Goal: Task Accomplishment & Management: Complete application form

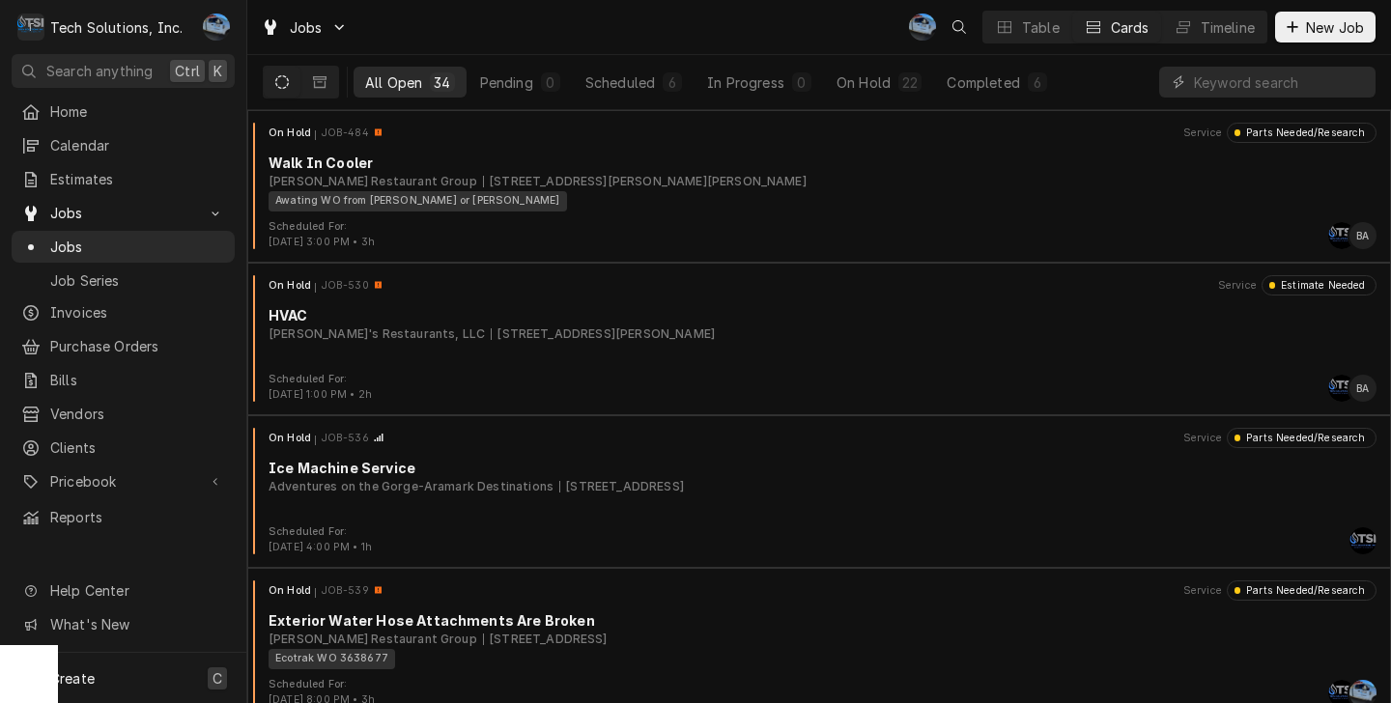
click at [80, 680] on span "Create" at bounding box center [72, 678] width 44 height 16
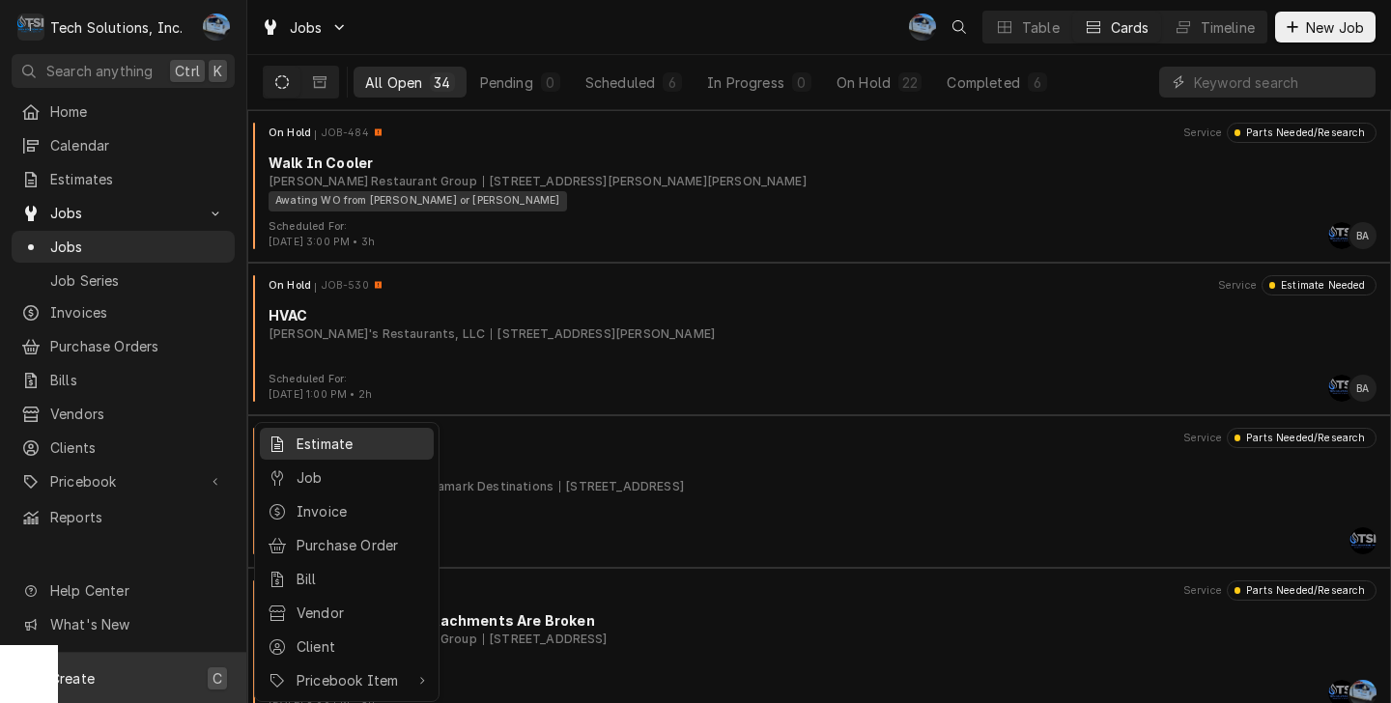
click at [338, 450] on div "Estimate" at bounding box center [361, 444] width 129 height 20
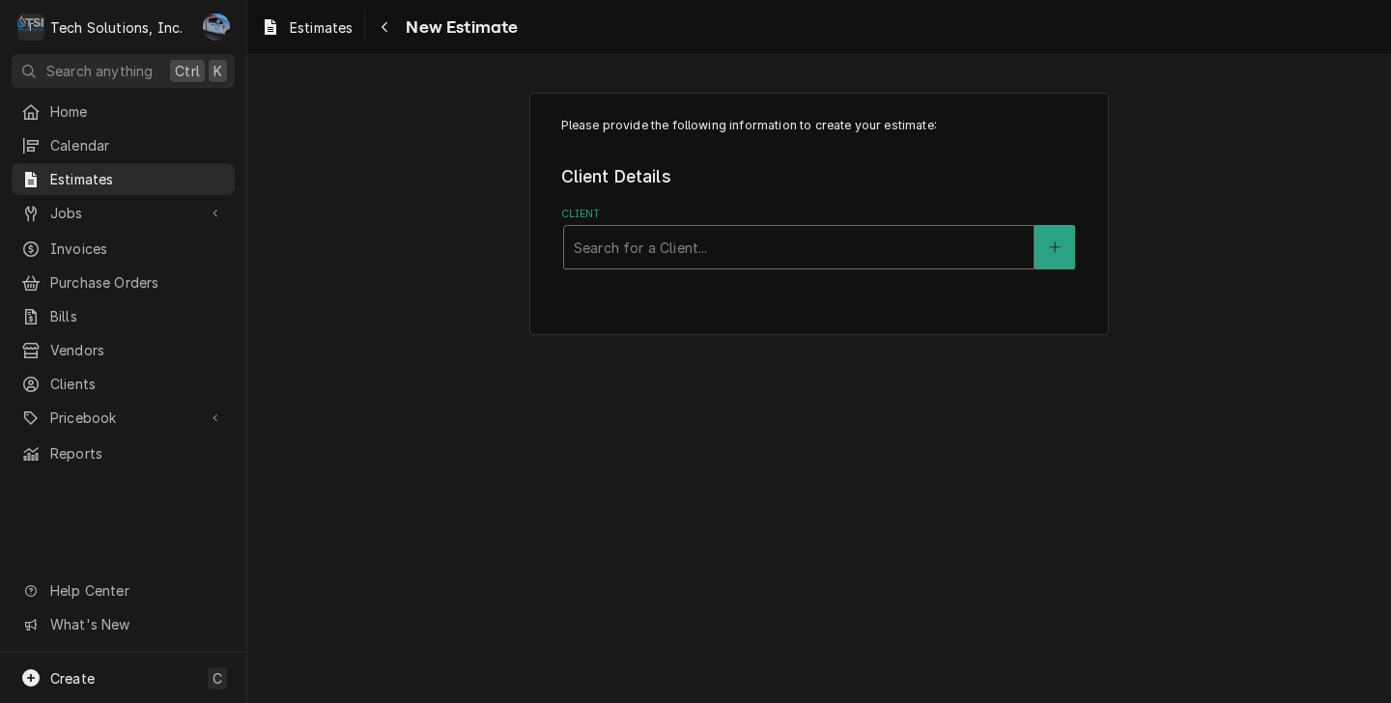
click at [634, 250] on div "Client" at bounding box center [799, 247] width 450 height 35
type input "flynn"
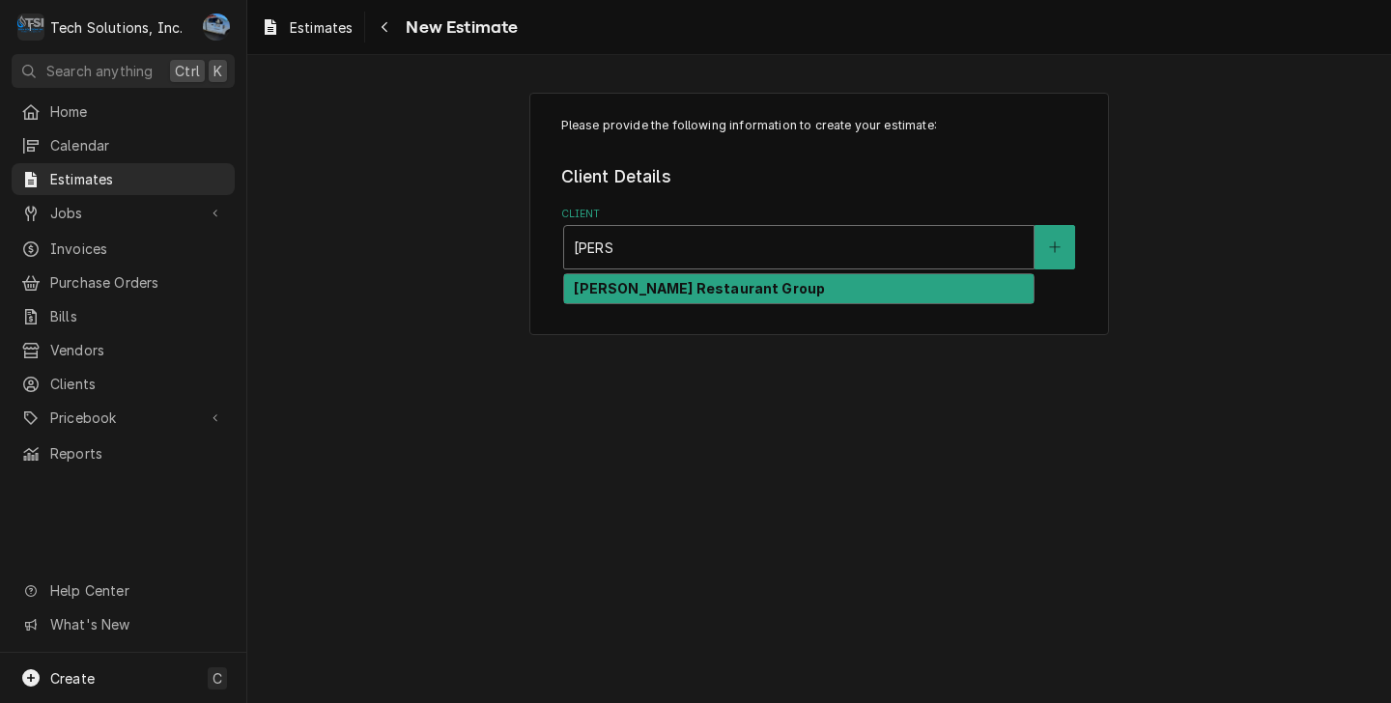
click at [752, 296] on div "[PERSON_NAME] Restaurant Group" at bounding box center [798, 289] width 469 height 30
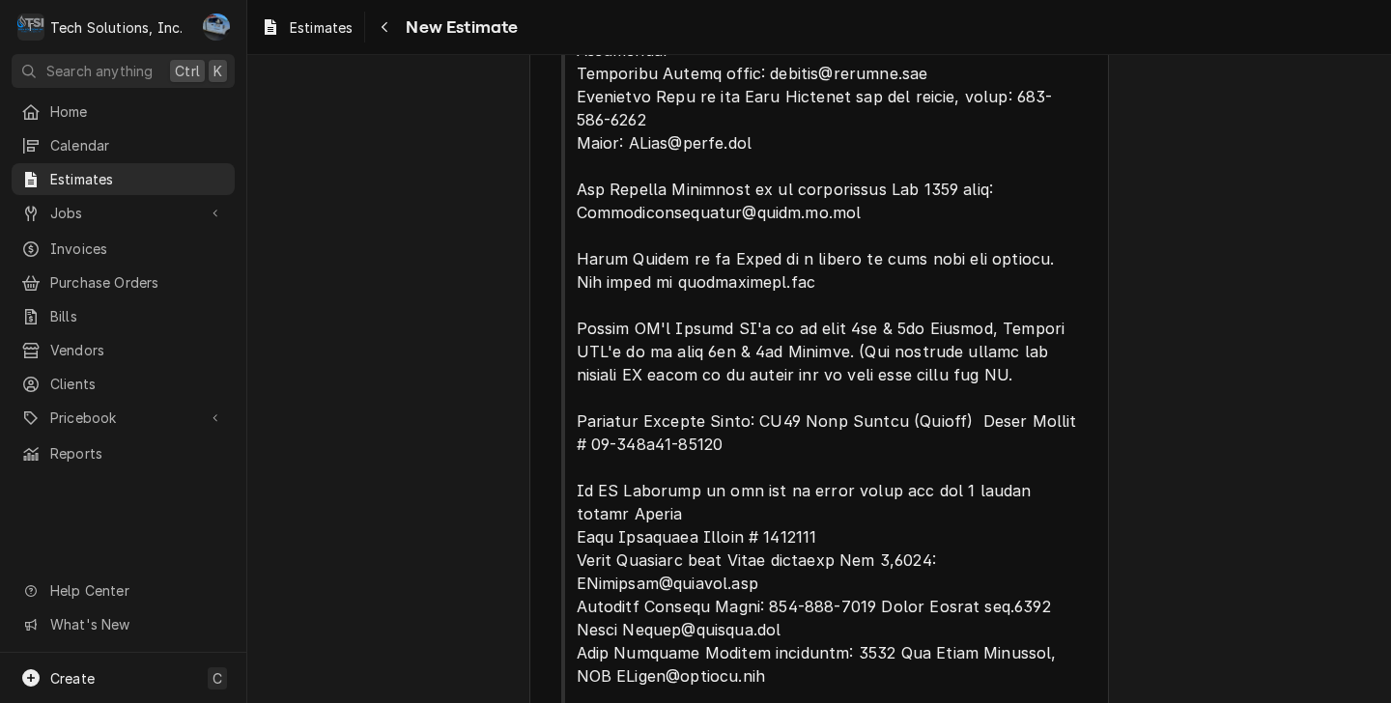
scroll to position [966, 0]
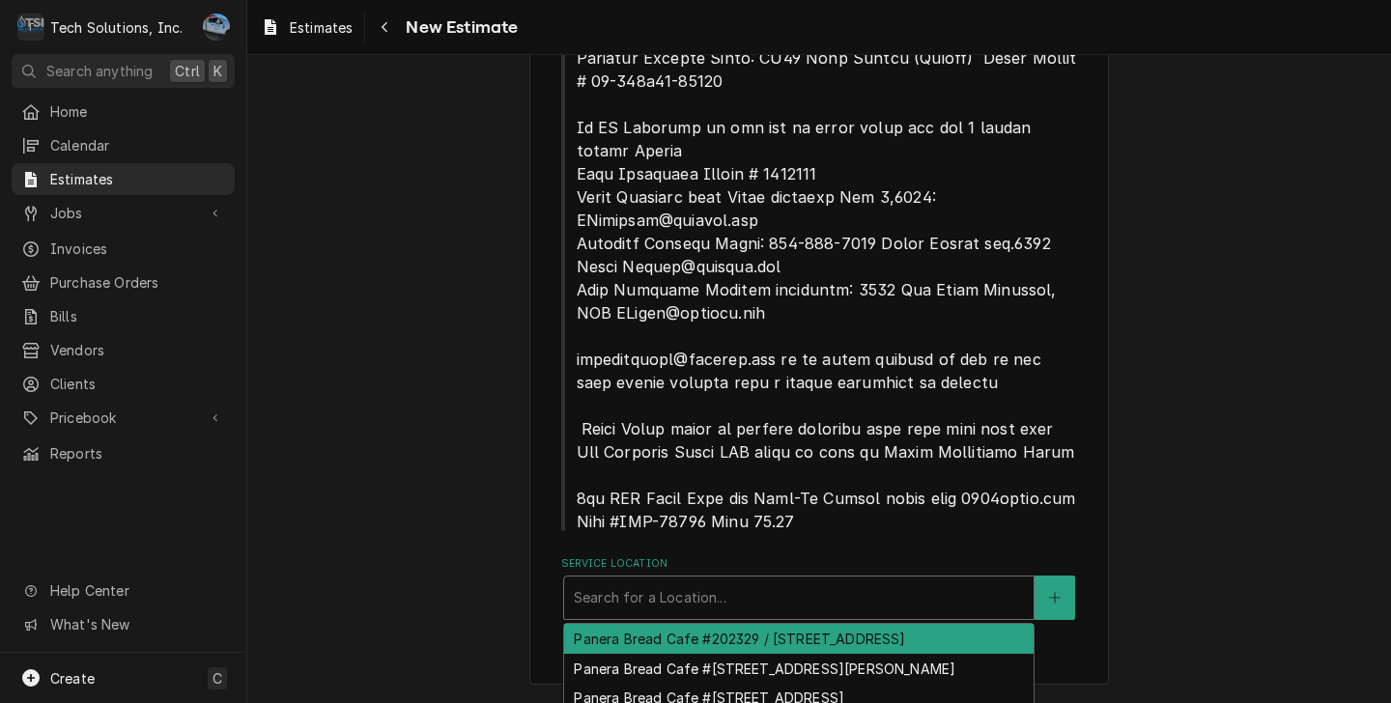
drag, startPoint x: 726, startPoint y: 616, endPoint x: 733, endPoint y: 608, distance: 10.3
click at [726, 614] on div "Search for a Location..." at bounding box center [798, 598] width 469 height 42
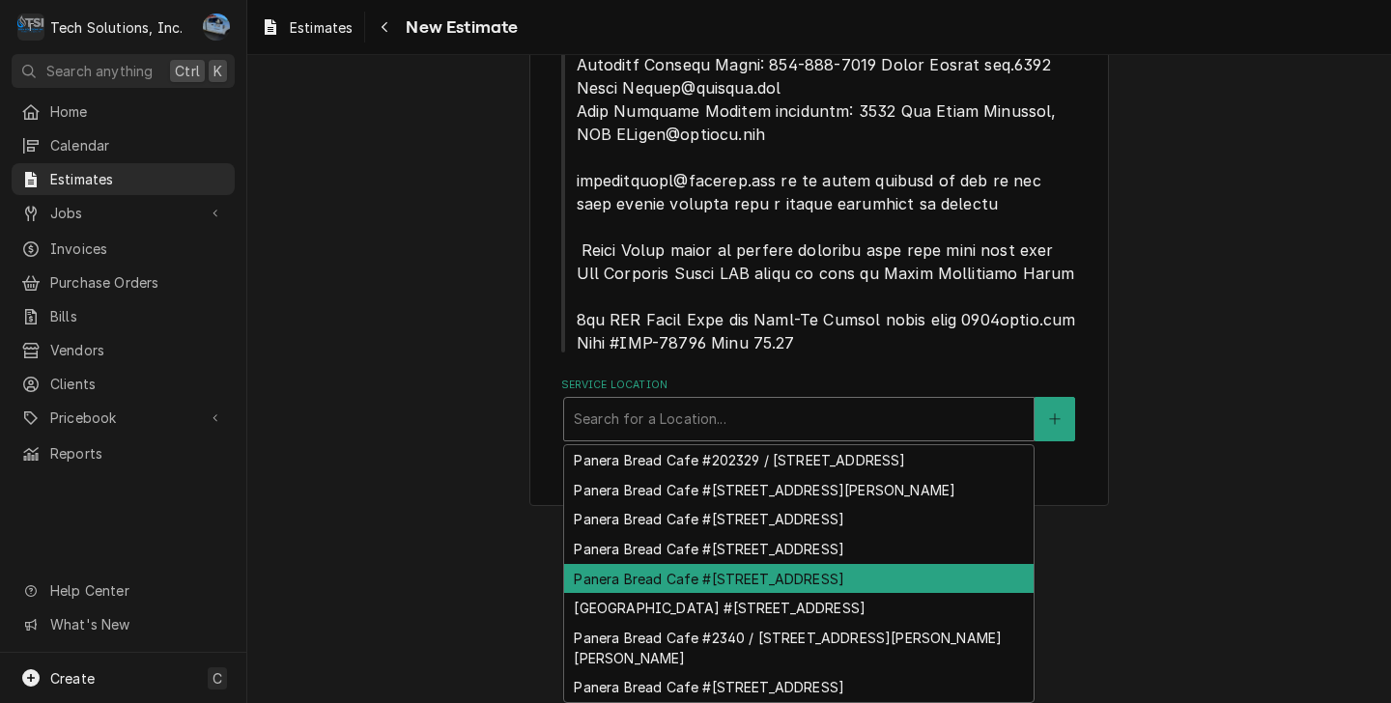
scroll to position [69, 0]
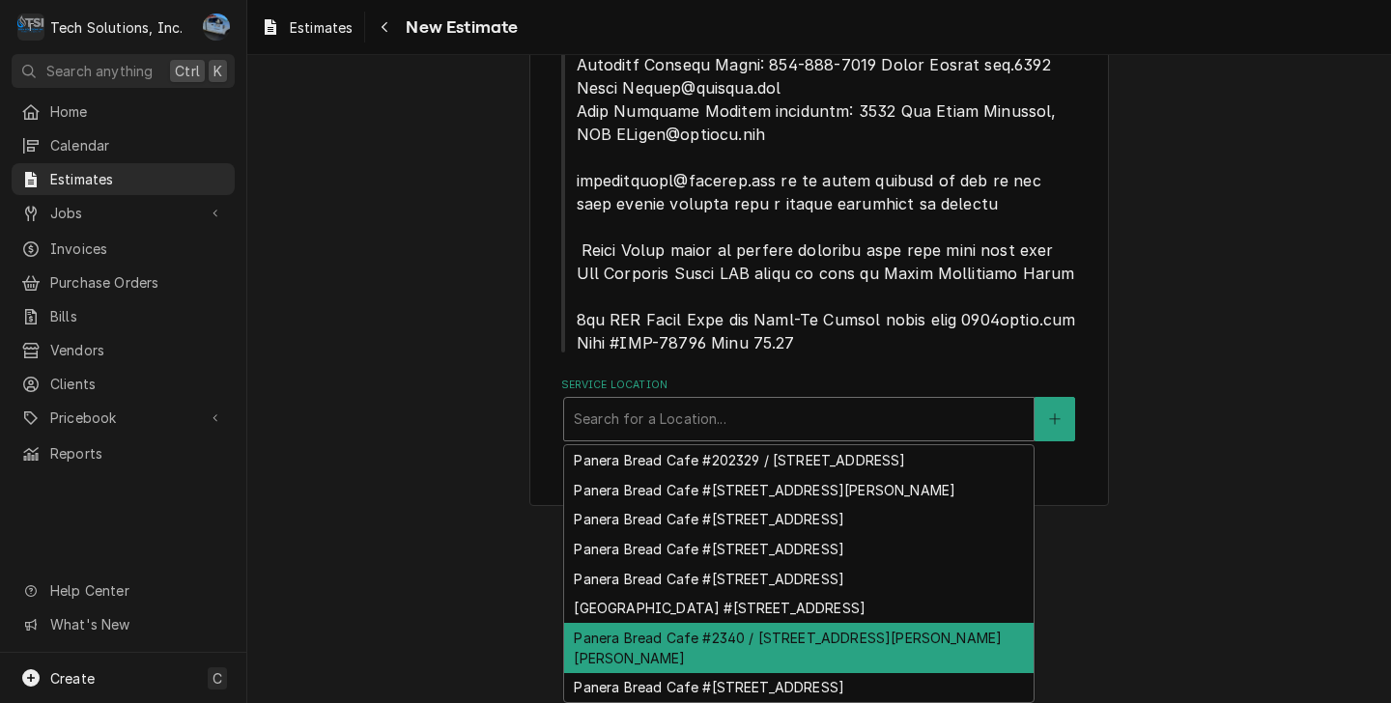
click at [887, 623] on div "Panera Bread Cafe #2340 / 1410 N. Eisenhower Dr., Beckley, WV 25801" at bounding box center [798, 648] width 469 height 50
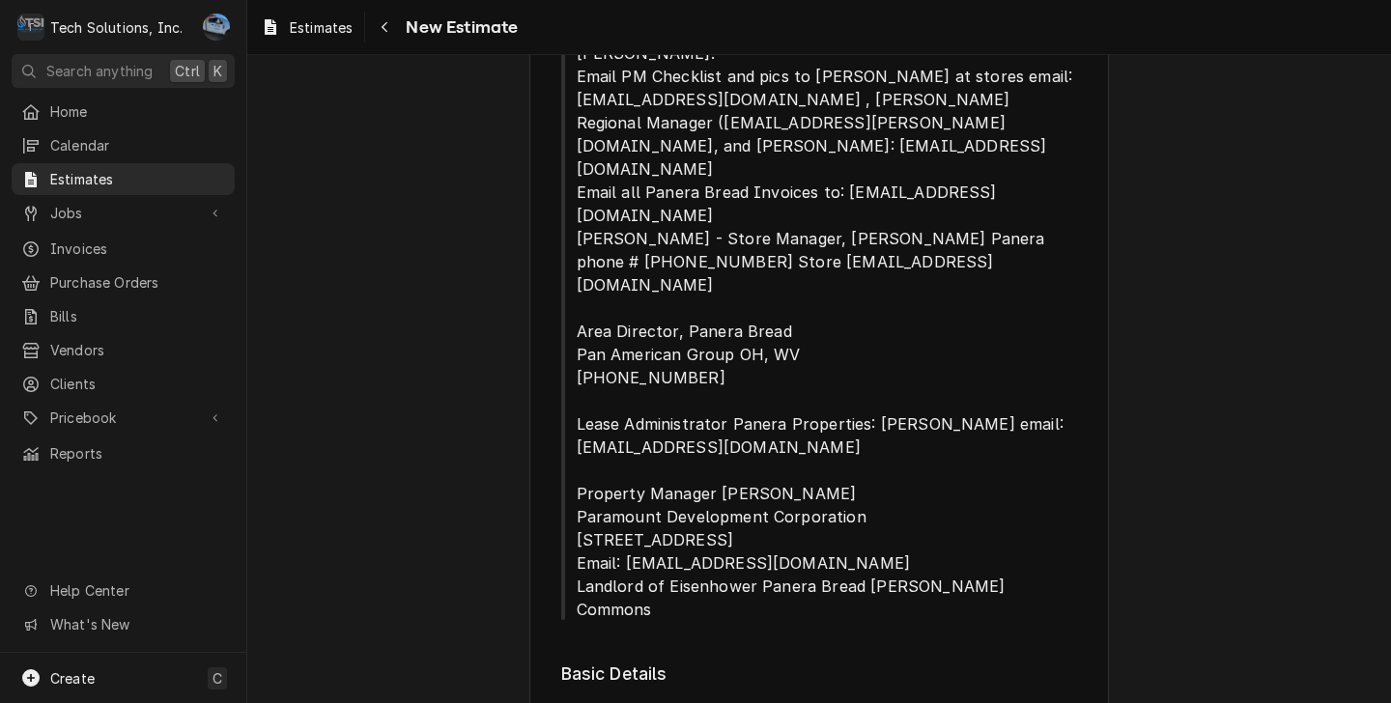
scroll to position [2269, 0]
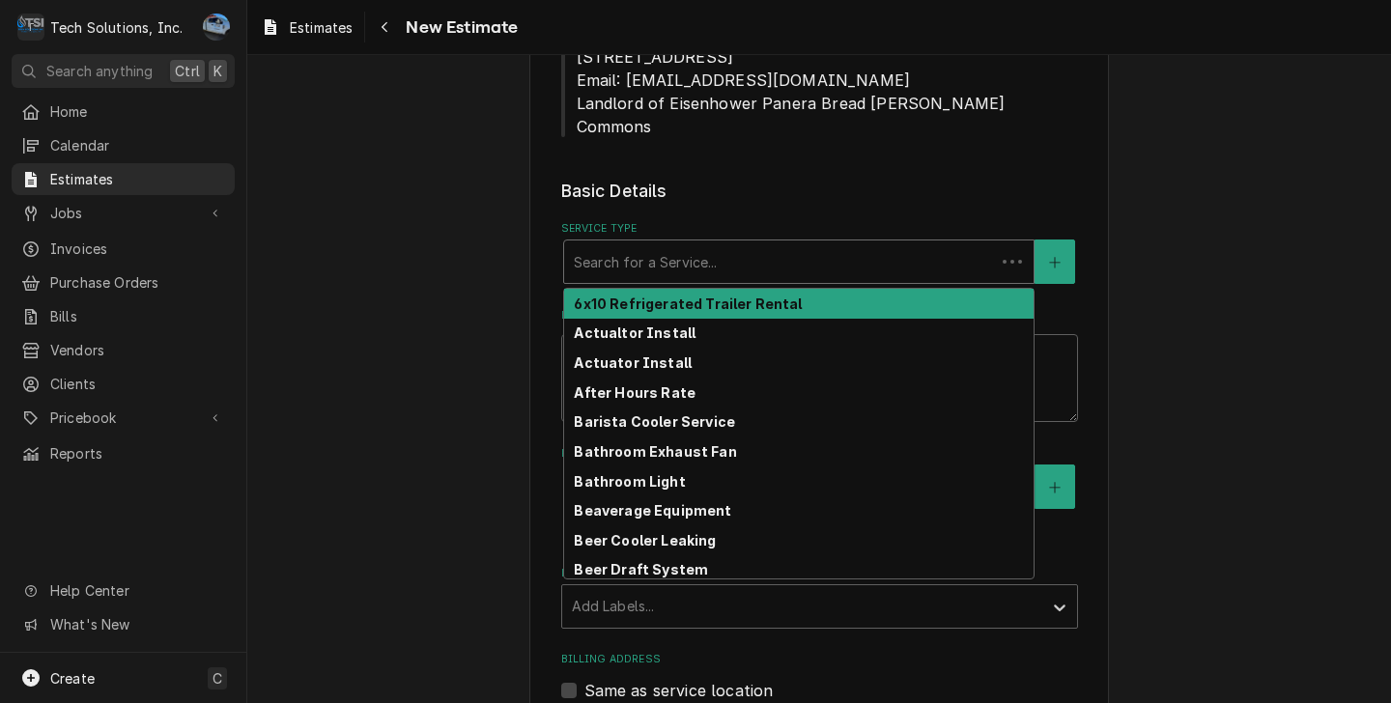
click at [698, 244] on div "Service Type" at bounding box center [779, 261] width 411 height 35
type textarea "x"
type input "T"
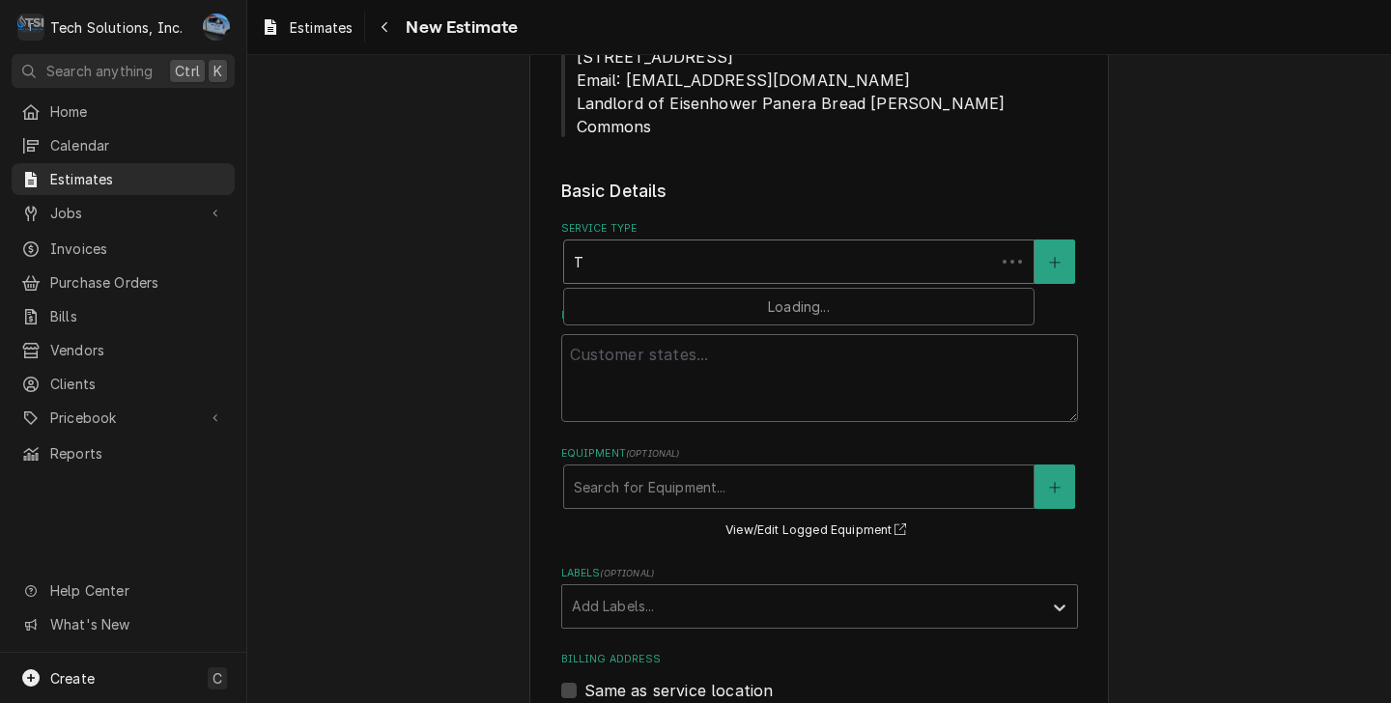
type textarea "x"
type input "Tu"
type textarea "x"
type input "Tur"
type textarea "x"
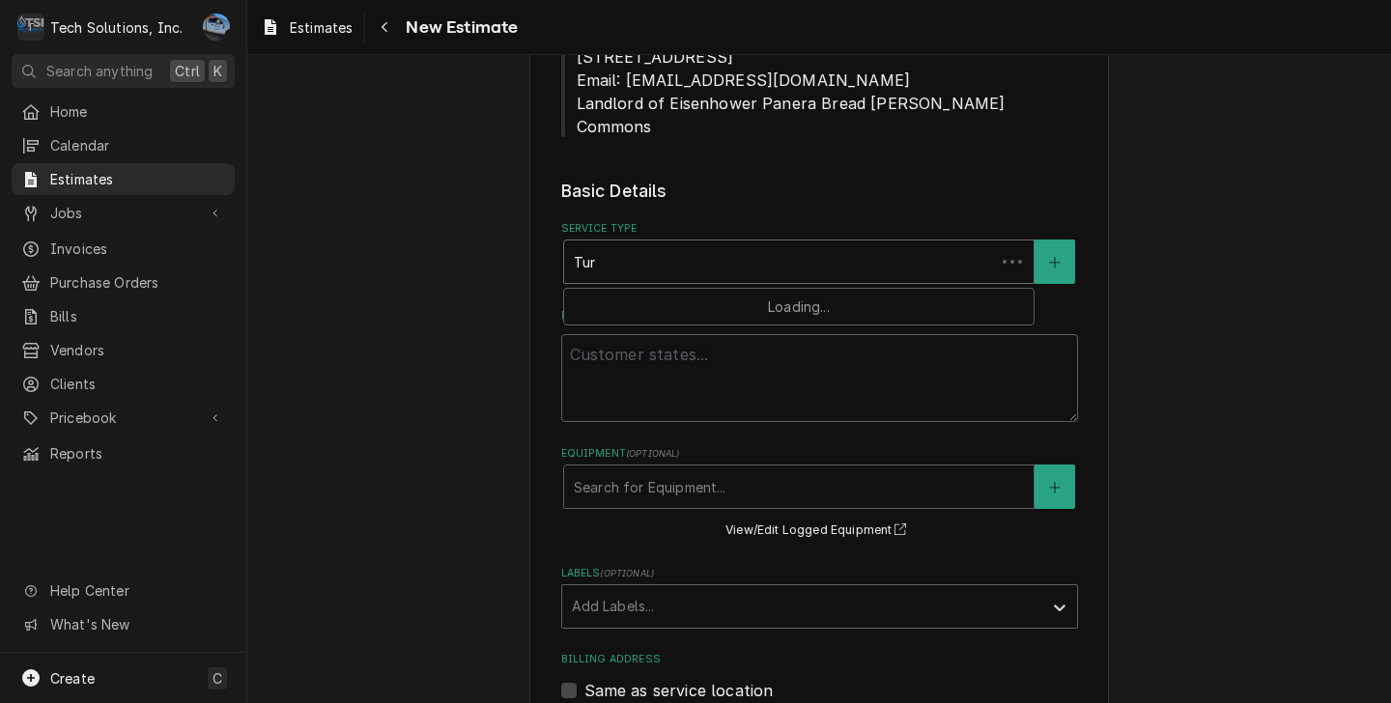
type input "Turb"
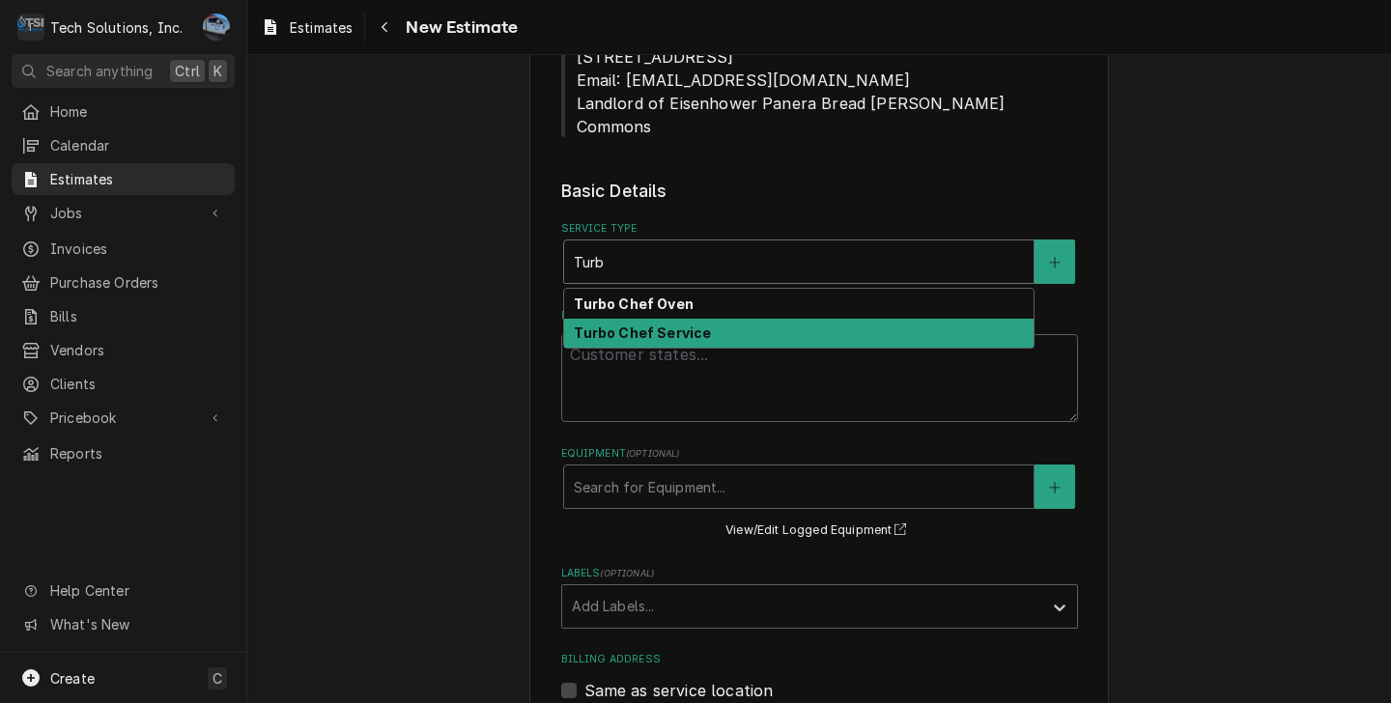
click at [682, 319] on div "Turbo Chef Service" at bounding box center [798, 334] width 469 height 30
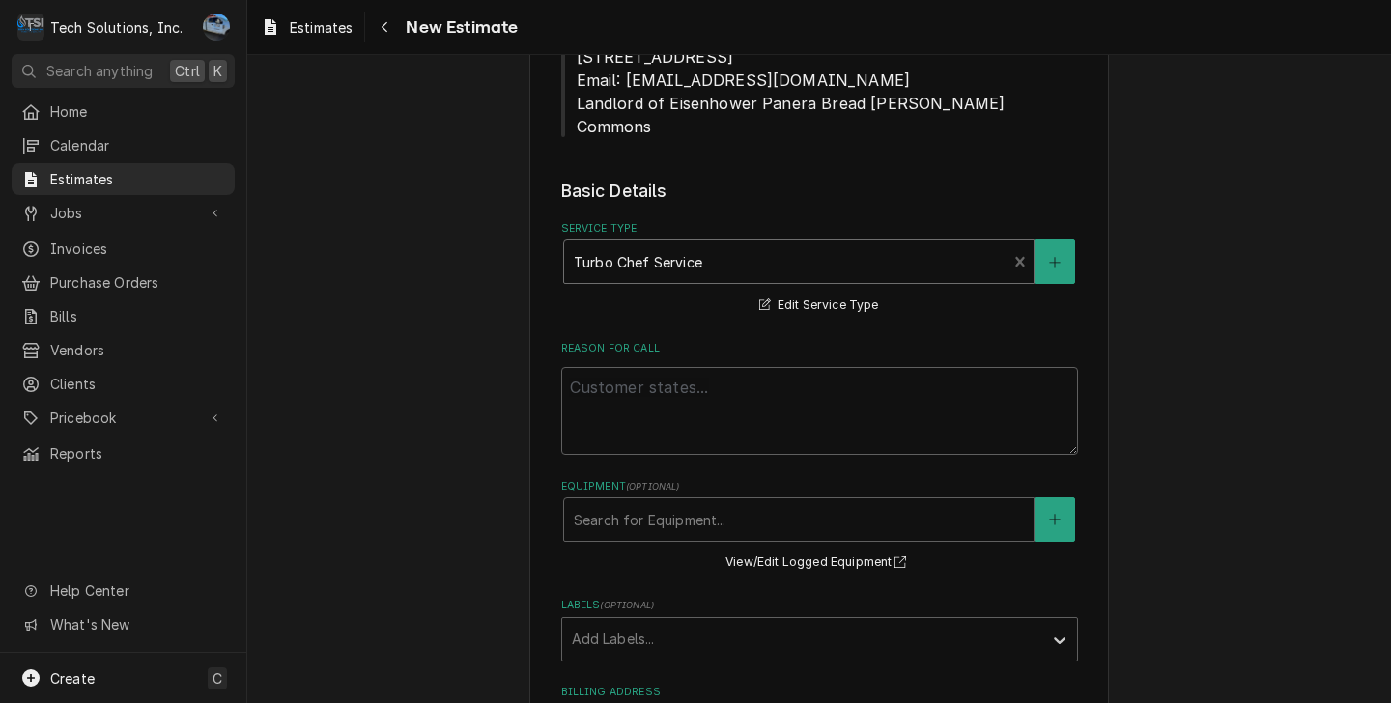
click at [673, 341] on div "Reason For Call" at bounding box center [819, 398] width 517 height 114
click at [673, 367] on textarea "Reason For Call" at bounding box center [819, 411] width 517 height 88
type textarea "x"
type textarea "U"
type textarea "x"
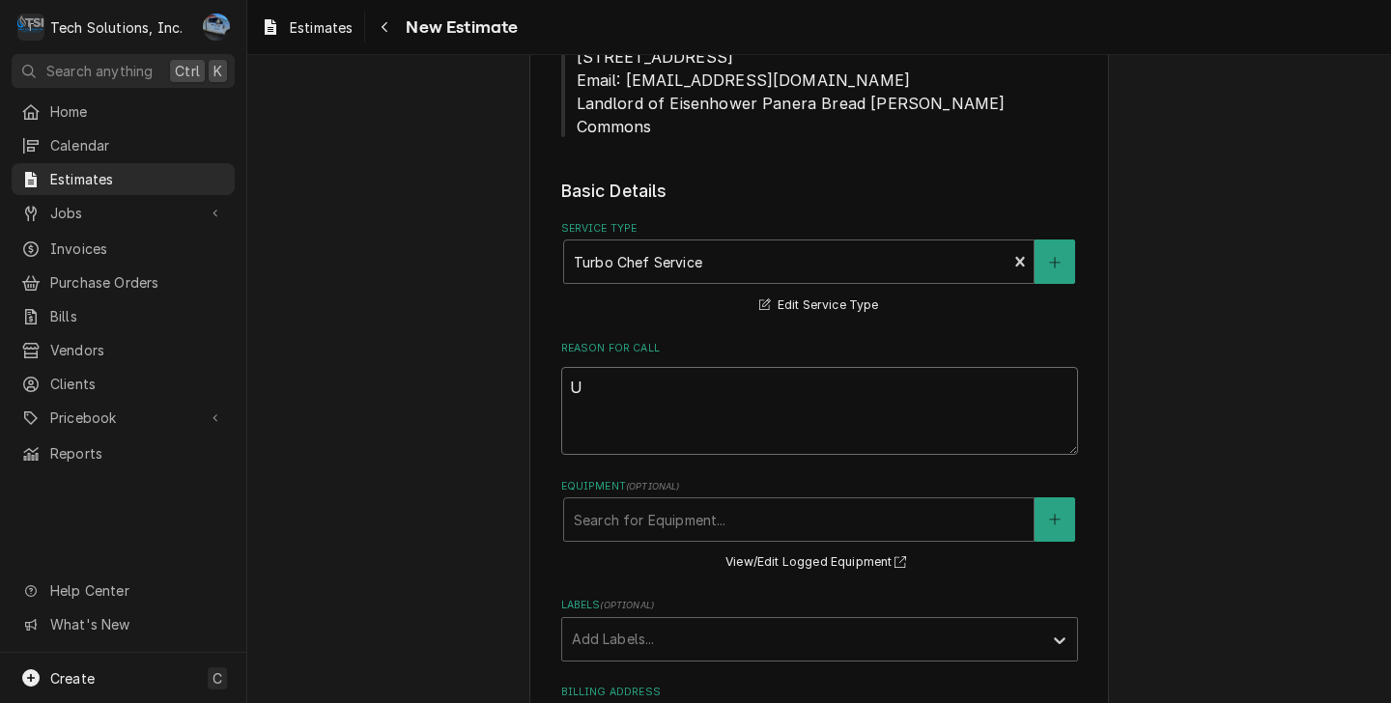
type textarea "UN"
type textarea "x"
type textarea "U"
type textarea "x"
type textarea "Un"
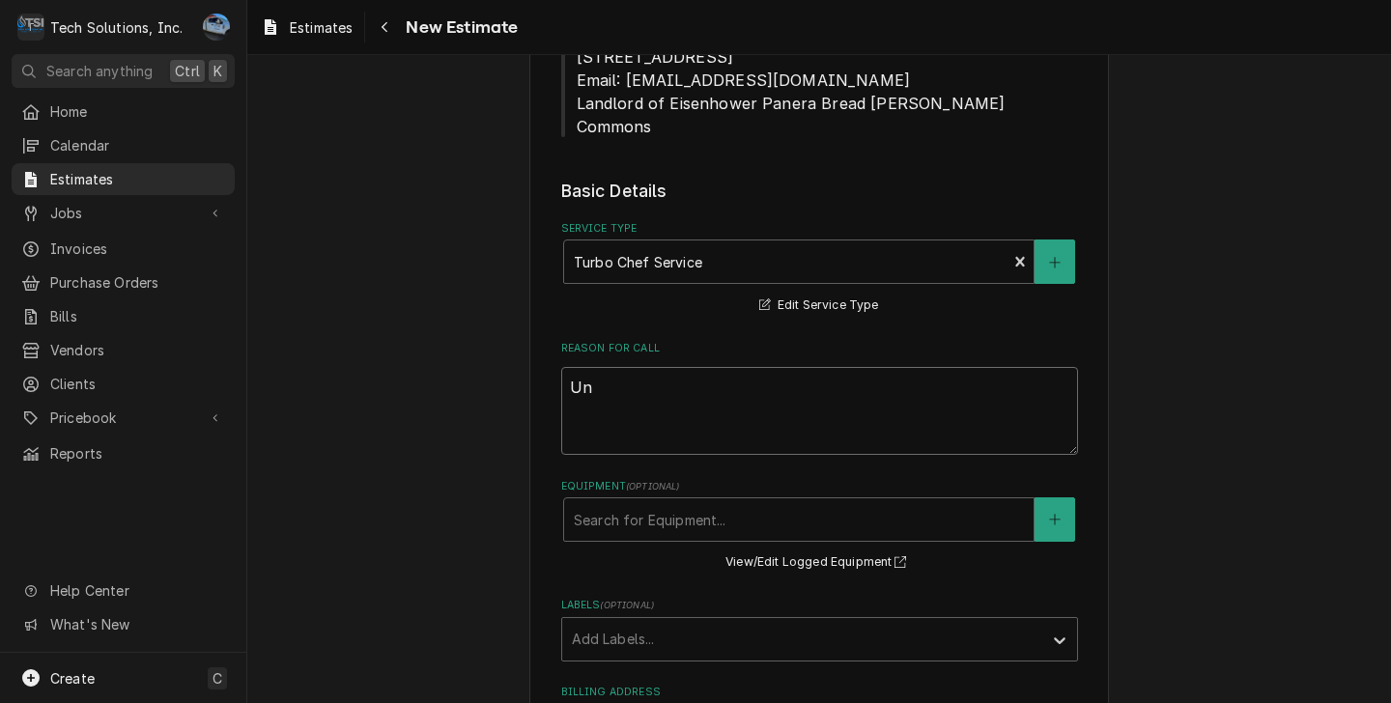
type textarea "x"
type textarea "Uni"
type textarea "x"
type textarea "Unit"
type textarea "x"
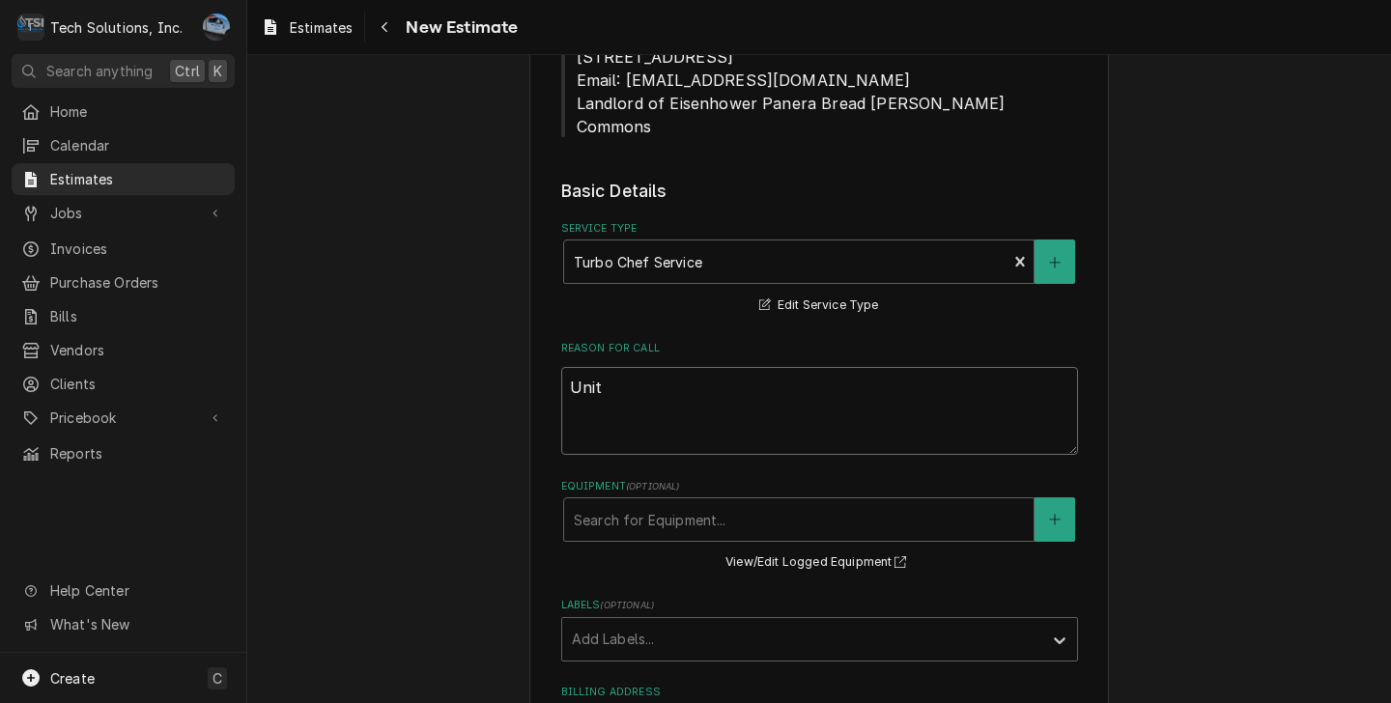
type textarea "Unit"
type textarea "x"
type textarea "Unit n"
type textarea "x"
type textarea "Unit no"
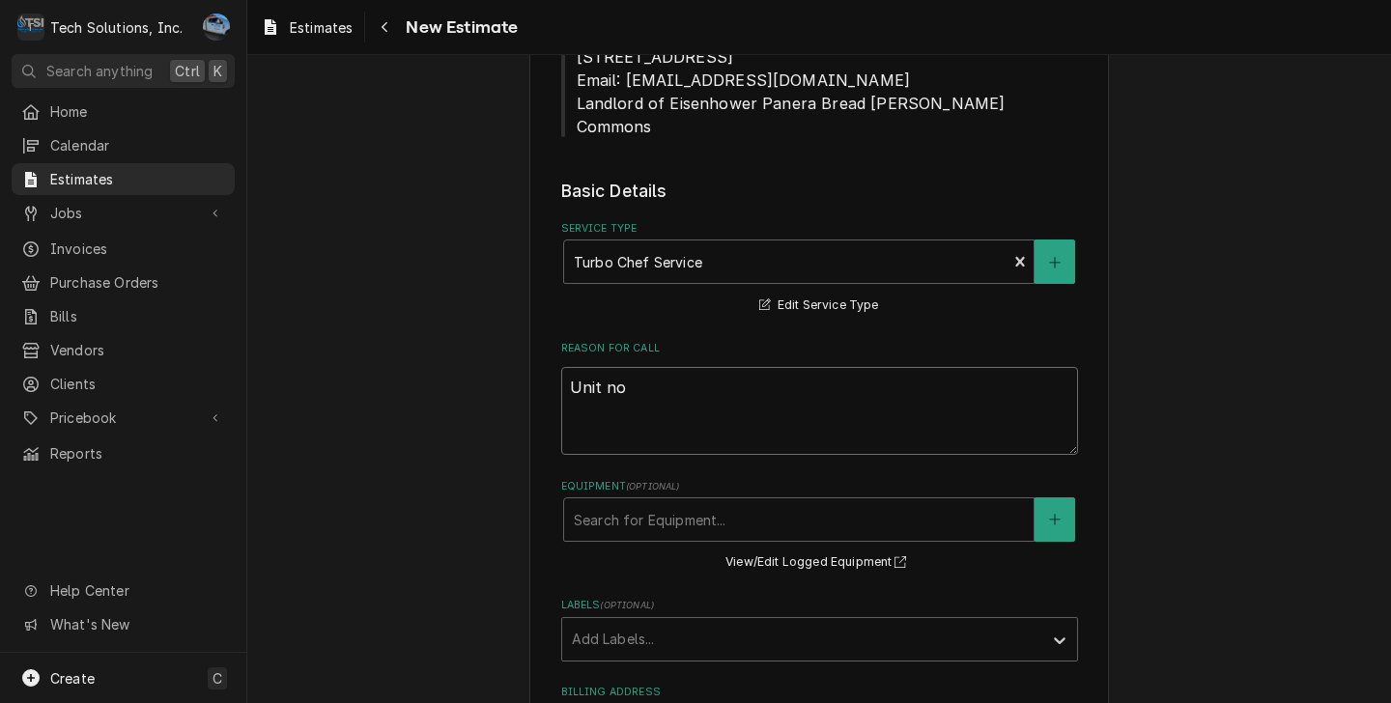
type textarea "x"
type textarea "Unit not"
type textarea "x"
type textarea "Unit not"
type textarea "x"
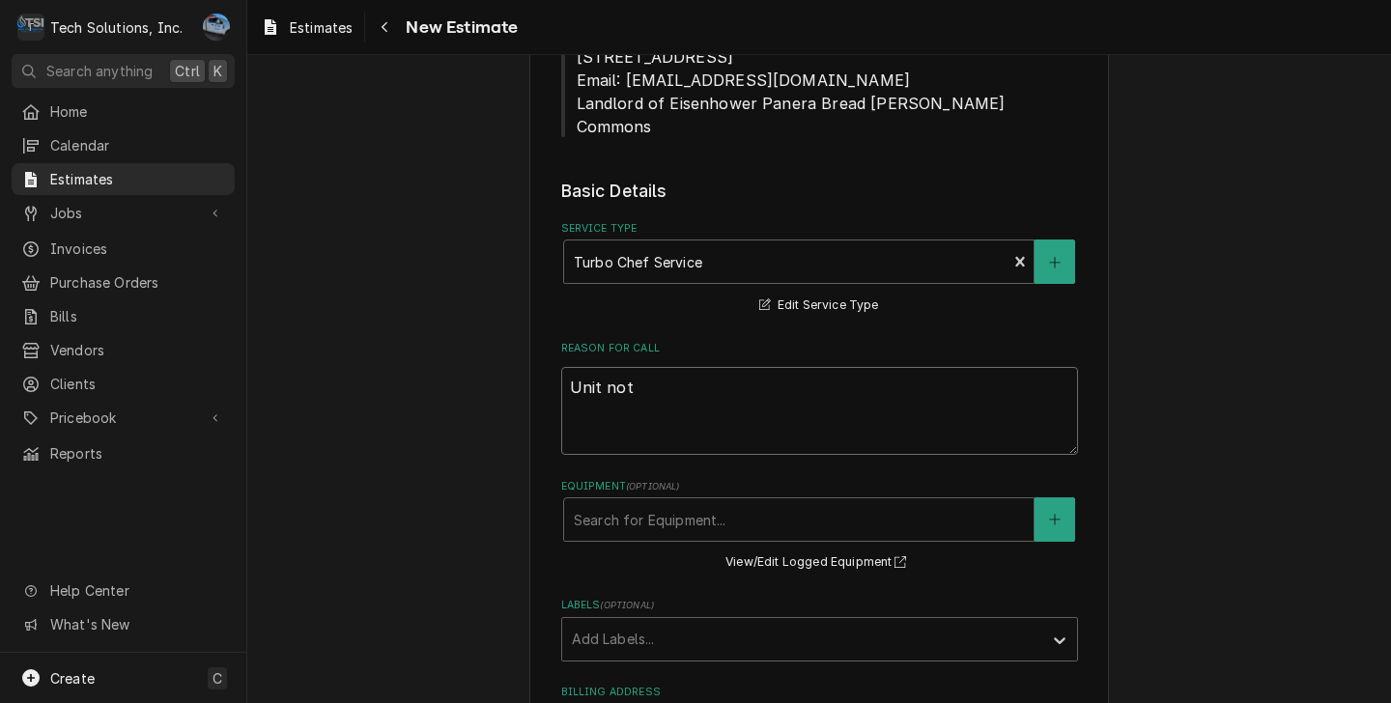
type textarea "Unit not c"
type textarea "x"
type textarea "Unit not co"
type textarea "x"
type textarea "Unit not coo"
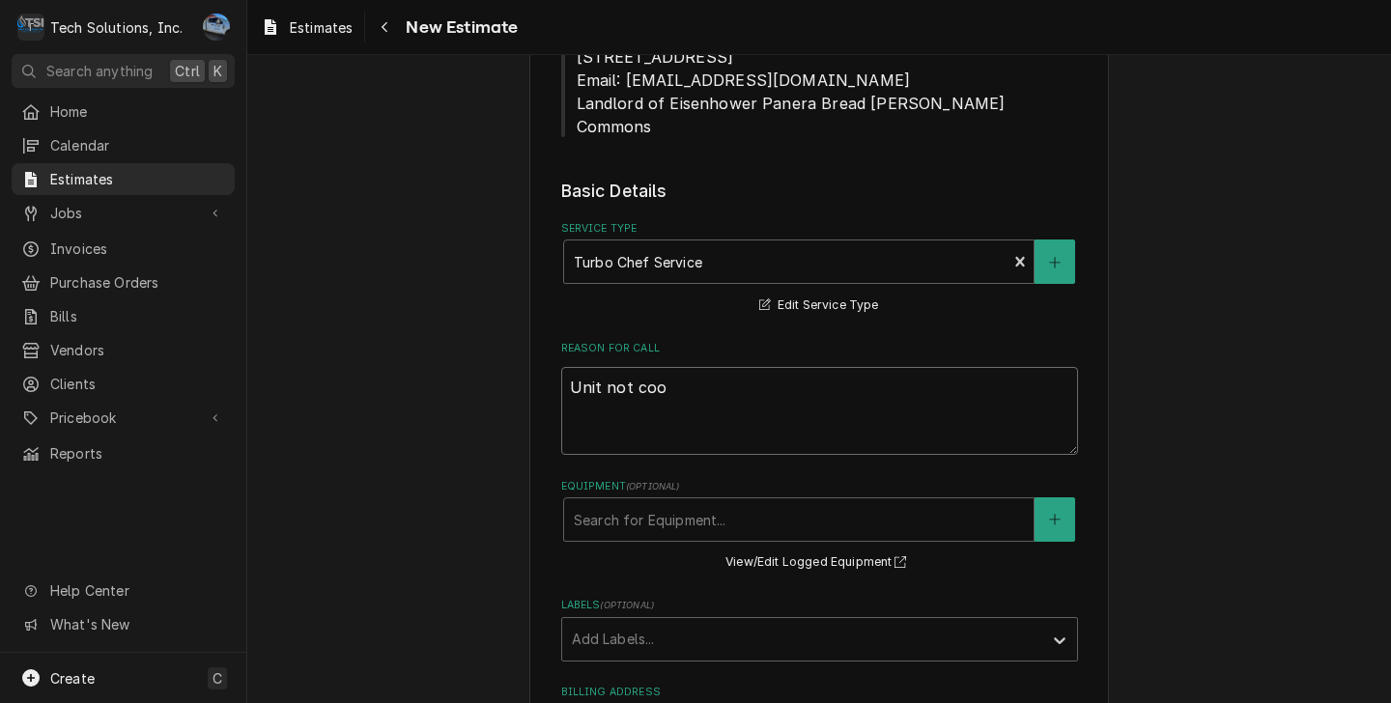
type textarea "x"
type textarea "Unit not cool"
type textarea "x"
type textarea "Unit not cooli"
type textarea "x"
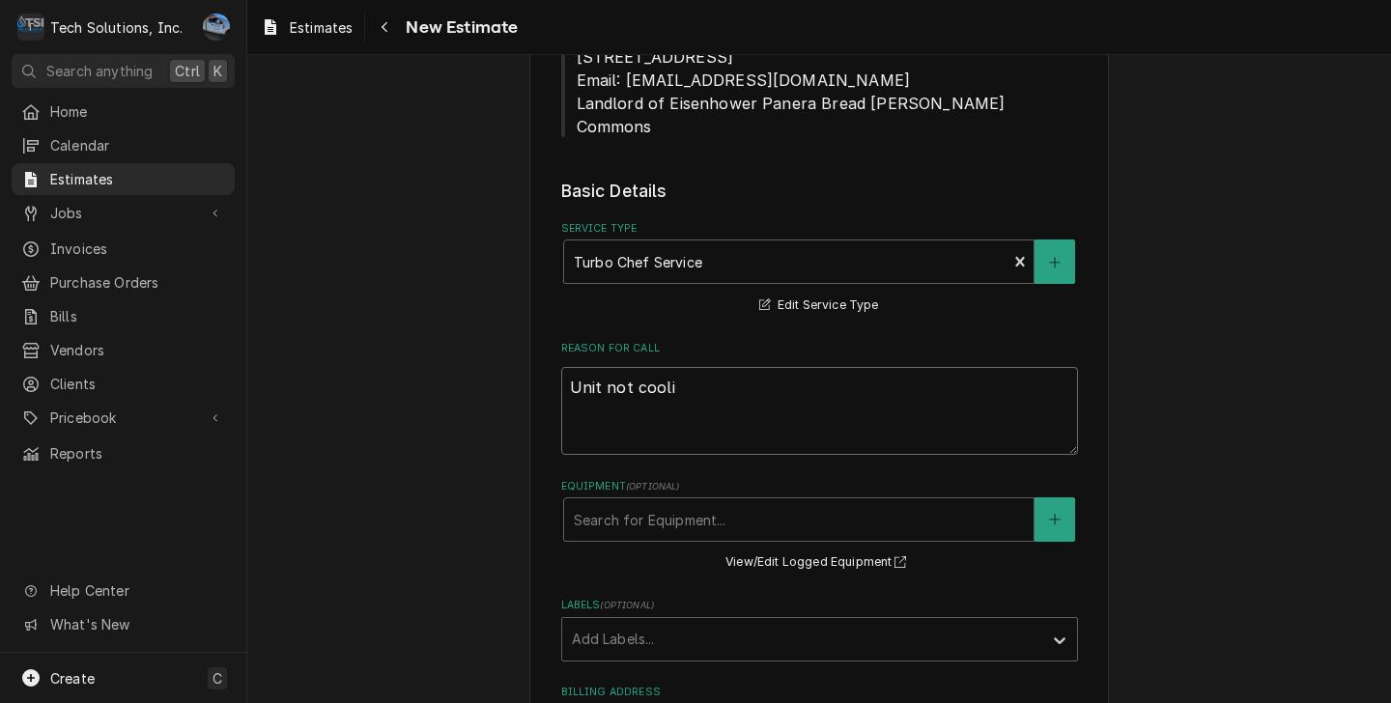
type textarea "Unit not coolin"
type textarea "x"
type textarea "Unit not cooling"
type textarea "x"
type textarea "Unit not cooling?"
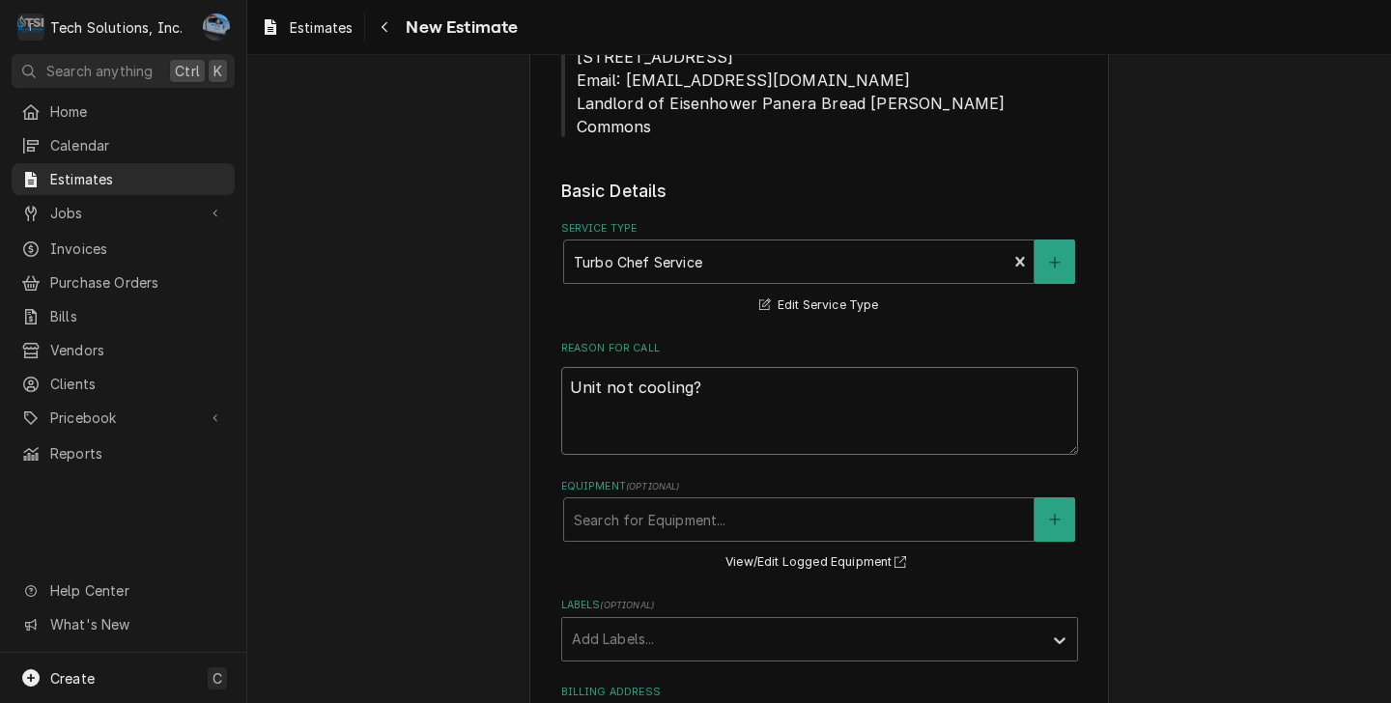
type textarea "x"
type textarea "Unit not cooling?t"
type textarea "x"
type textarea "Unit not cooling?th"
type textarea "x"
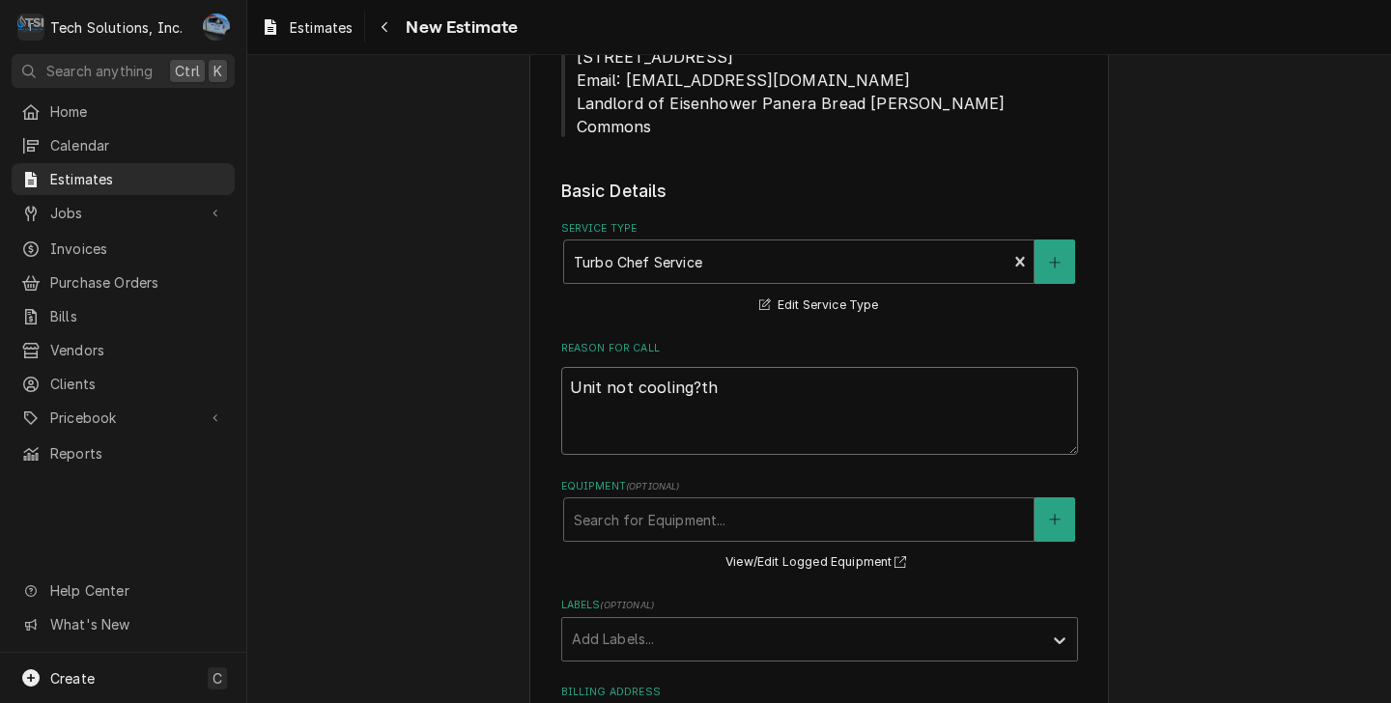
type textarea "Unit not cooling?thr"
type textarea "x"
type textarea "Unit not cooling?thro"
type textarea "x"
type textarea "Unit not cooling?throw"
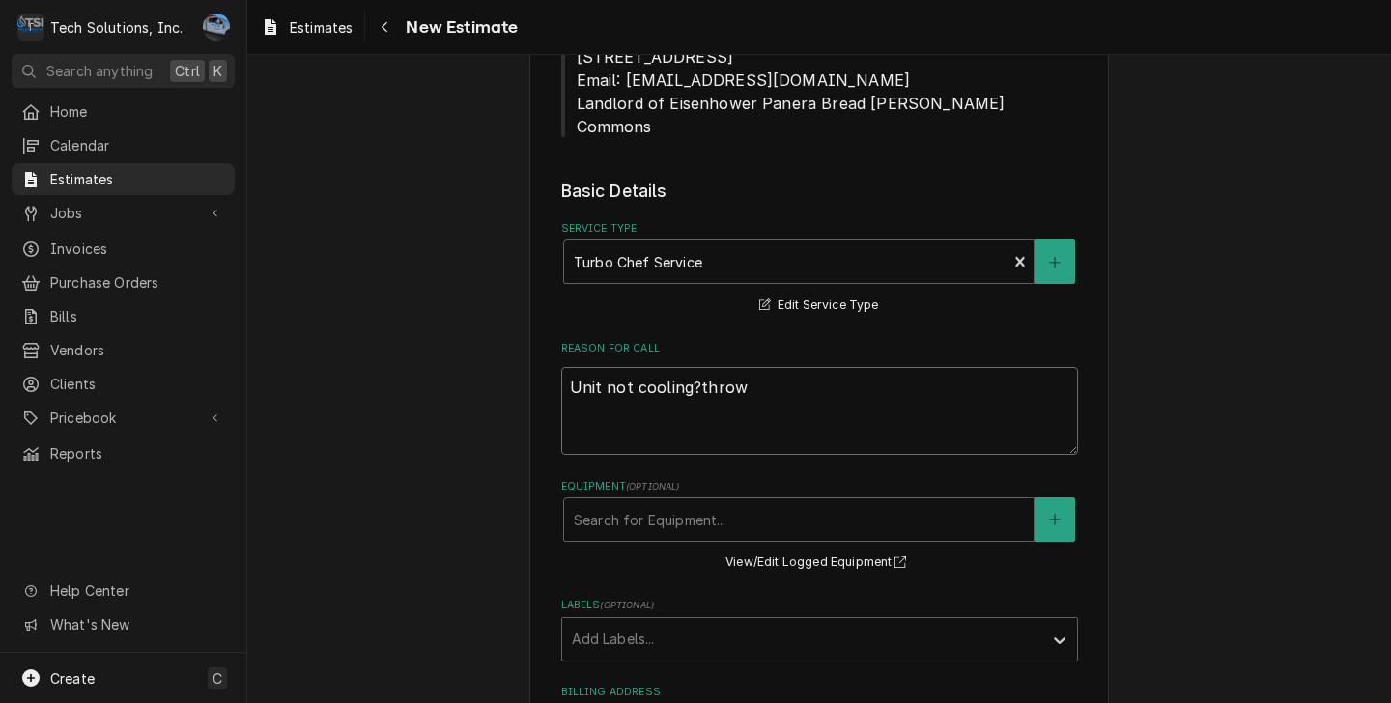
type textarea "x"
type textarea "Unit not cooling?throwi"
type textarea "x"
type textarea "Unit not cooling?throwin"
type textarea "x"
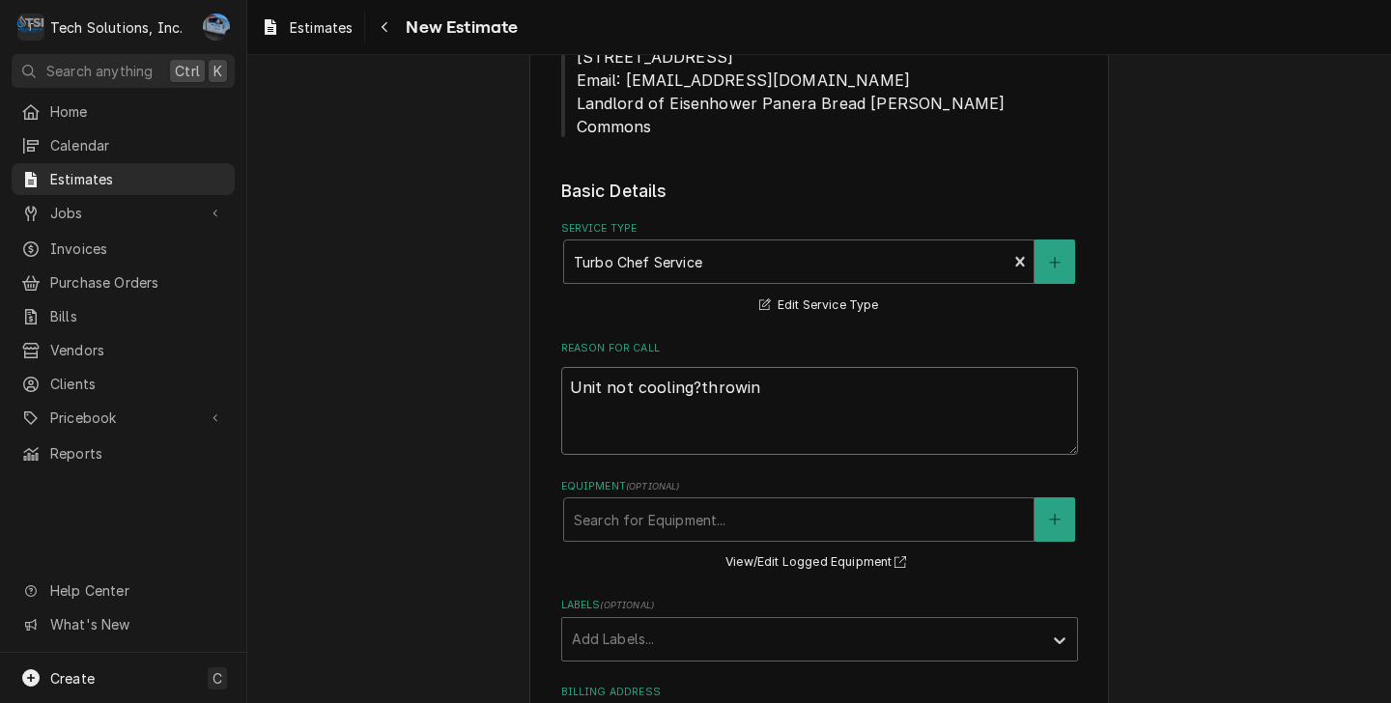
type textarea "Unit not cooling?throwing"
type textarea "x"
type textarea "Unit not cooling?throwin"
type textarea "x"
type textarea "Unit not cooling?throwi"
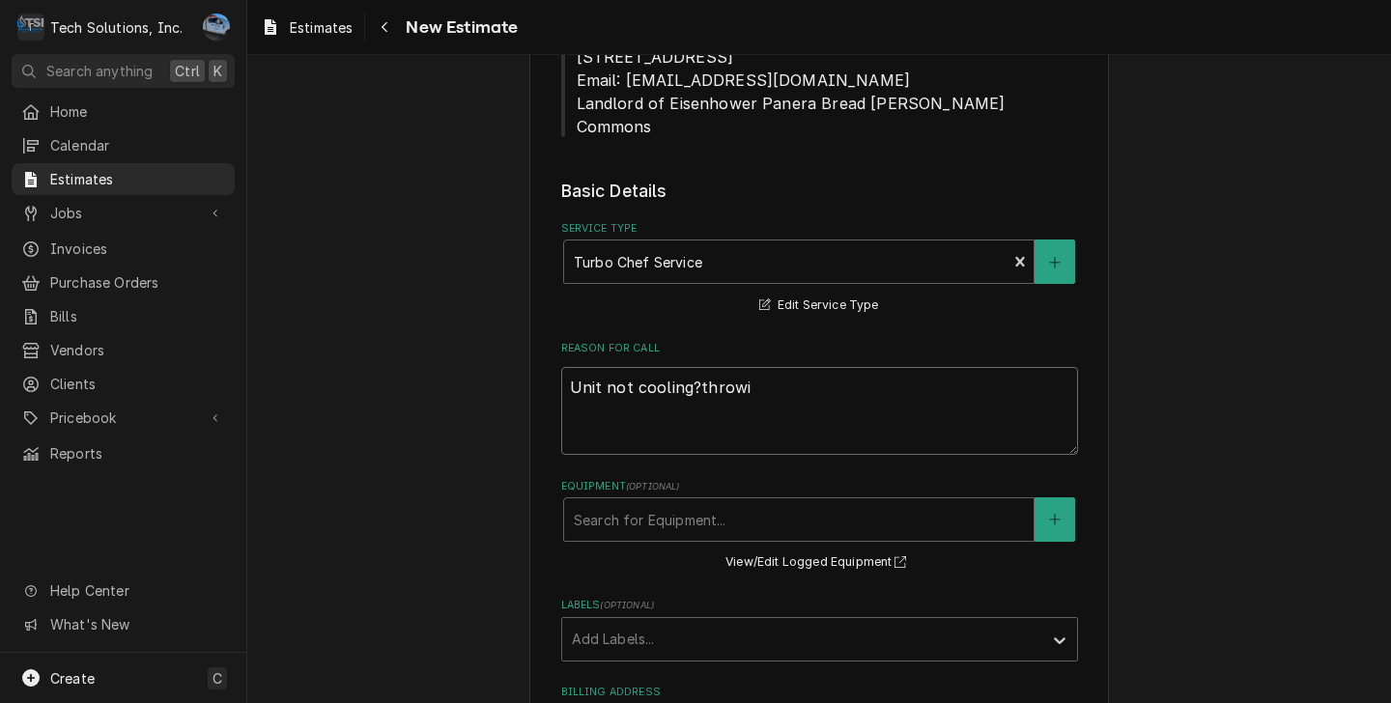
type textarea "x"
type textarea "Unit not cooling?throw"
type textarea "x"
type textarea "Unit not cooling?thro"
type textarea "x"
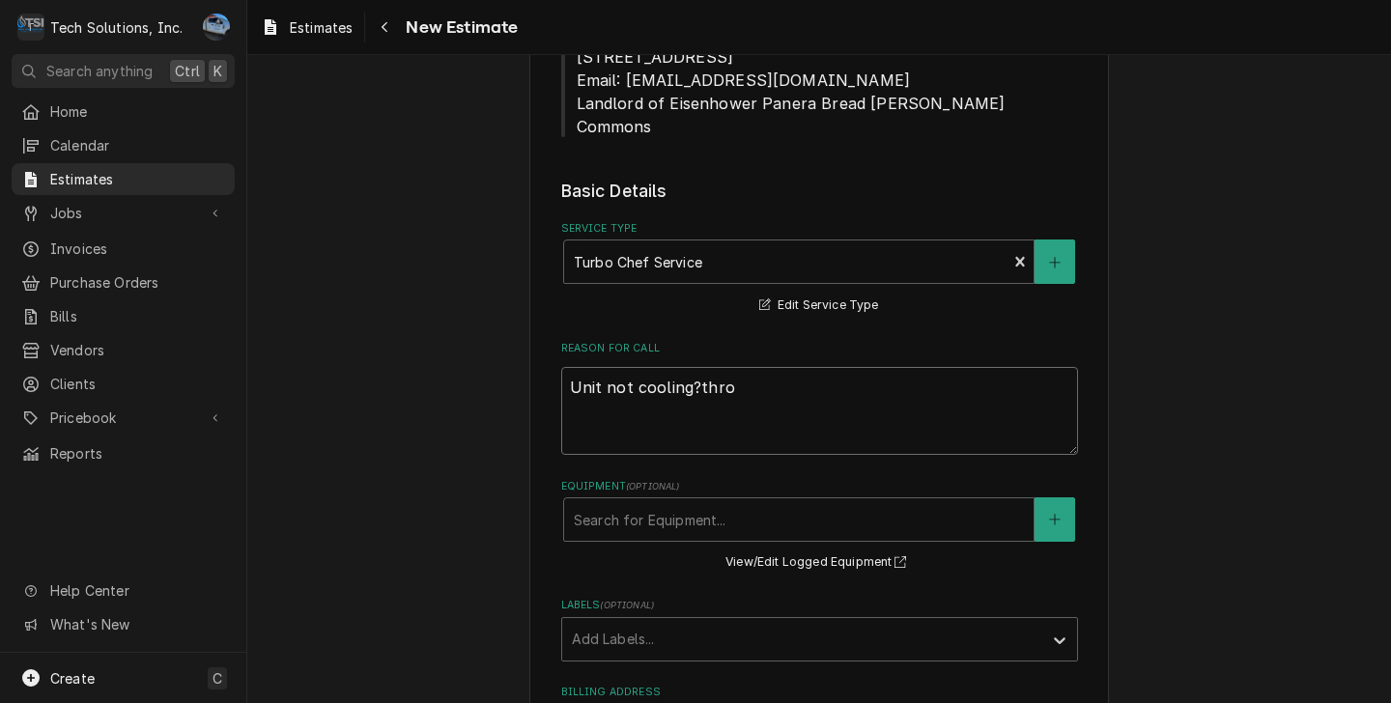
type textarea "Unit not cooling?thr"
type textarea "x"
type textarea "Unit not cooling?th"
type textarea "x"
type textarea "Unit not cooling?t"
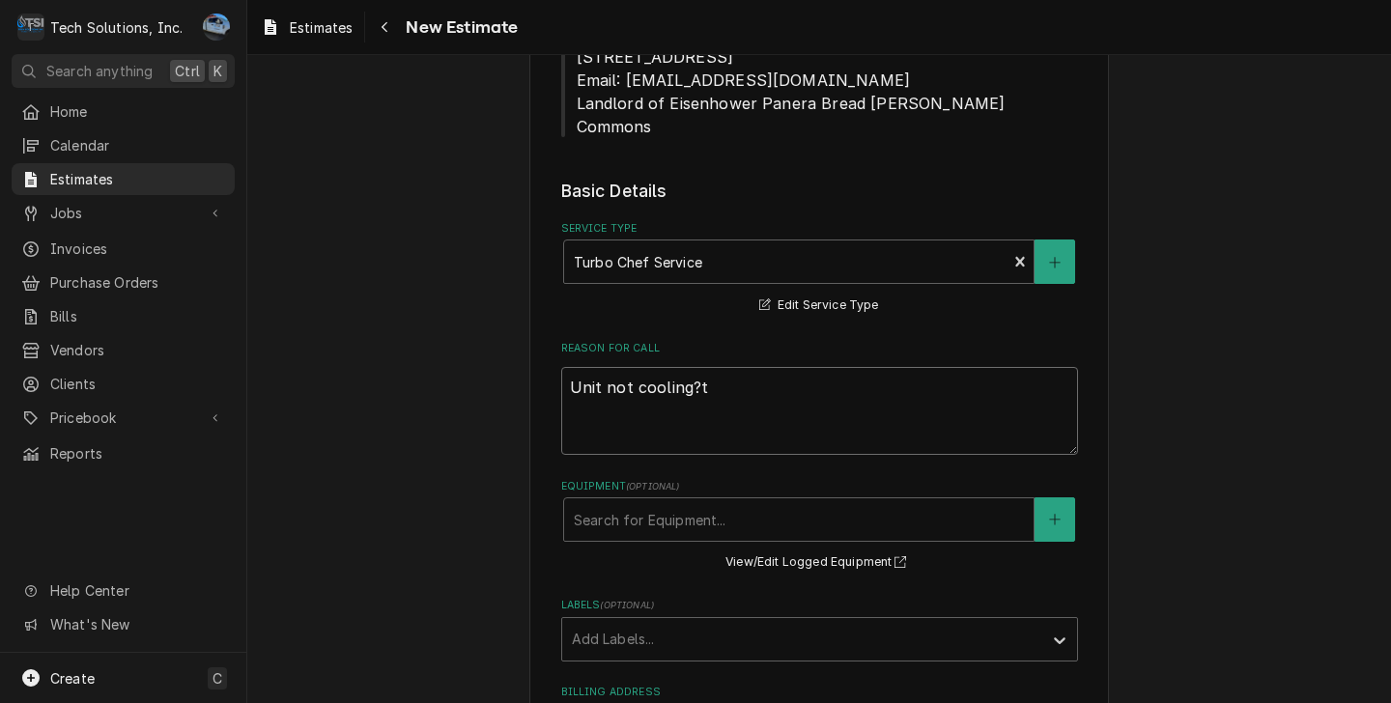
type textarea "x"
type textarea "Unit not cooling?"
type textarea "x"
type textarea "Unit not cooling"
type textarea "x"
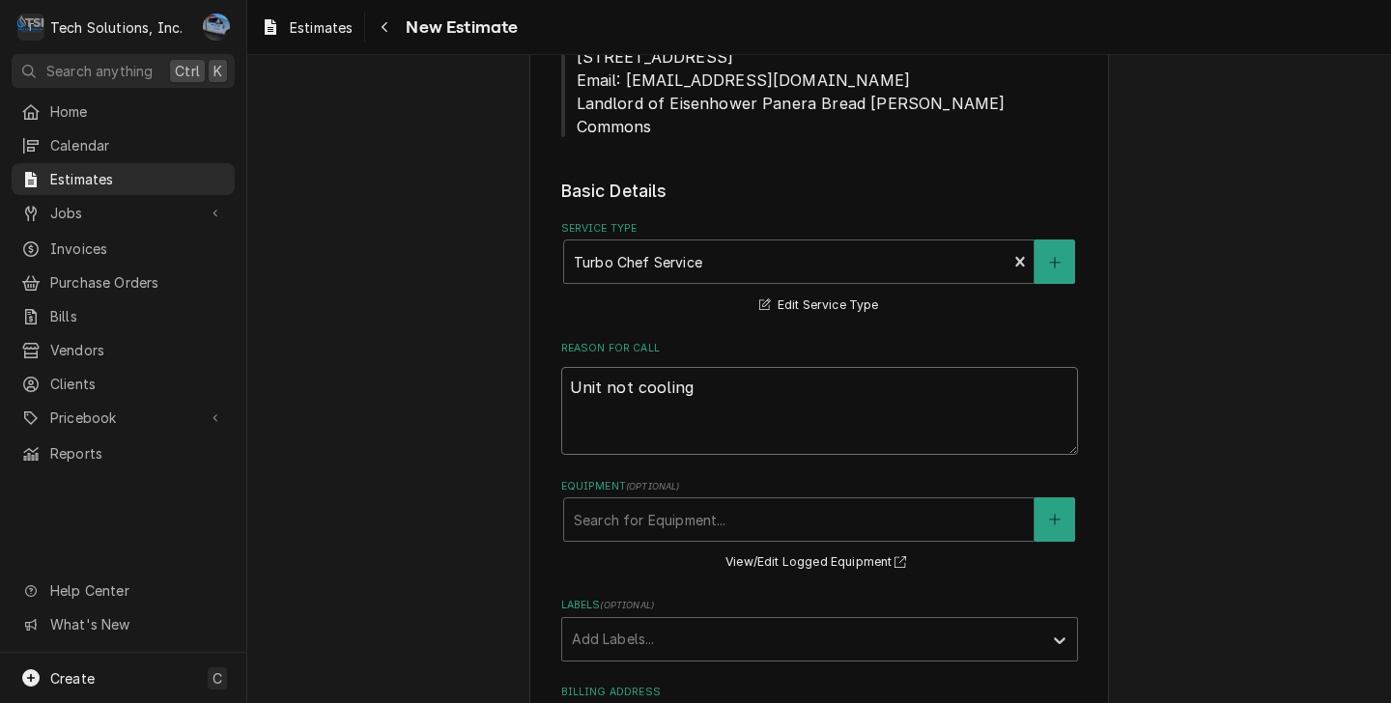
type textarea "Unit not cooling/"
type textarea "x"
type textarea "Unit not cooling/d"
type textarea "x"
type textarea "Unit not cooling/di"
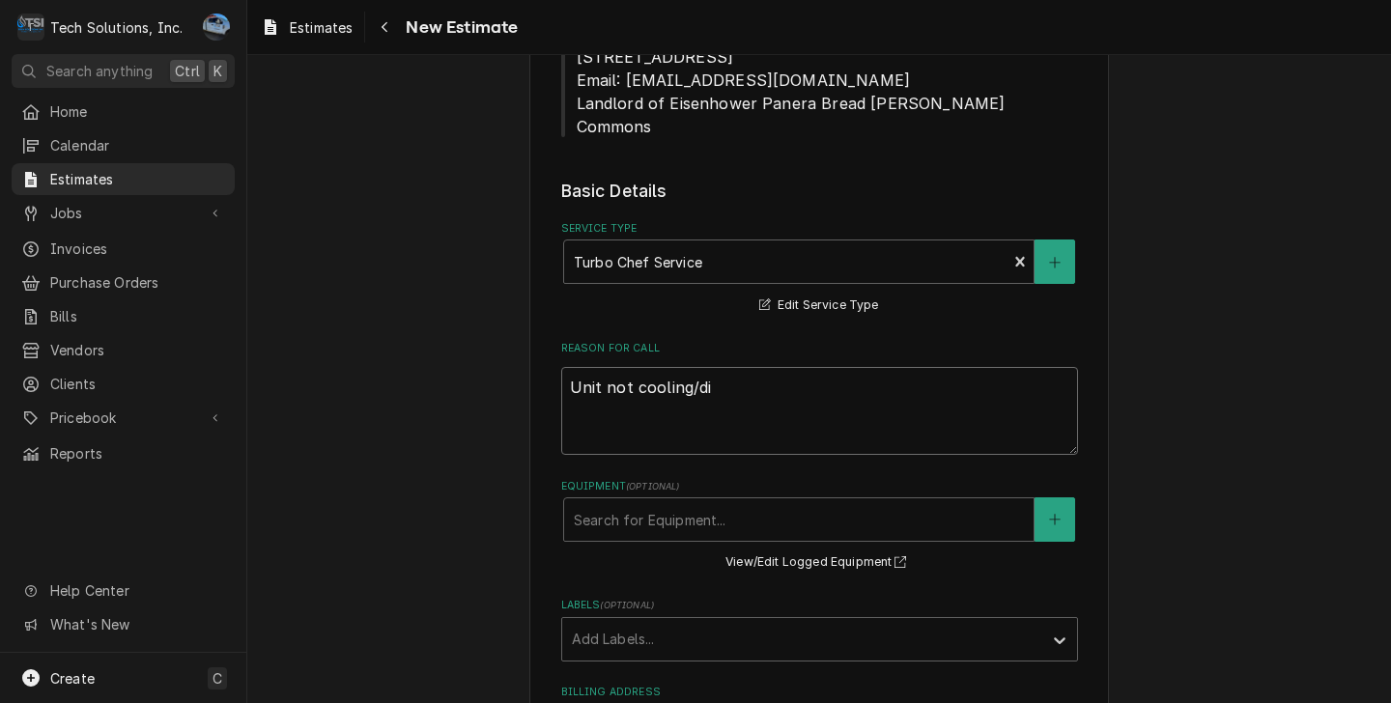
type textarea "x"
type textarea "Unit not cooling/dis"
type textarea "x"
type textarea "Unit not cooling/disp"
type textarea "x"
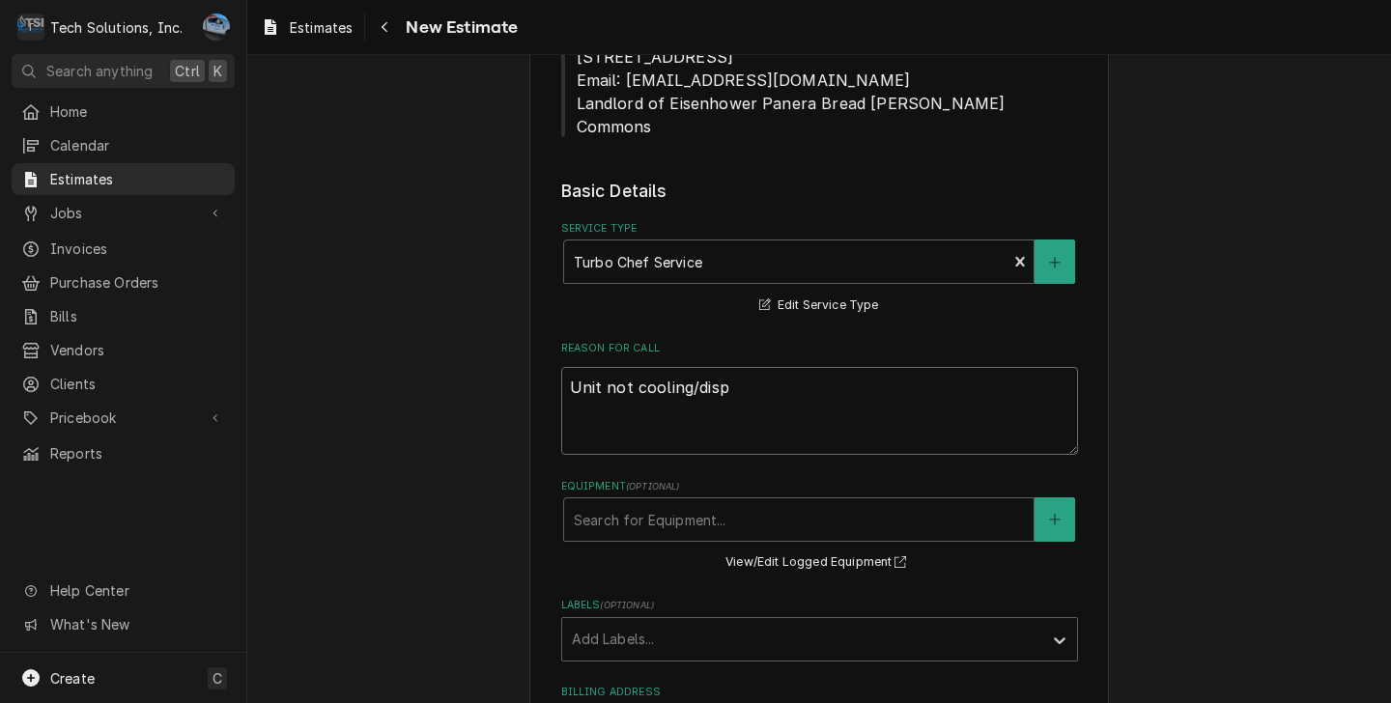
type textarea "Unit not cooling/displ"
type textarea "x"
type textarea "Unit not cooling/displa"
type textarea "x"
type textarea "Unit not cooling/display"
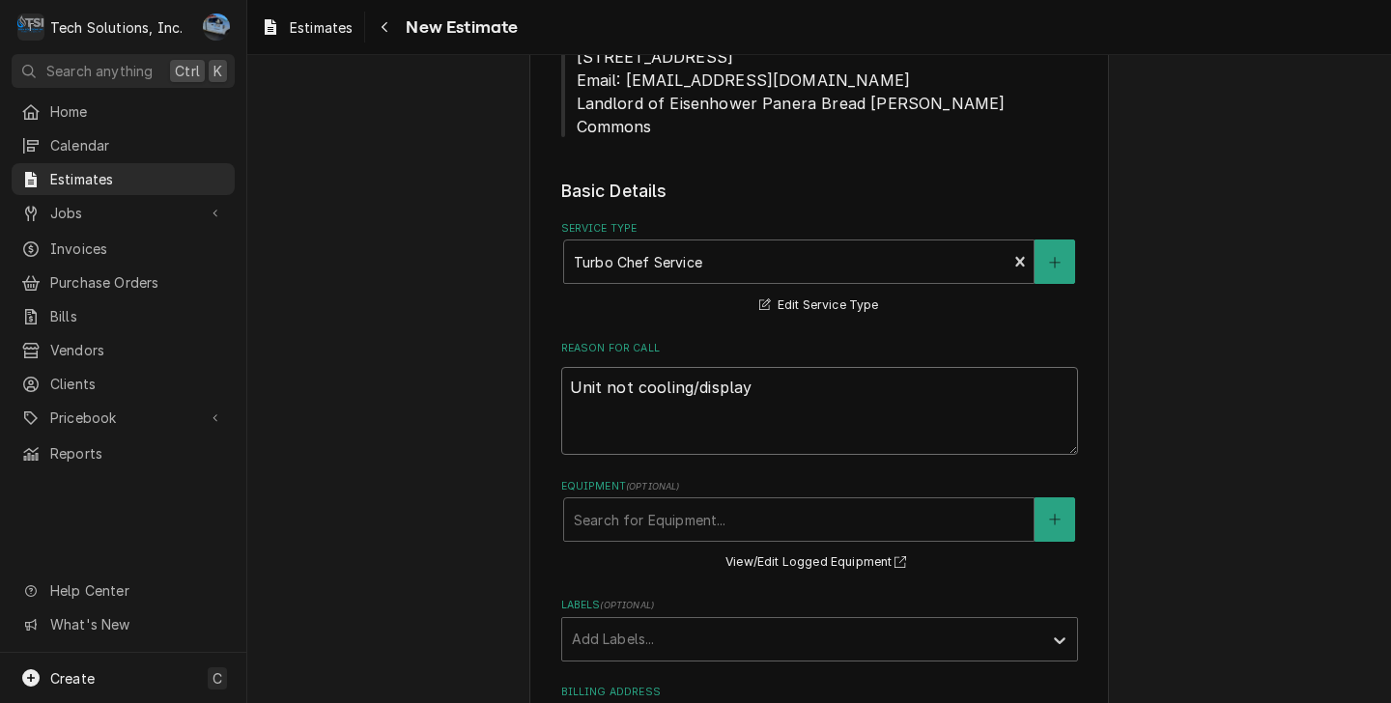
type textarea "x"
type textarea "Unit not cooling/displayi"
type textarea "x"
type textarea "Unit not cooling/displayin"
type textarea "x"
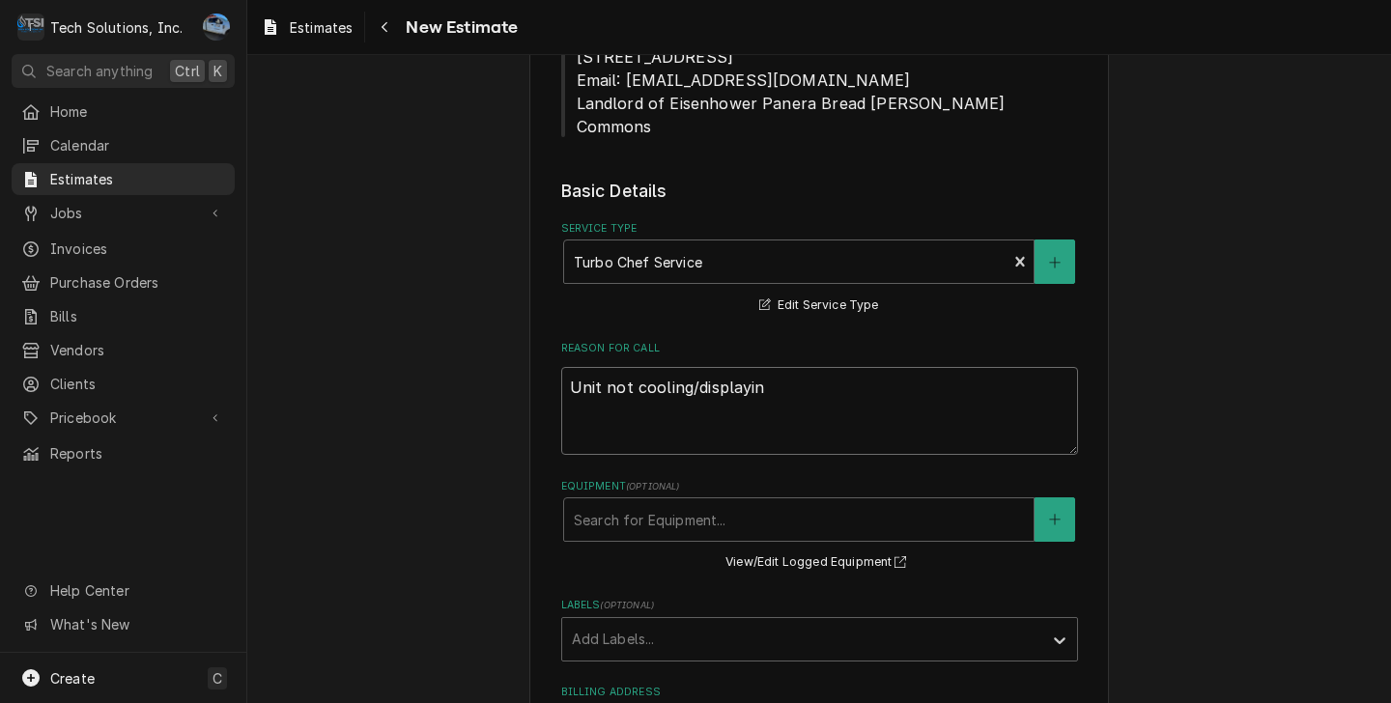
type textarea "Unit not cooling/displaying"
type textarea "x"
type textarea "Unit not cooling/displaying"
type textarea "x"
type textarea "Unit not cooling/displaying e"
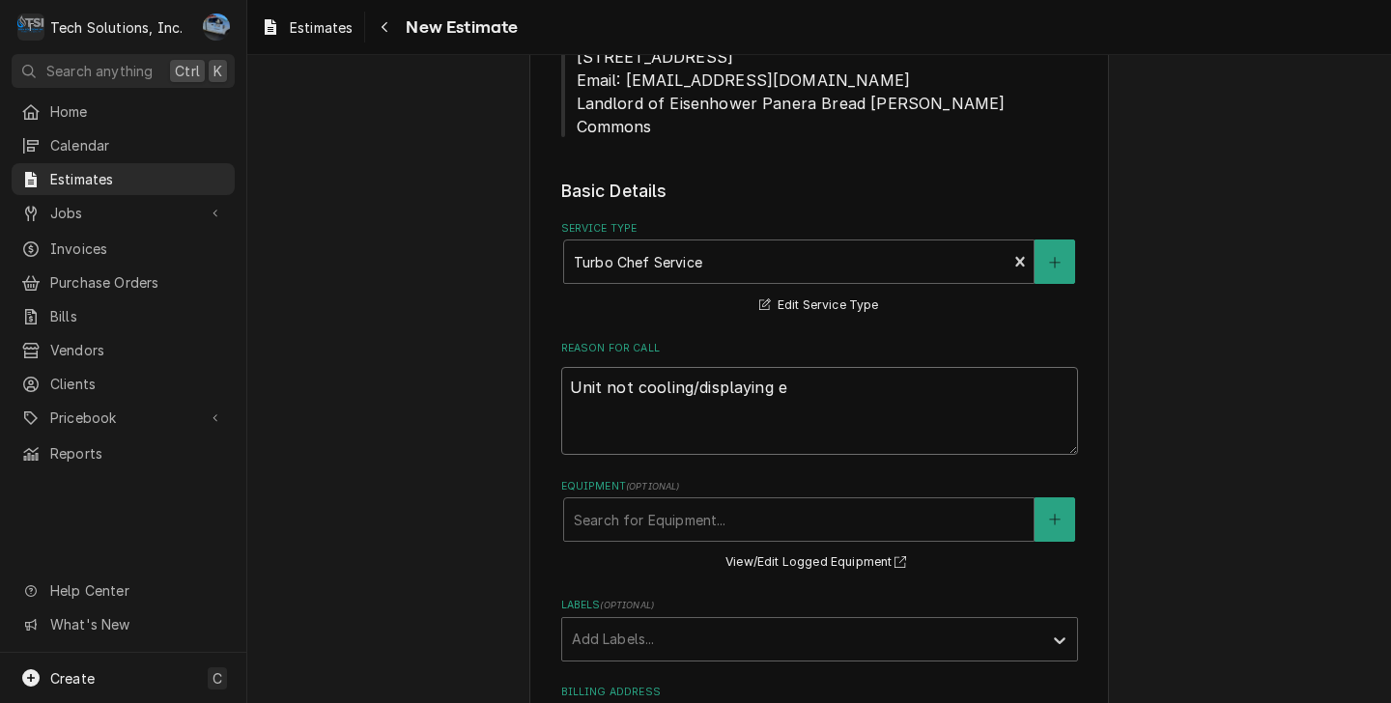
type textarea "x"
type textarea "Unit not cooling/displaying er"
type textarea "x"
type textarea "Unit not cooling/displaying err"
type textarea "x"
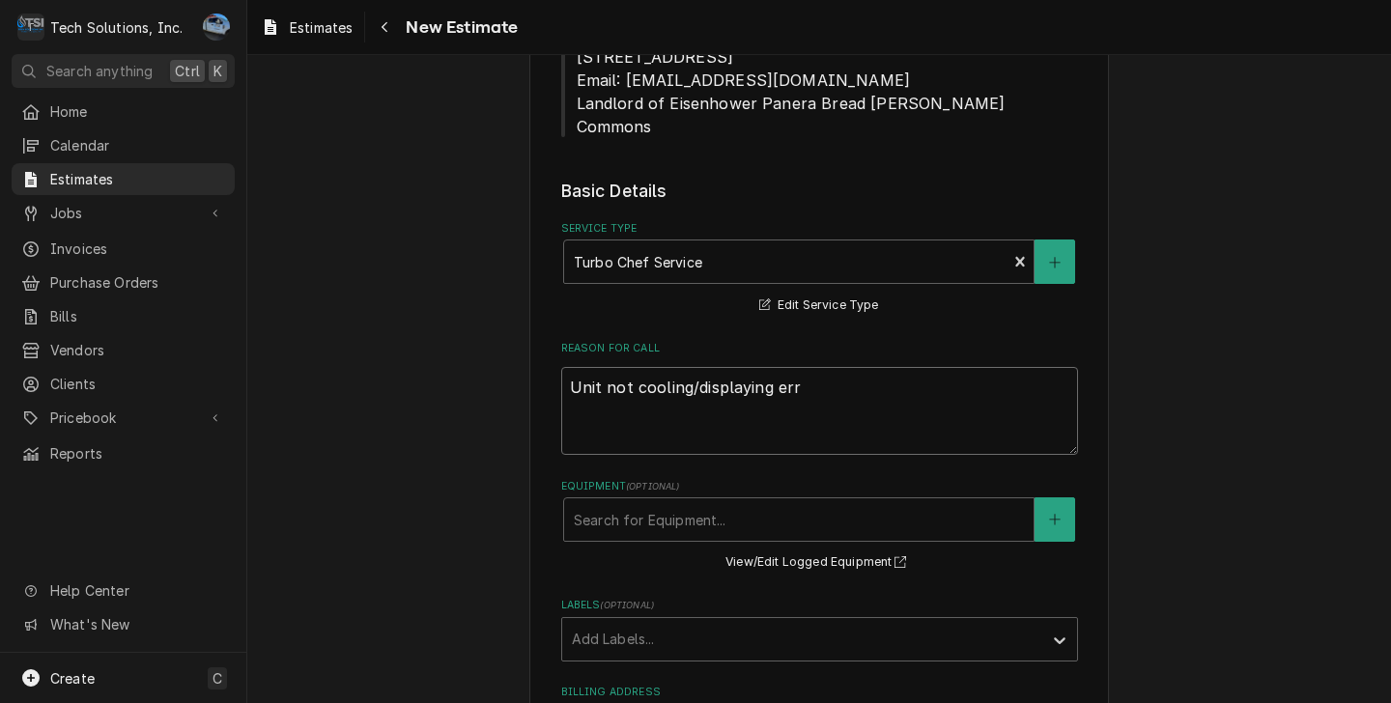
type textarea "Unit not cooling/displaying erro"
type textarea "x"
type textarea "Unit not cooling/displaying error"
type textarea "x"
type textarea "Unit not cooling/displaying error"
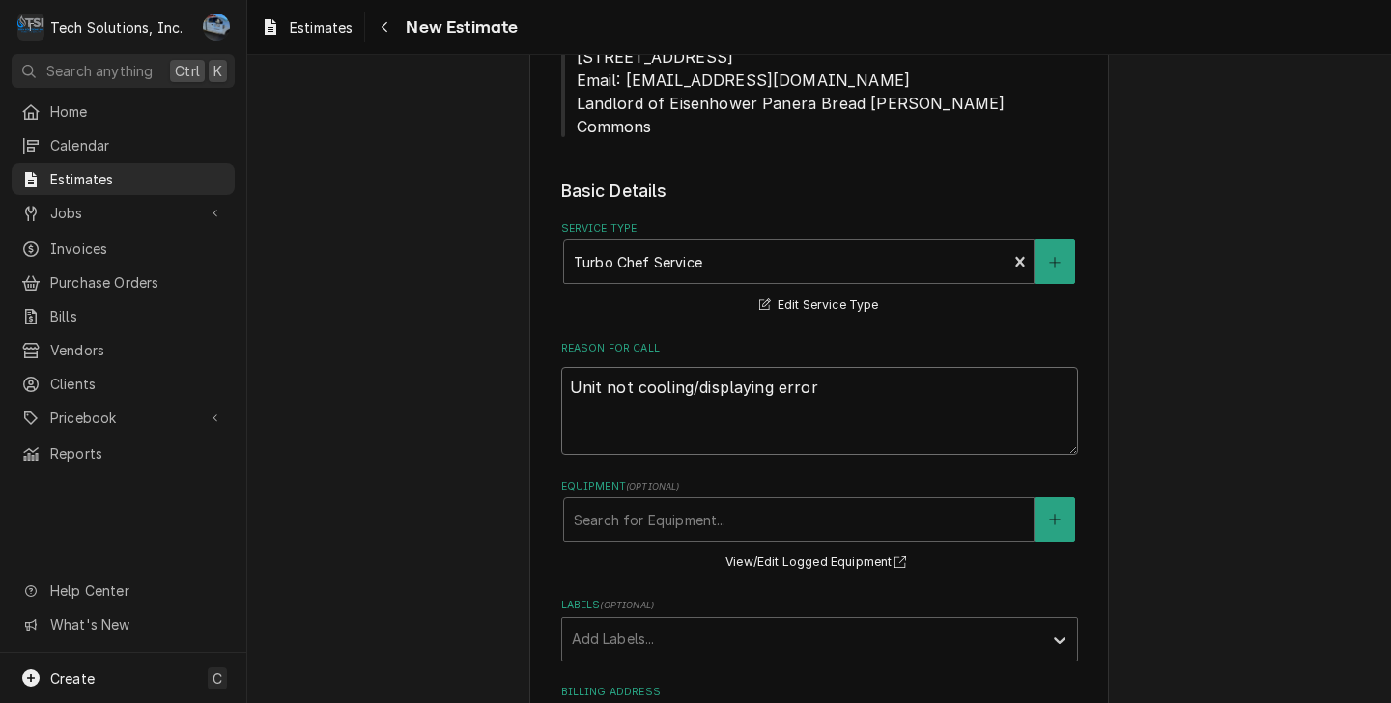
type textarea "x"
type textarea "Unit not cooling/displaying error c"
type textarea "x"
type textarea "Unit not cooling/displaying error co"
type textarea "x"
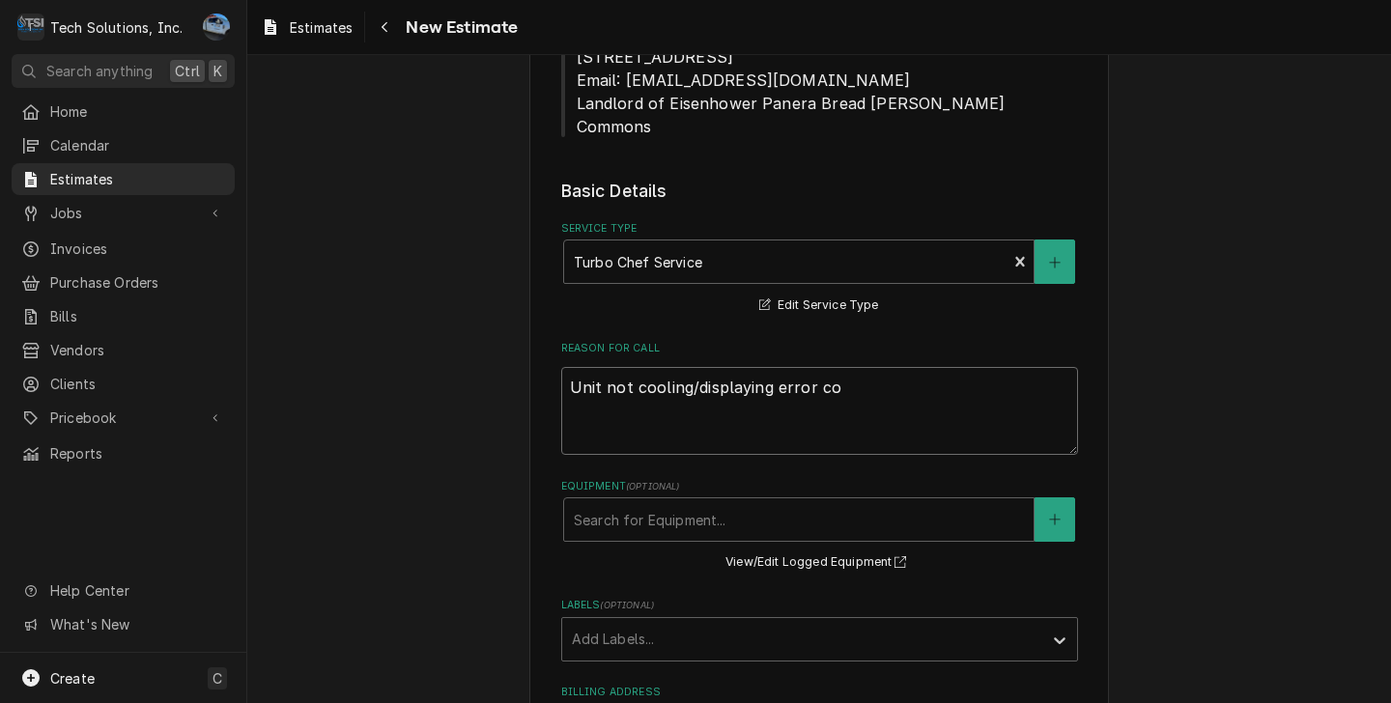
type textarea "Unit not cooling/displaying error cod"
type textarea "x"
type textarea "Unit not cooling/displaying error code"
type textarea "x"
type textarea "Unit not cooling/displaying error codes"
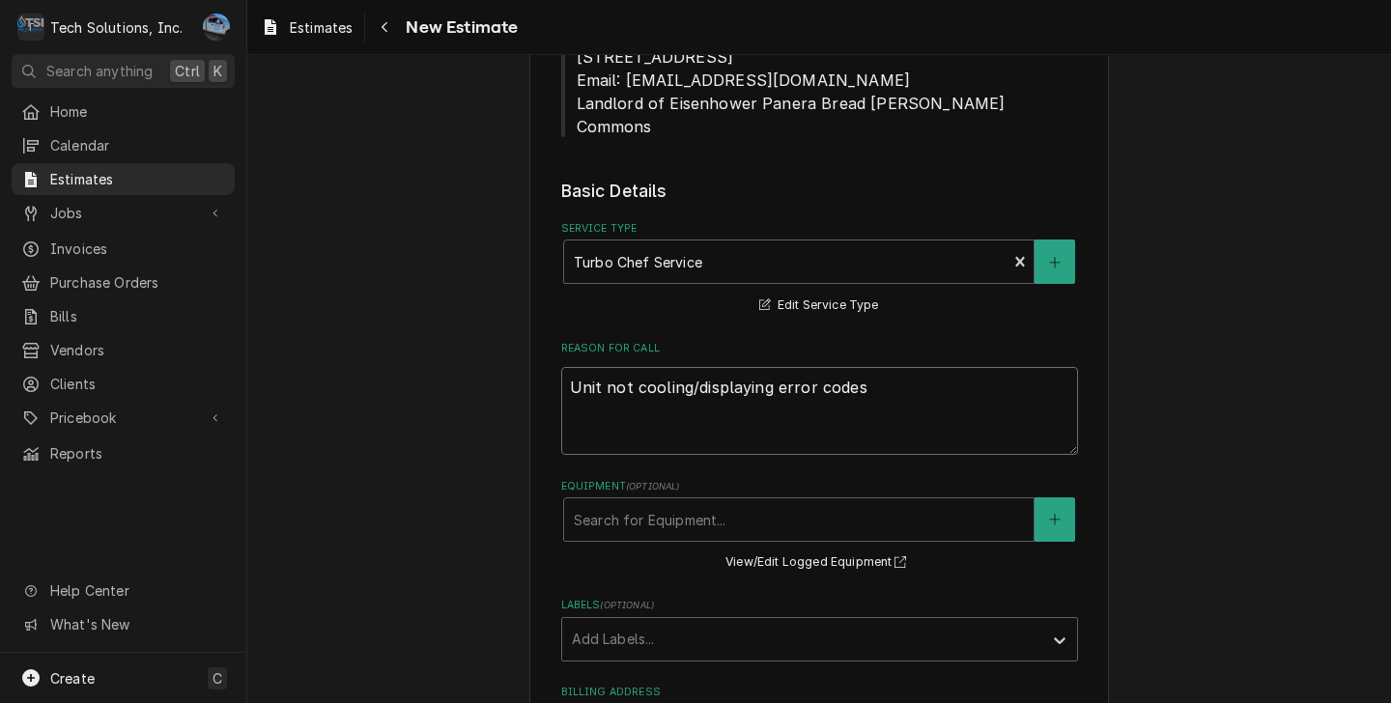
type textarea "x"
type textarea "Unit not cooling/displaying error codes"
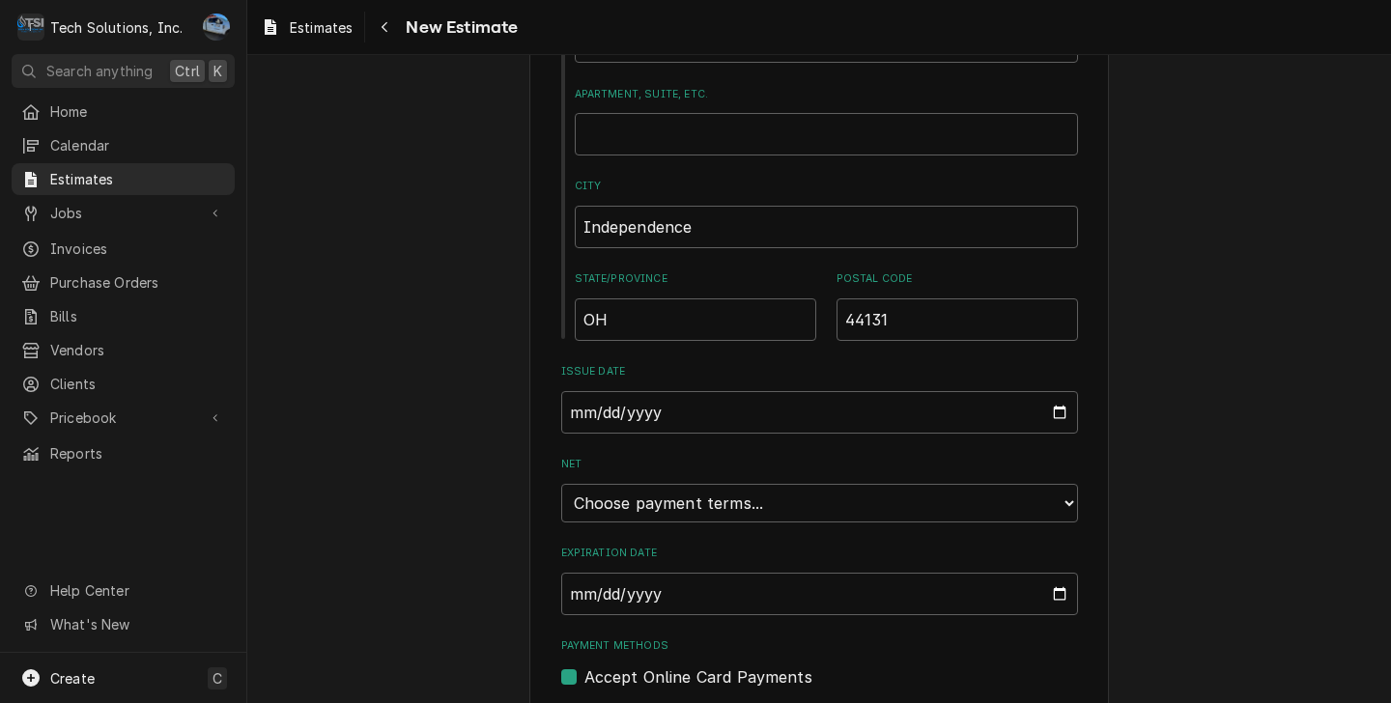
scroll to position [3112, 0]
click at [766, 481] on select "Choose payment terms... Same Day Net 7 Net 14 Net 21 Net 30 Net 45 Net 60 Net 90" at bounding box center [819, 500] width 517 height 39
type textarea "x"
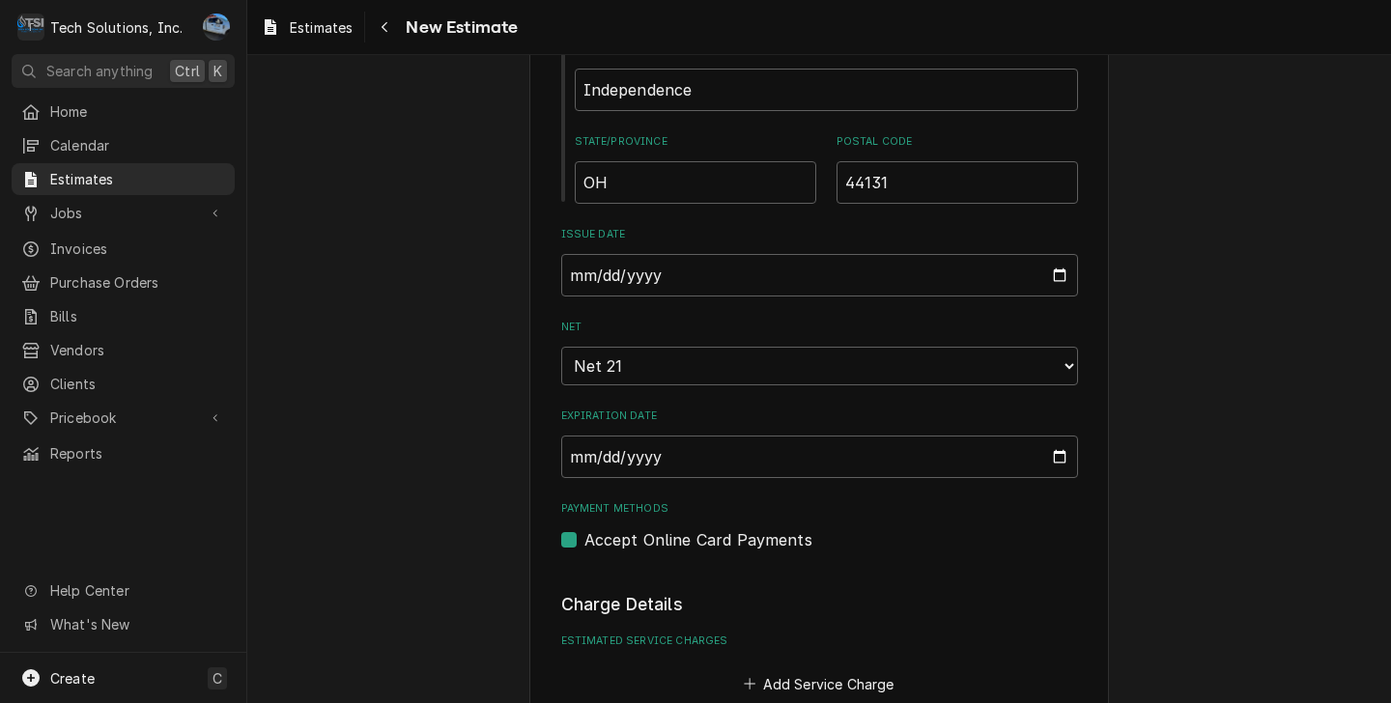
scroll to position [3305, 0]
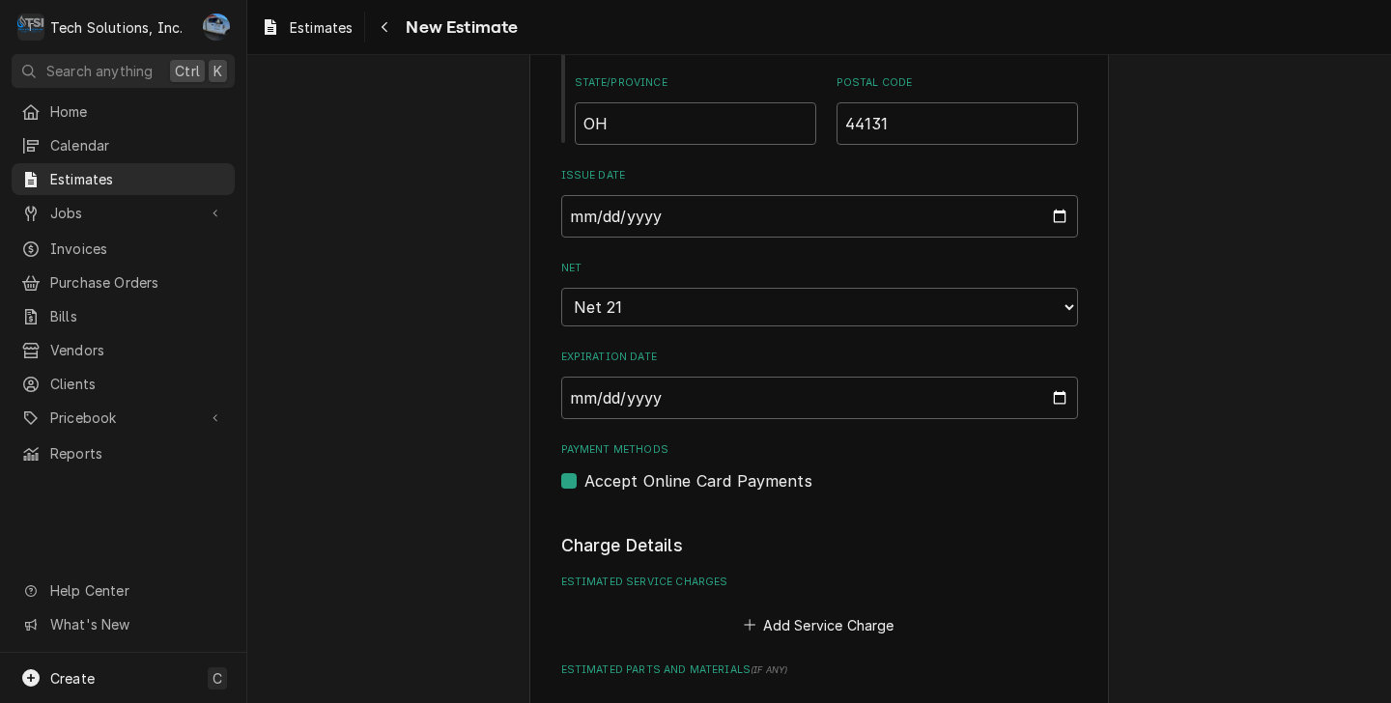
drag, startPoint x: 563, startPoint y: 413, endPoint x: 573, endPoint y: 412, distance: 9.7
click at [584, 469] on label "Accept Online Card Payments" at bounding box center [698, 480] width 228 height 23
click at [584, 469] on input "Payment Methods" at bounding box center [842, 490] width 517 height 42
checkbox input "false"
type textarea "x"
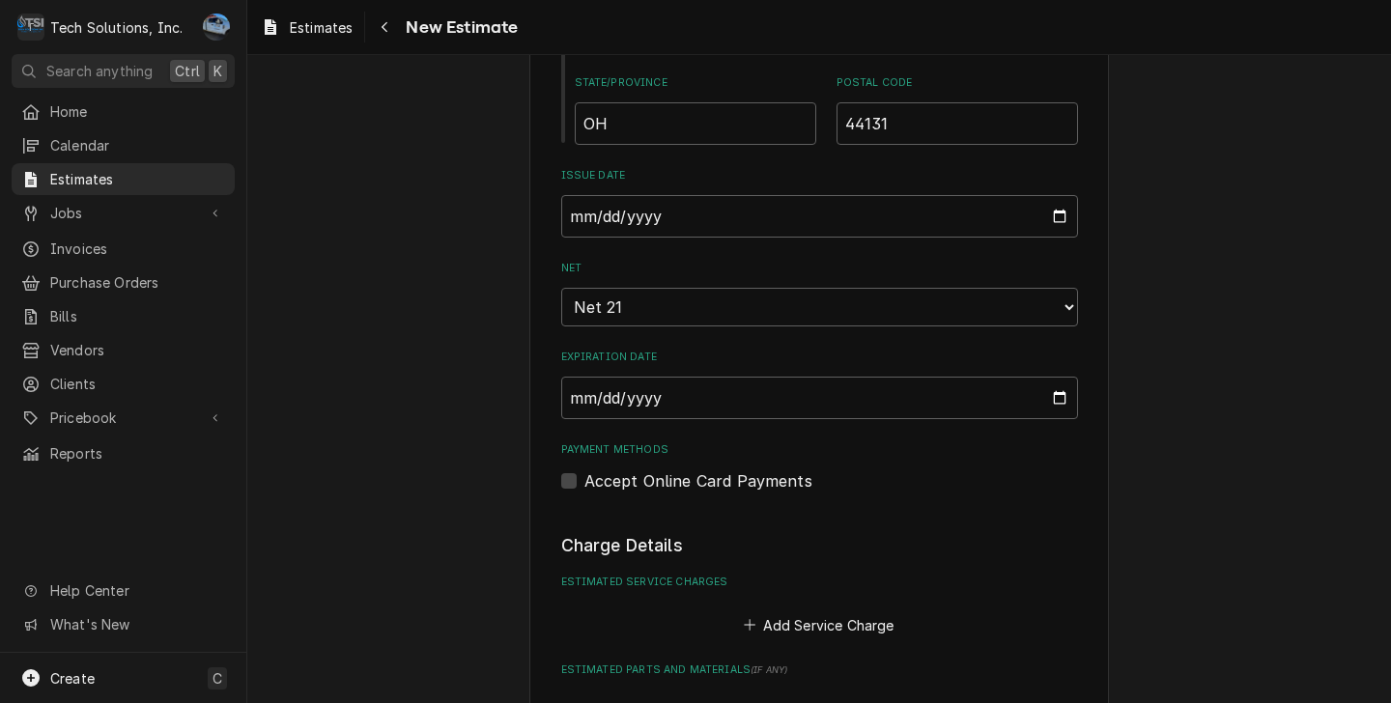
drag, startPoint x: 559, startPoint y: 421, endPoint x: 747, endPoint y: 427, distance: 187.5
click at [584, 469] on label "Accept Online Card Payments" at bounding box center [698, 480] width 228 height 23
click at [584, 469] on input "Payment Methods" at bounding box center [842, 490] width 517 height 42
checkbox input "true"
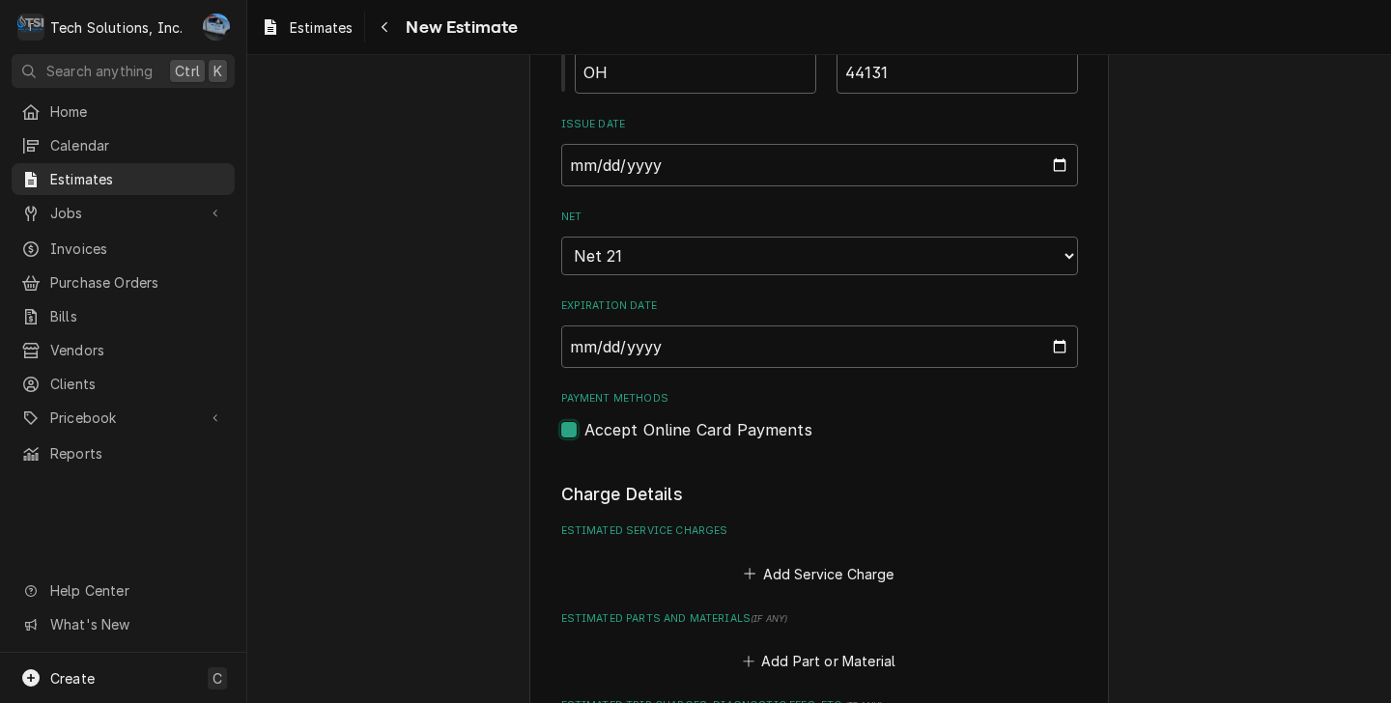
scroll to position [3498, 0]
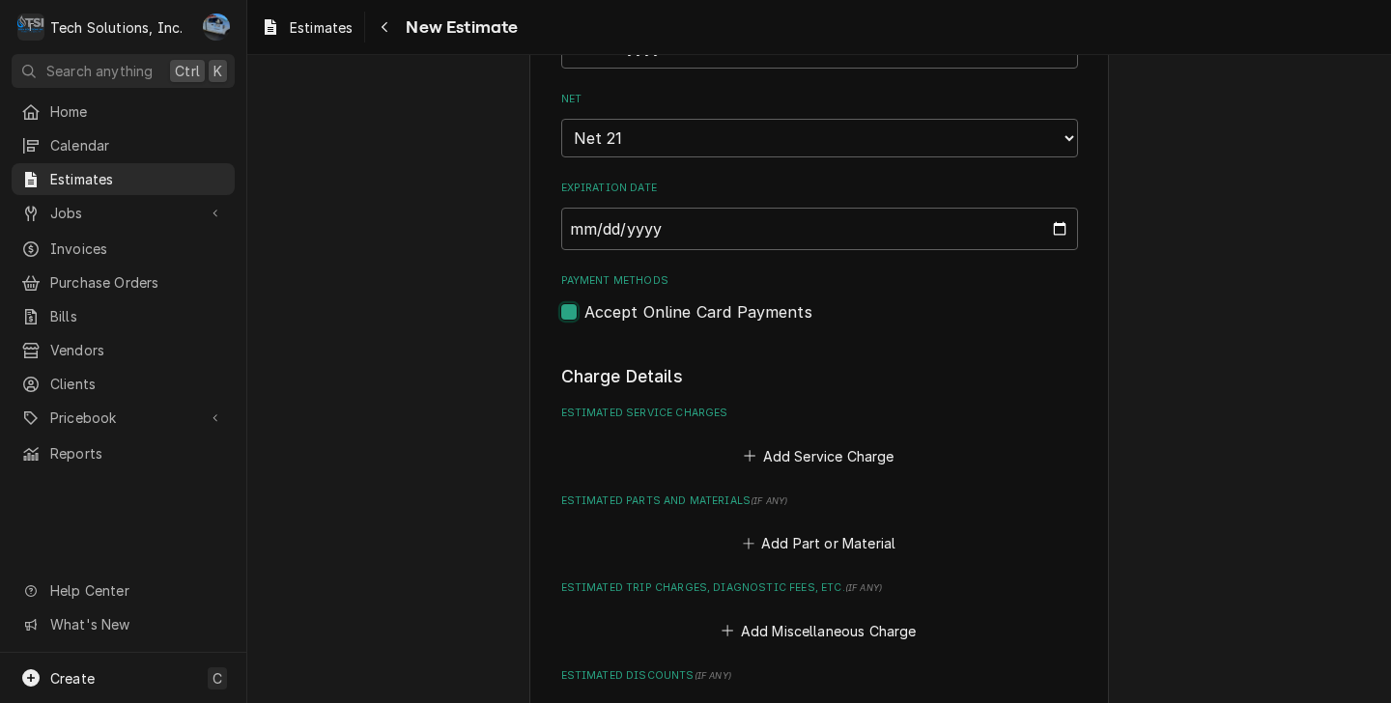
type textarea "x"
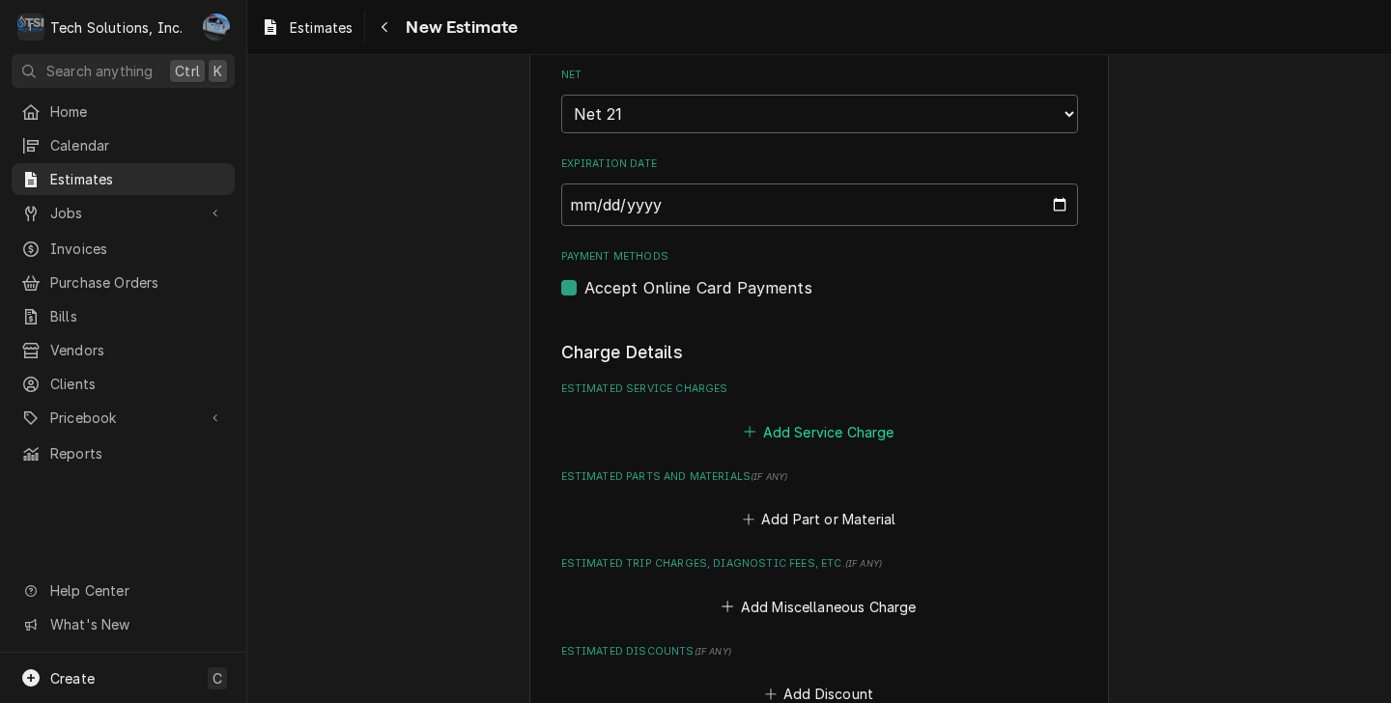
click at [778, 418] on button "Add Service Charge" at bounding box center [819, 431] width 156 height 27
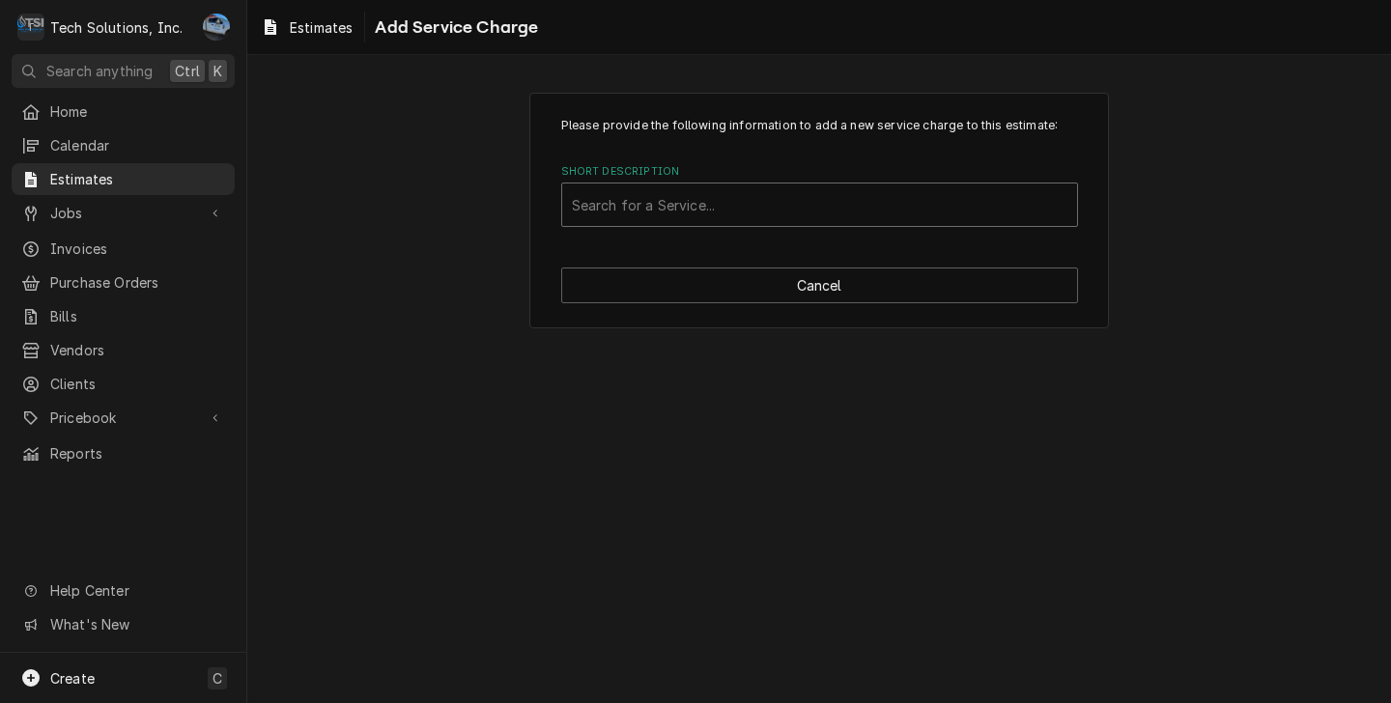
click at [733, 206] on div "Short Description" at bounding box center [819, 204] width 495 height 35
type input "Labor"
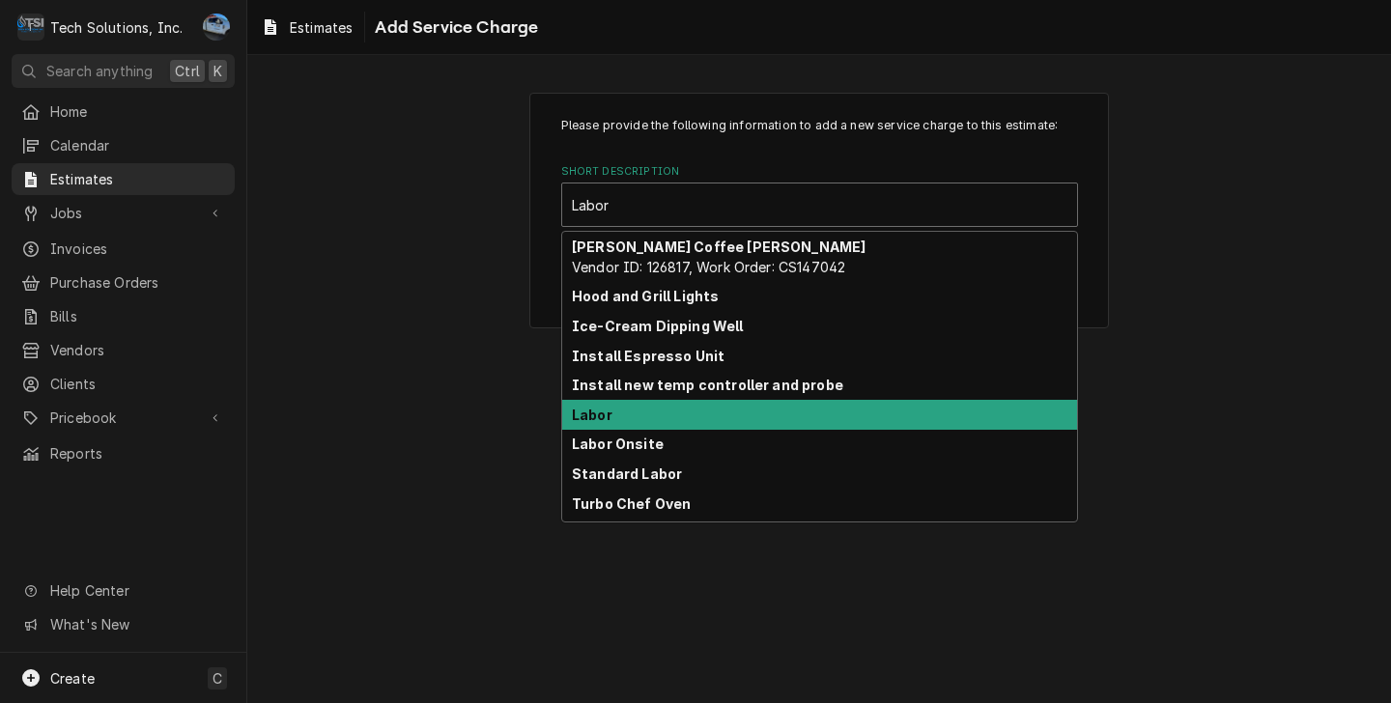
click at [663, 427] on div "Labor" at bounding box center [819, 415] width 515 height 30
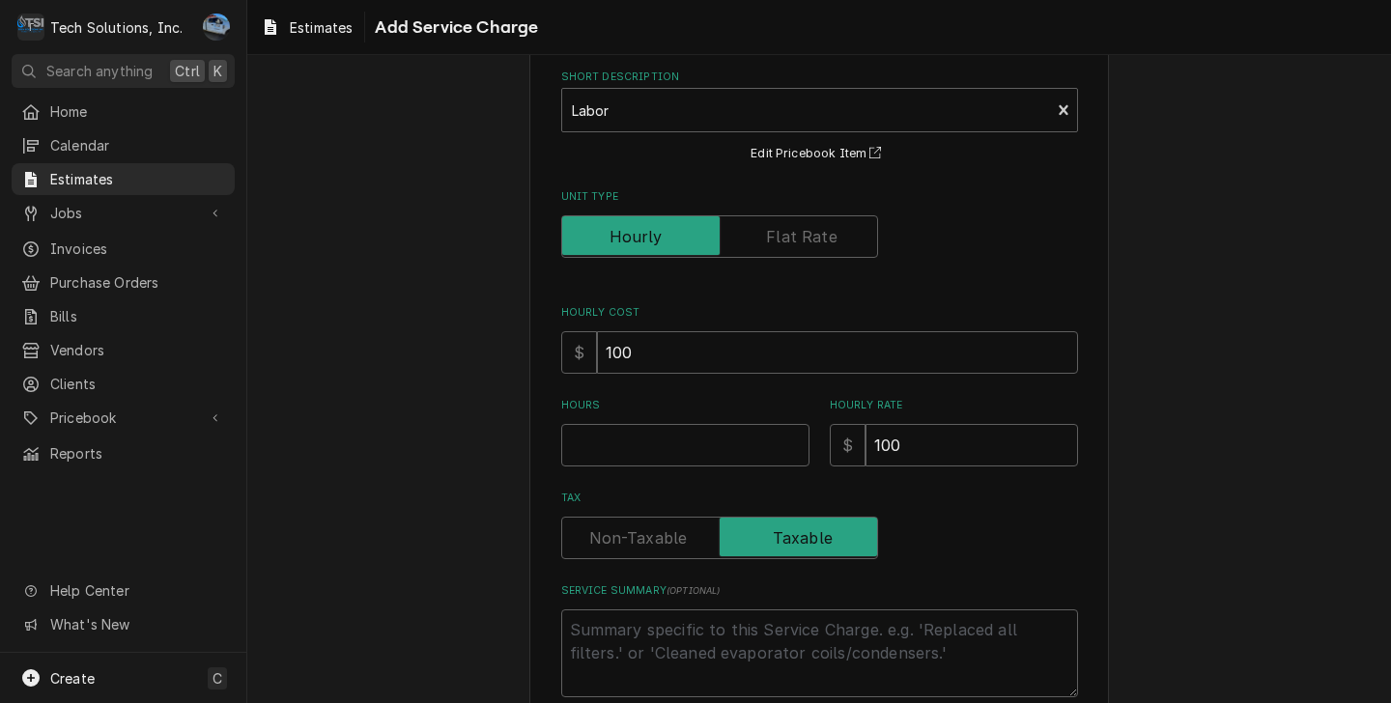
scroll to position [97, 0]
click at [654, 344] on input "100" at bounding box center [837, 350] width 481 height 42
type textarea "x"
type input "10"
type textarea "x"
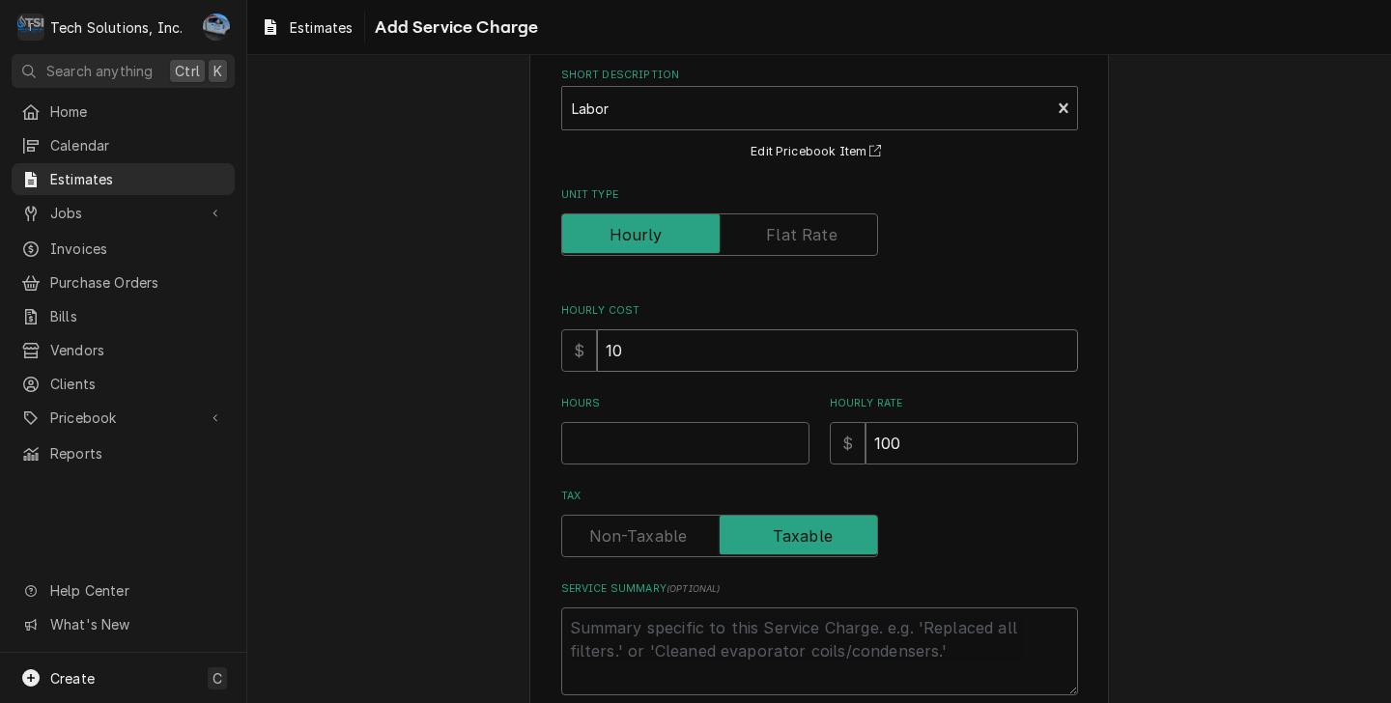
type input "1"
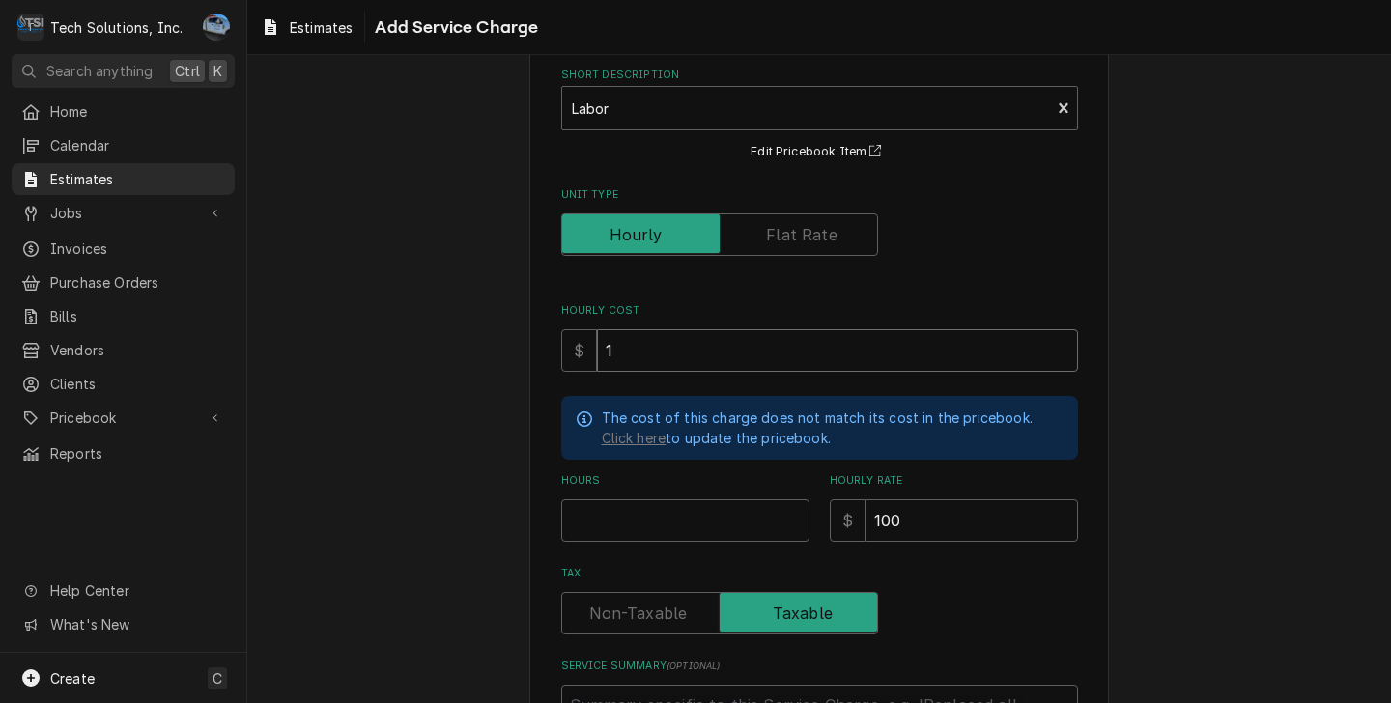
type textarea "x"
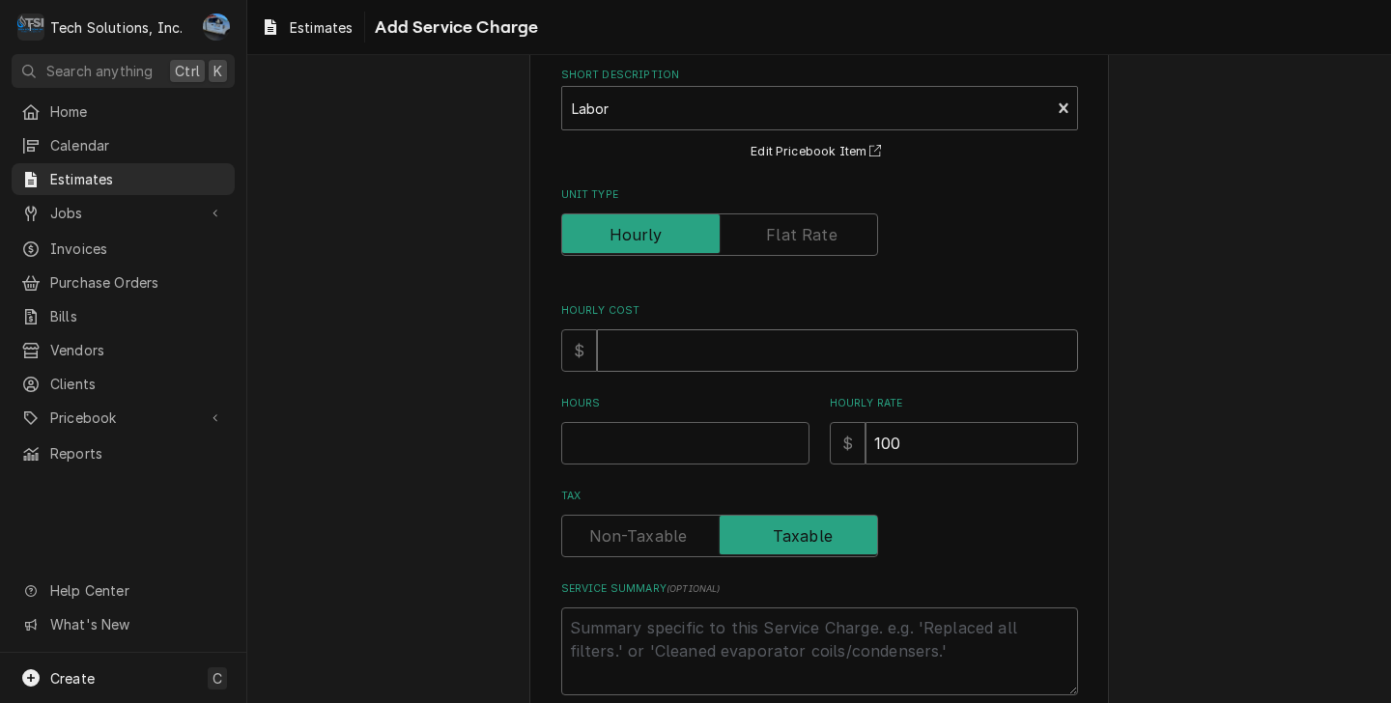
type textarea "x"
type input "0"
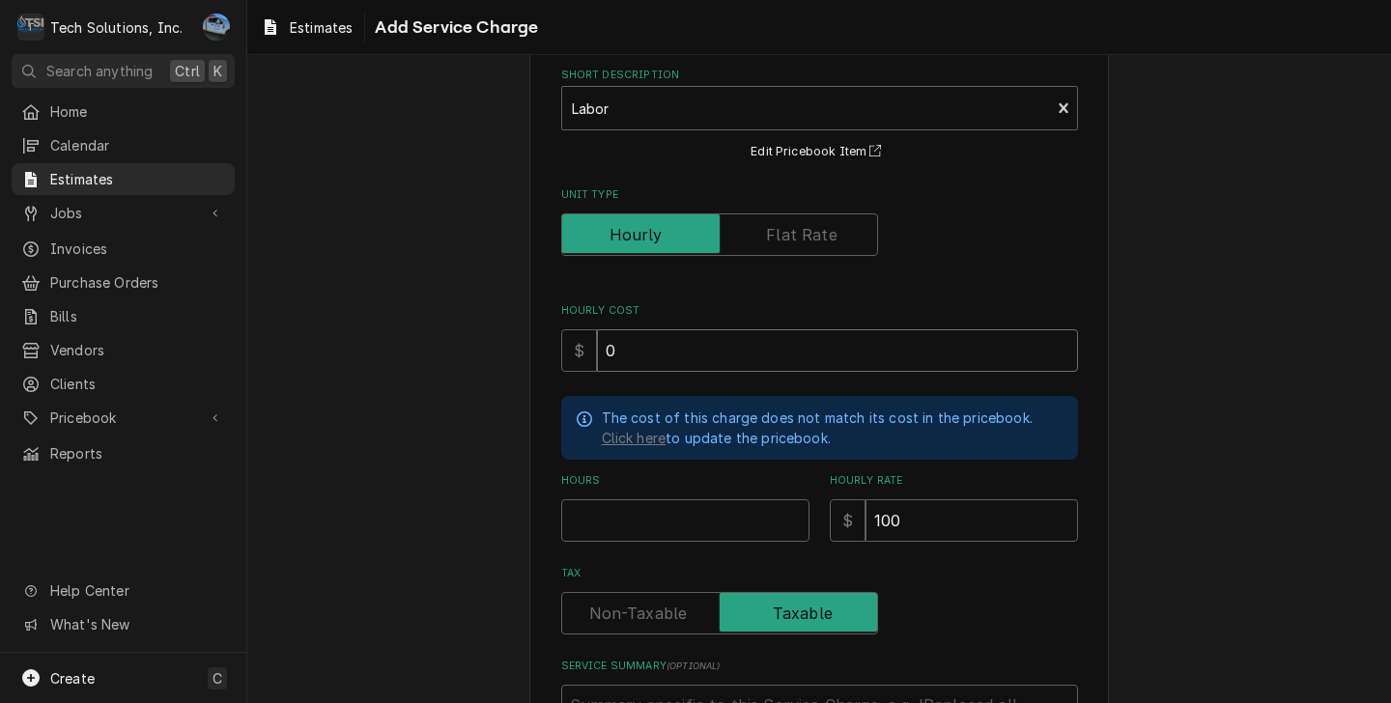
type textarea "x"
type input "0"
click at [960, 508] on input "100" at bounding box center [971, 520] width 212 height 42
type textarea "x"
type input "10"
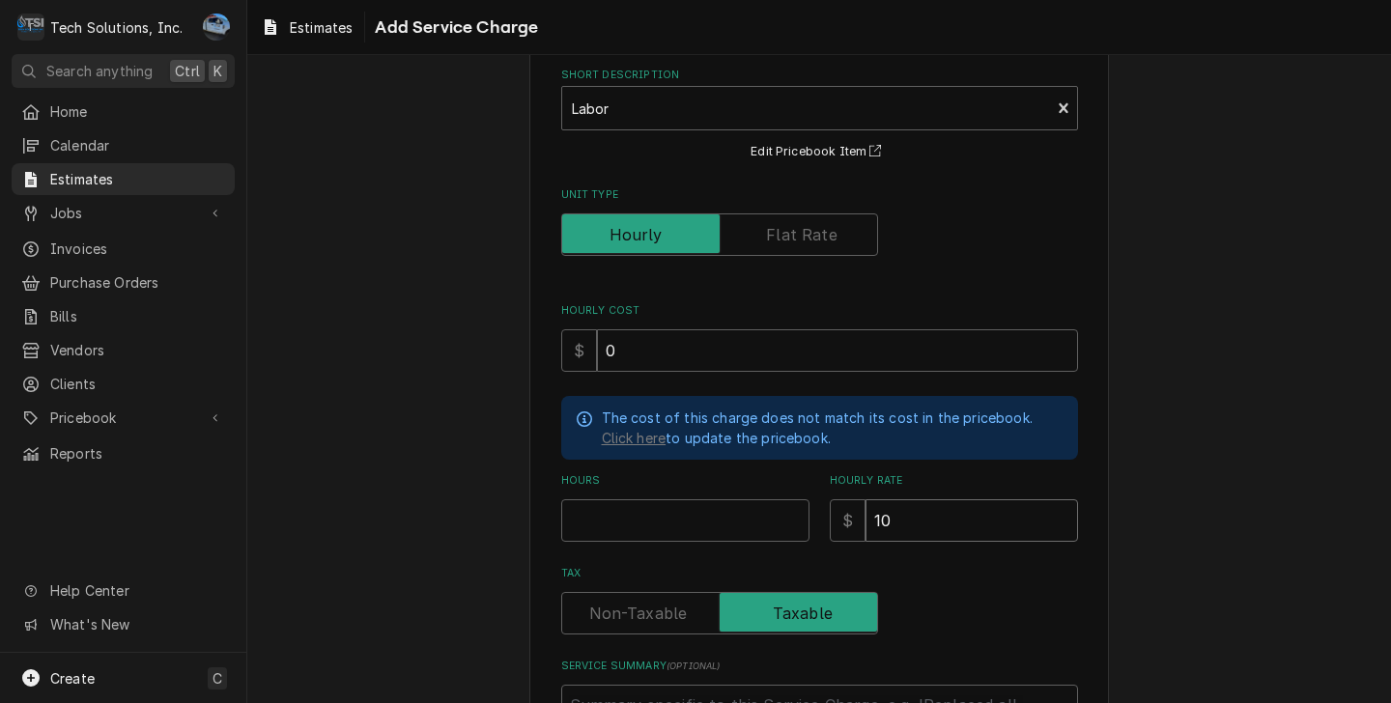
type textarea "x"
type input "1"
type textarea "x"
type input "9"
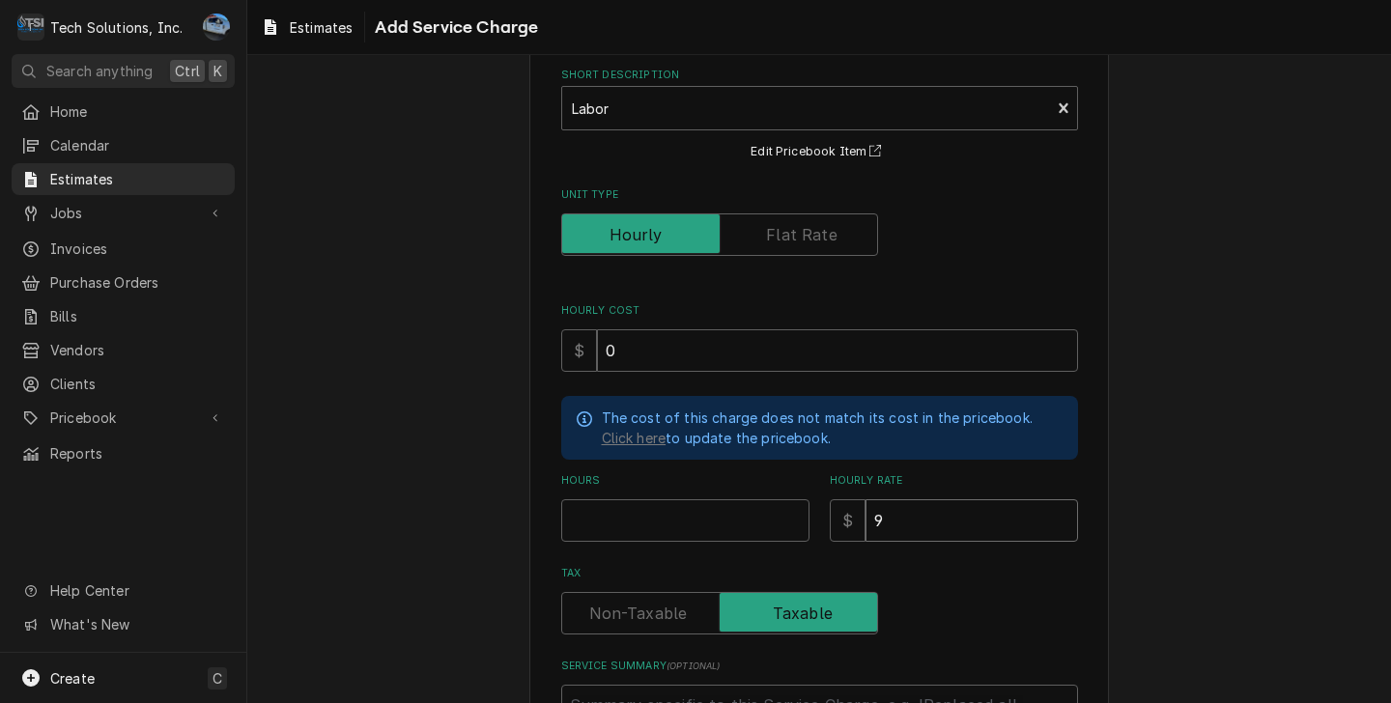
type textarea "x"
type input "90"
type textarea "x"
type input "90"
click at [648, 531] on input "Hours" at bounding box center [685, 520] width 248 height 42
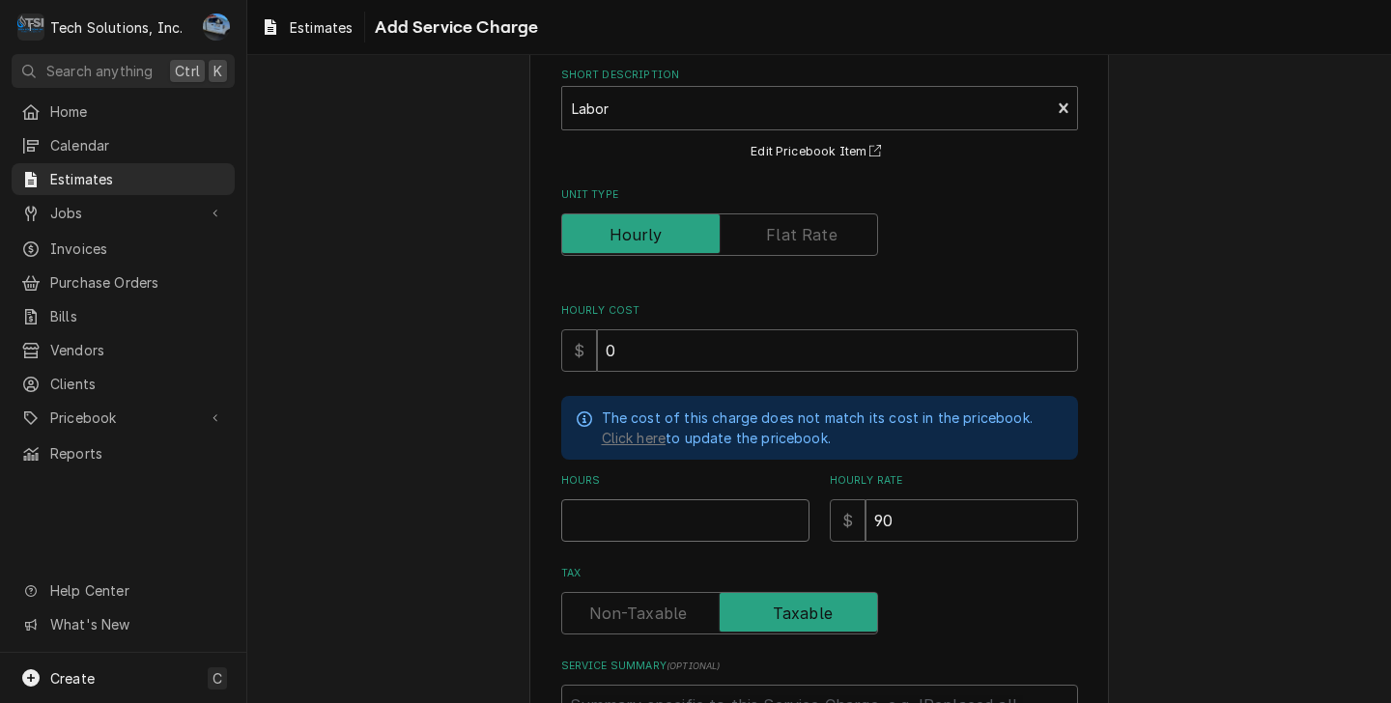
type textarea "x"
type input "4"
type textarea "x"
type input "4"
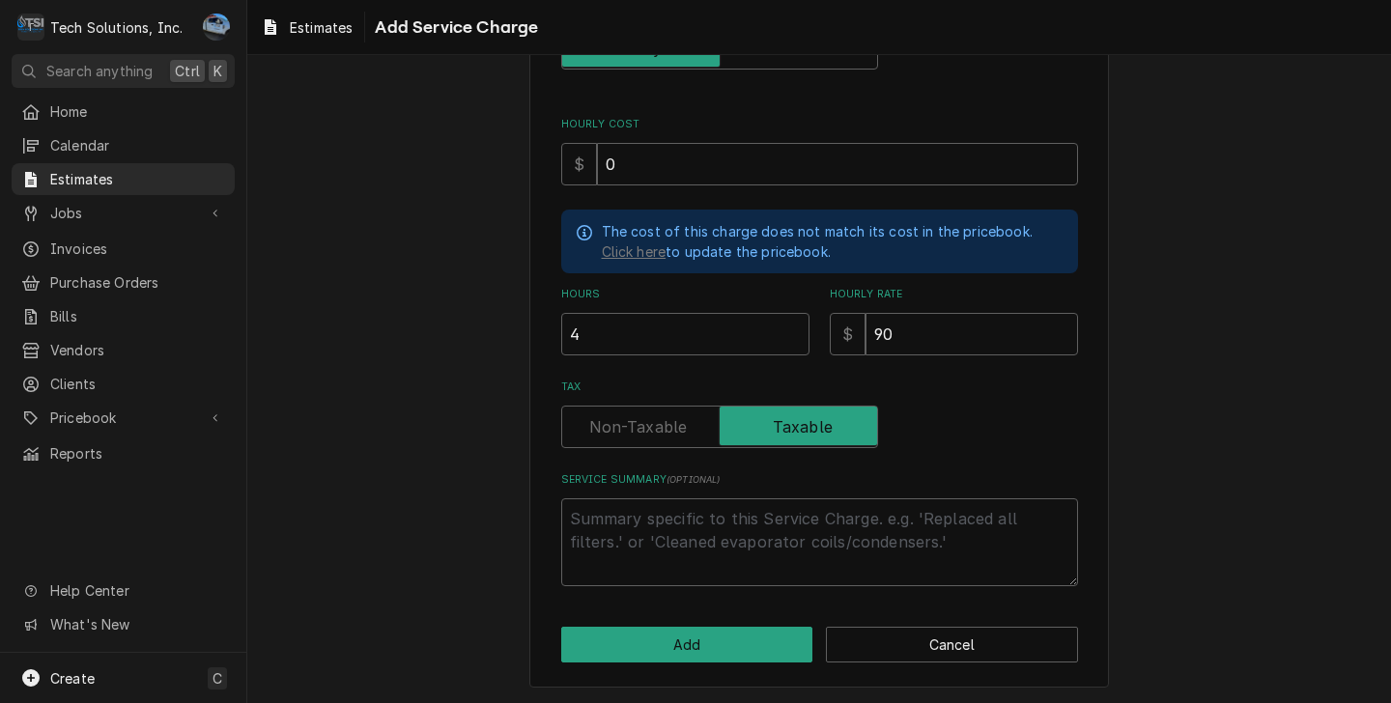
scroll to position [284, 0]
click at [648, 522] on textarea "Service Summary ( optional )" at bounding box center [819, 541] width 517 height 88
type textarea "x"
type textarea "T"
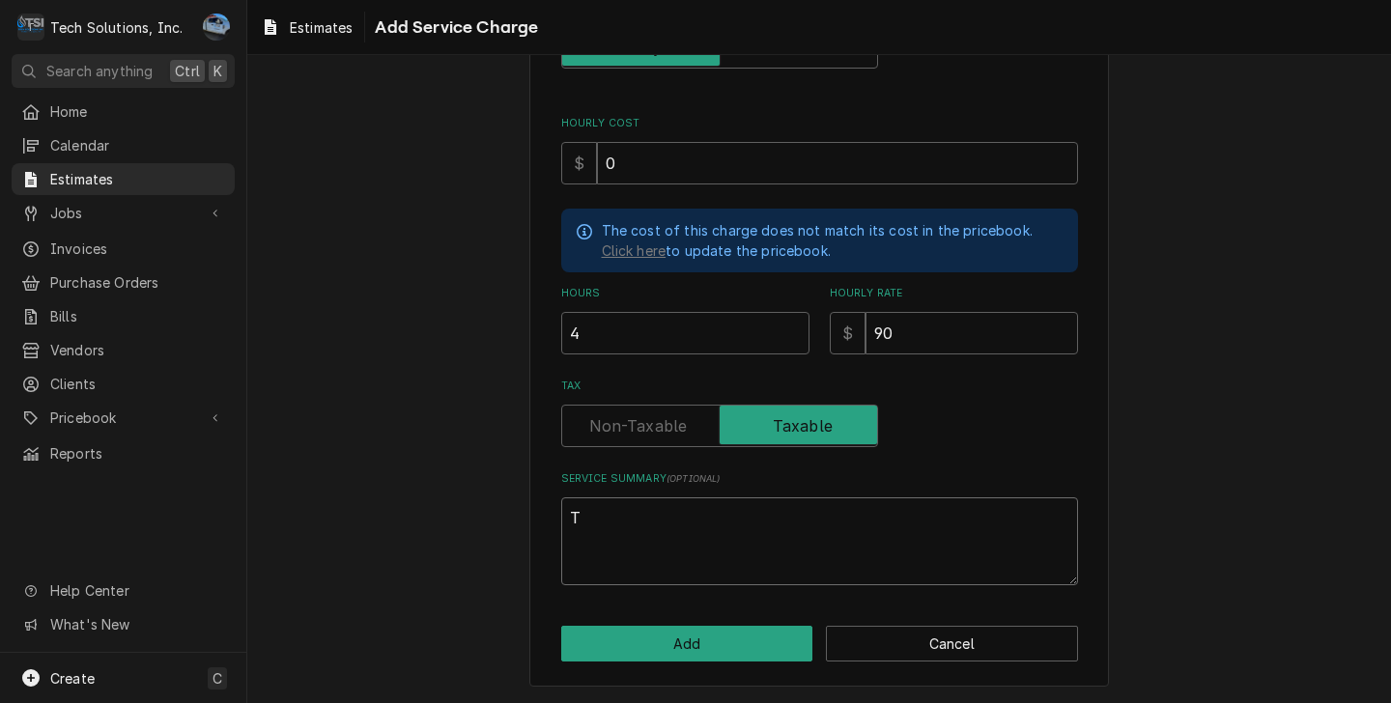
type textarea "x"
type textarea "Th"
type textarea "x"
type textarea "Thi"
type textarea "x"
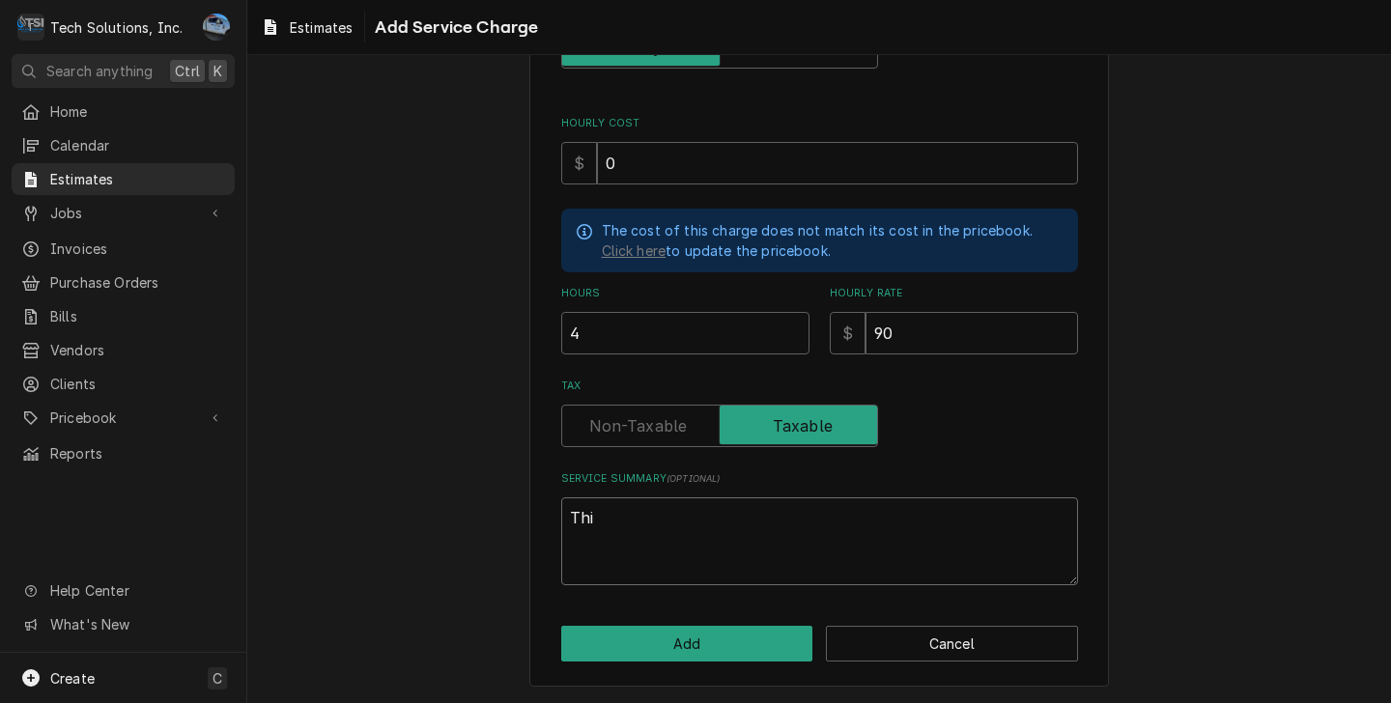
type textarea "This"
type textarea "x"
type textarea "This"
type textarea "x"
type textarea "This e"
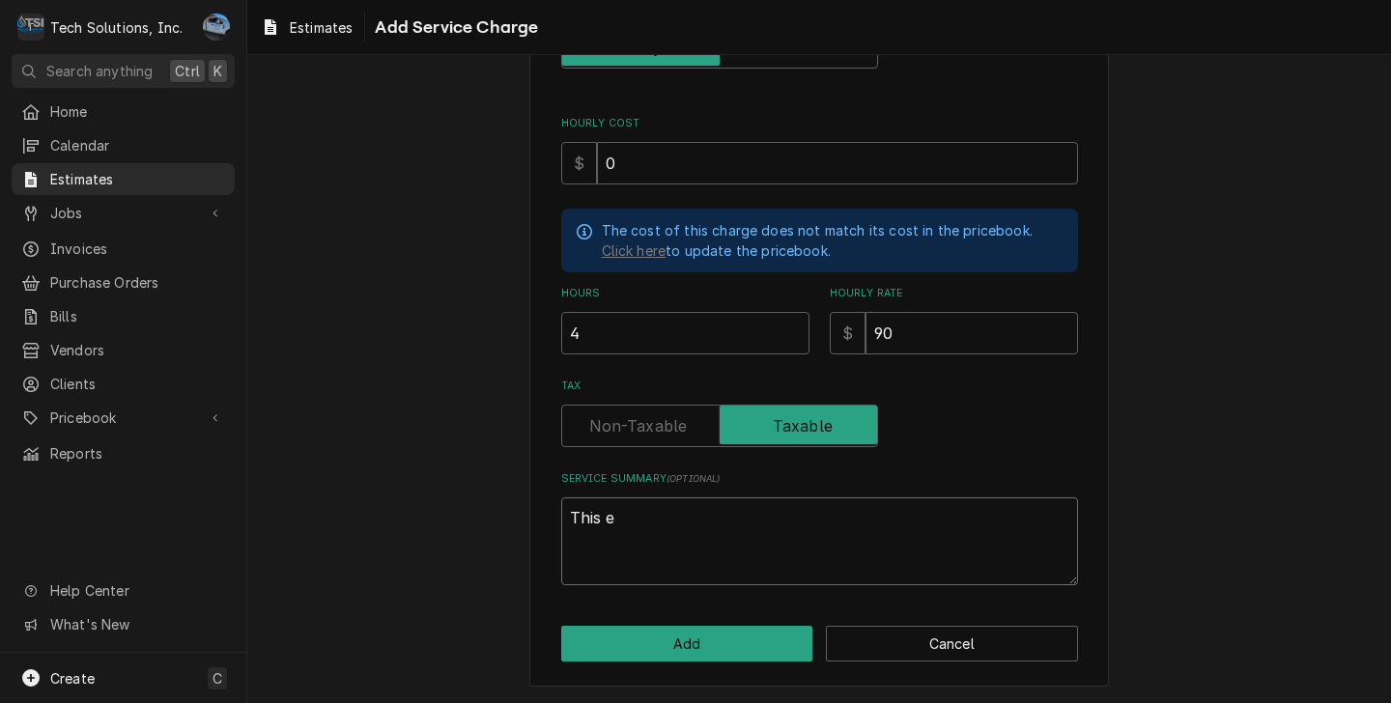
type textarea "x"
type textarea "This es"
type textarea "x"
type textarea "This est"
type textarea "x"
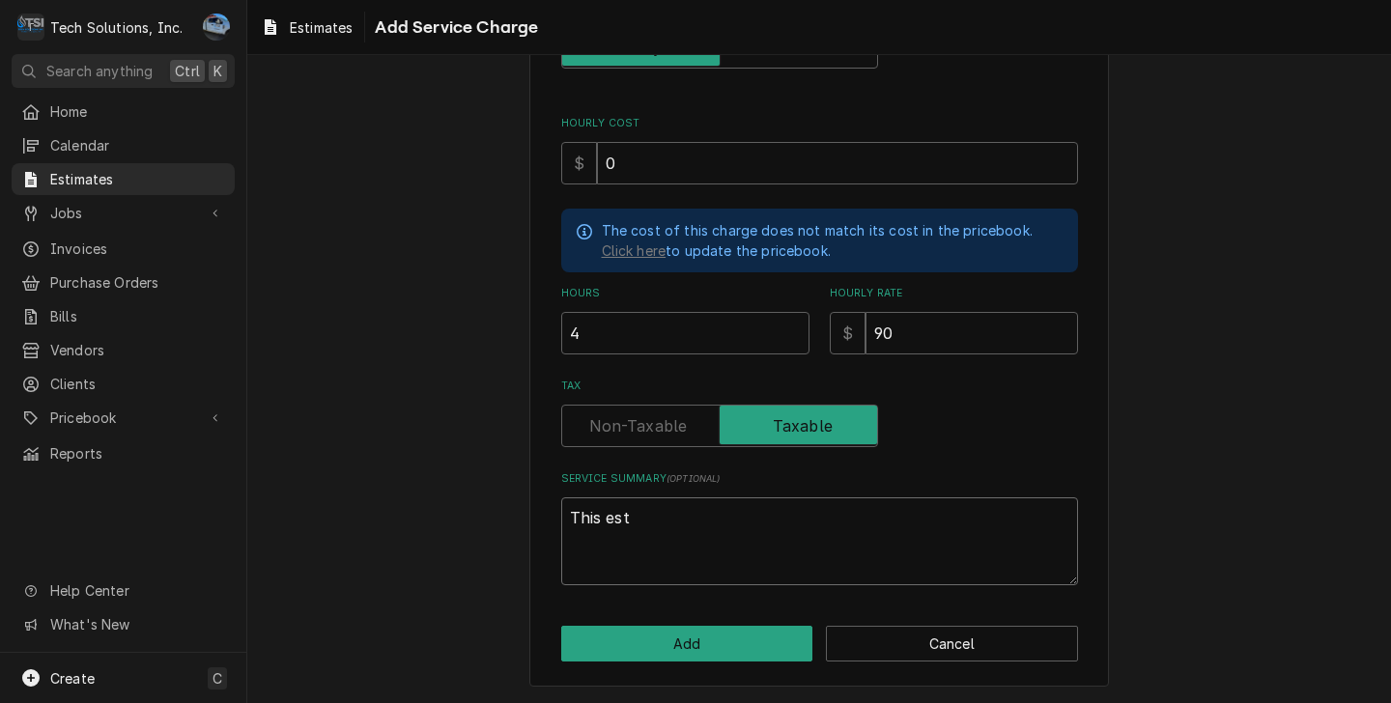
type textarea "This esti"
type textarea "x"
type textarea "This estim"
type textarea "x"
type textarea "This estima"
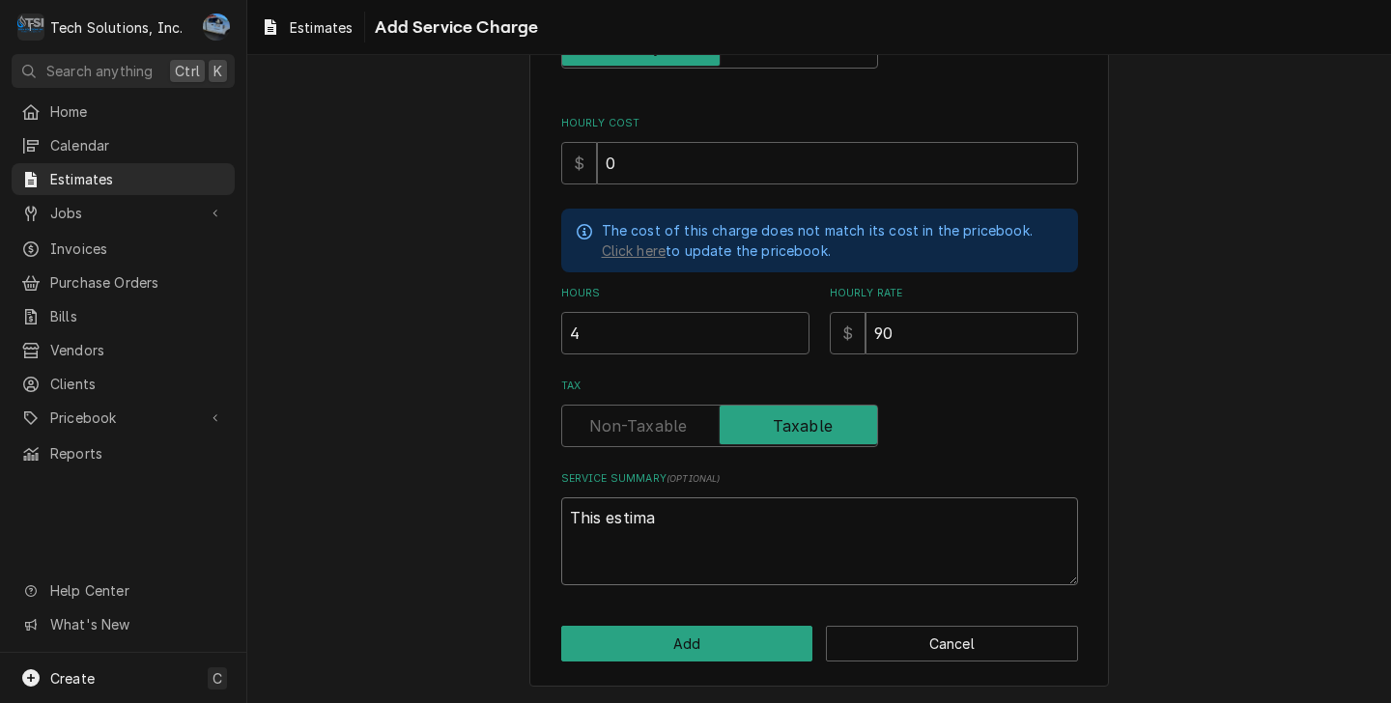
type textarea "x"
type textarea "This estimat"
type textarea "x"
type textarea "This estimate"
type textarea "x"
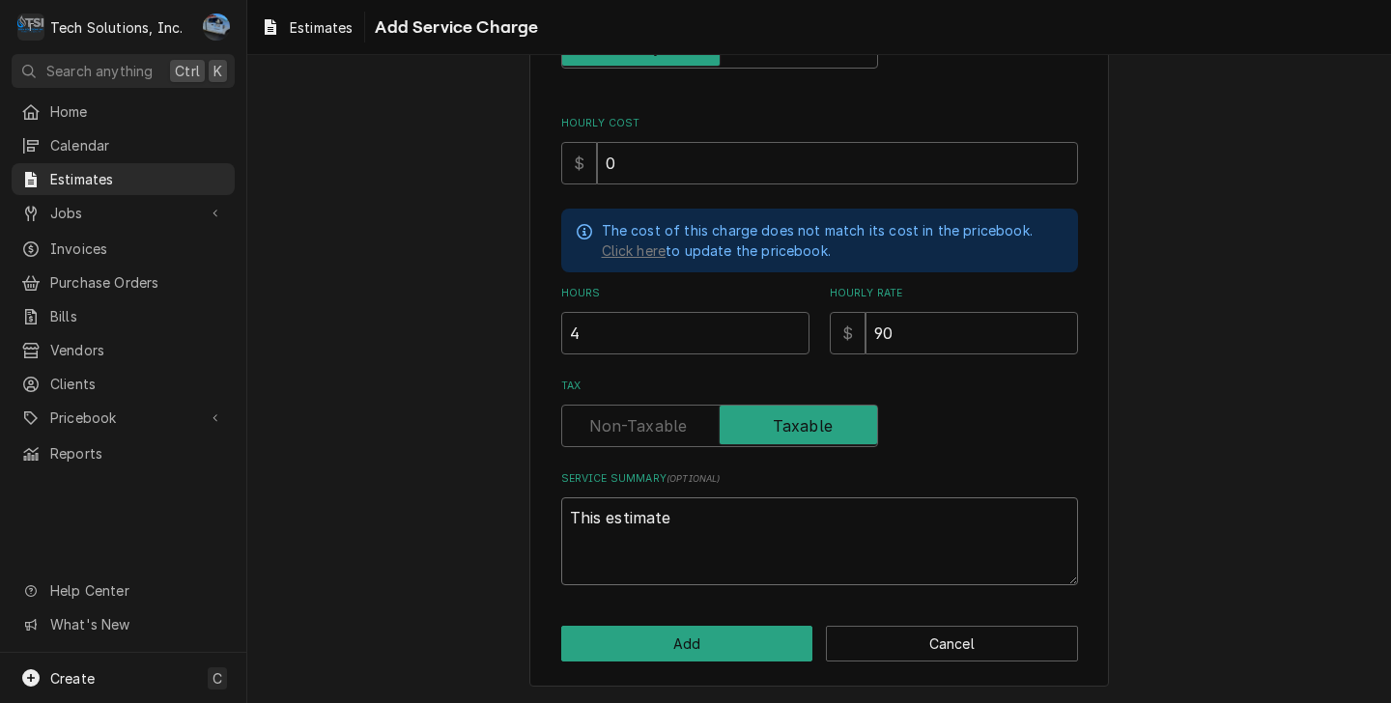
type textarea "This estimate"
type textarea "x"
type textarea "This estimate i"
type textarea "x"
type textarea "This estimate in"
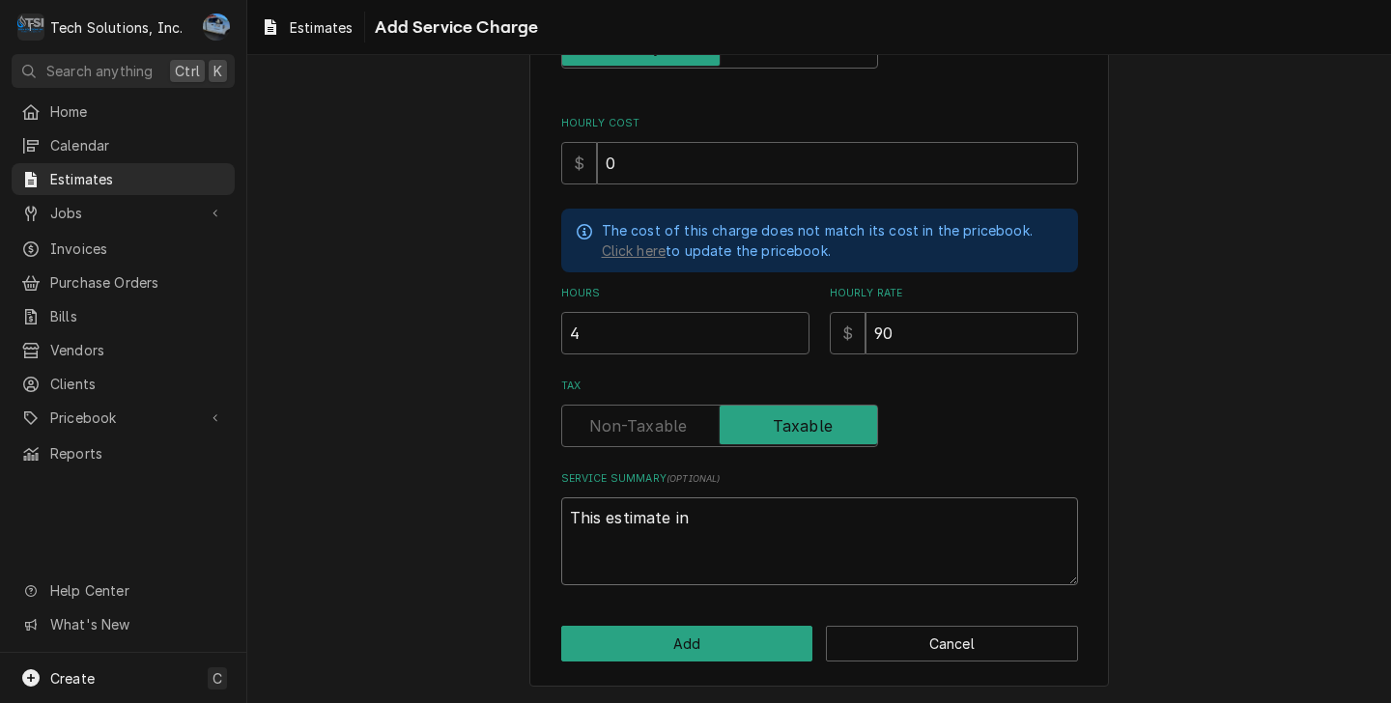
type textarea "x"
type textarea "This estimate inc"
type textarea "x"
type textarea "This estimate incl"
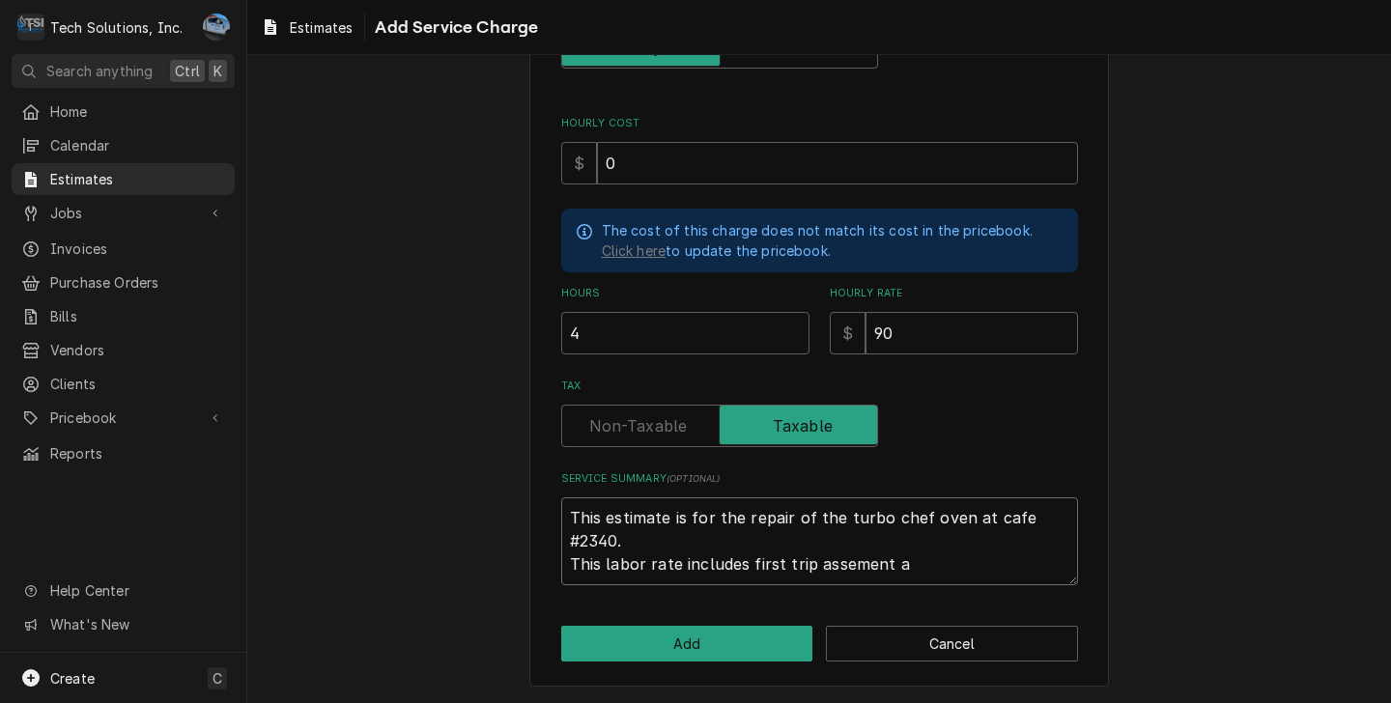
drag, startPoint x: 838, startPoint y: 567, endPoint x: 987, endPoint y: 565, distance: 148.8
click at [987, 567] on textarea "This estimate is for the repair of the turbo chef oven at cafe #2340. This labo…" at bounding box center [819, 541] width 517 height 88
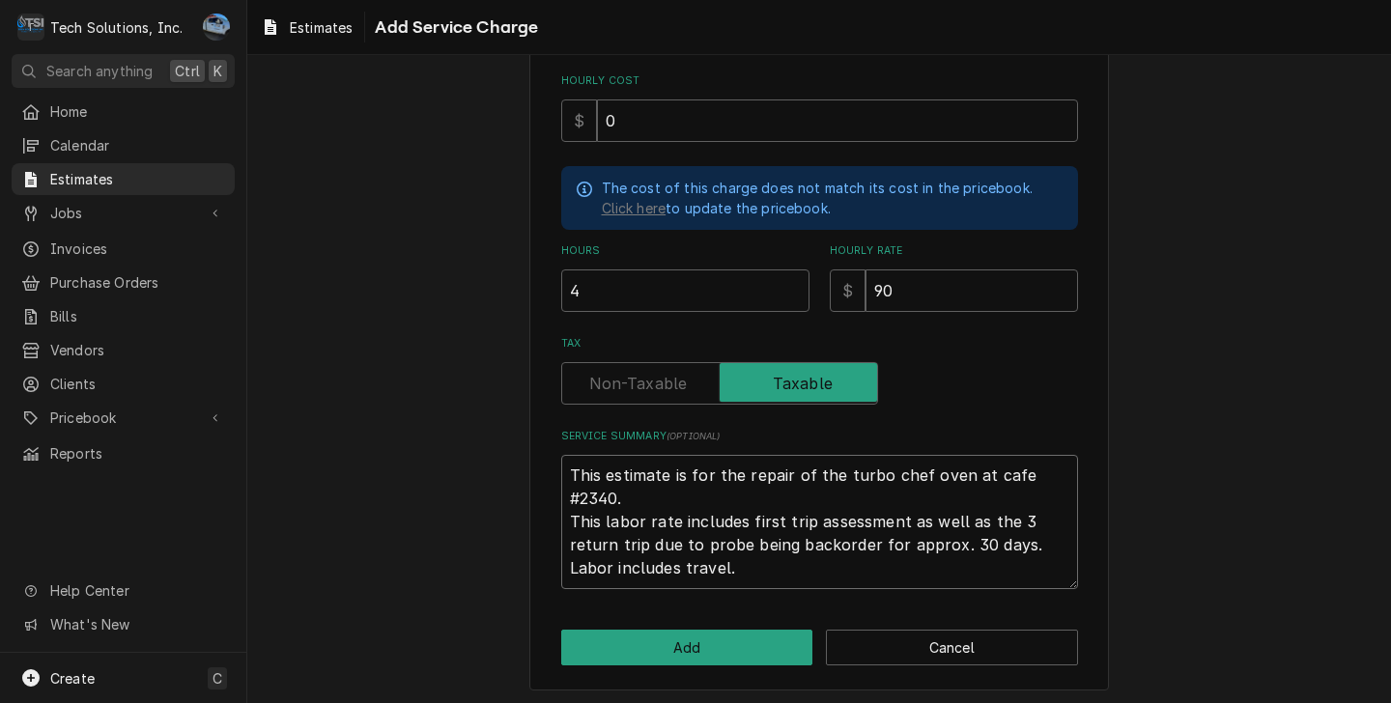
scroll to position [330, 0]
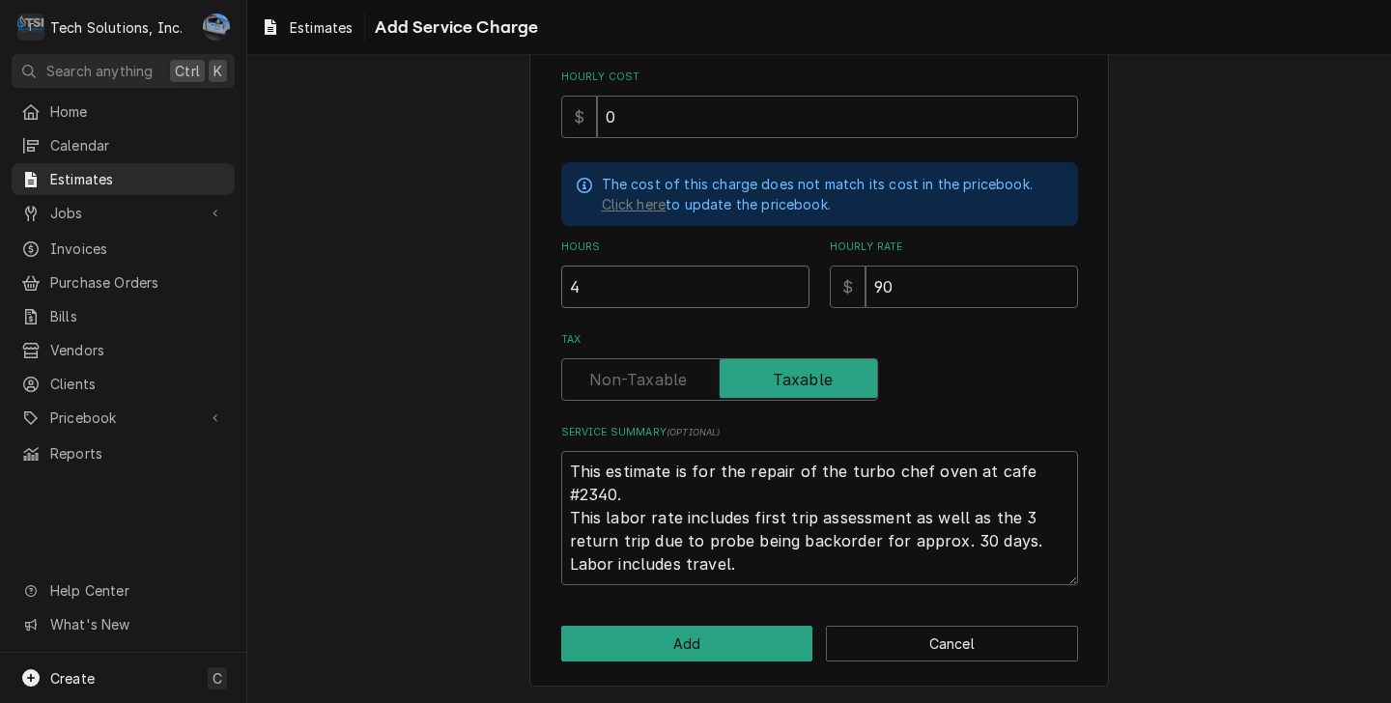
click at [588, 292] on input "4" at bounding box center [685, 287] width 248 height 42
click at [722, 632] on button "Add" at bounding box center [687, 644] width 252 height 36
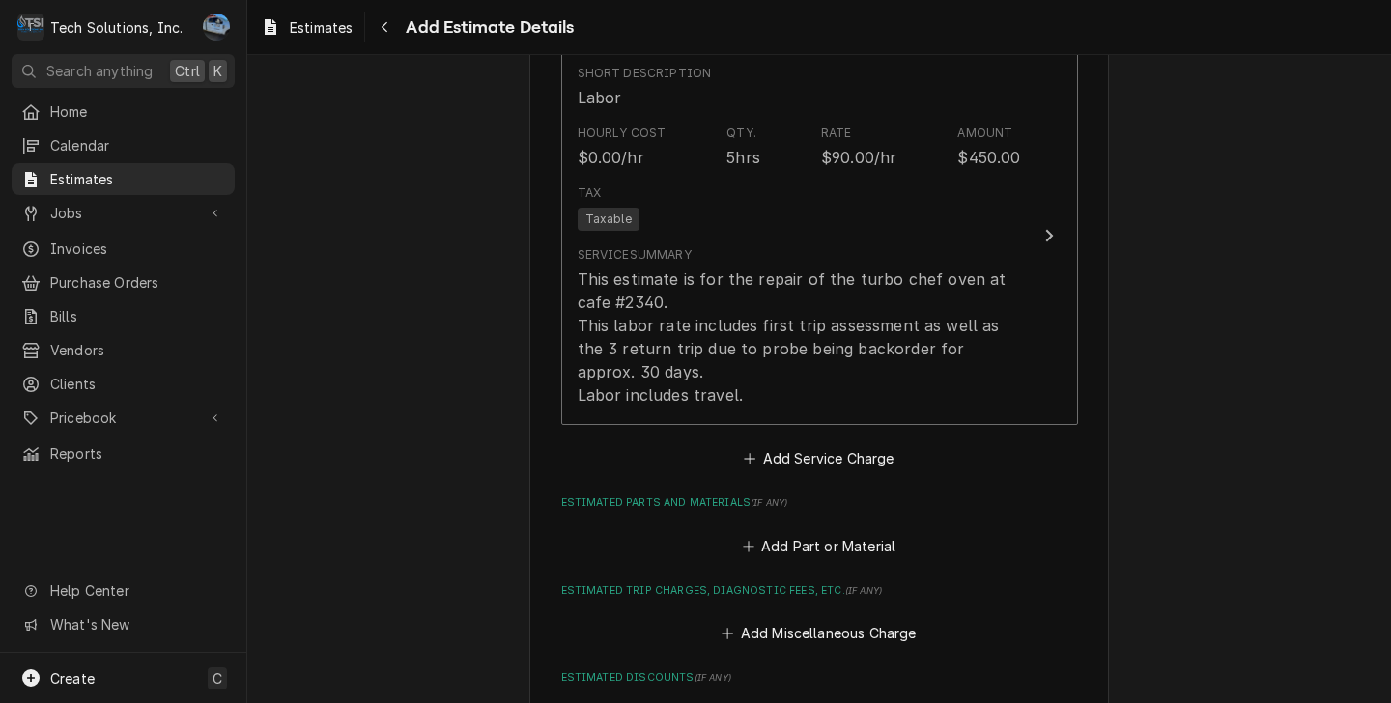
scroll to position [3863, 0]
click at [801, 530] on button "Add Part or Material" at bounding box center [818, 543] width 159 height 27
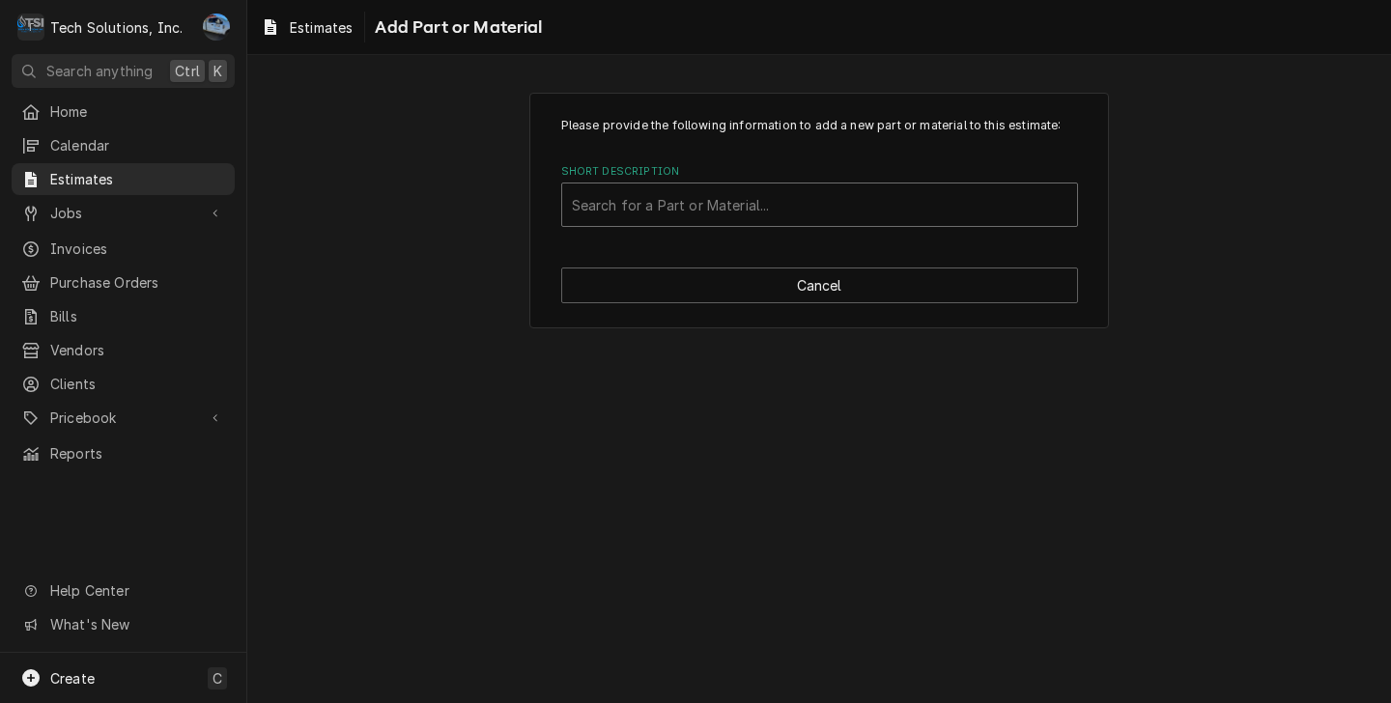
click at [715, 212] on div "Short Description" at bounding box center [819, 204] width 495 height 35
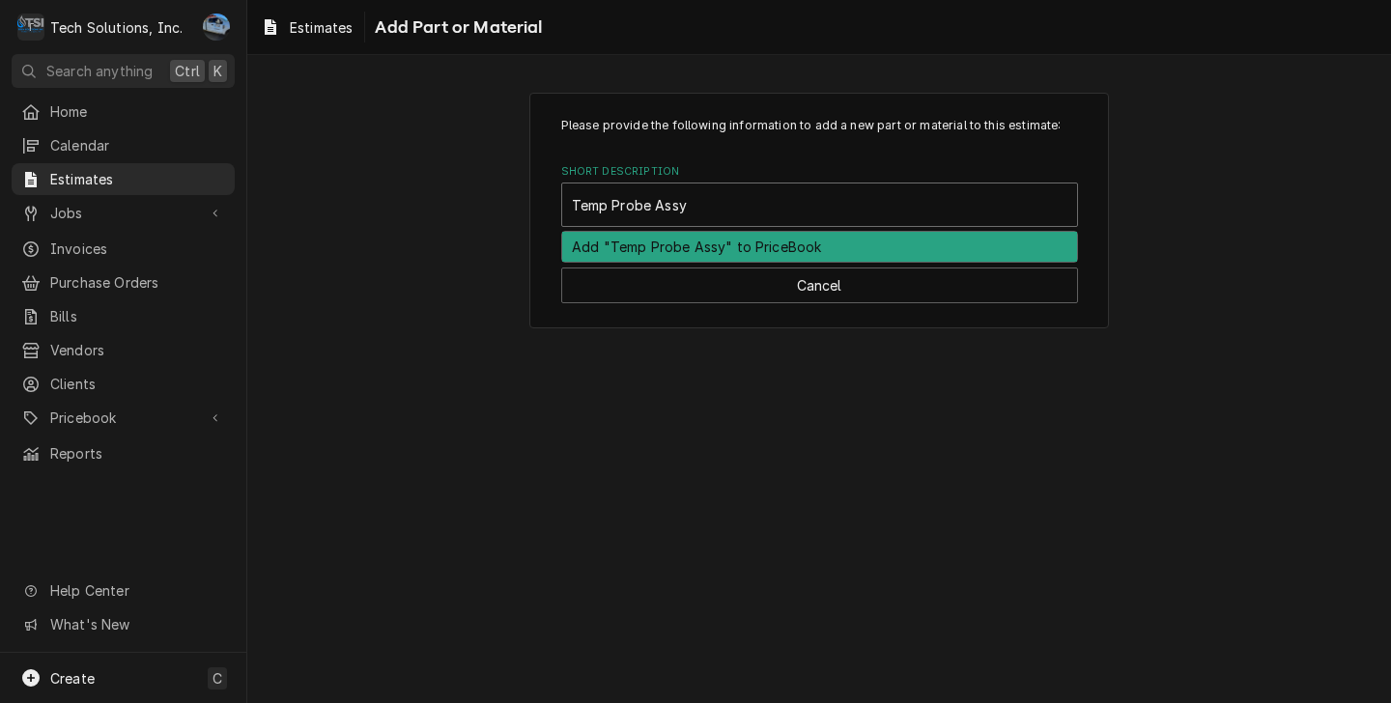
click at [742, 245] on div "Add "Temp Probe Assy" to PriceBook" at bounding box center [819, 247] width 515 height 30
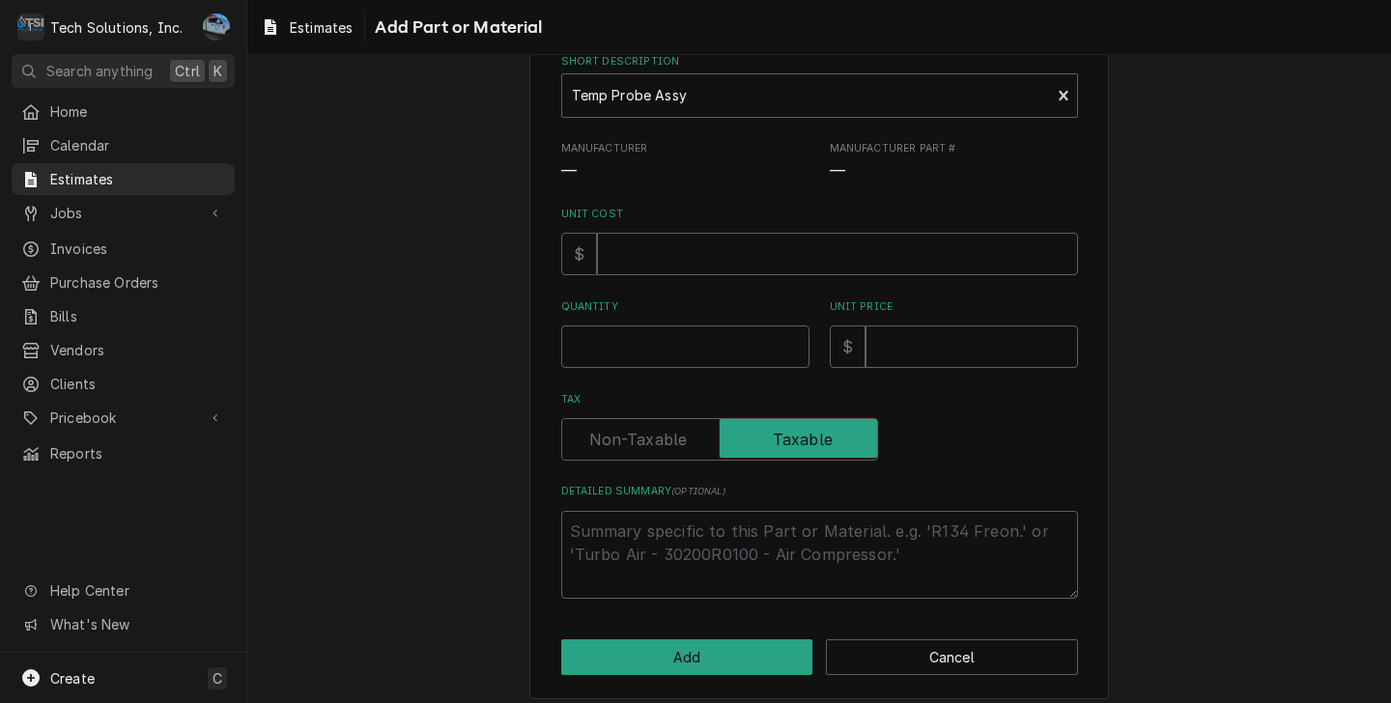
scroll to position [193, 0]
click at [882, 345] on input "Unit Price" at bounding box center [971, 346] width 212 height 42
click at [683, 330] on input "Quantity" at bounding box center [685, 346] width 248 height 42
click at [700, 254] on input "Unit Cost" at bounding box center [837, 253] width 481 height 42
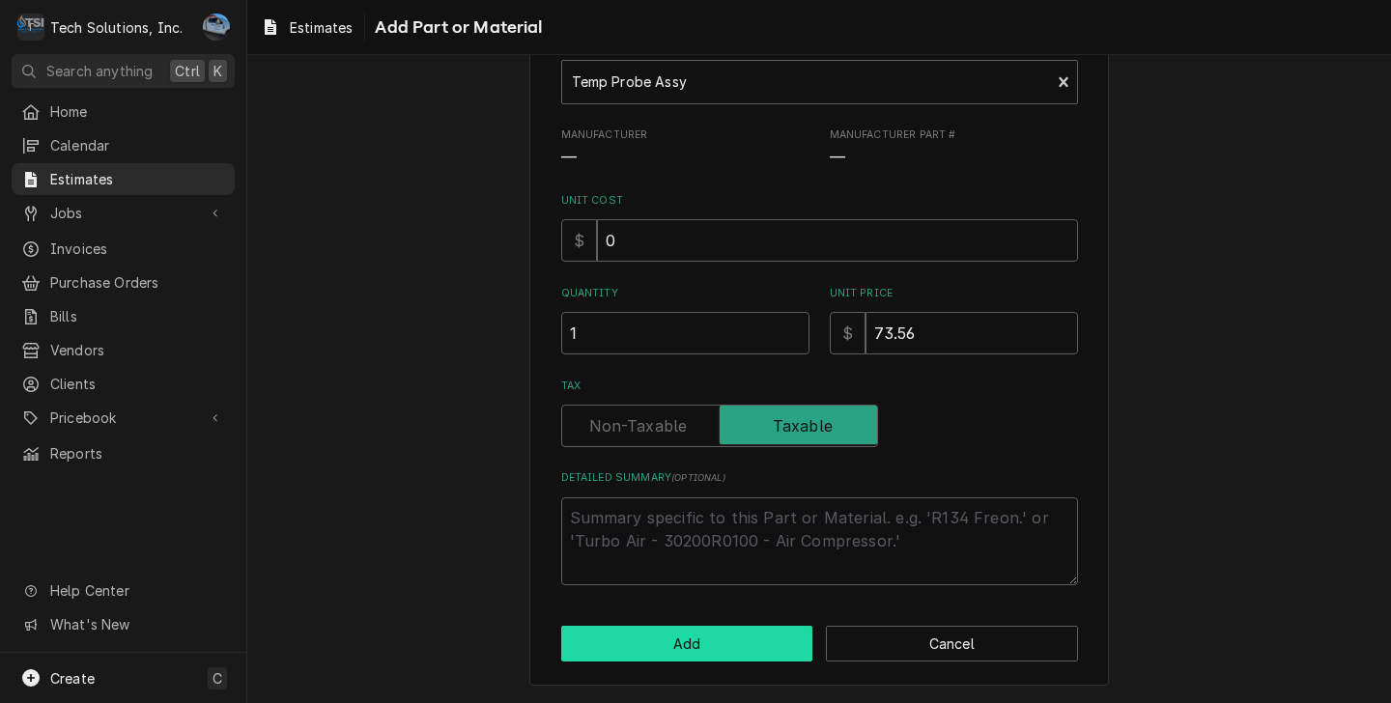
click at [691, 639] on button "Add" at bounding box center [687, 644] width 252 height 36
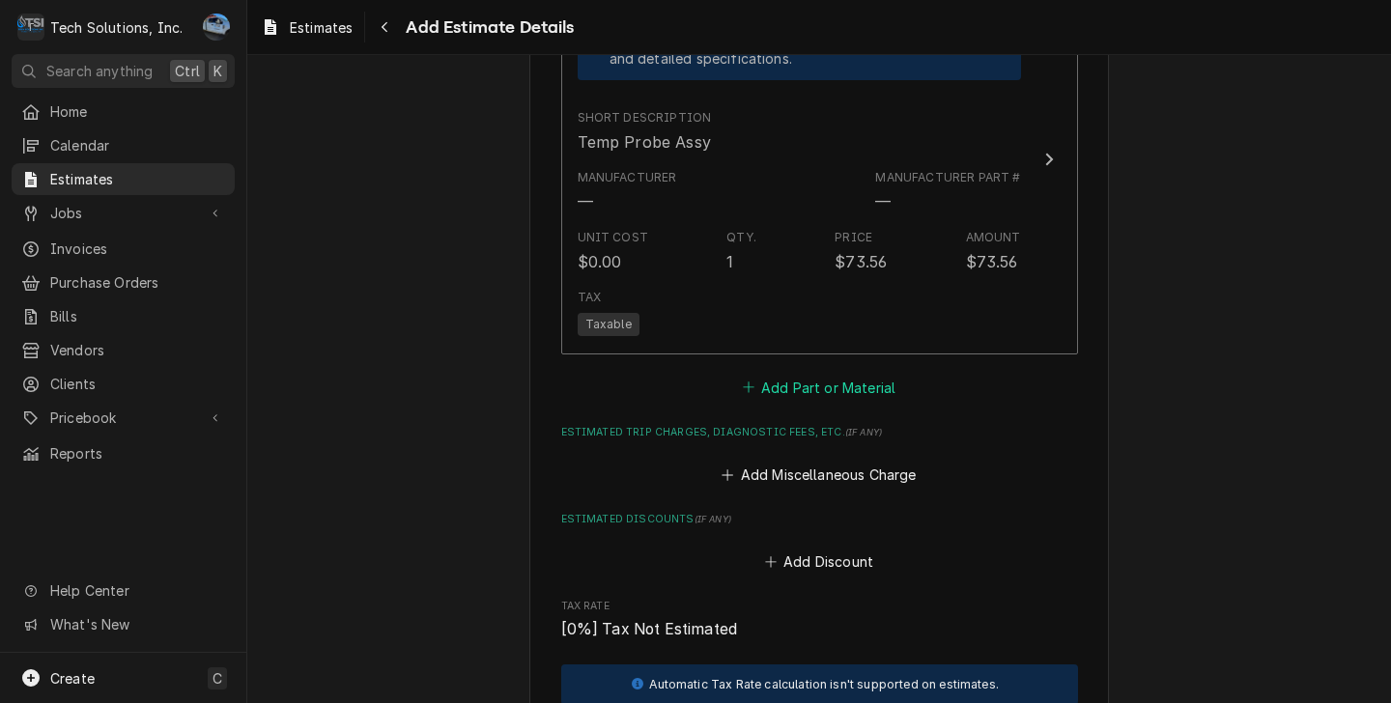
scroll to position [4420, 0]
click at [789, 373] on button "Add Part or Material" at bounding box center [818, 386] width 159 height 27
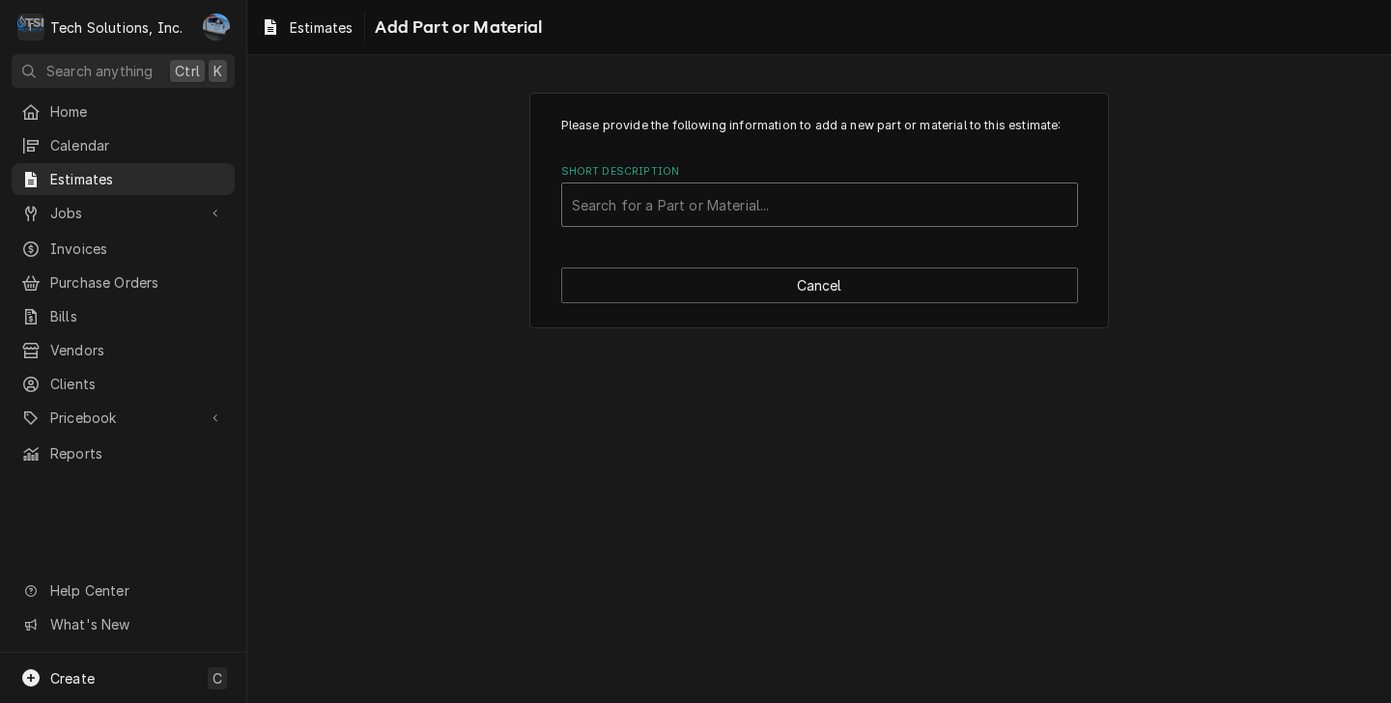
click at [699, 208] on div "Short Description" at bounding box center [819, 204] width 495 height 35
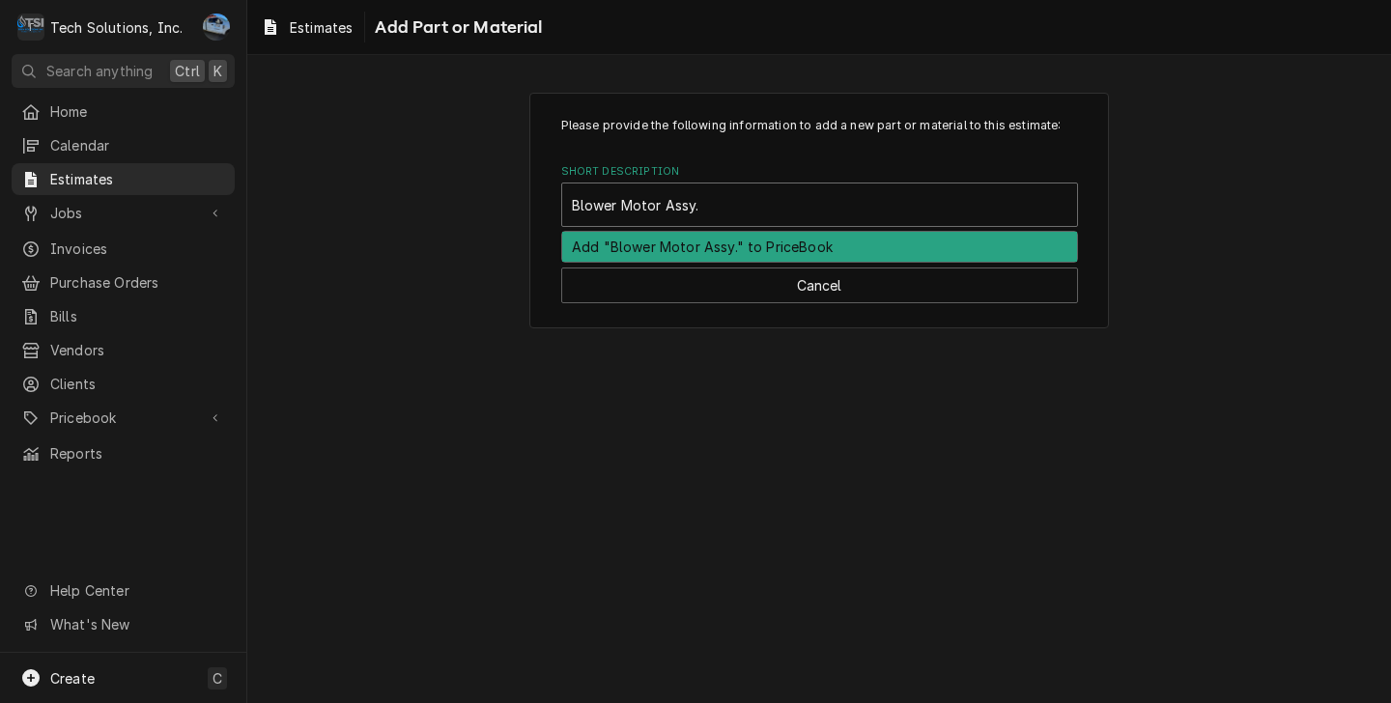
click at [754, 241] on div "Add "Blower Motor Assy." to PriceBook" at bounding box center [819, 247] width 515 height 30
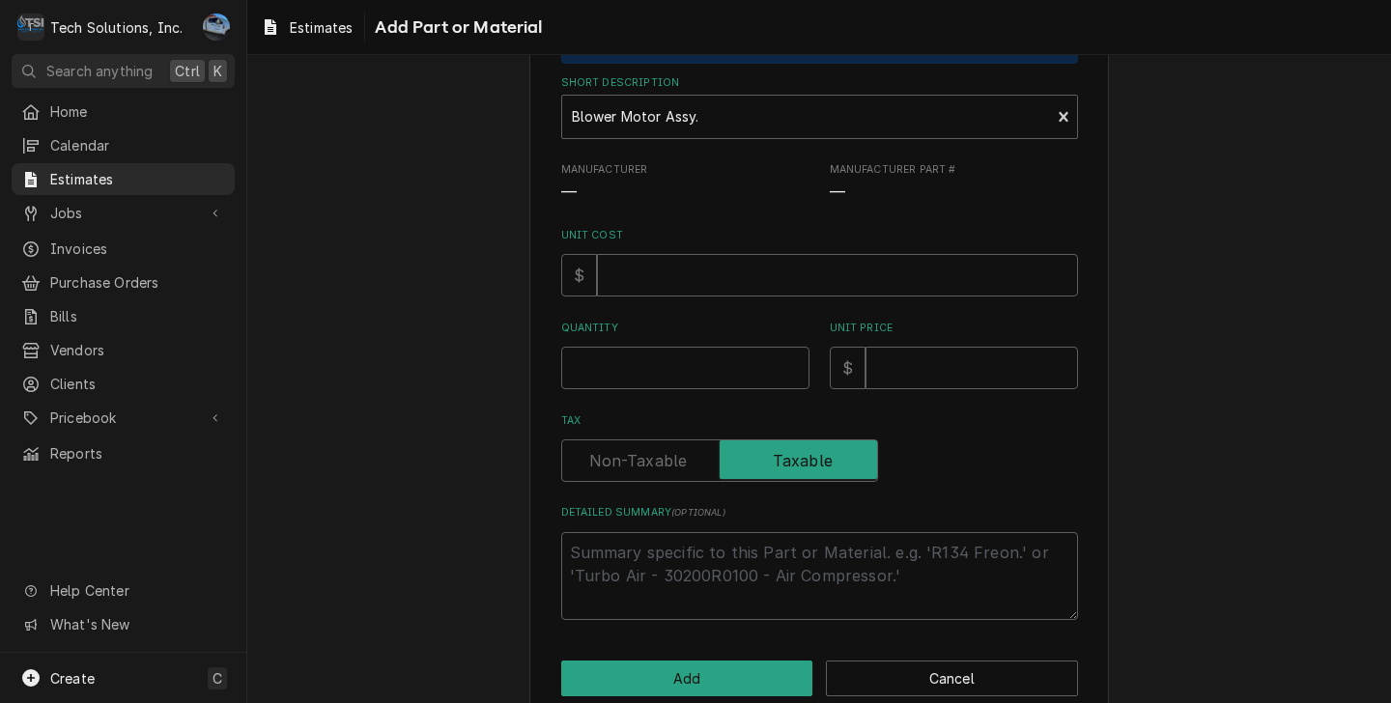
scroll to position [193, 0]
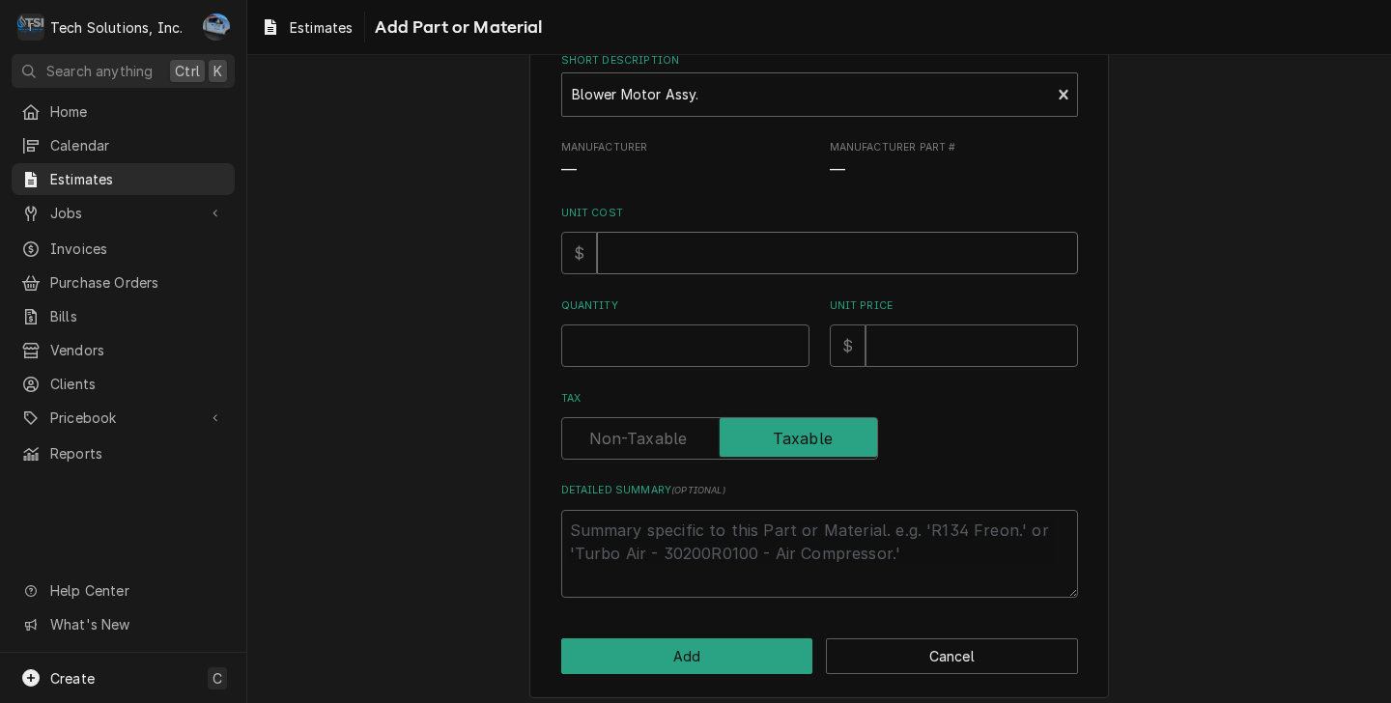
click at [737, 253] on input "Unit Cost" at bounding box center [837, 253] width 481 height 42
click at [699, 333] on input "Quantity" at bounding box center [685, 346] width 248 height 42
click at [901, 329] on input "Unit Price" at bounding box center [971, 346] width 212 height 42
click at [667, 677] on div "Please provide the following information to add a new part or material to this …" at bounding box center [819, 300] width 580 height 800
click at [672, 665] on button "Add" at bounding box center [687, 656] width 252 height 36
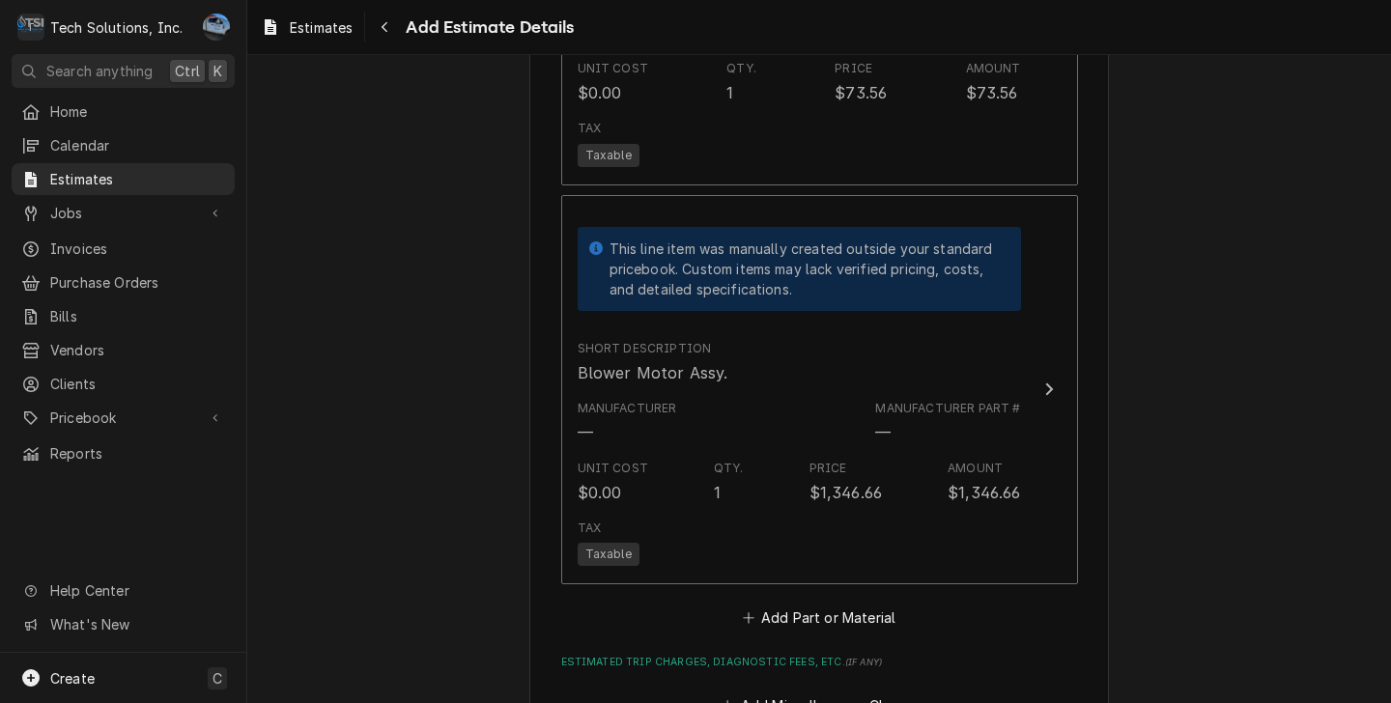
scroll to position [4614, 0]
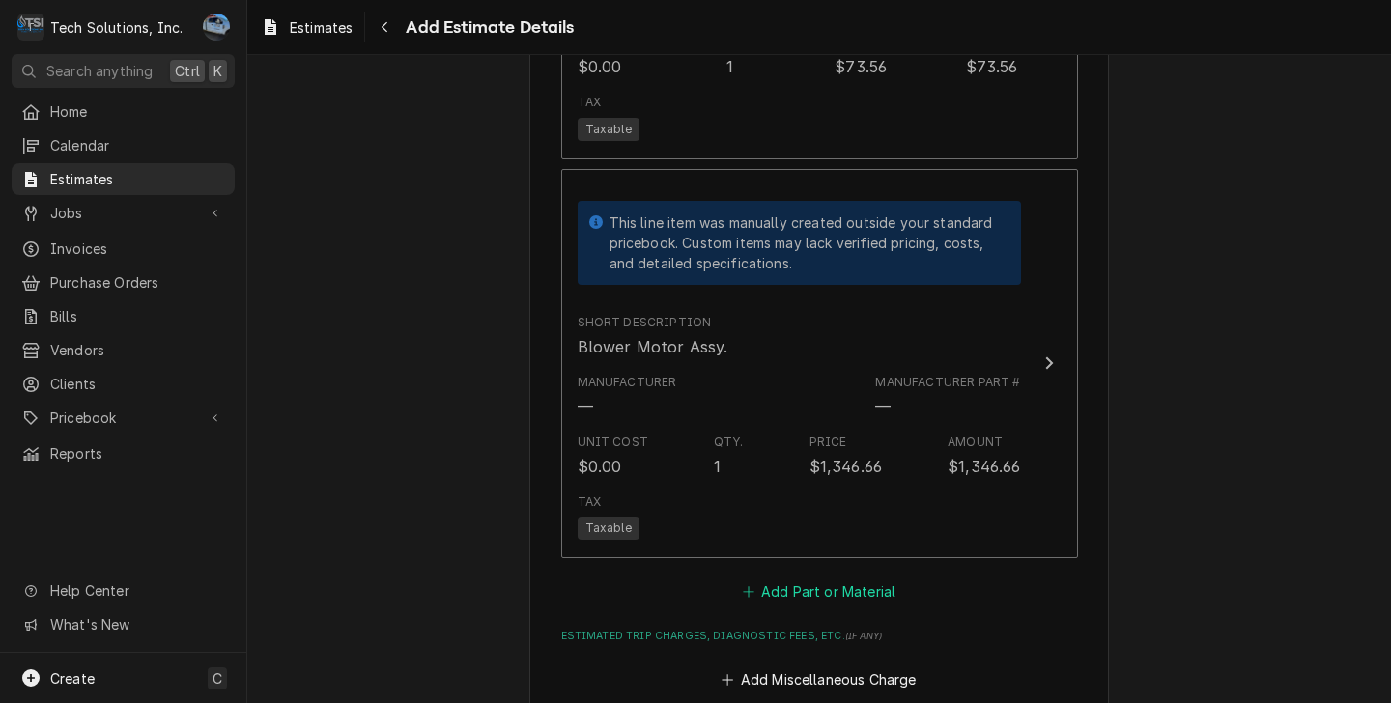
click at [810, 579] on button "Add Part or Material" at bounding box center [818, 592] width 159 height 27
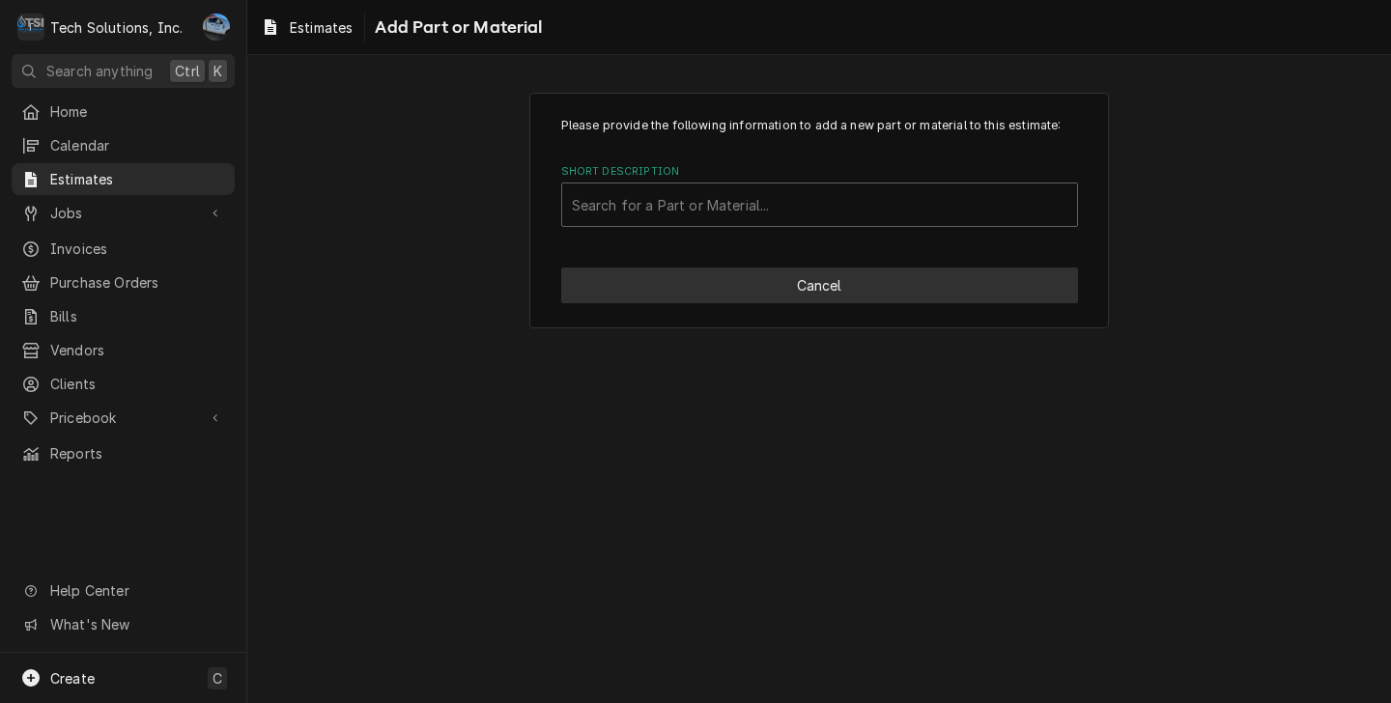
click at [802, 288] on button "Cancel" at bounding box center [819, 286] width 517 height 36
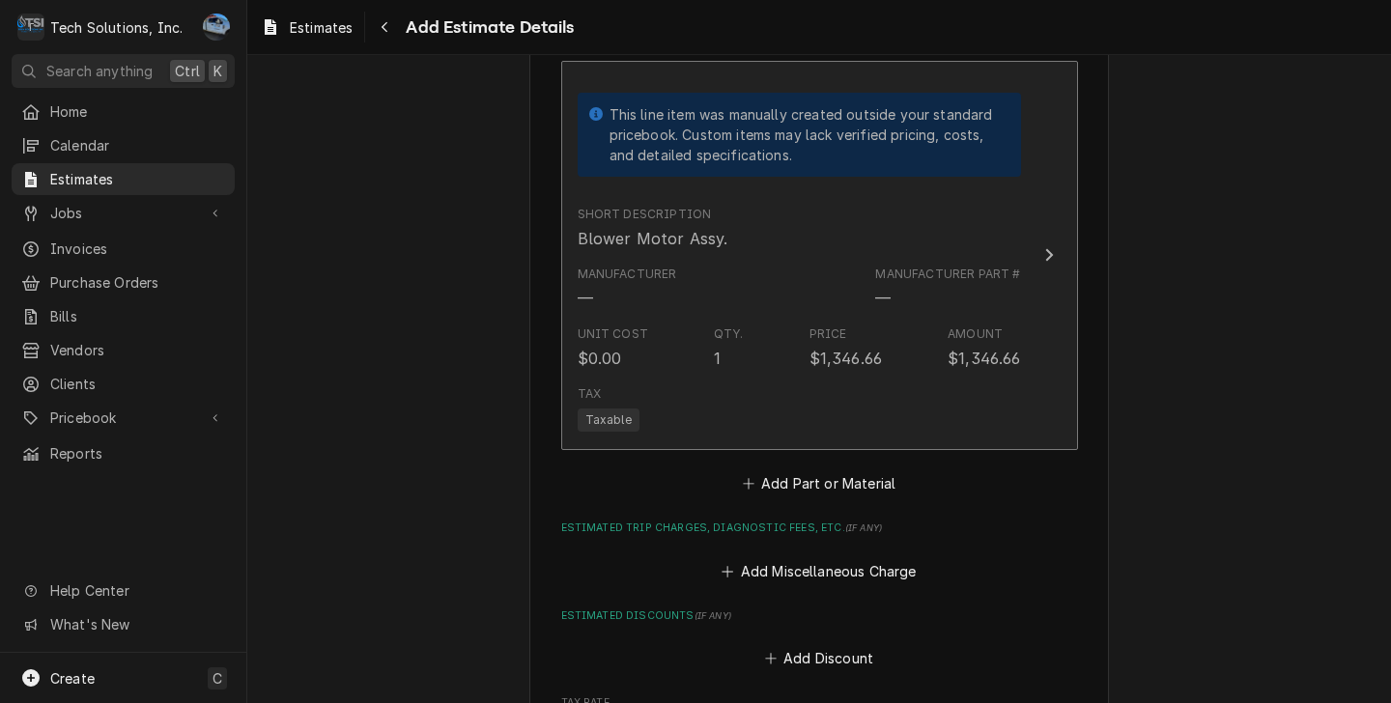
scroll to position [4905, 0]
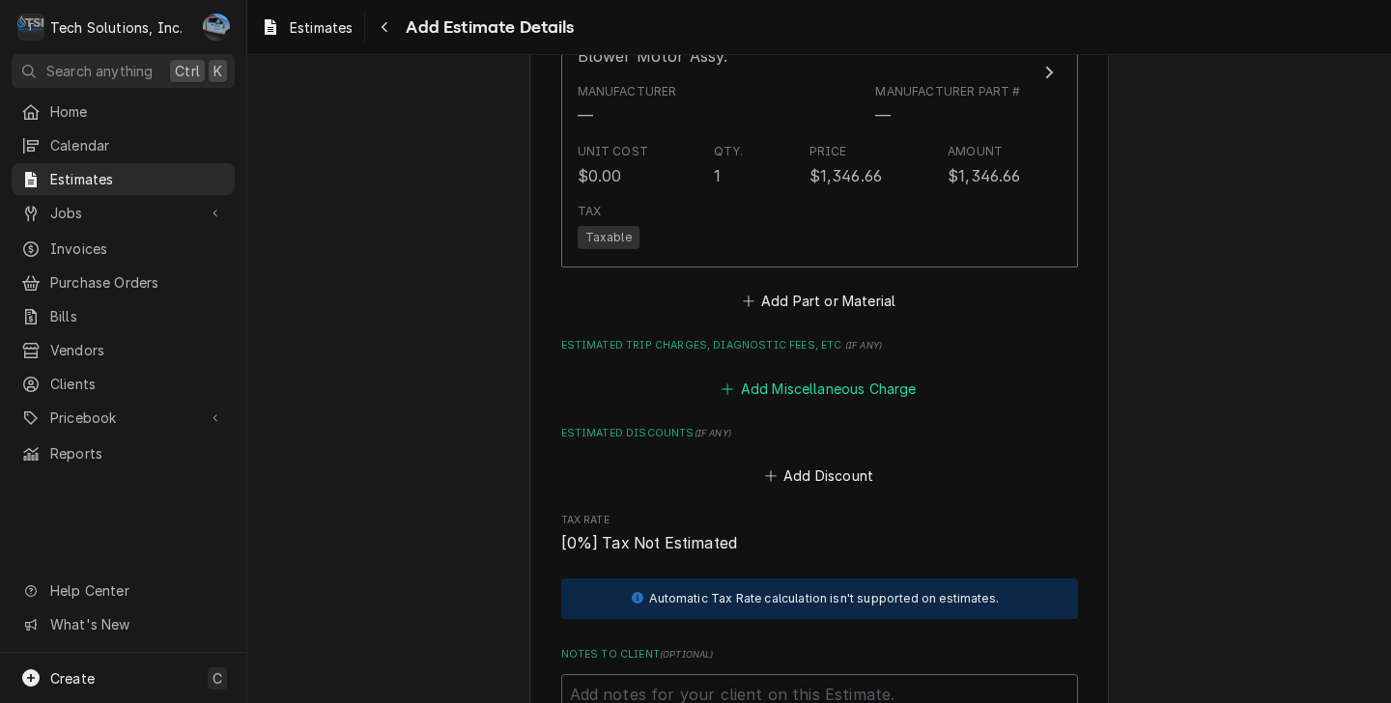
click at [826, 375] on button "Add Miscellaneous Charge" at bounding box center [819, 388] width 201 height 27
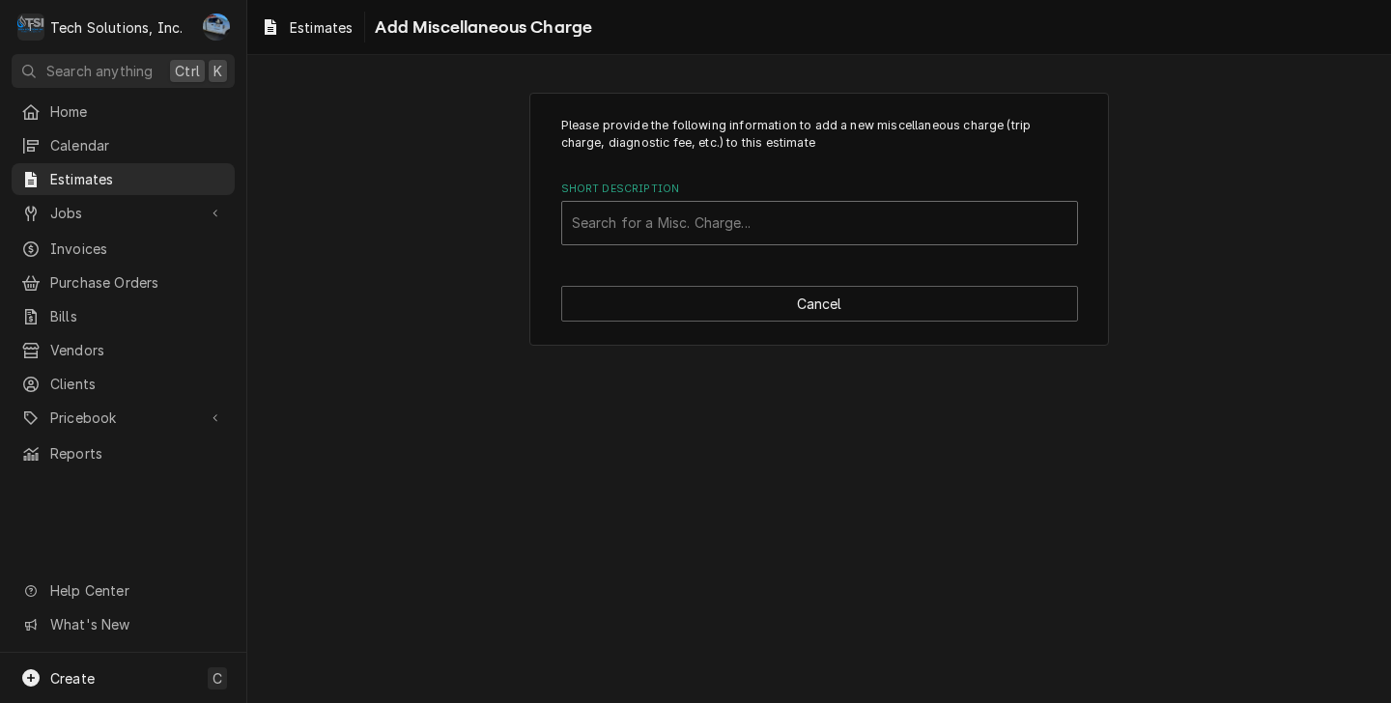
click at [744, 235] on div "Short Description" at bounding box center [819, 223] width 495 height 35
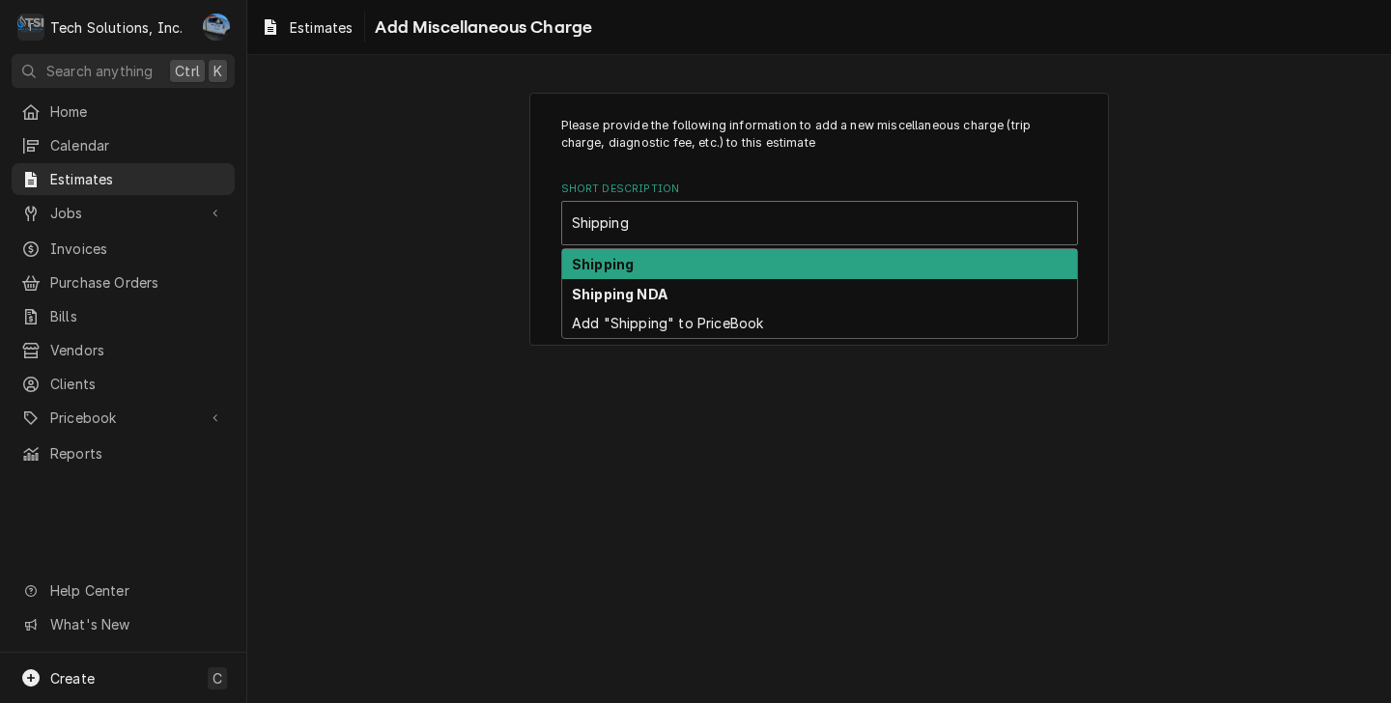
click at [694, 260] on div "Shipping" at bounding box center [819, 264] width 515 height 30
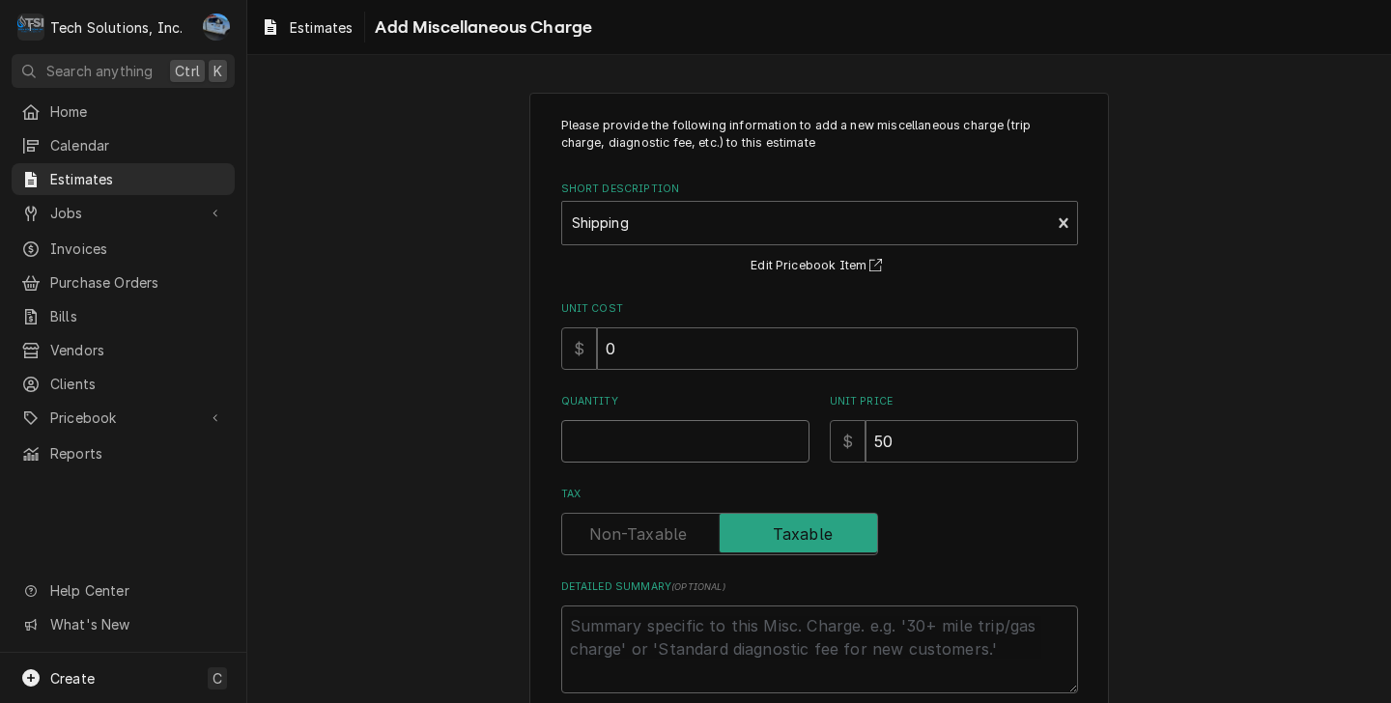
click at [708, 440] on input "Quantity" at bounding box center [685, 441] width 248 height 42
click at [1036, 452] on input "50" at bounding box center [971, 441] width 212 height 42
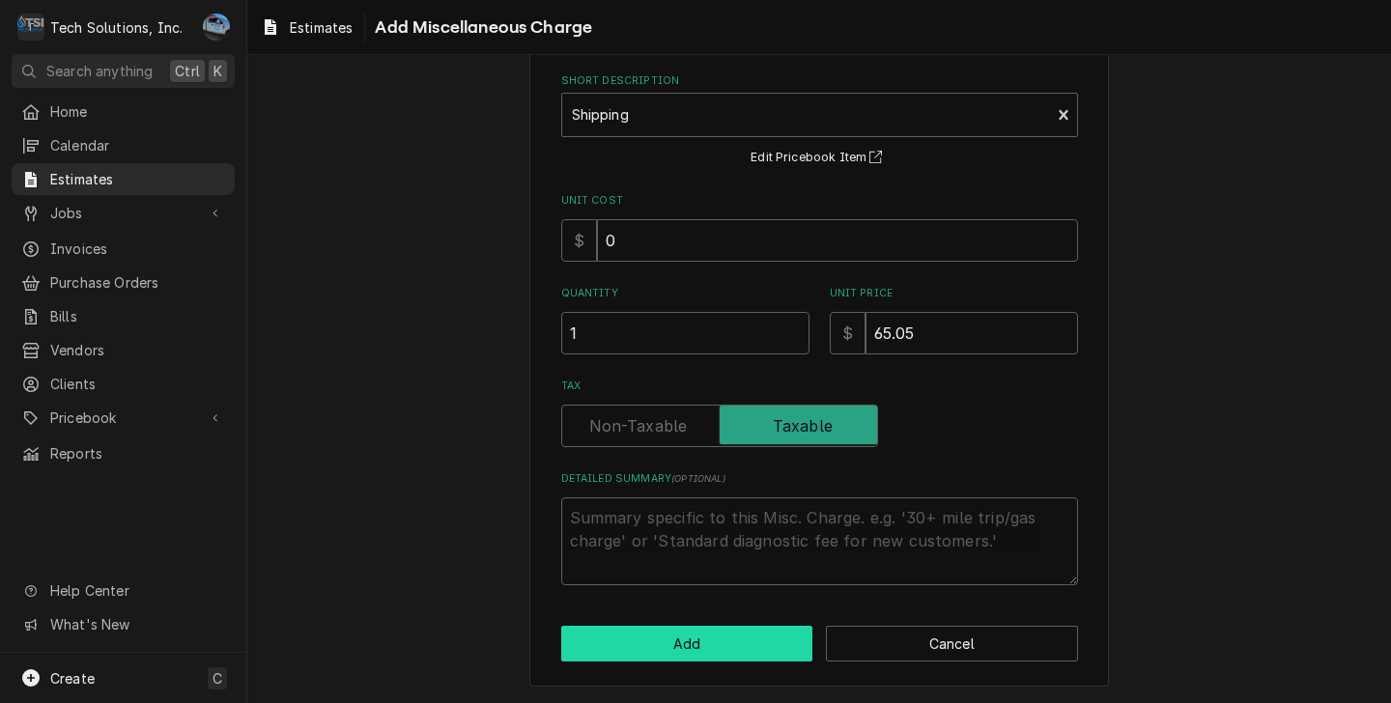
click at [701, 649] on button "Add" at bounding box center [687, 644] width 252 height 36
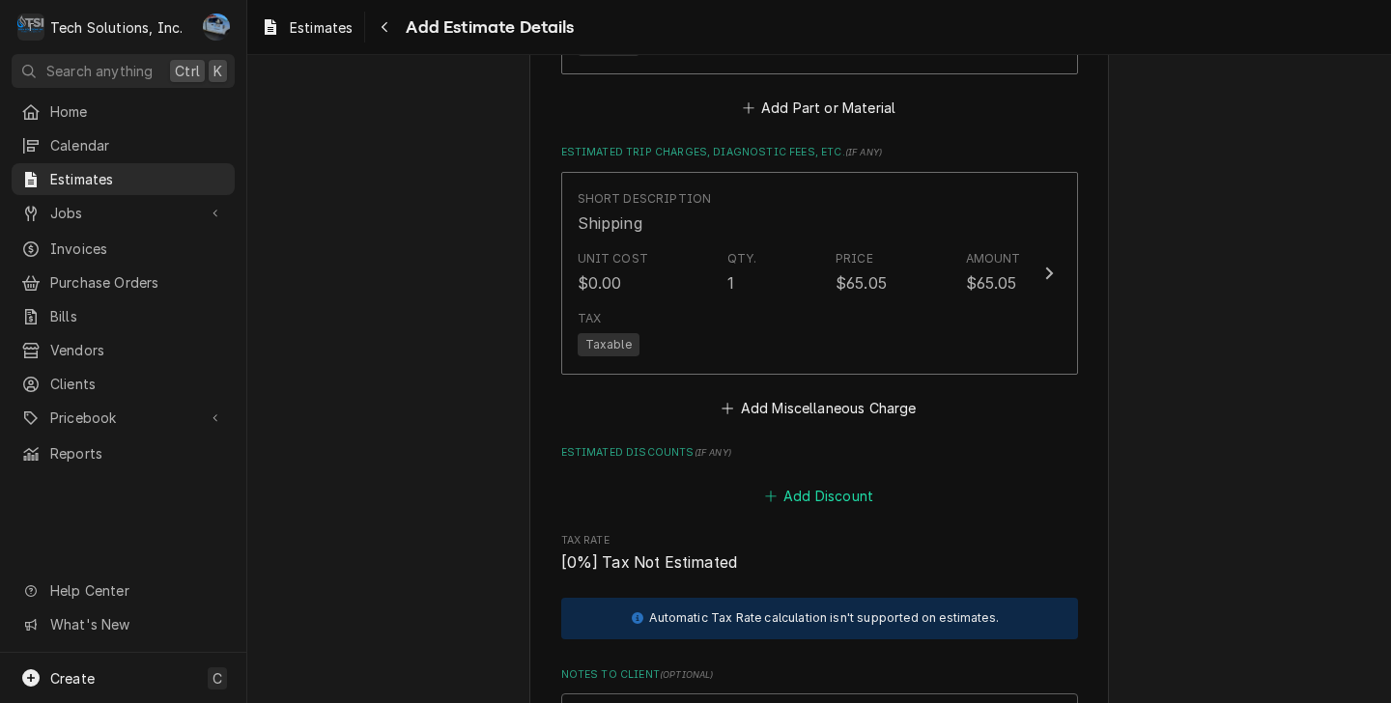
scroll to position [5099, 0]
click at [784, 394] on button "Add Miscellaneous Charge" at bounding box center [819, 407] width 201 height 27
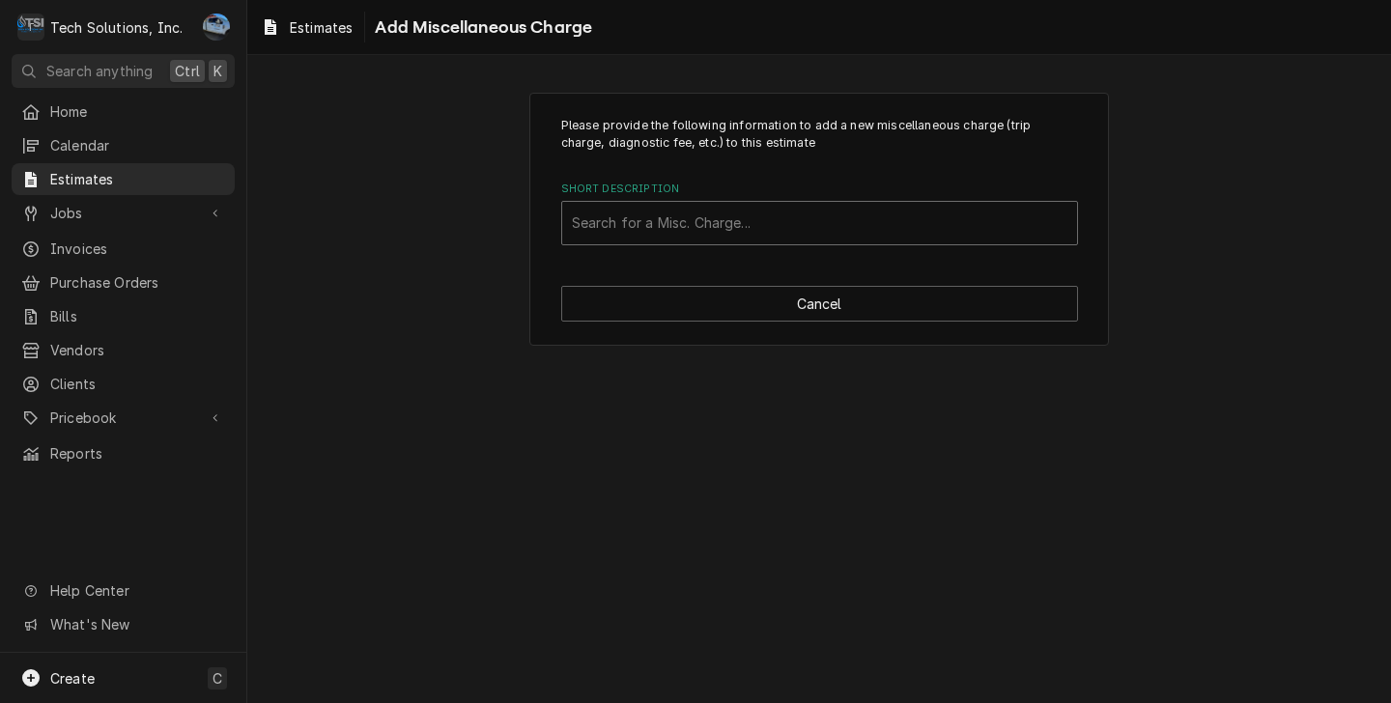
click at [665, 240] on div "Short Description" at bounding box center [819, 223] width 495 height 35
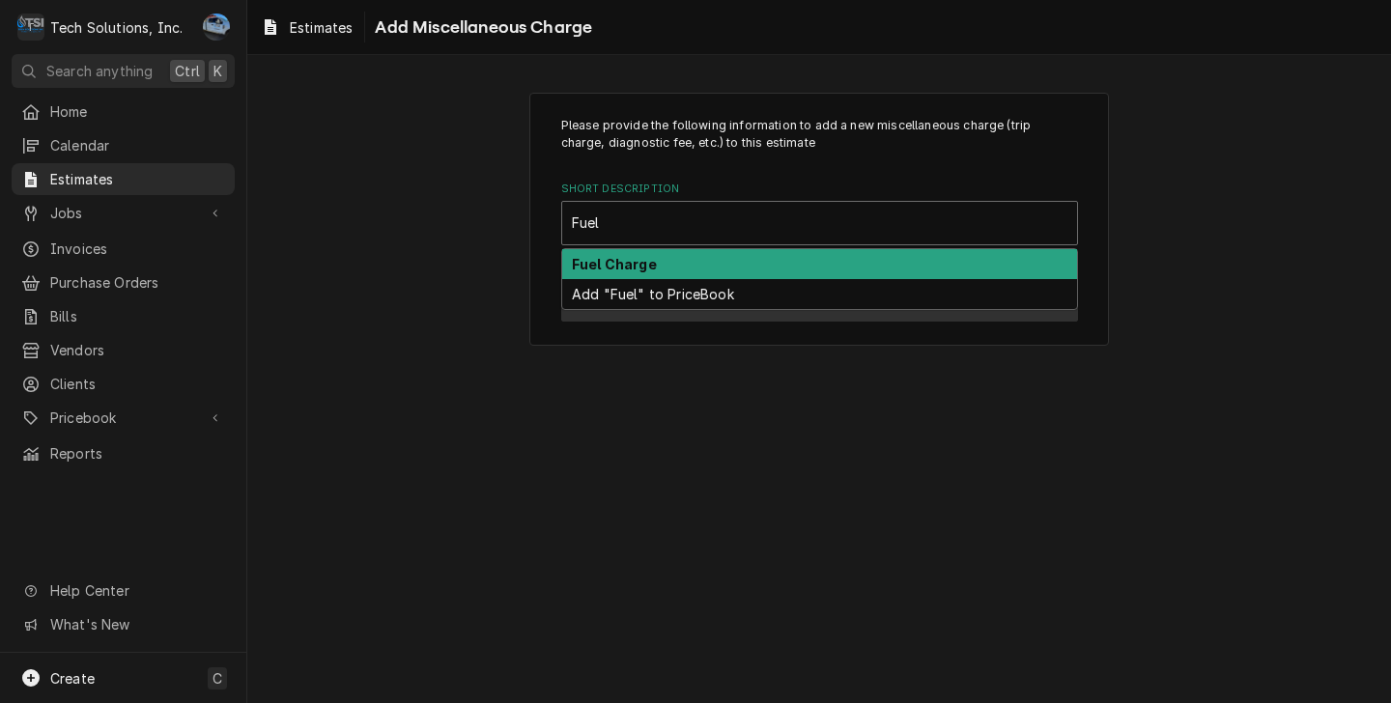
drag, startPoint x: 661, startPoint y: 261, endPoint x: 741, endPoint y: 317, distance: 97.8
click at [661, 262] on div "Fuel Charge" at bounding box center [819, 264] width 515 height 30
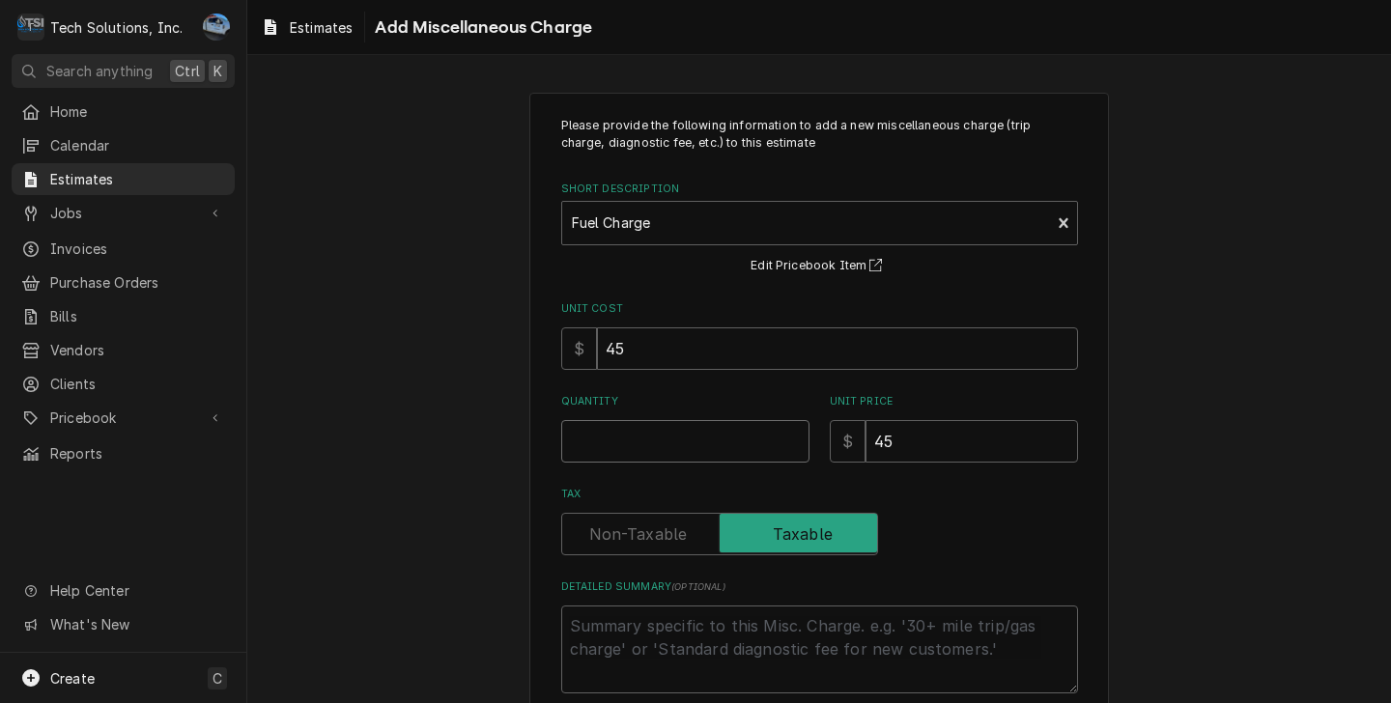
click at [701, 452] on input "Quantity" at bounding box center [685, 441] width 248 height 42
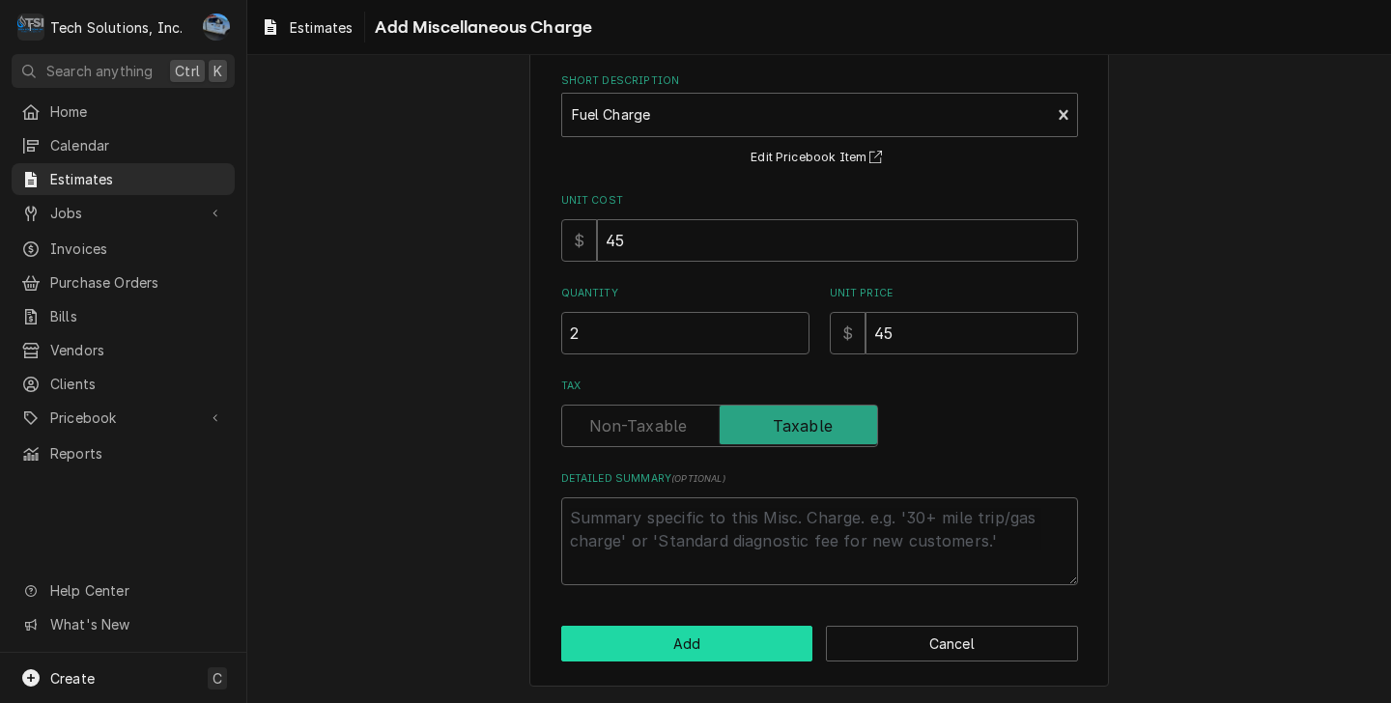
click at [743, 646] on button "Add" at bounding box center [687, 644] width 252 height 36
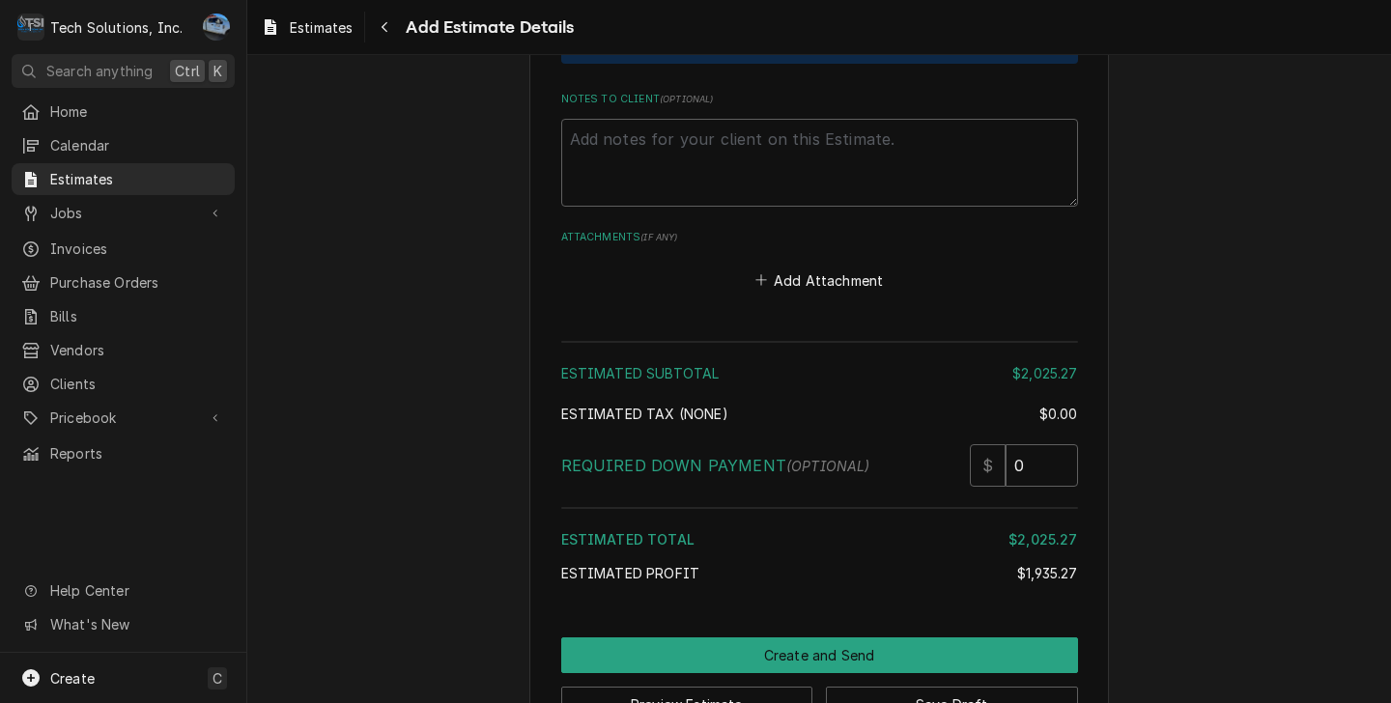
scroll to position [5887, 0]
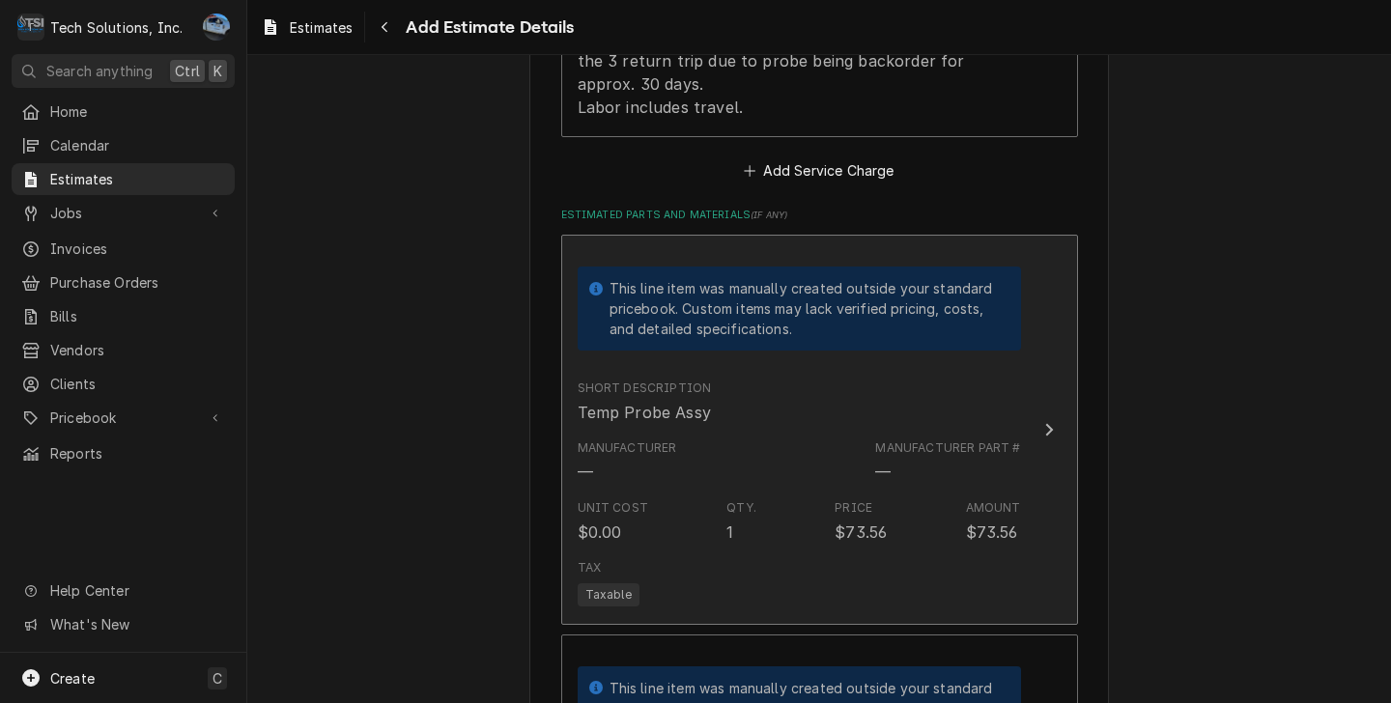
click at [811, 492] on div "Unit Cost $0.00 Qty. 1 Price $73.56 Amount $73.56" at bounding box center [799, 522] width 443 height 60
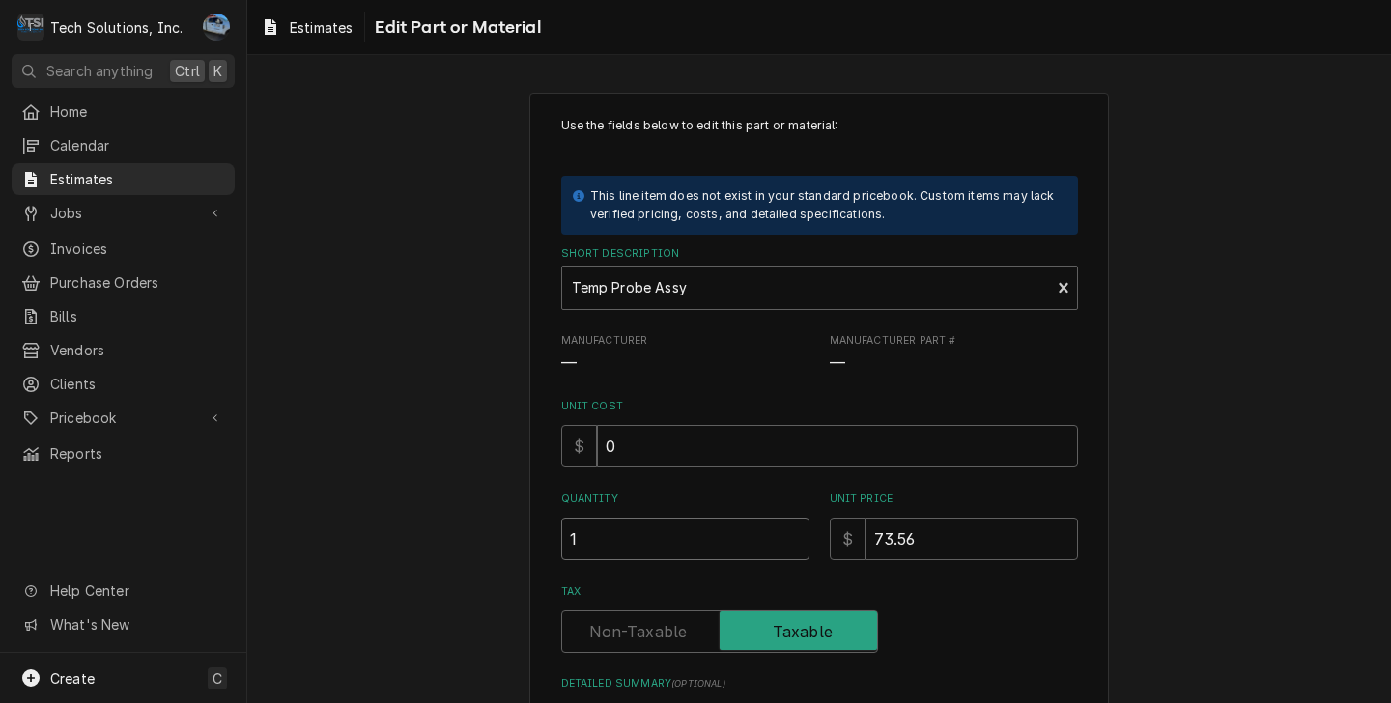
click at [753, 523] on input "1" at bounding box center [685, 539] width 248 height 42
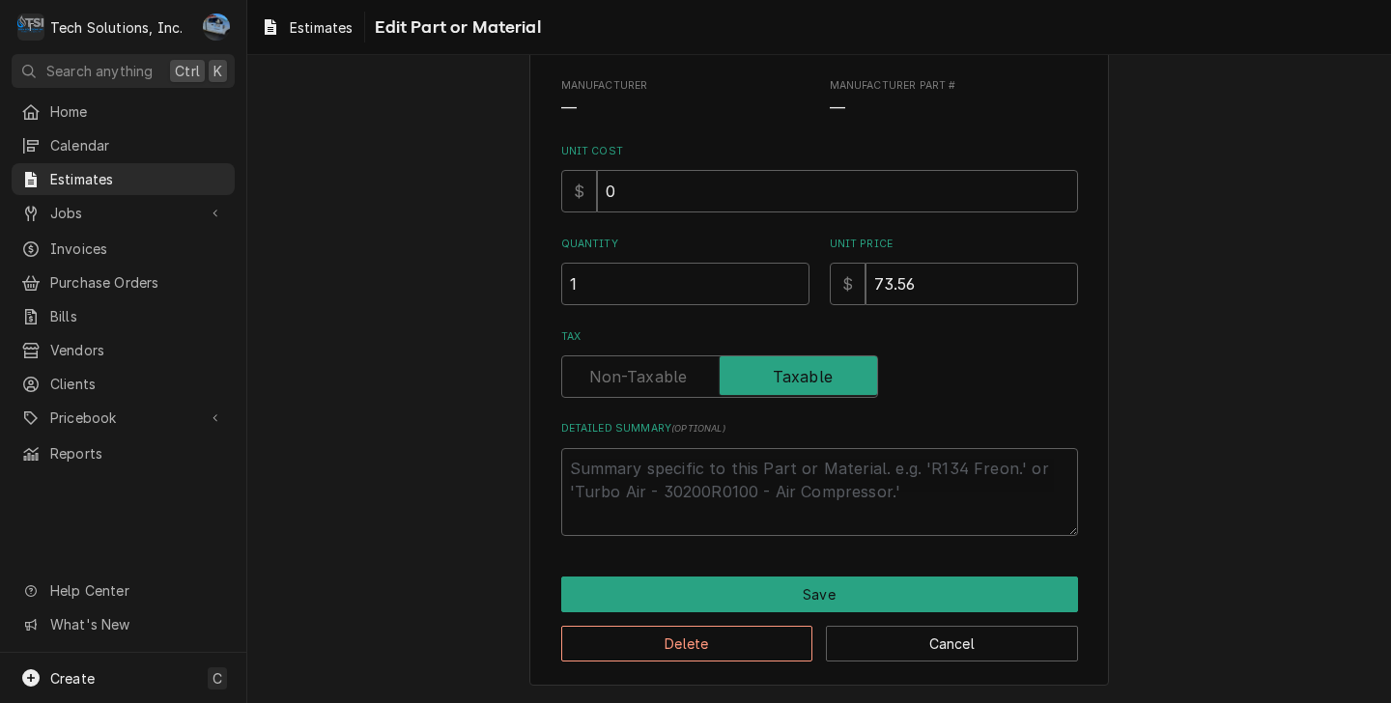
scroll to position [258, 0]
click at [759, 482] on textarea "Detailed Summary ( optional )" at bounding box center [819, 492] width 517 height 88
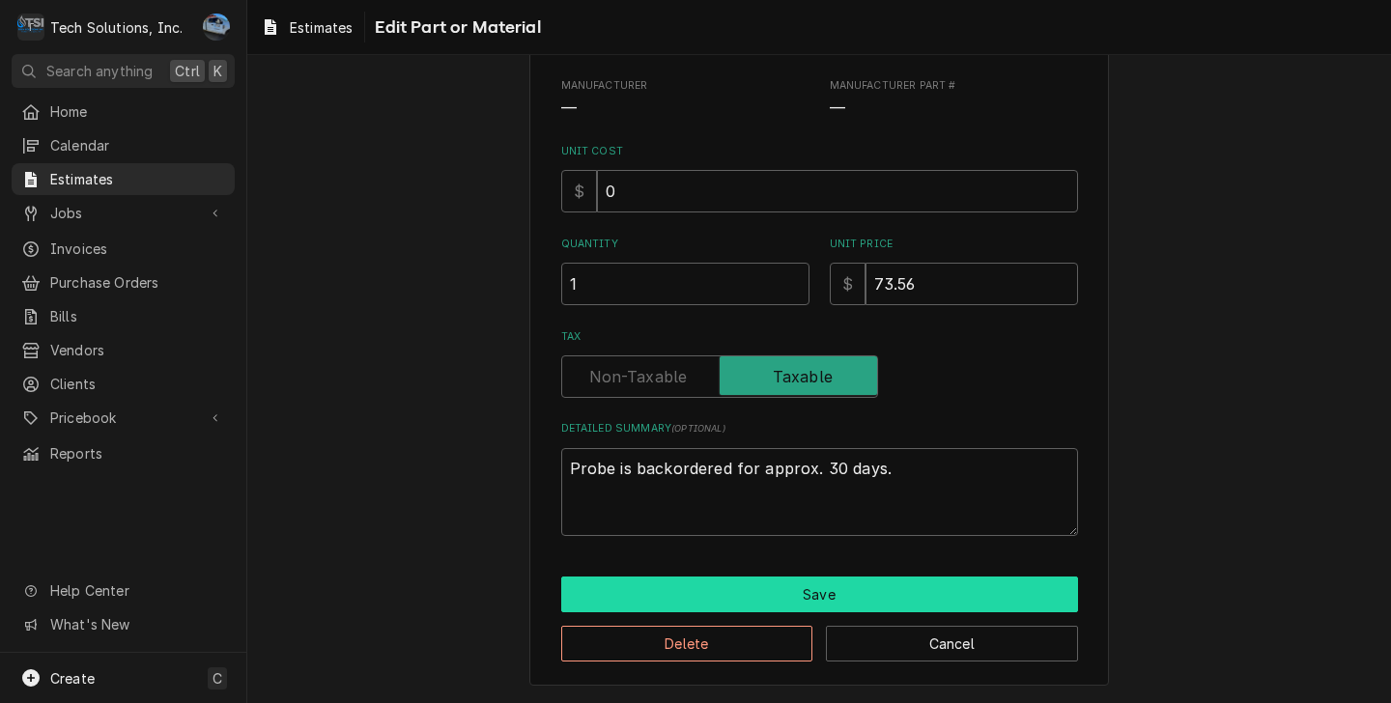
click at [812, 598] on button "Save" at bounding box center [819, 595] width 517 height 36
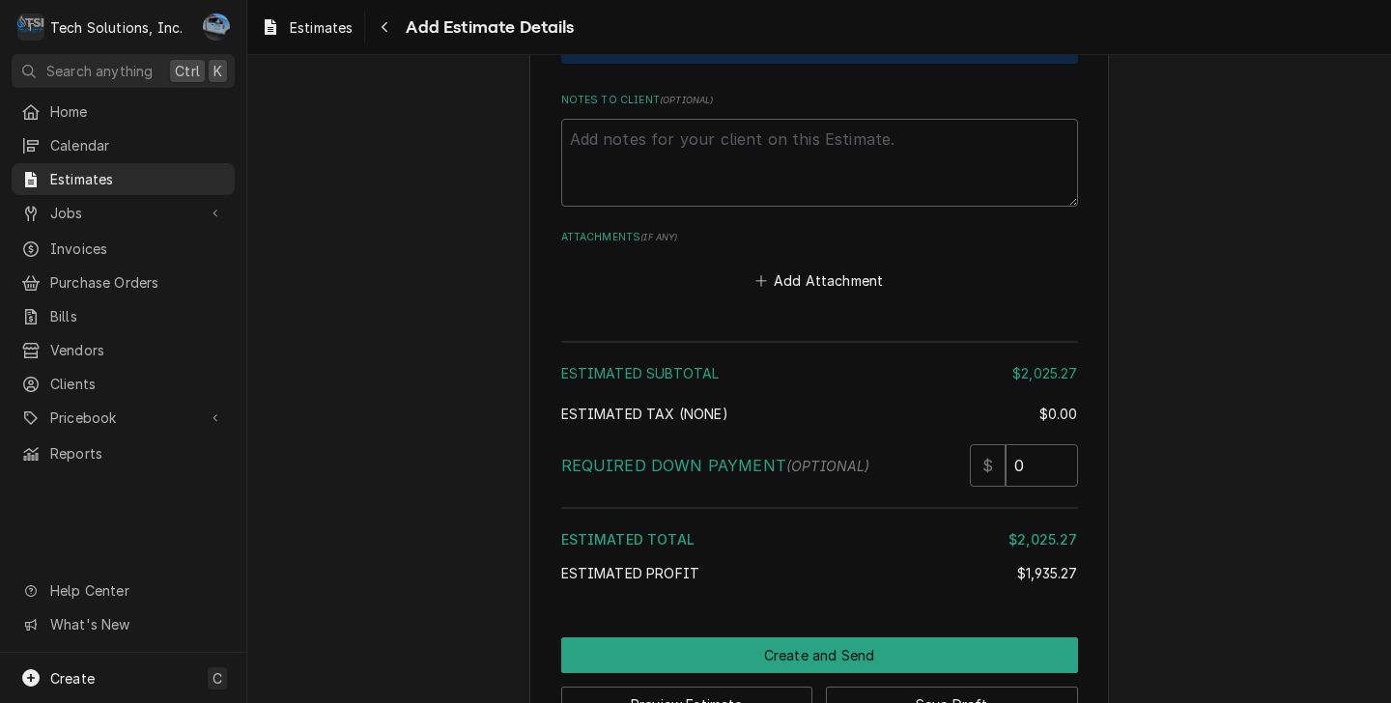
scroll to position [5947, 0]
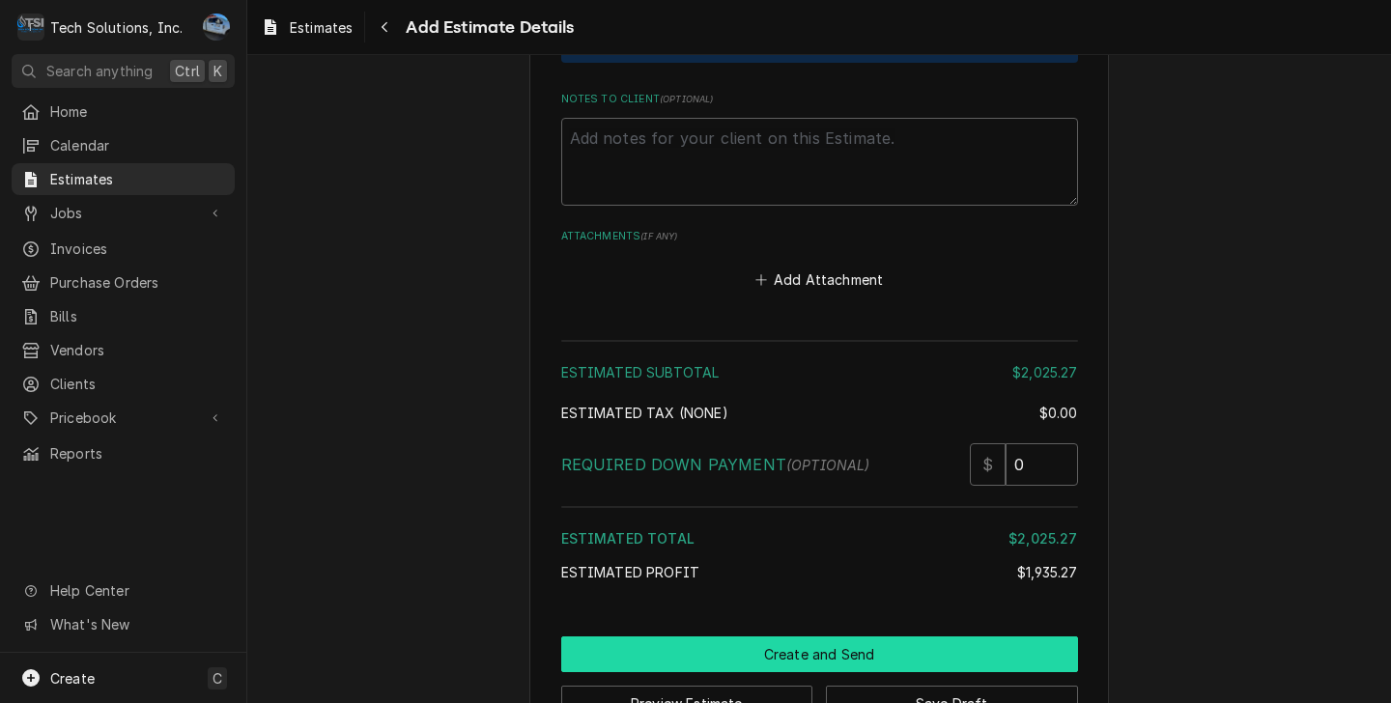
click at [829, 637] on button "Create and Send" at bounding box center [819, 655] width 517 height 36
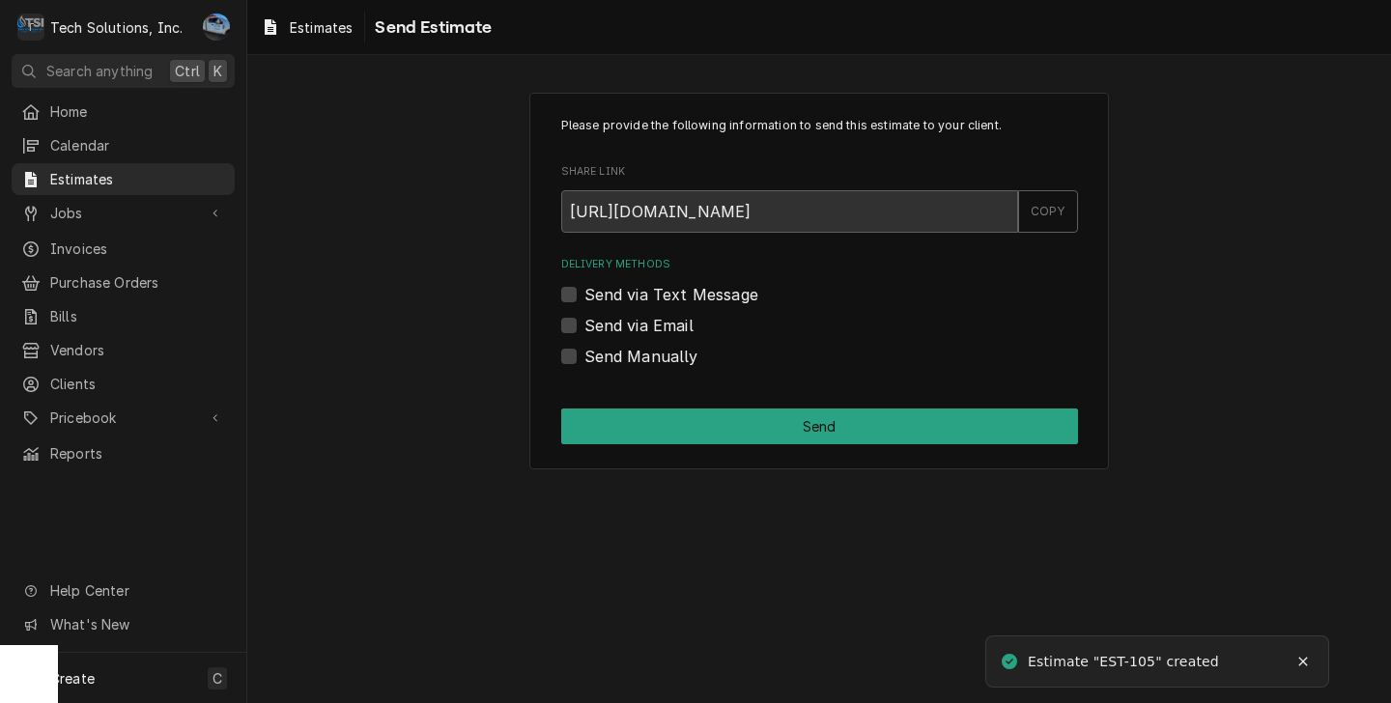
click at [565, 317] on div "Send via Email" at bounding box center [819, 325] width 517 height 23
click at [584, 320] on label "Send via Email" at bounding box center [638, 325] width 109 height 23
click at [584, 320] on input "Send via Email" at bounding box center [842, 335] width 517 height 42
checkbox input "true"
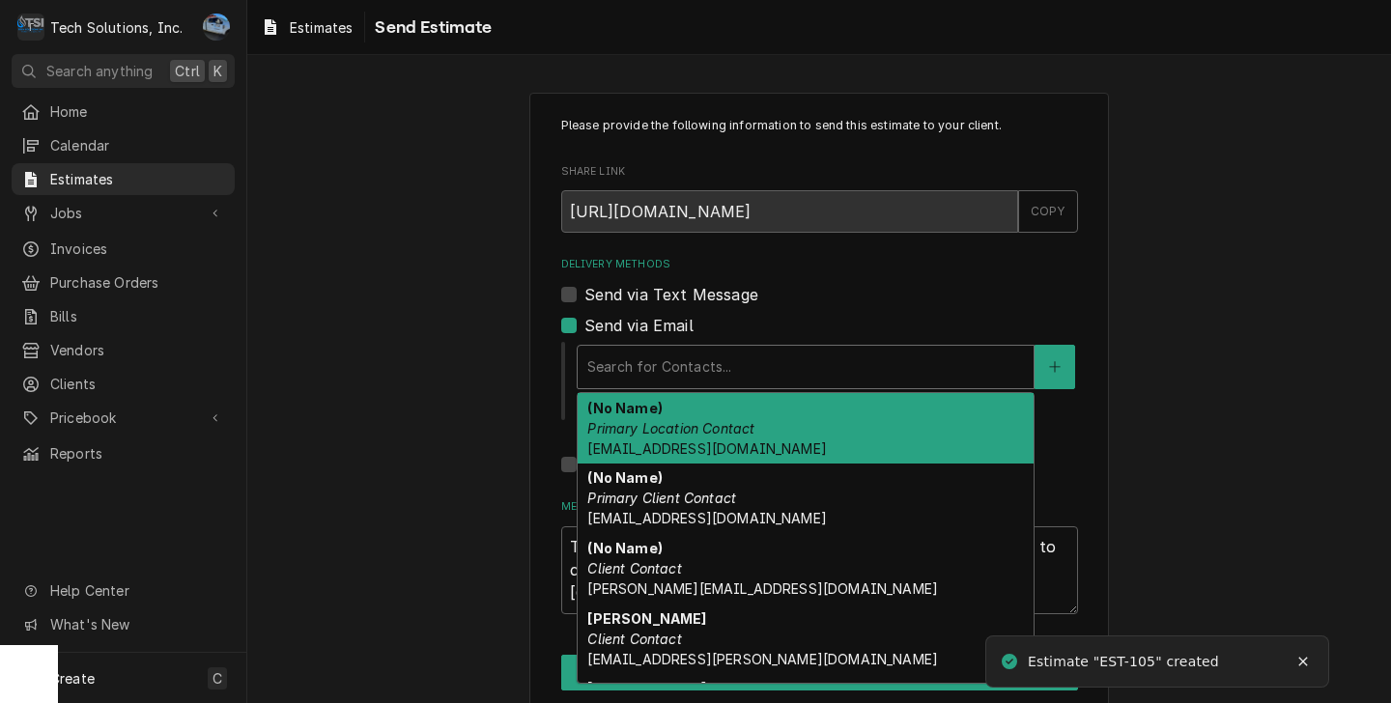
click at [661, 371] on div "Delivery Methods" at bounding box center [805, 367] width 437 height 35
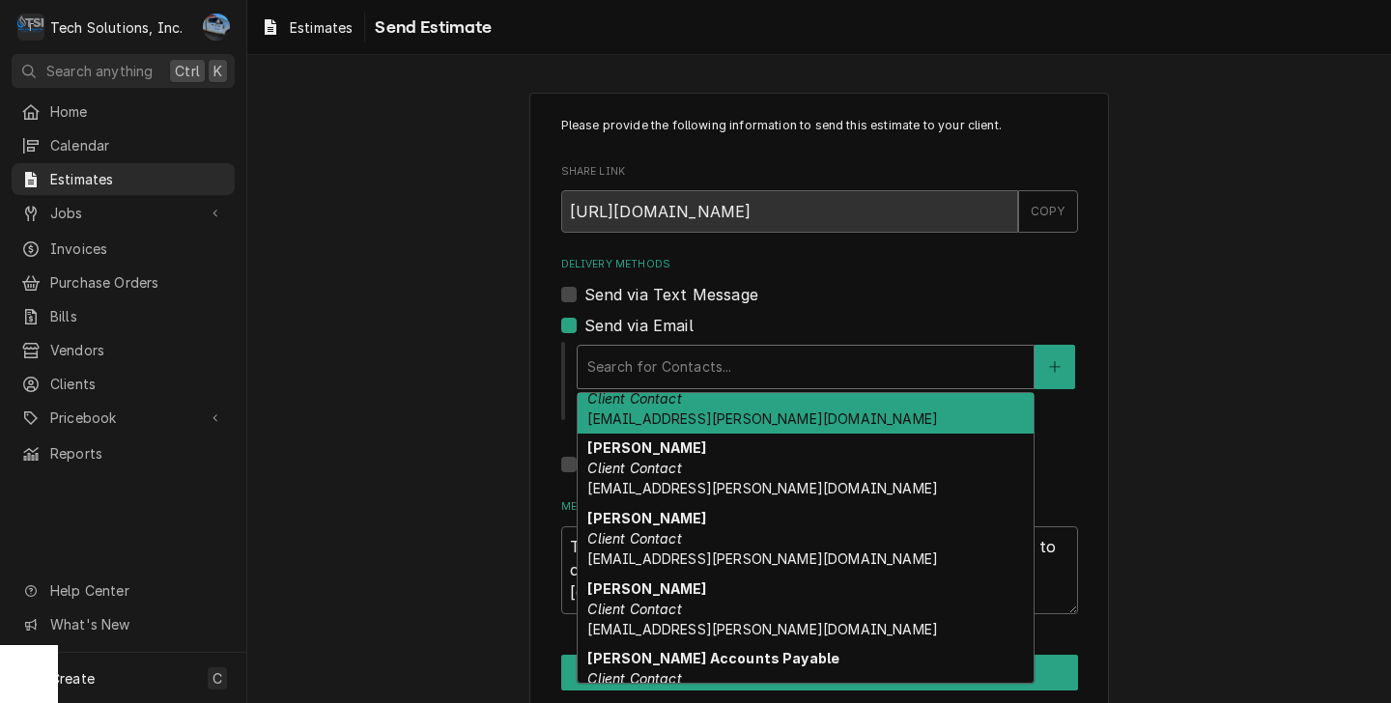
scroll to position [290, 0]
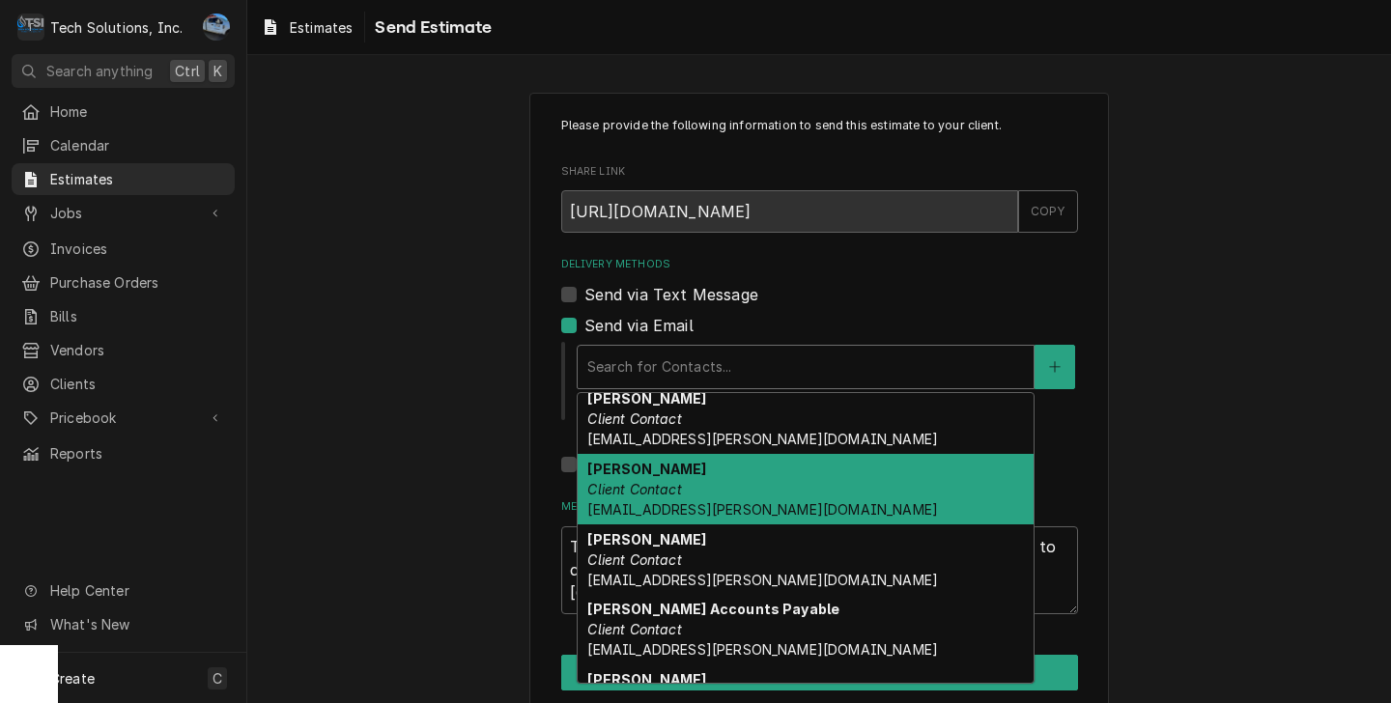
click at [738, 507] on div "Gabby Cipollone Client Contact gcipollone@flynn.com" at bounding box center [806, 489] width 456 height 71
type textarea "x"
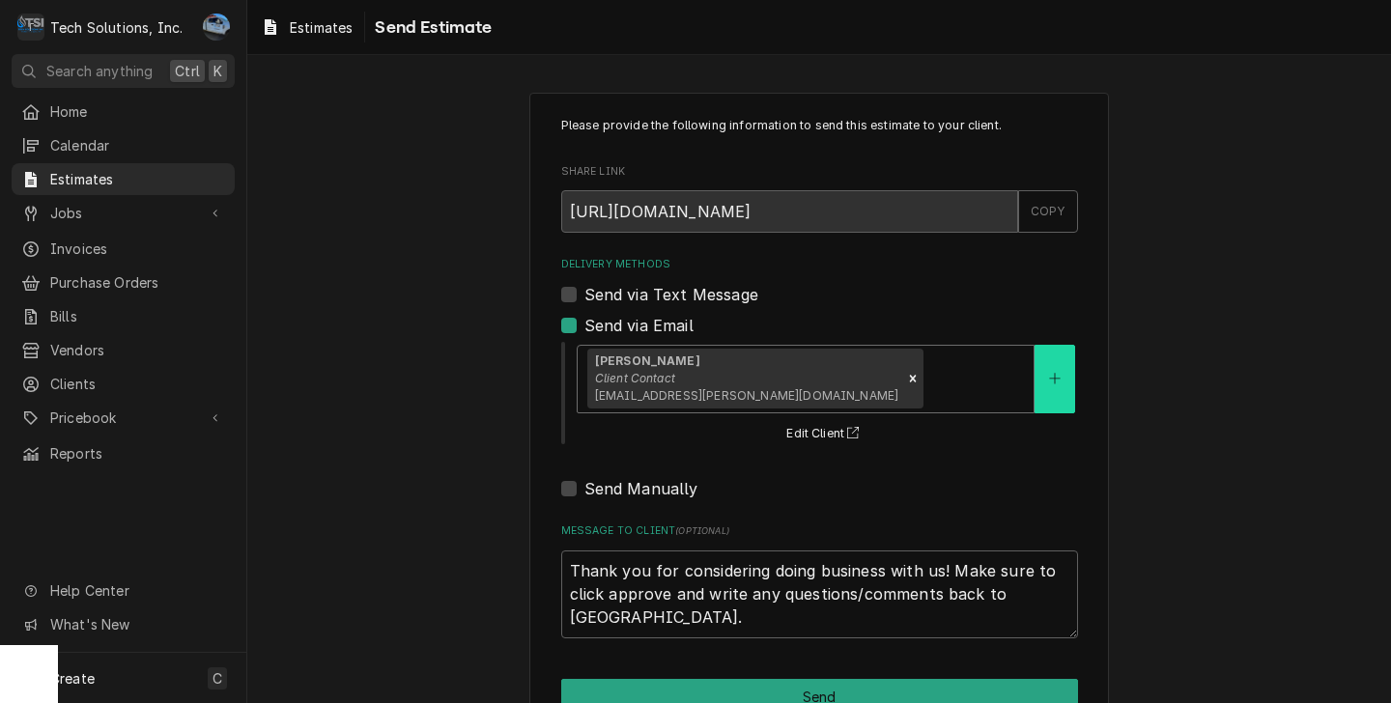
click at [1050, 370] on button "Delivery Methods" at bounding box center [1054, 379] width 41 height 69
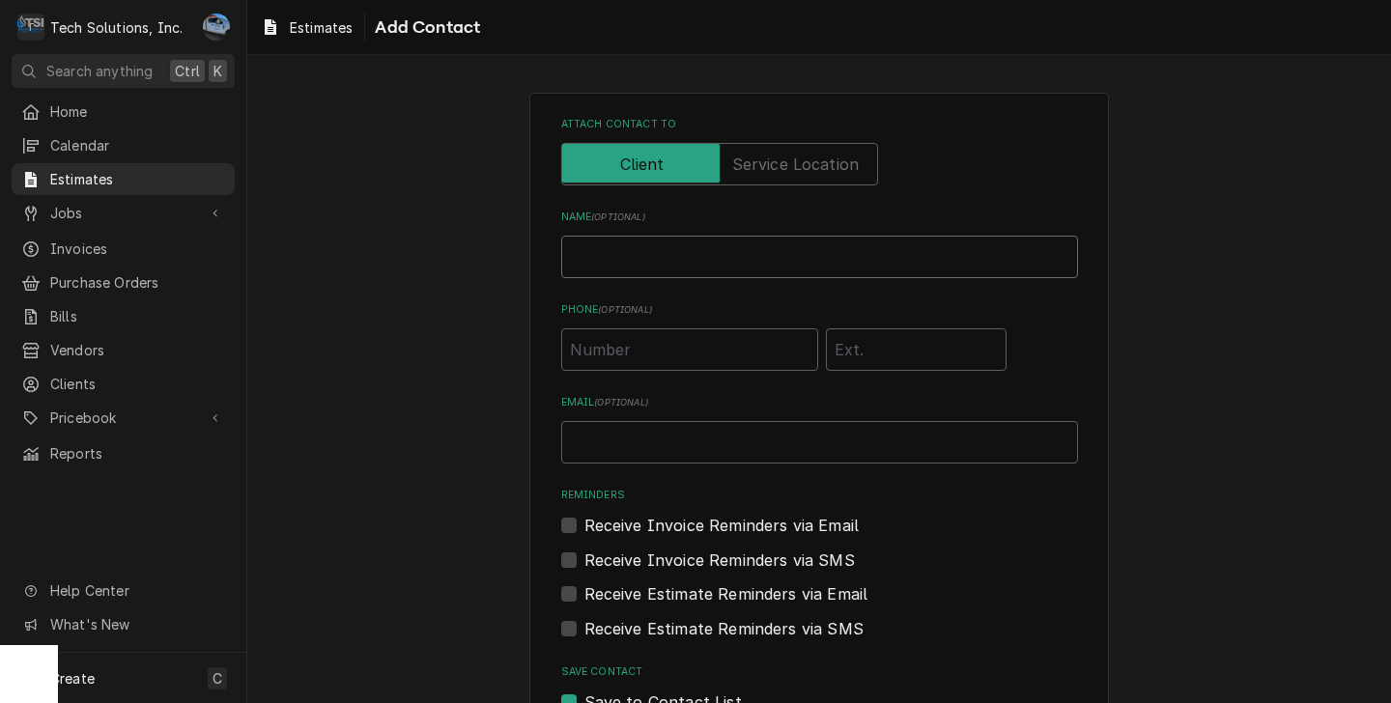
drag, startPoint x: 648, startPoint y: 257, endPoint x: 678, endPoint y: 254, distance: 30.1
click at [648, 257] on input "Name ( optional )" at bounding box center [819, 257] width 517 height 42
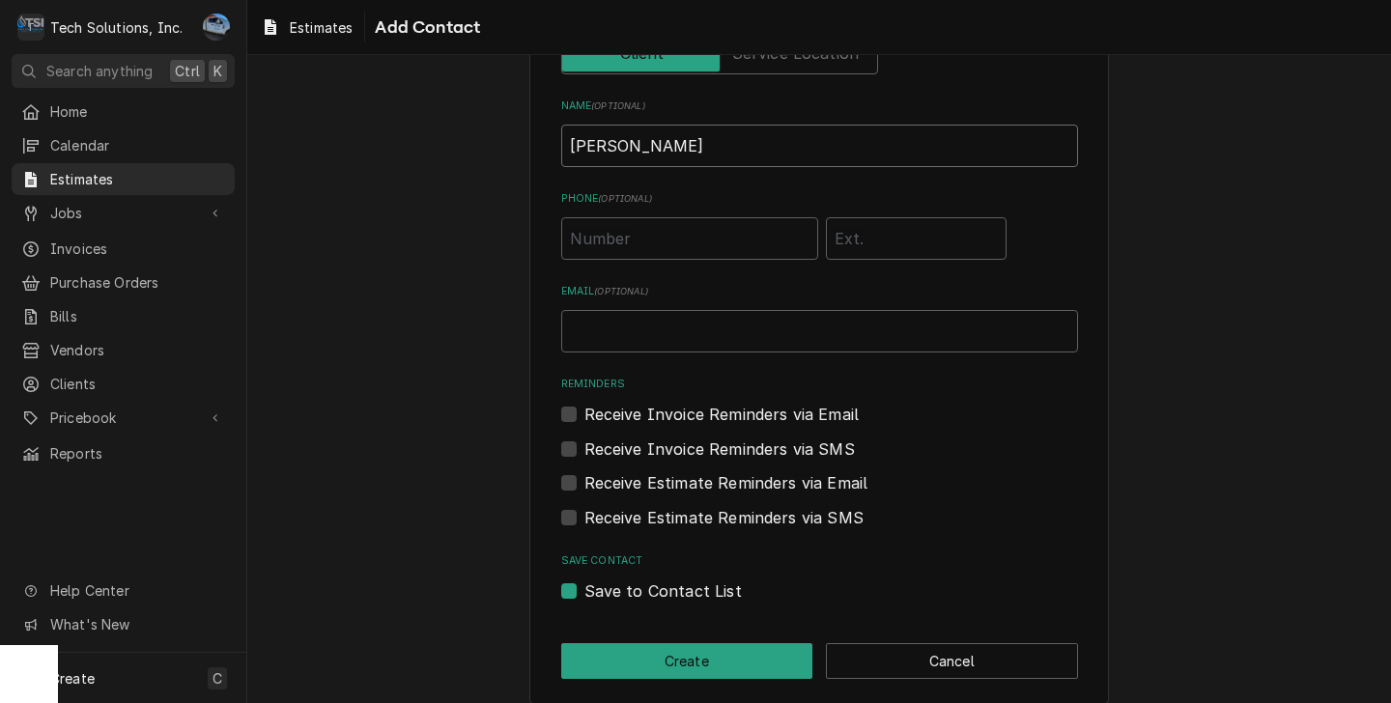
scroll to position [129, 0]
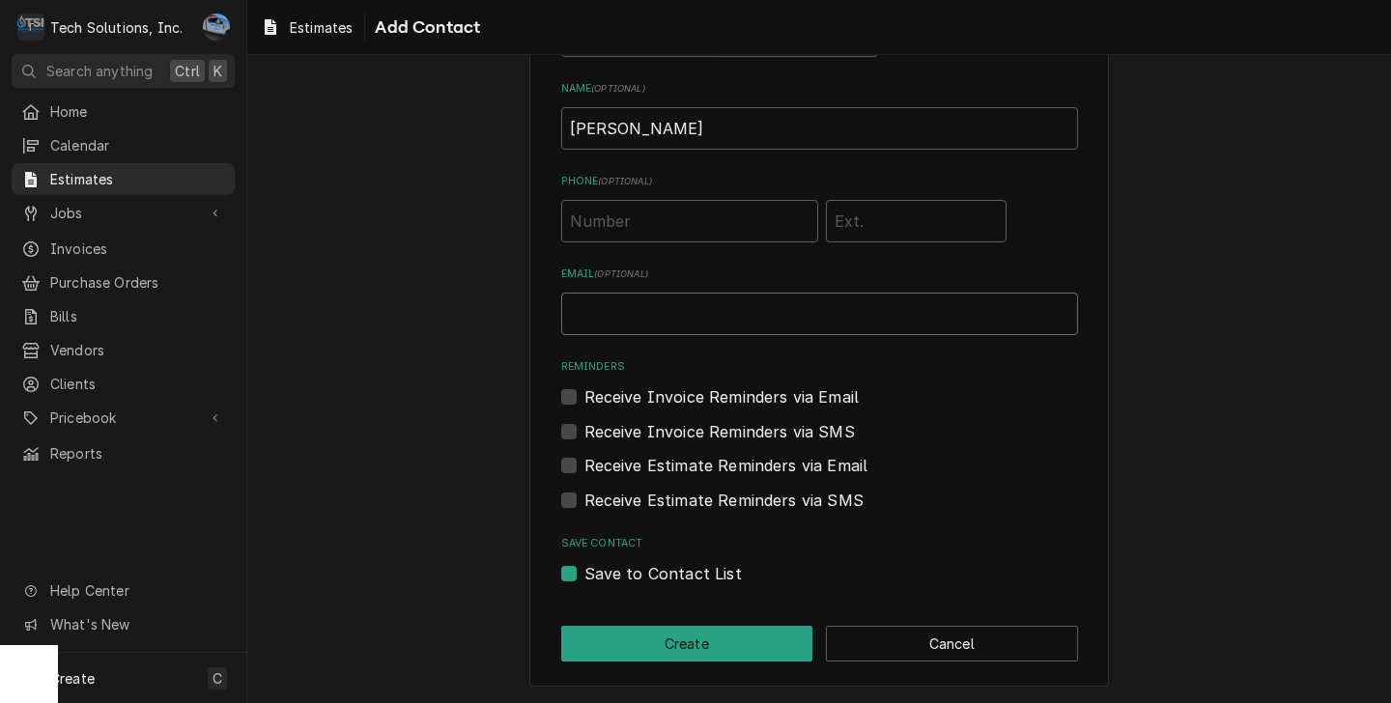
click at [665, 318] on input "Email ( optional )" at bounding box center [819, 314] width 517 height 42
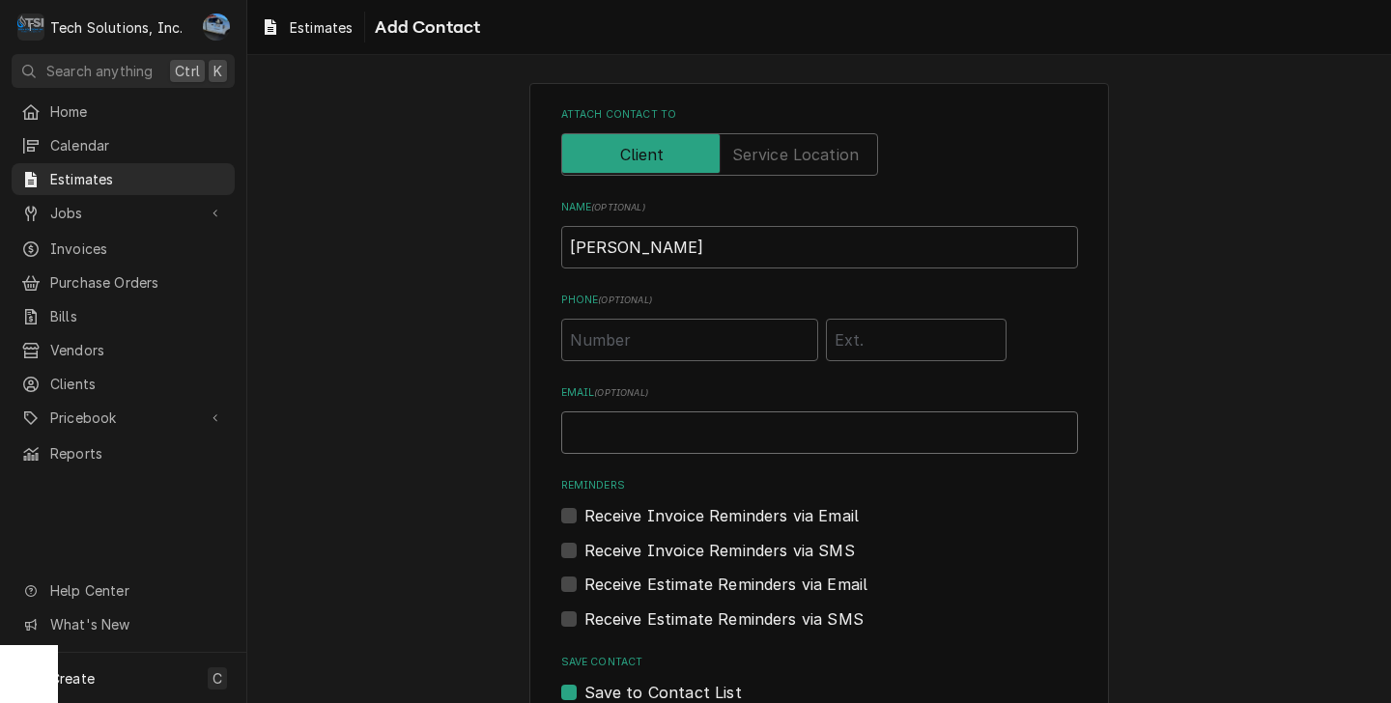
scroll to position [0, 0]
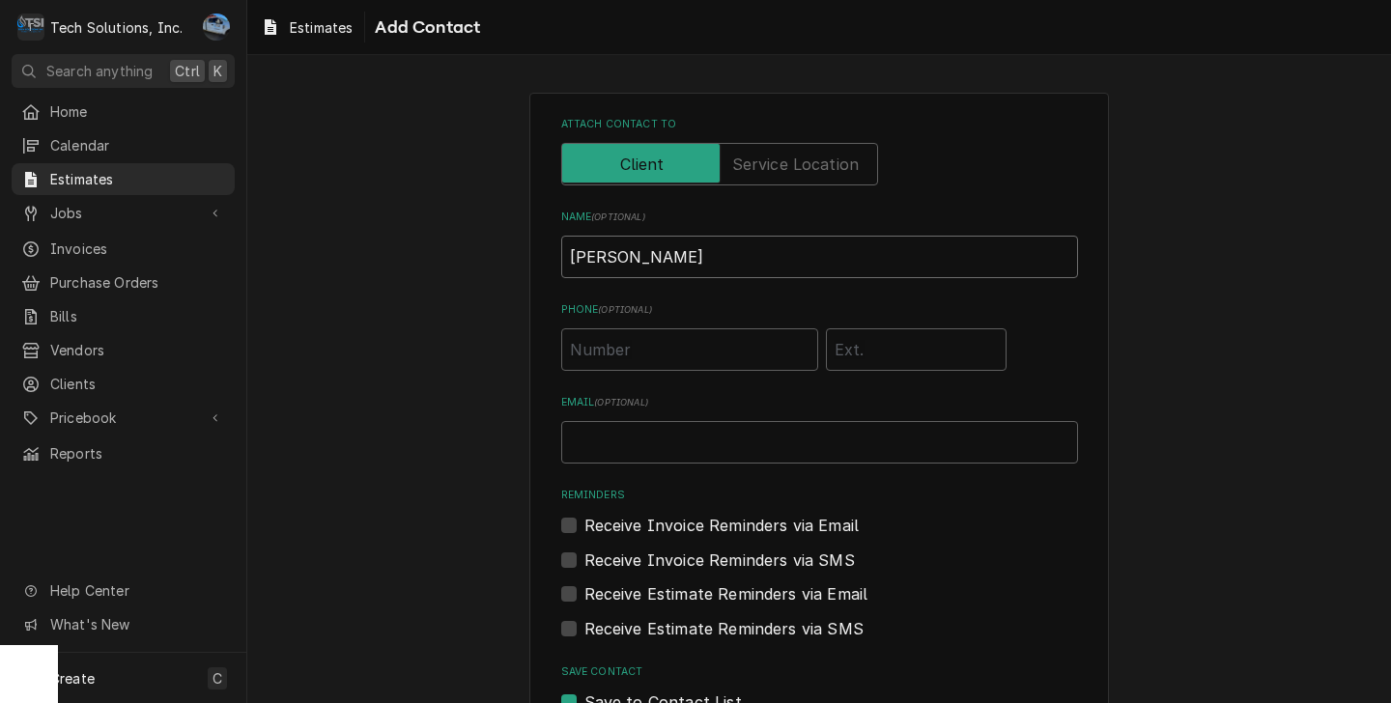
click at [626, 259] on input "Stacy" at bounding box center [819, 257] width 517 height 42
type input "S"
click at [738, 167] on label "Attach contact to" at bounding box center [719, 164] width 317 height 42
click at [738, 167] on input "Attach contact to" at bounding box center [719, 164] width 299 height 42
checkbox input "true"
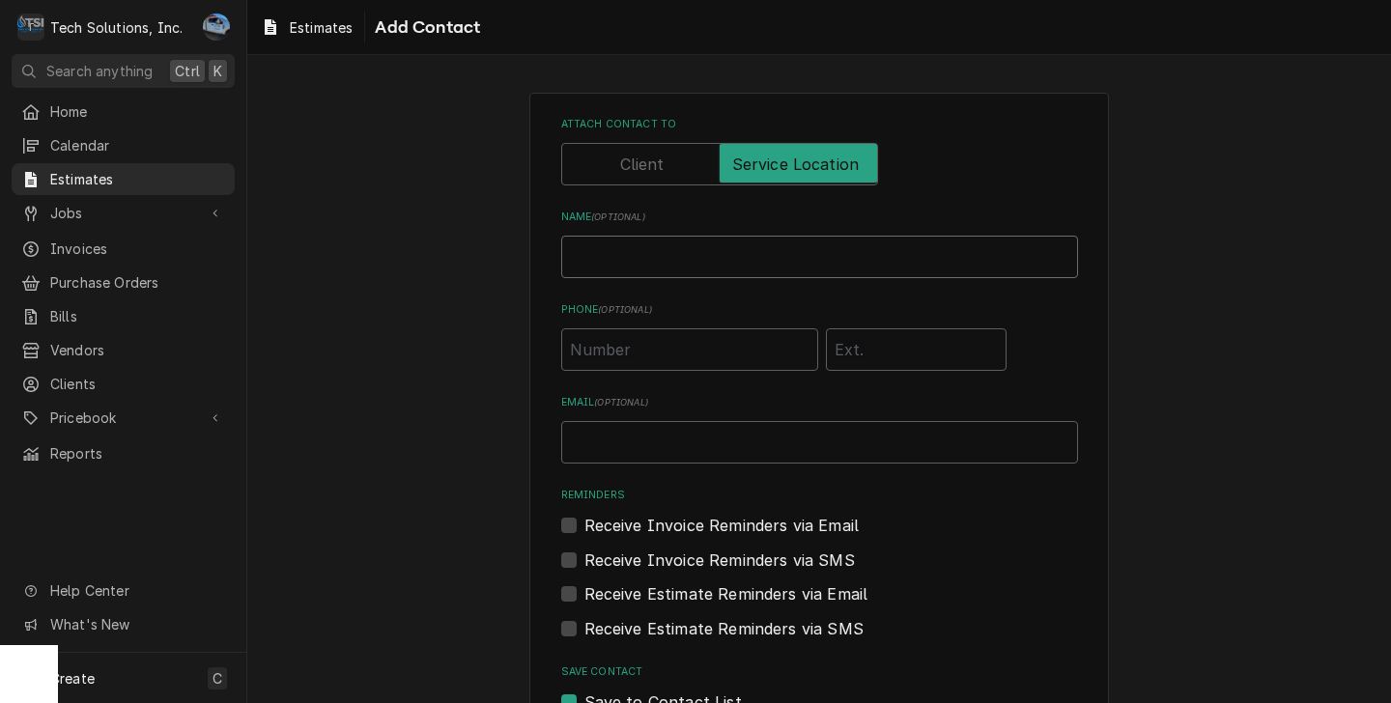
click at [672, 268] on input "Name ( optional )" at bounding box center [819, 257] width 517 height 42
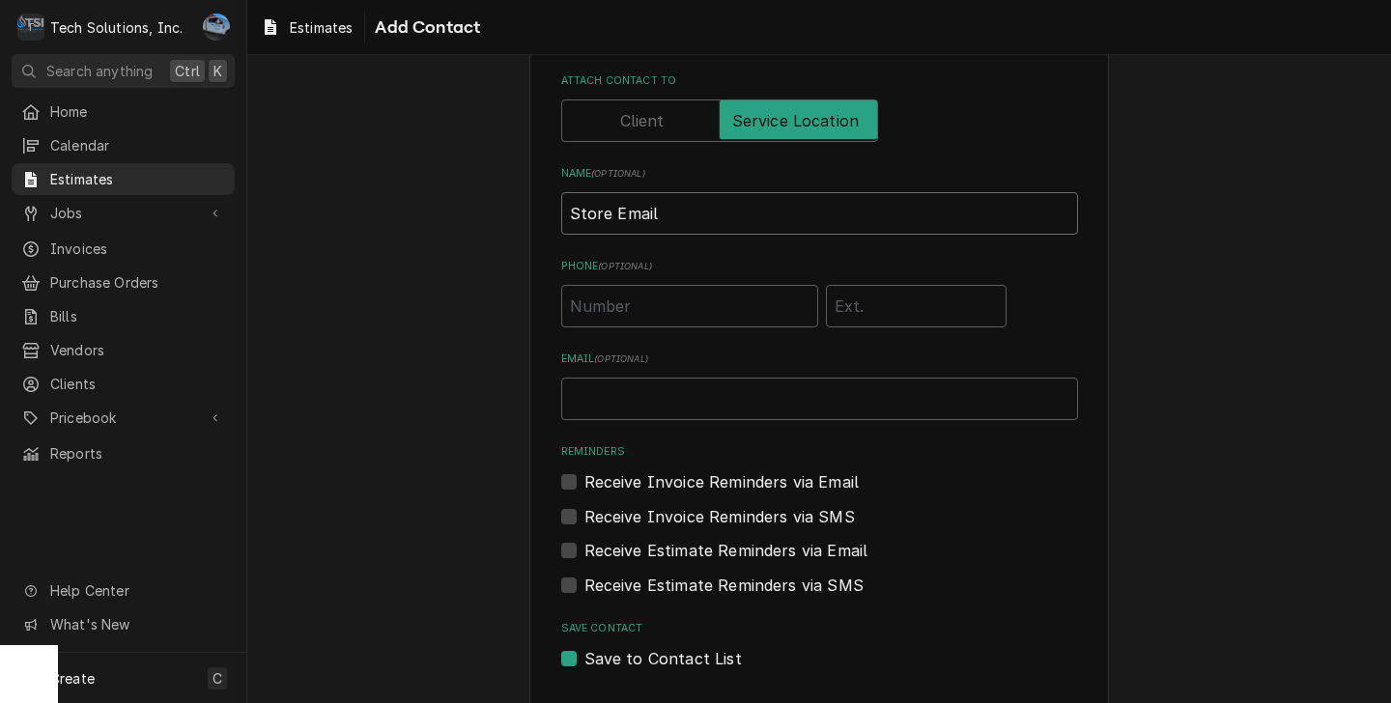
scroll to position [129, 0]
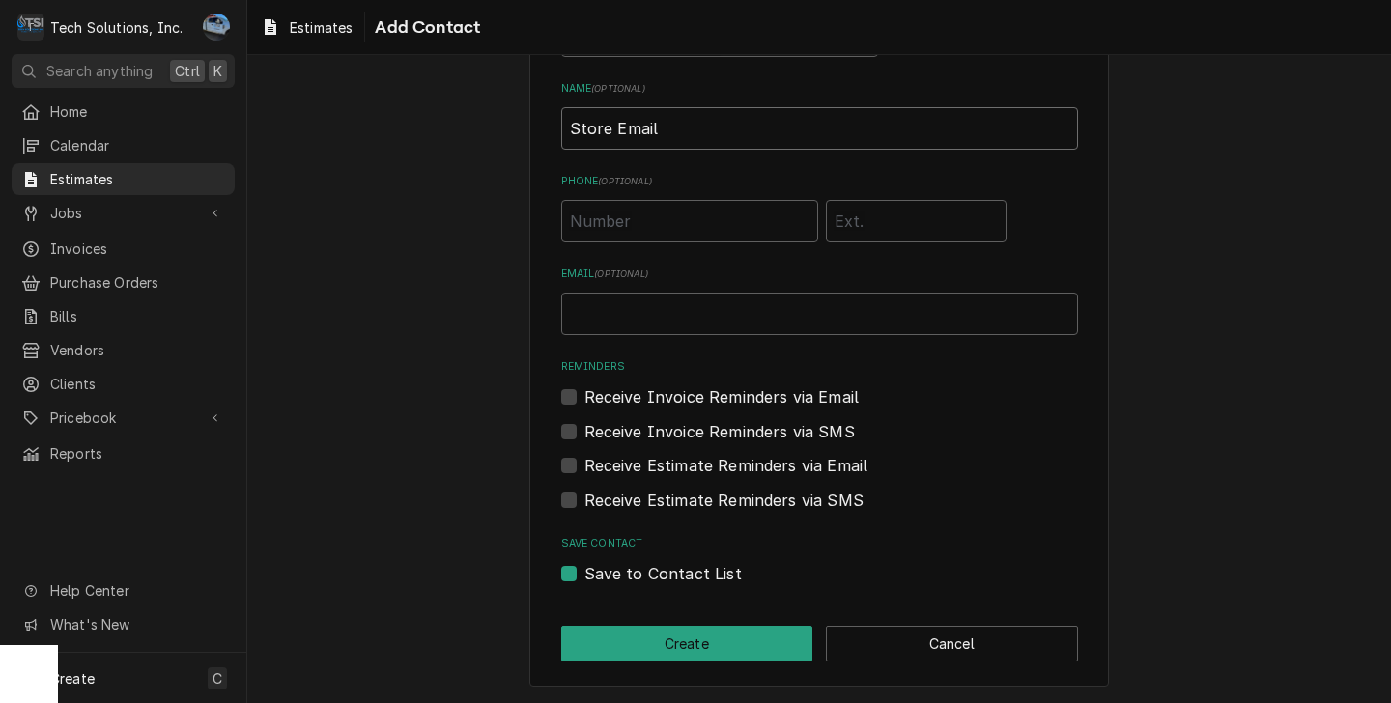
type input "Store Email"
click at [636, 306] on input "Email ( optional )" at bounding box center [819, 314] width 517 height 42
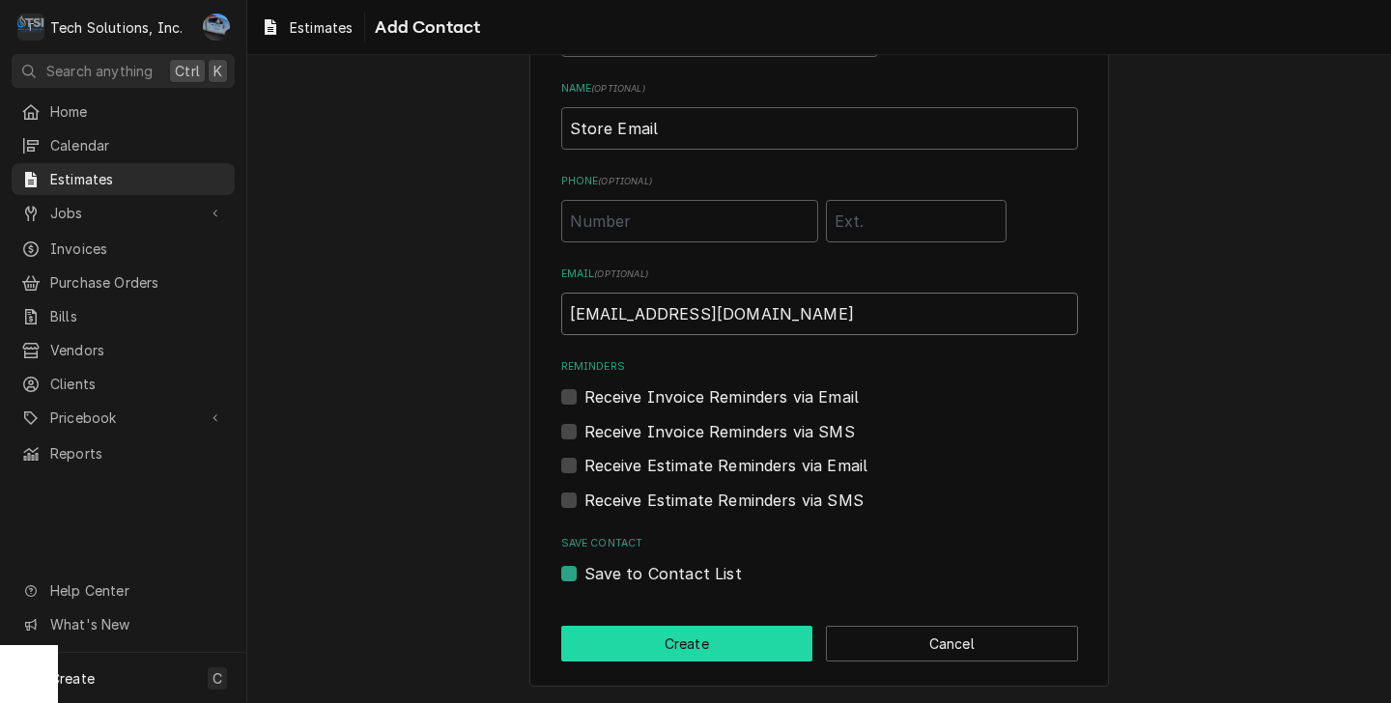
type input "Cafe2340@panerabread.com"
click at [675, 644] on button "Create" at bounding box center [687, 644] width 252 height 36
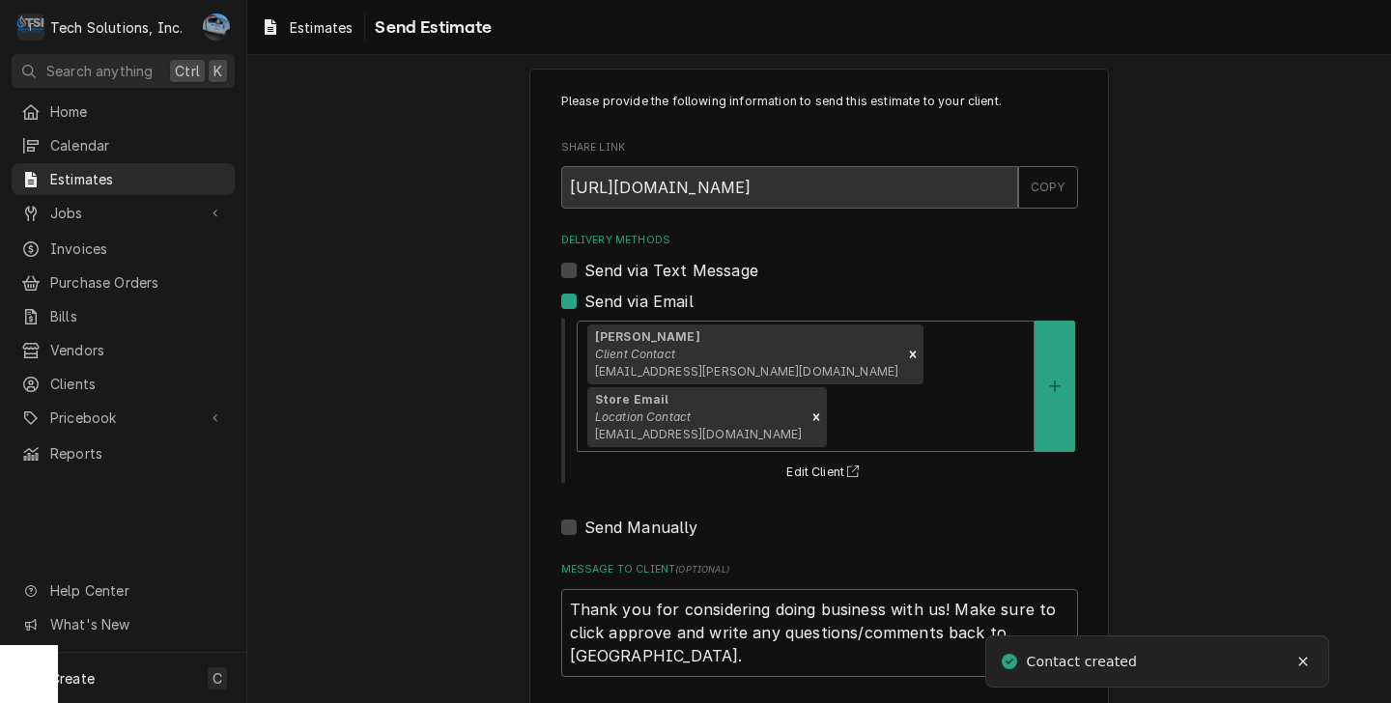
scroll to position [54, 0]
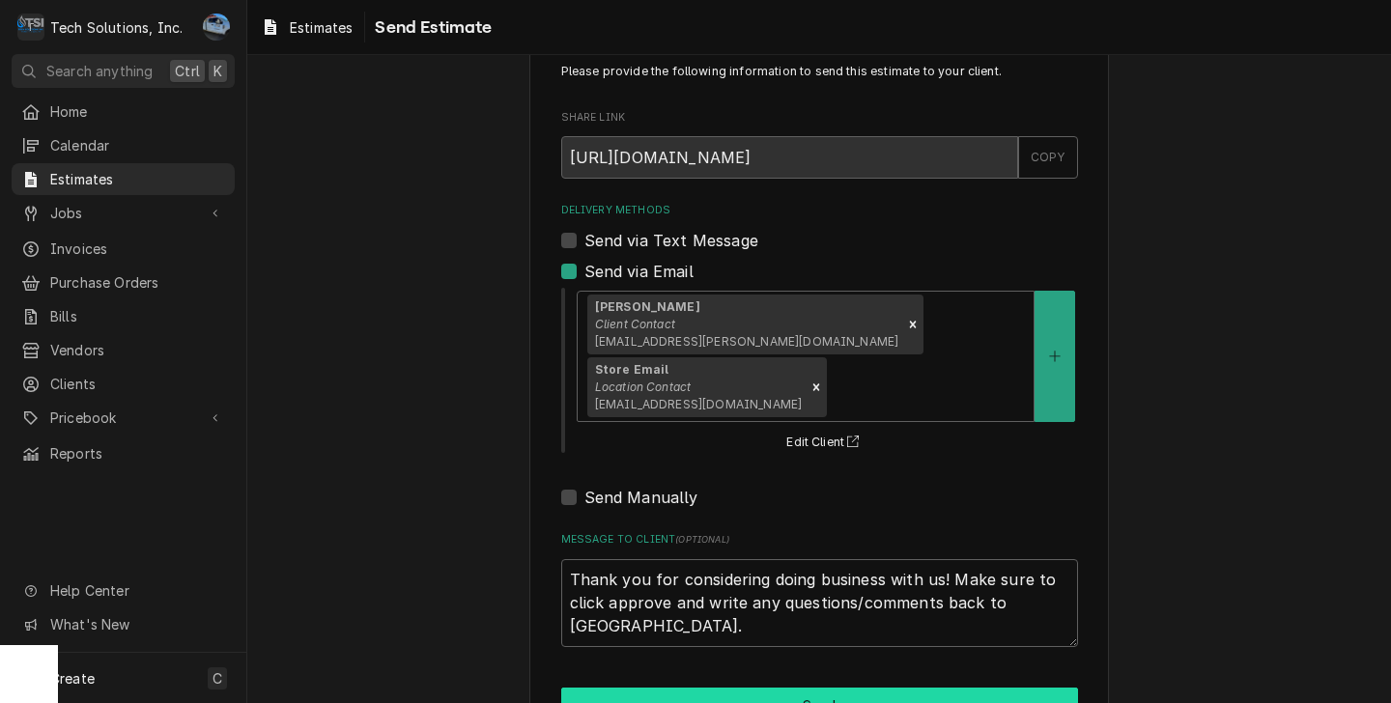
click at [804, 688] on button "Send" at bounding box center [819, 706] width 517 height 36
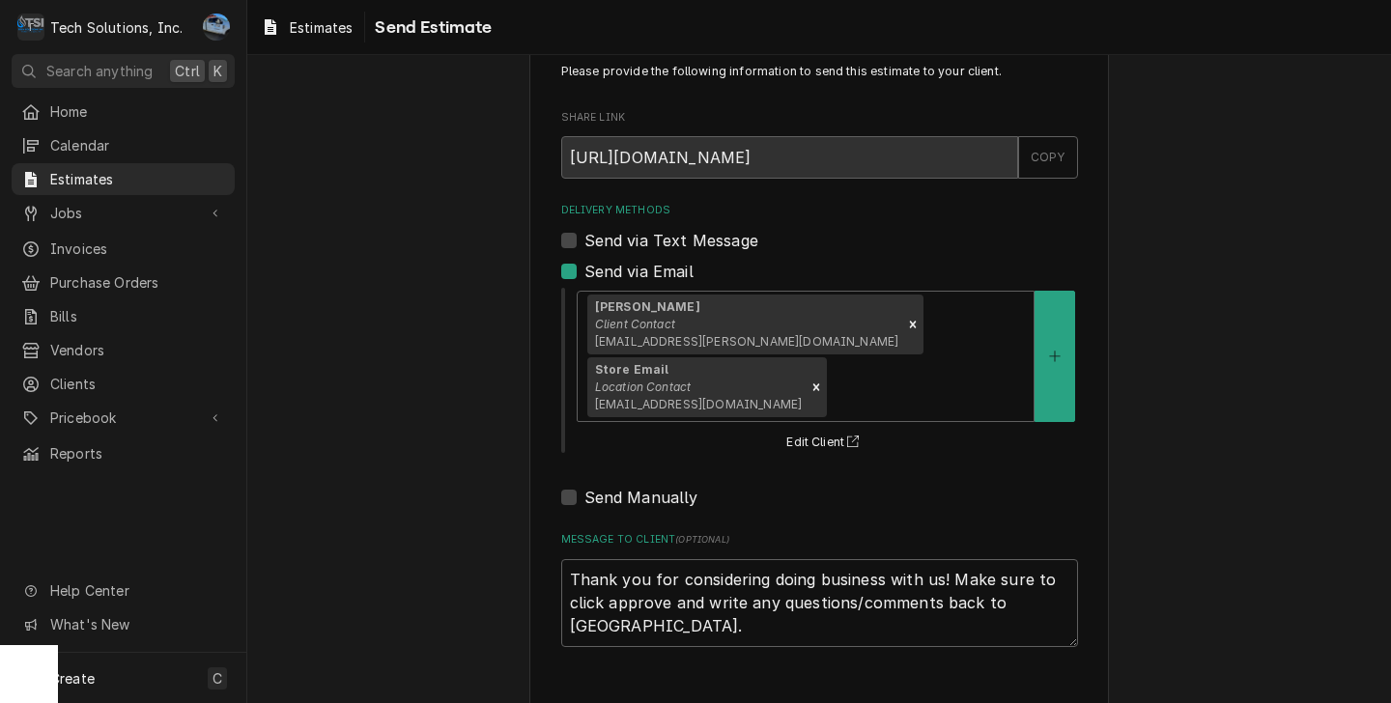
type textarea "x"
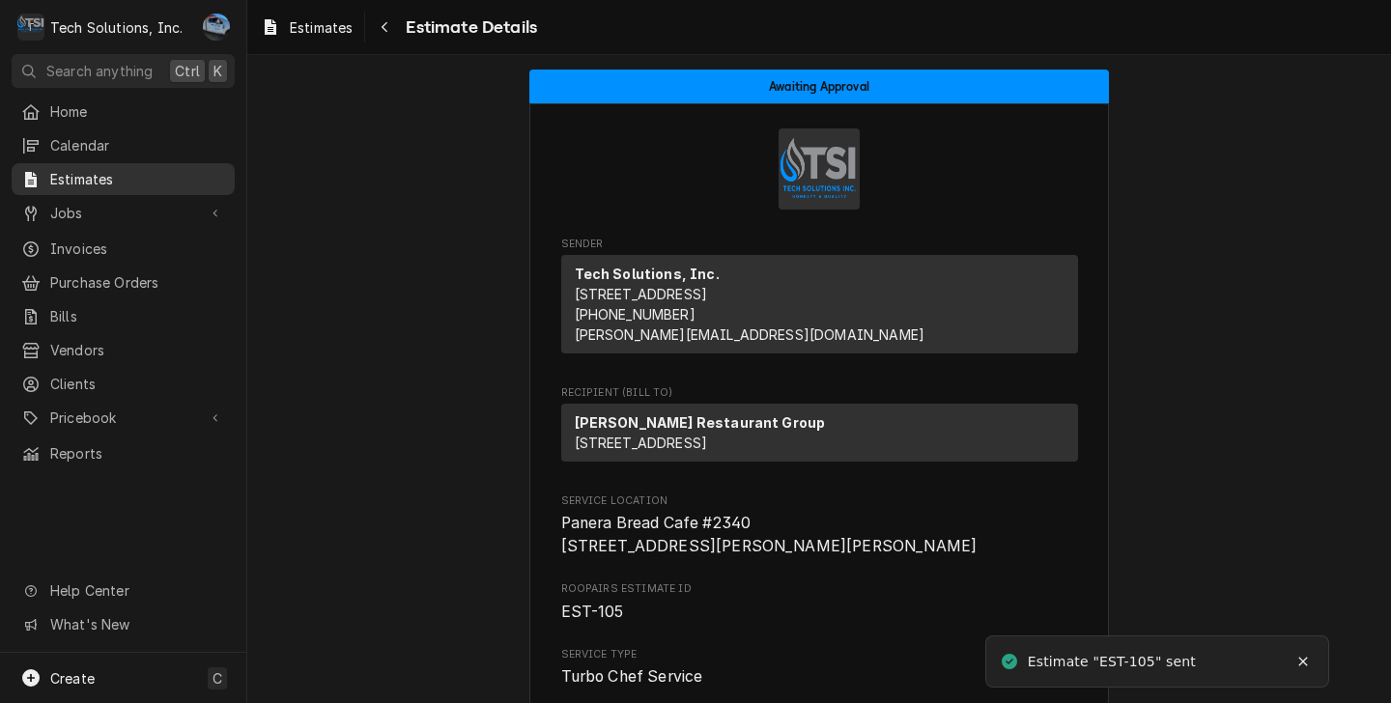
click at [85, 171] on span "Estimates" at bounding box center [137, 179] width 175 height 20
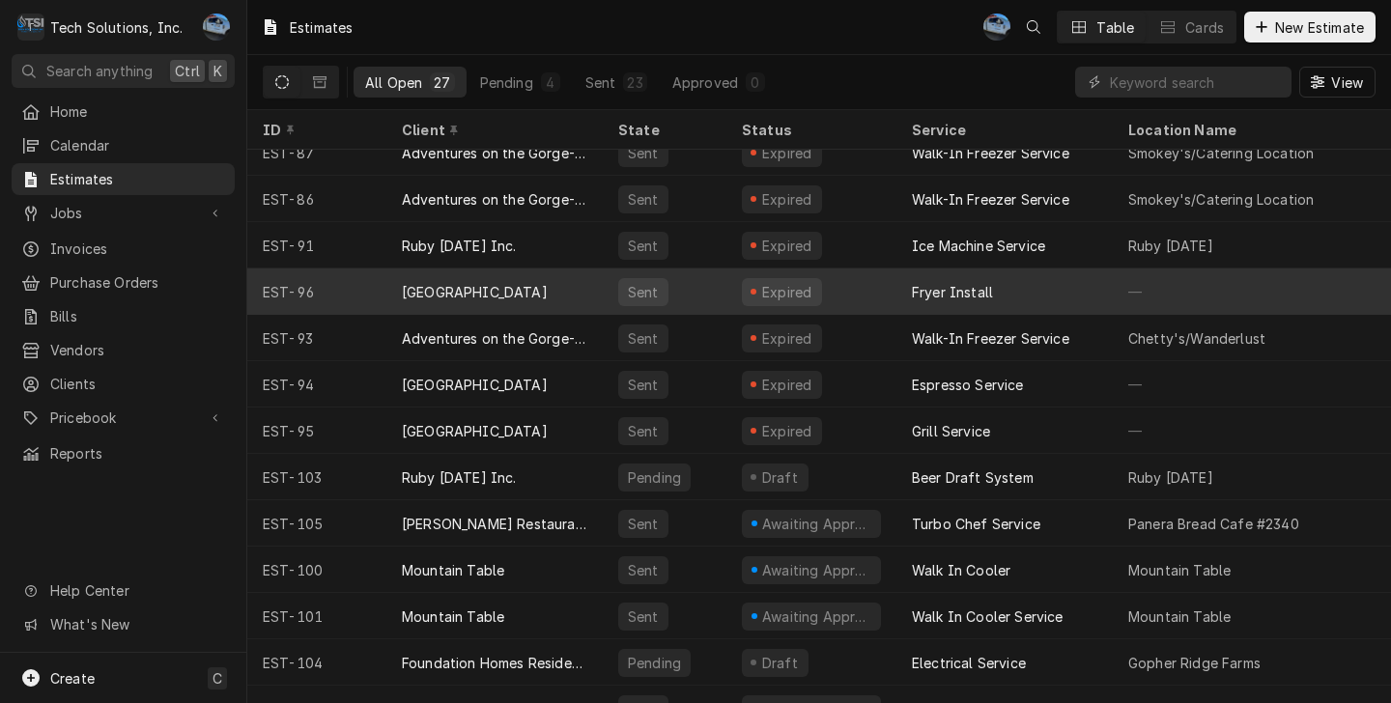
scroll to position [710, 0]
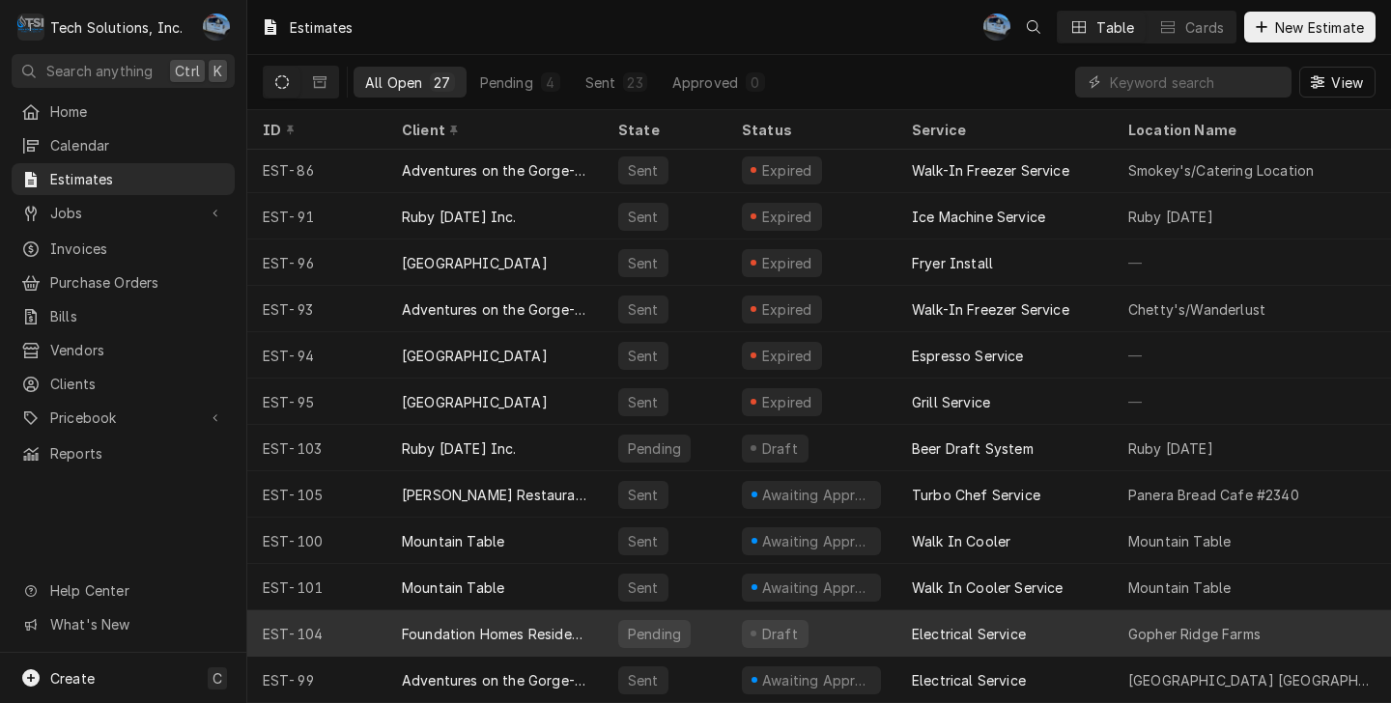
click at [528, 610] on div "Foundation Homes Residential, LLC" at bounding box center [494, 633] width 216 height 46
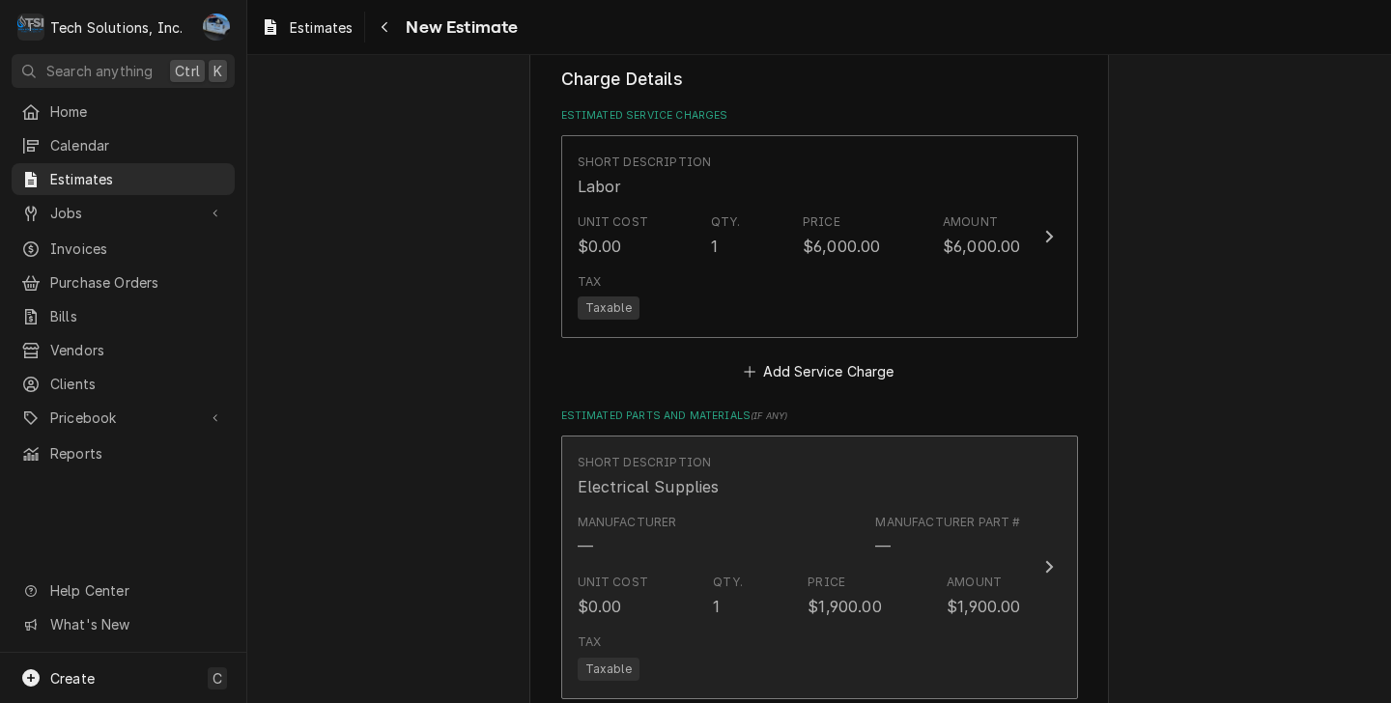
scroll to position [1932, 0]
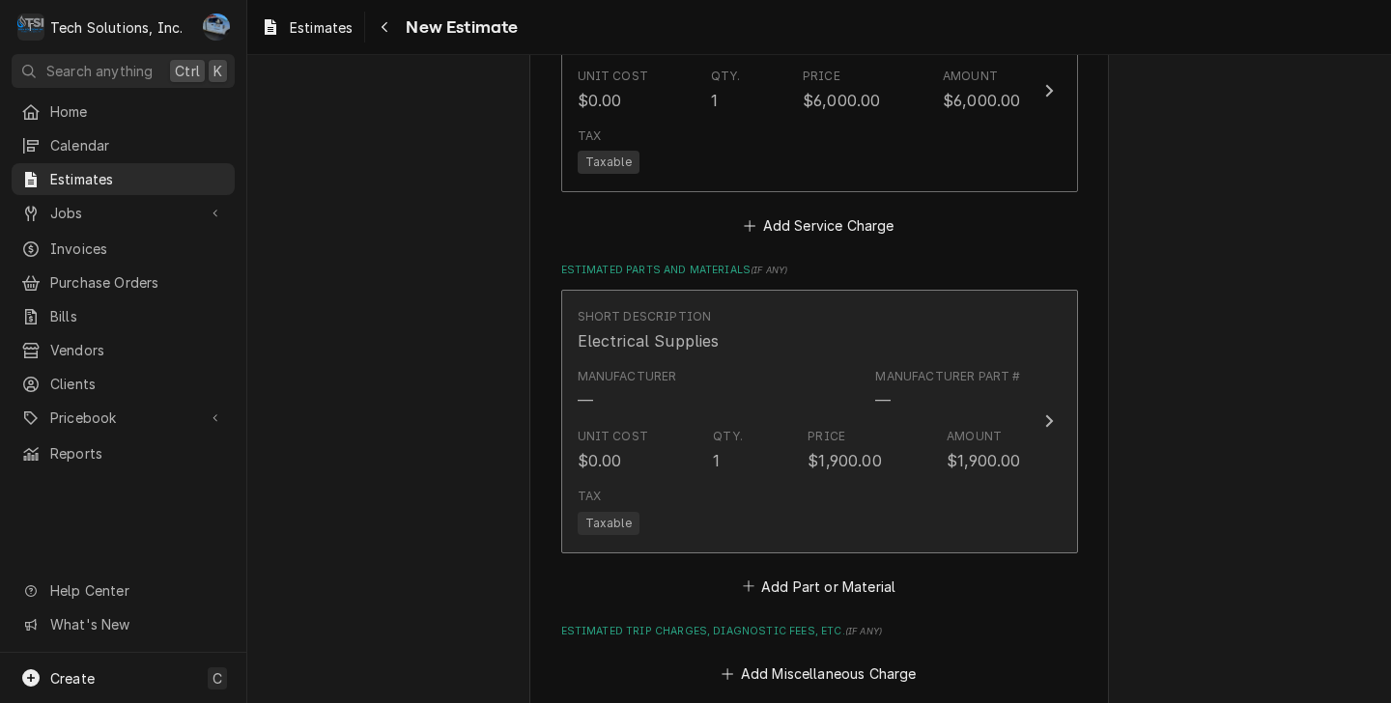
click at [829, 523] on div "Tax Taxable" at bounding box center [799, 511] width 443 height 62
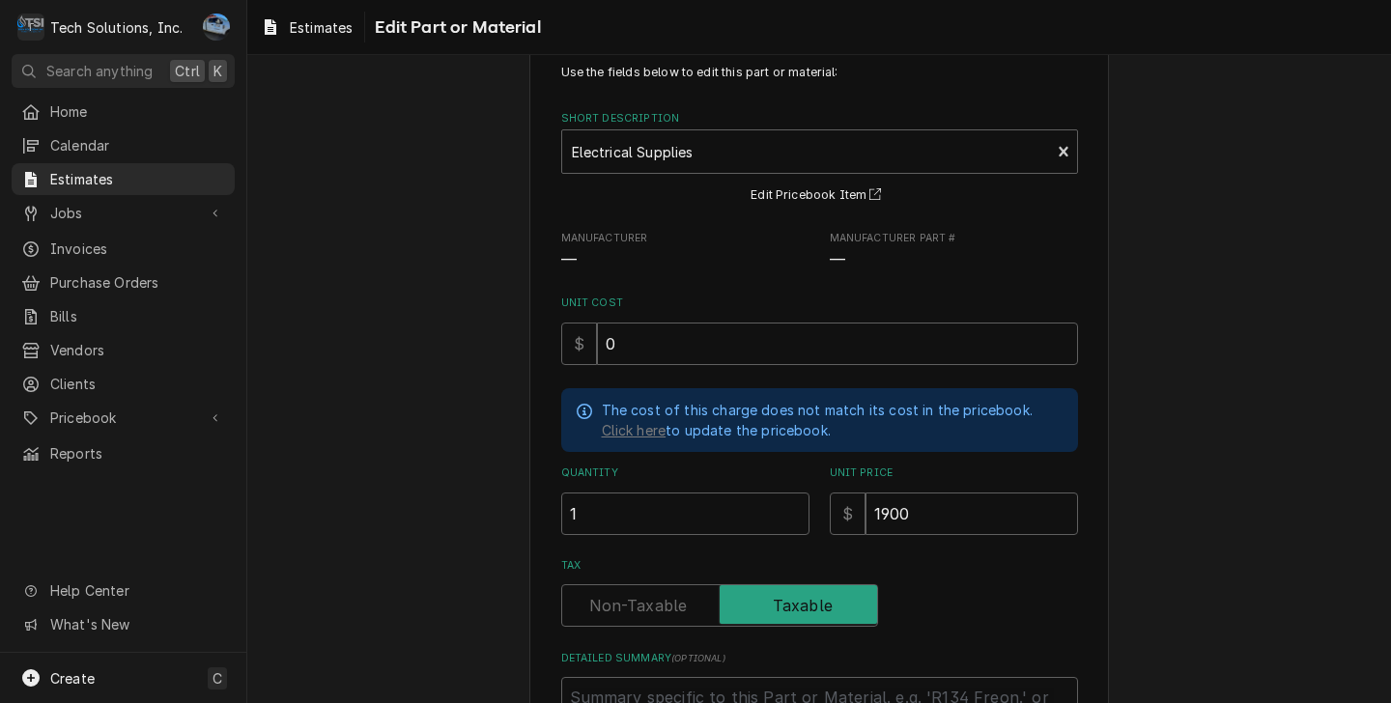
scroll to position [283, 0]
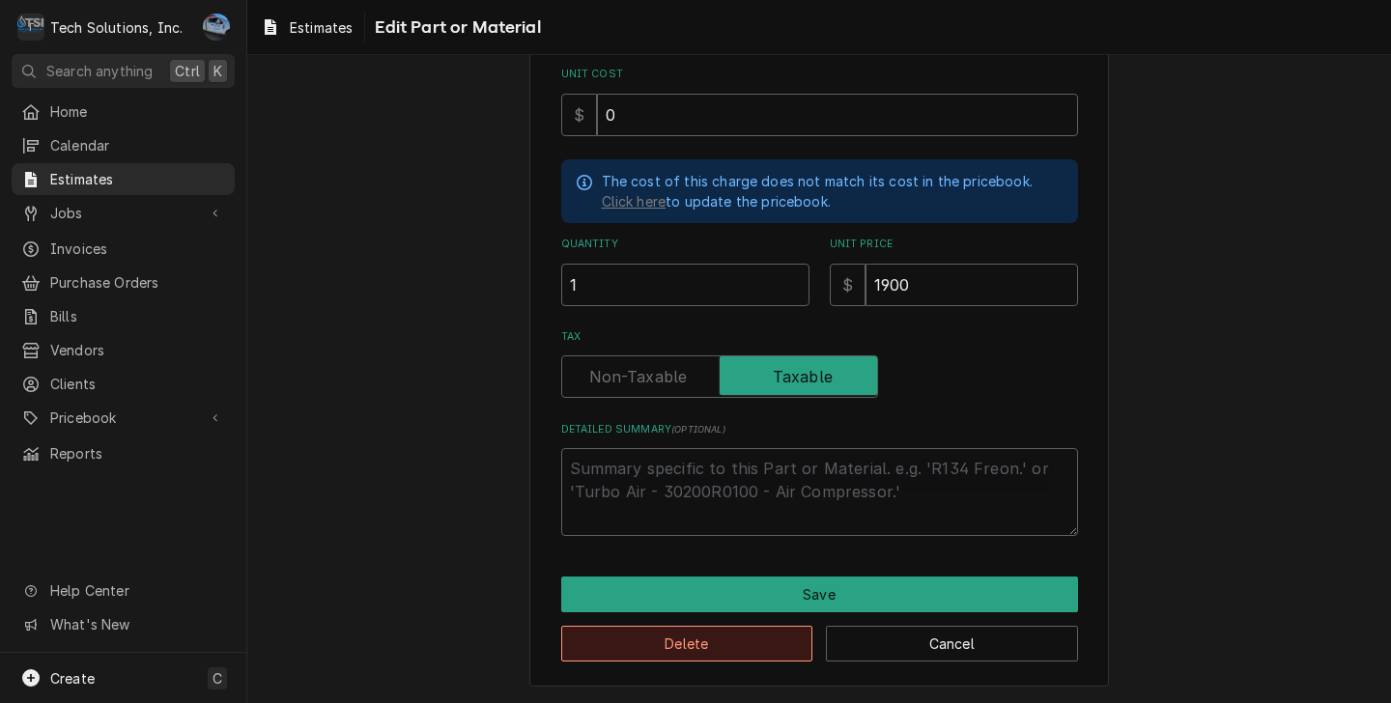
click at [788, 647] on button "Delete" at bounding box center [687, 644] width 252 height 36
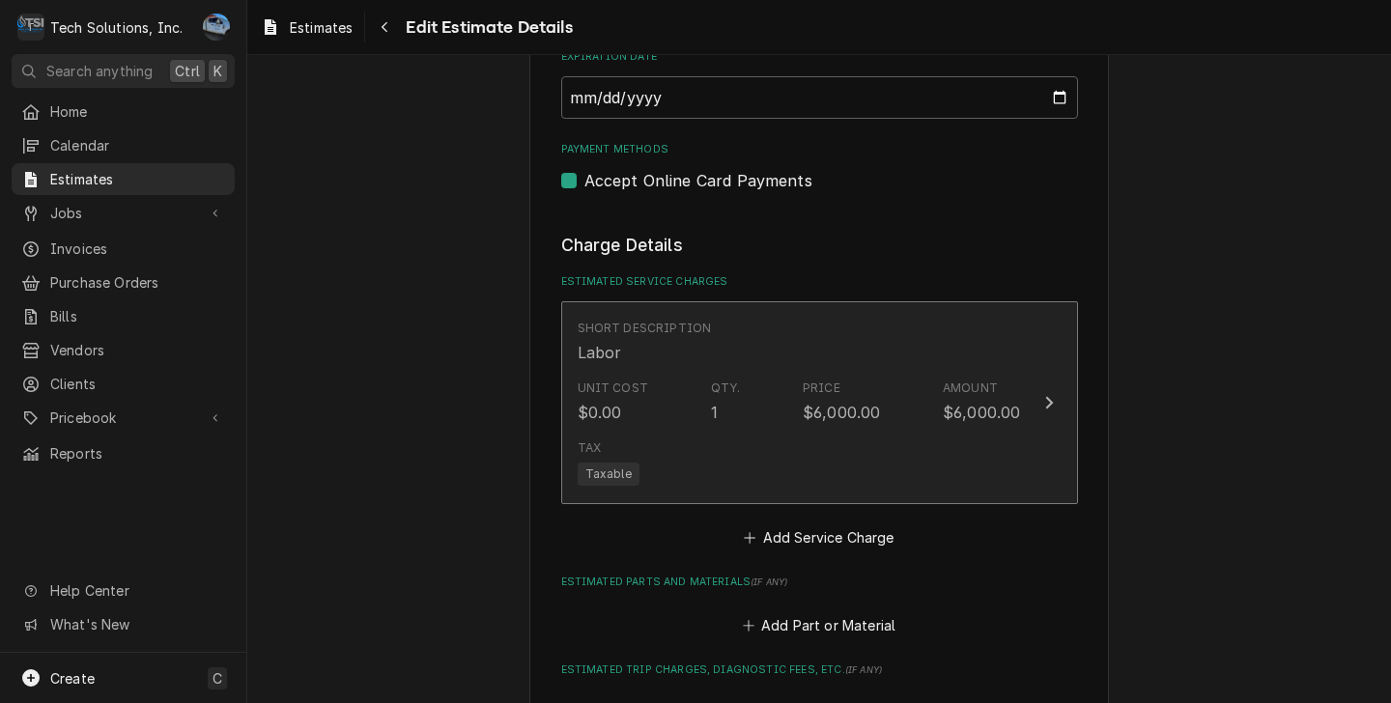
click at [799, 468] on div "Tax Taxable" at bounding box center [799, 463] width 443 height 62
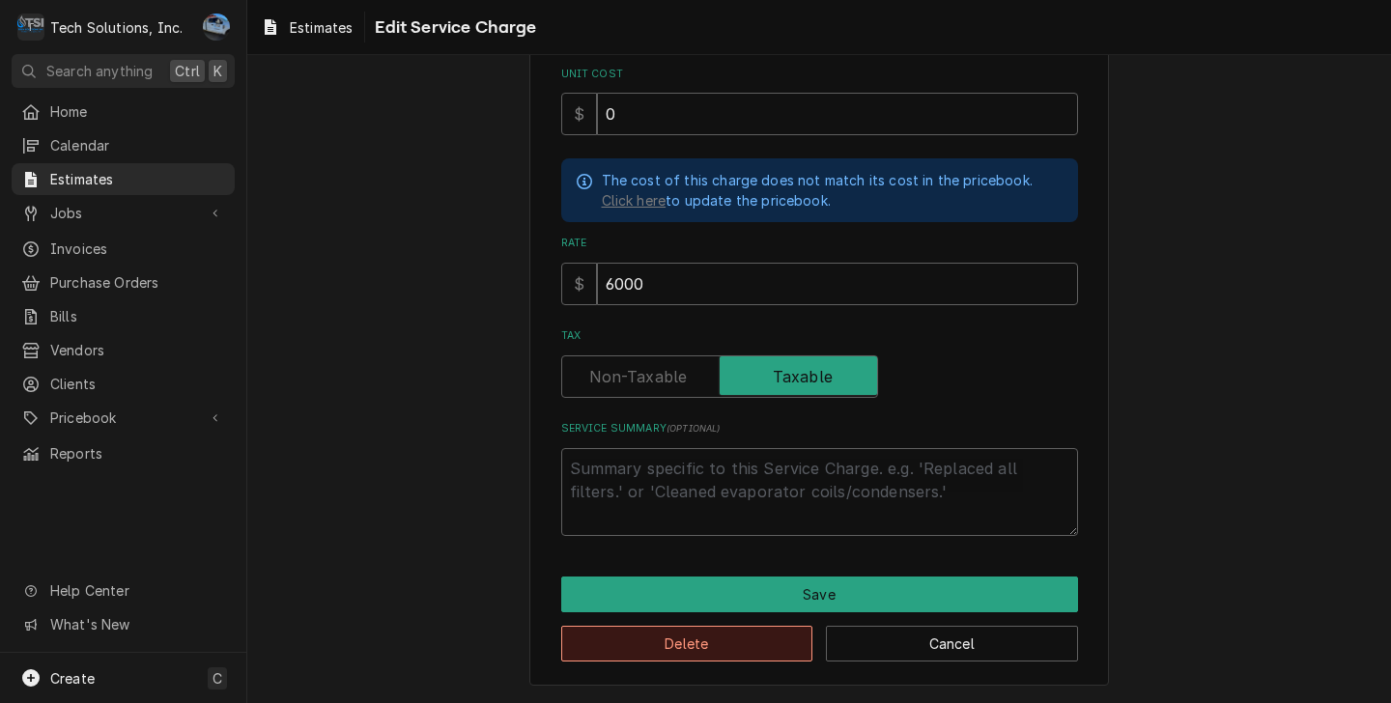
click at [718, 648] on button "Delete" at bounding box center [687, 644] width 252 height 36
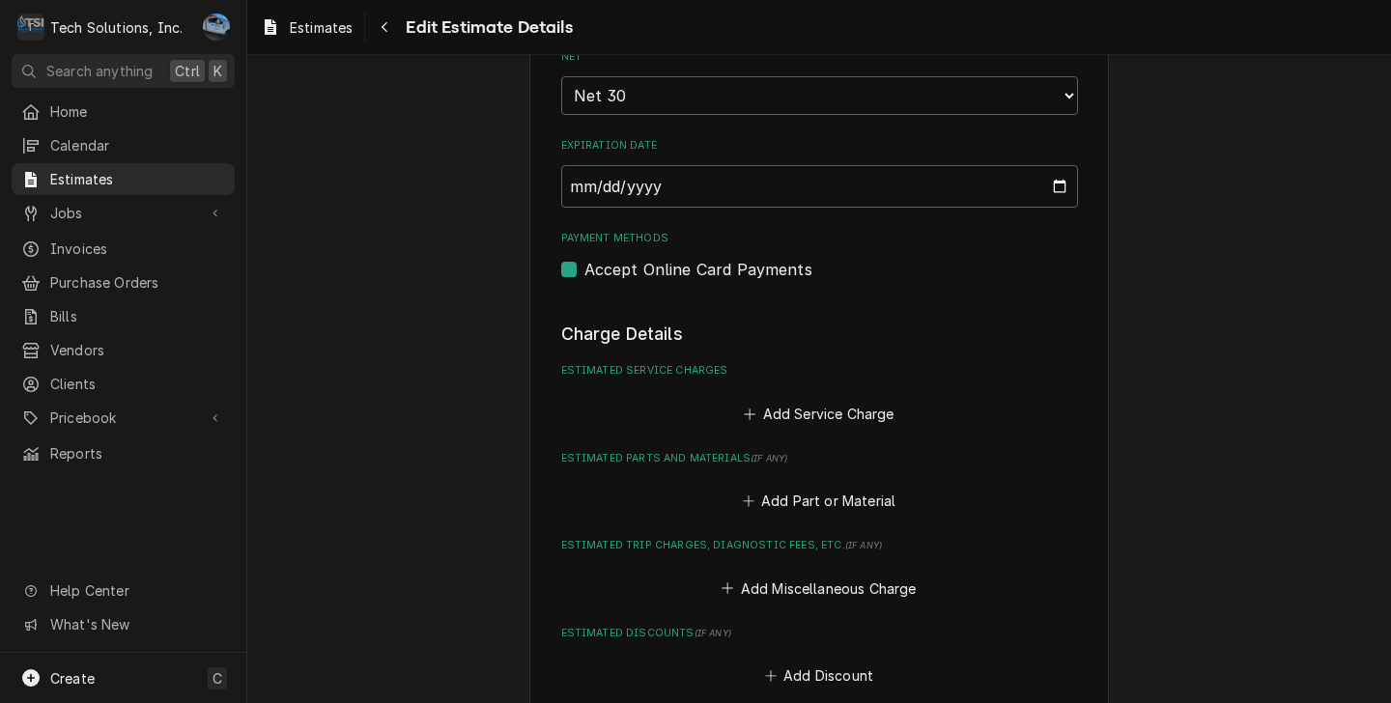
type textarea "x"
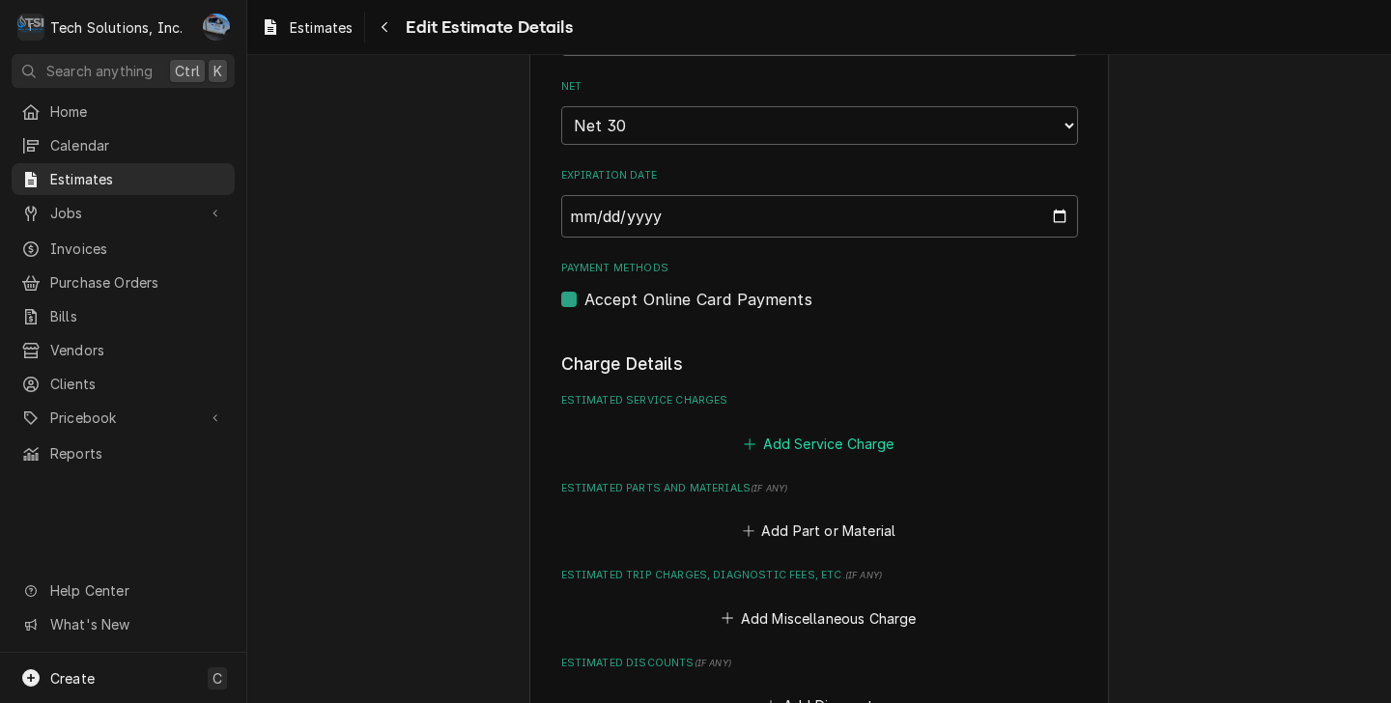
scroll to position [1501, 0]
click at [821, 454] on button "Add Service Charge" at bounding box center [819, 443] width 156 height 27
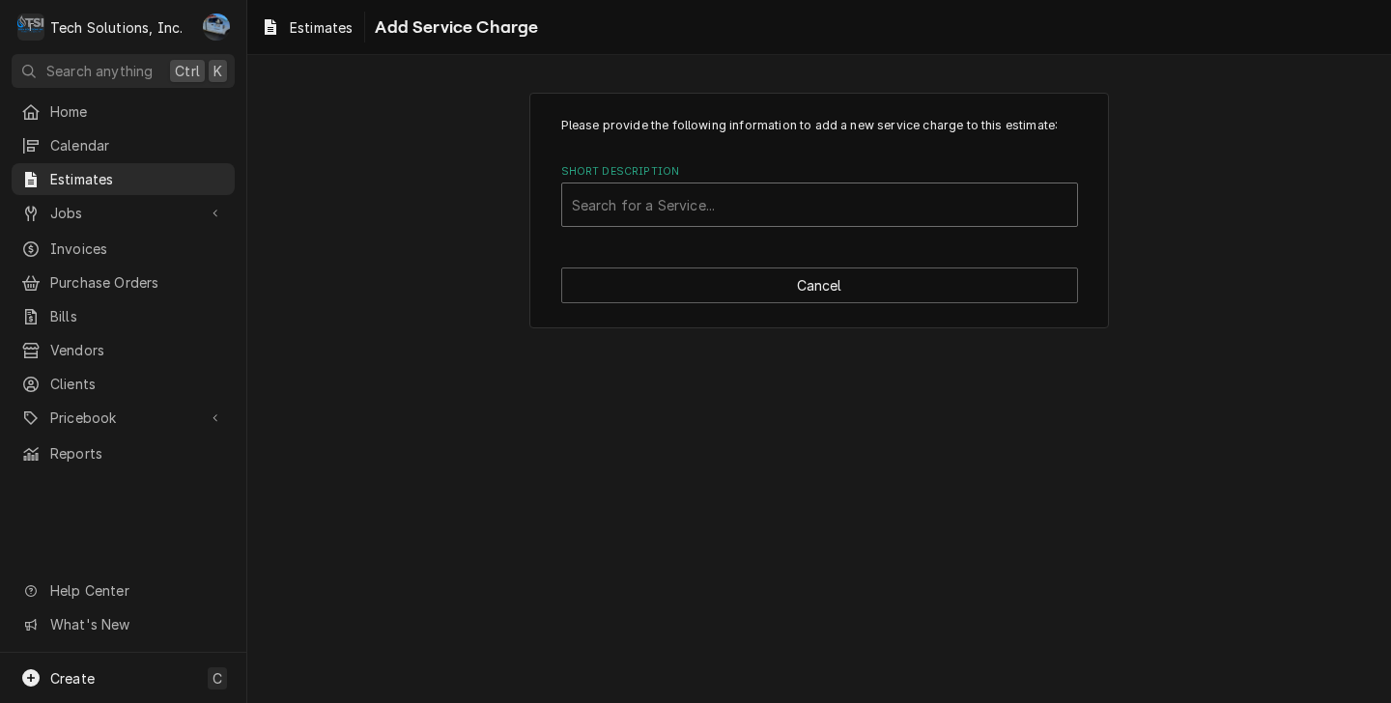
click at [669, 214] on div "Short Description" at bounding box center [819, 204] width 495 height 35
type input "Ele"
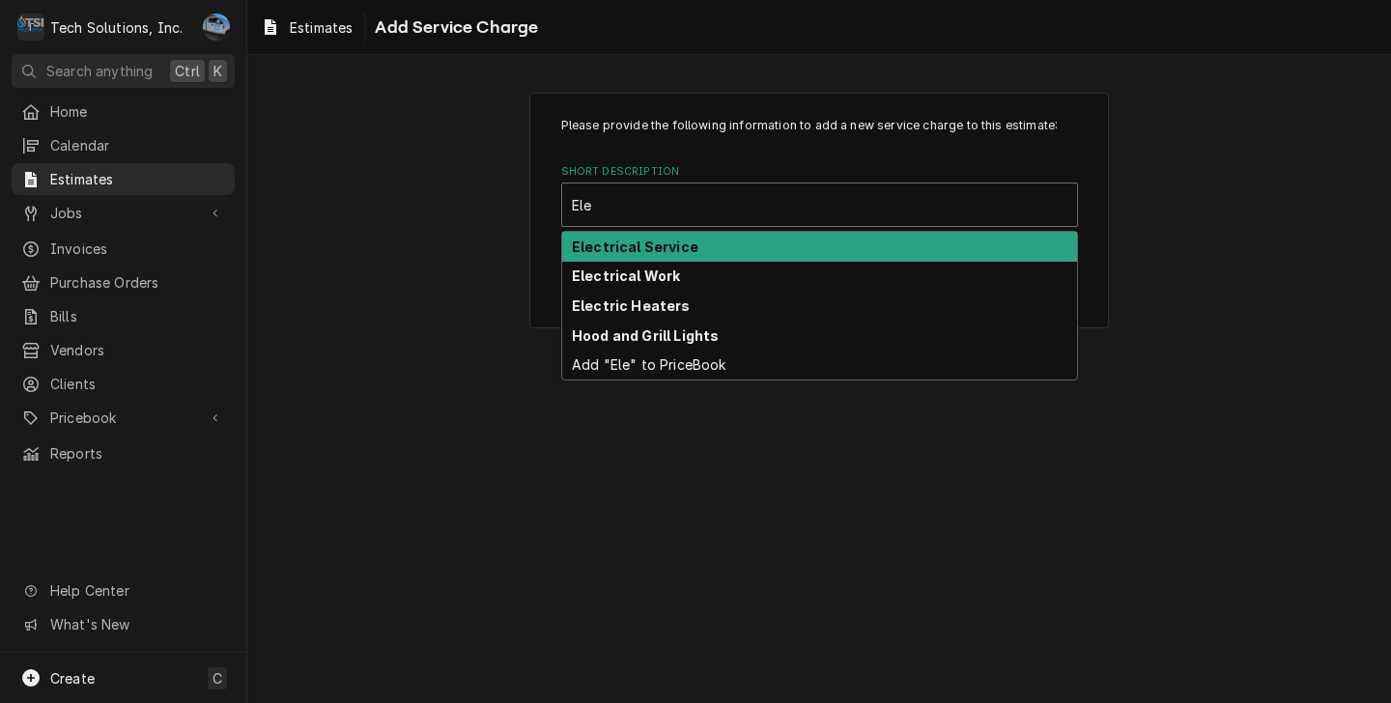
click at [665, 246] on strong "Electrical Service" at bounding box center [635, 247] width 127 height 16
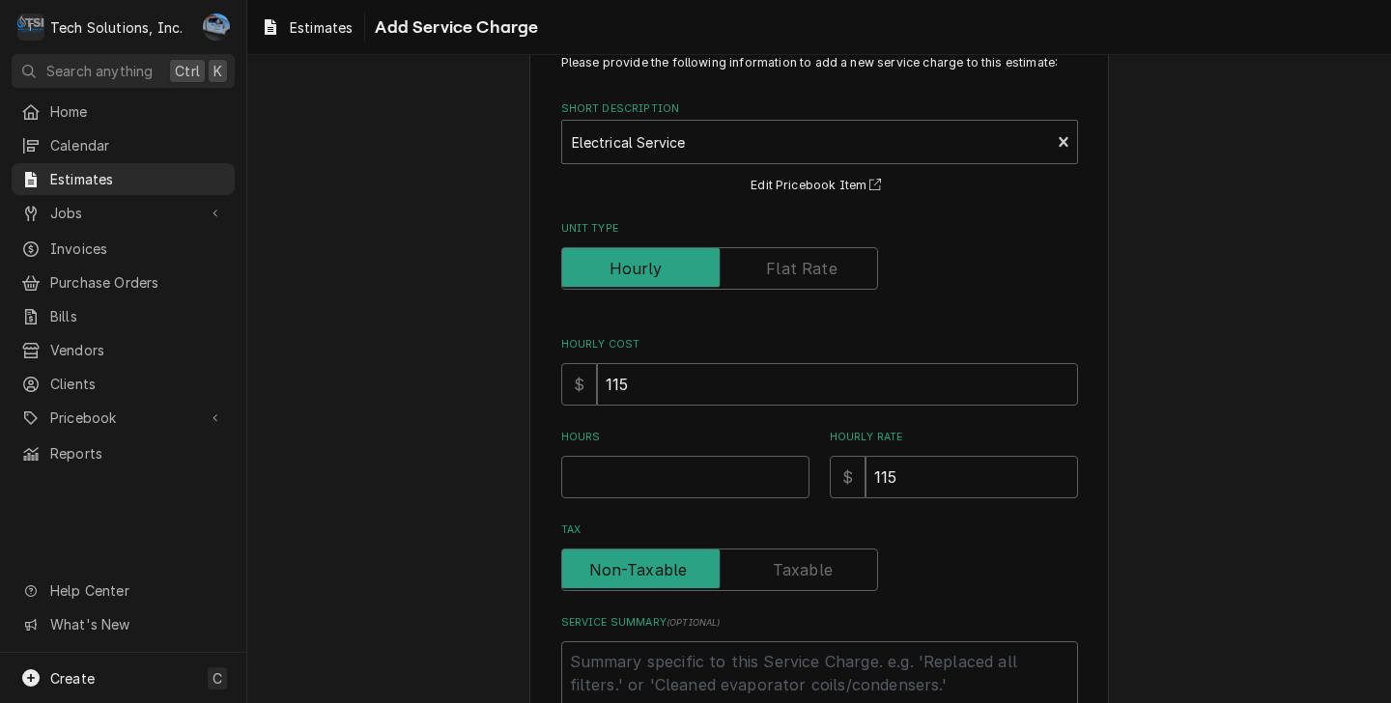
type textarea "x"
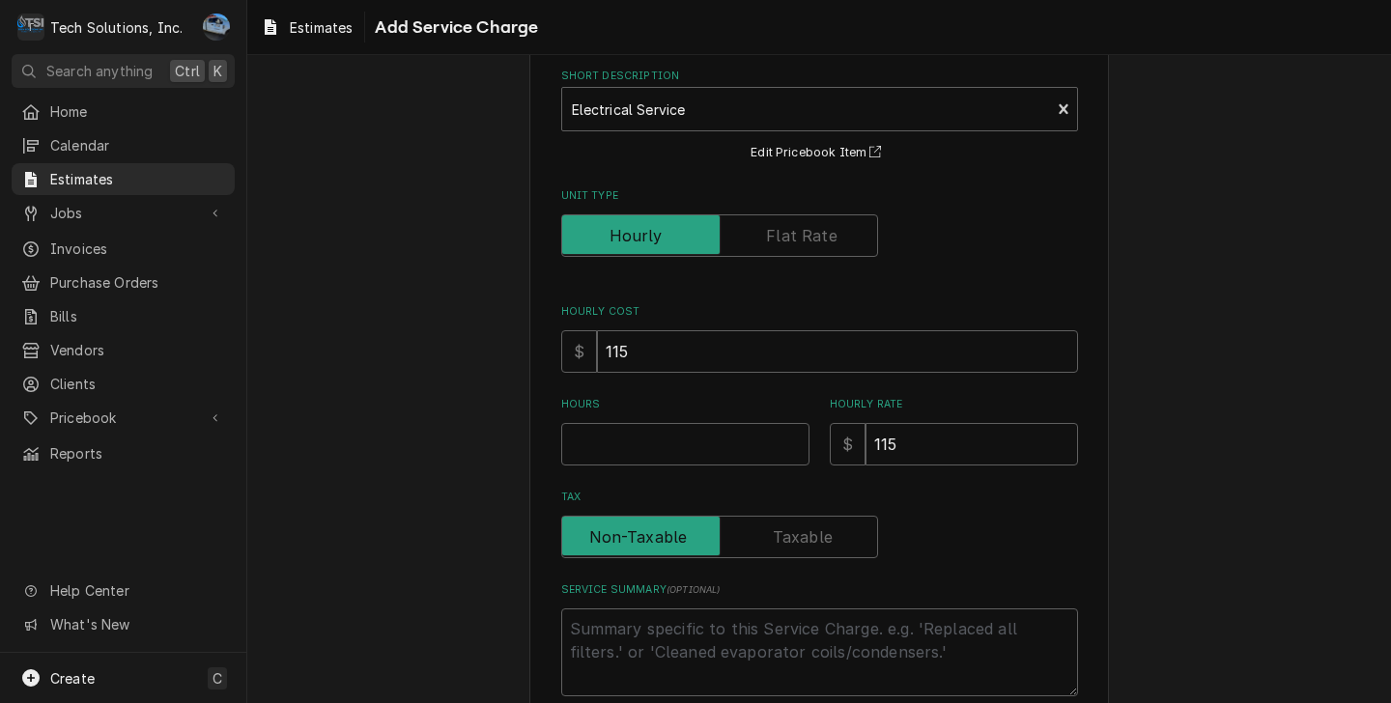
scroll to position [97, 0]
click at [763, 253] on input "Unit Type" at bounding box center [719, 234] width 299 height 42
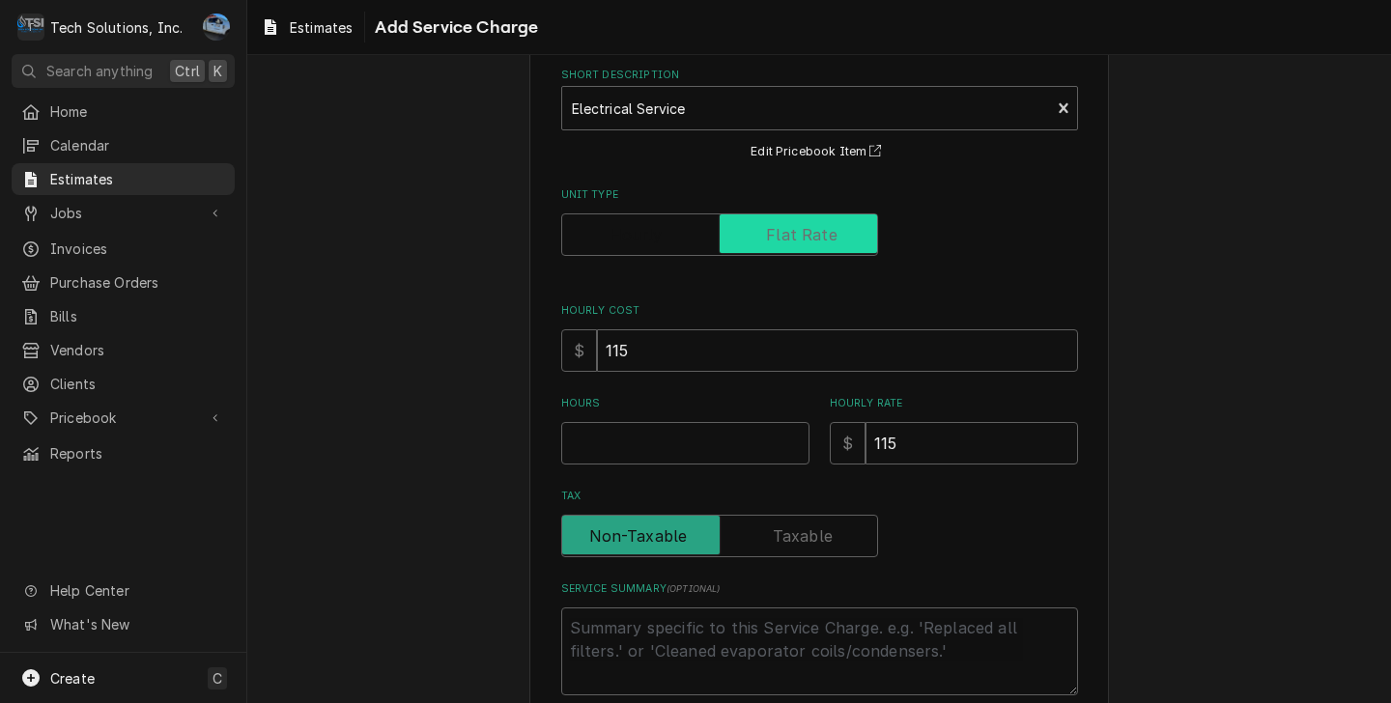
checkbox input "true"
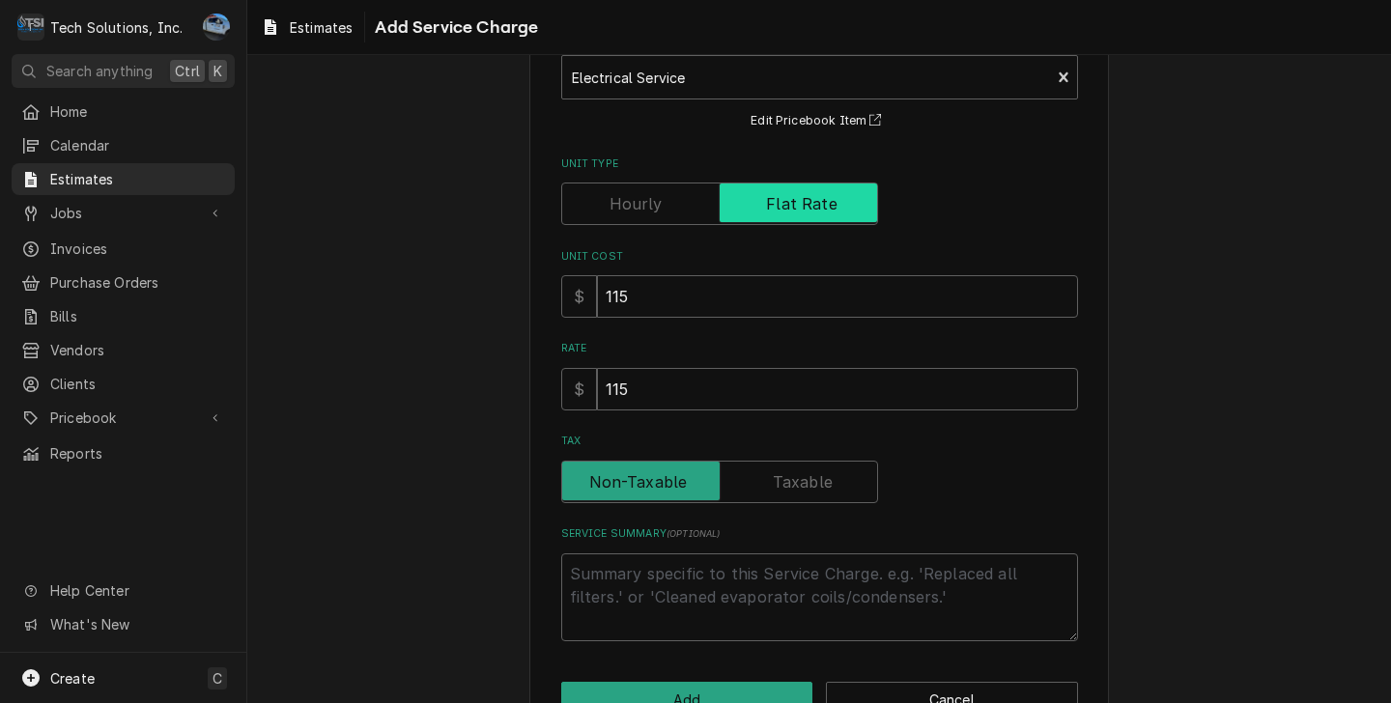
scroll to position [184, 0]
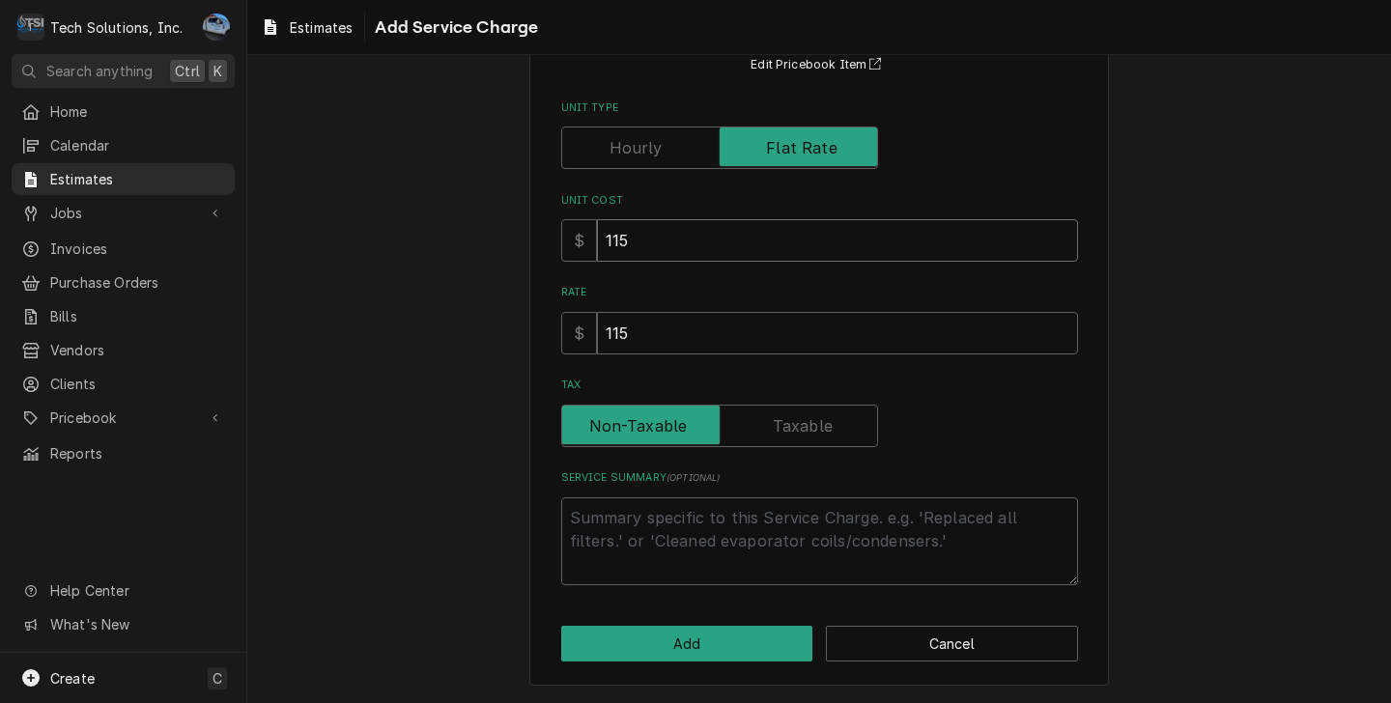
click at [679, 250] on input "115" at bounding box center [837, 240] width 481 height 42
type textarea "x"
type input "11"
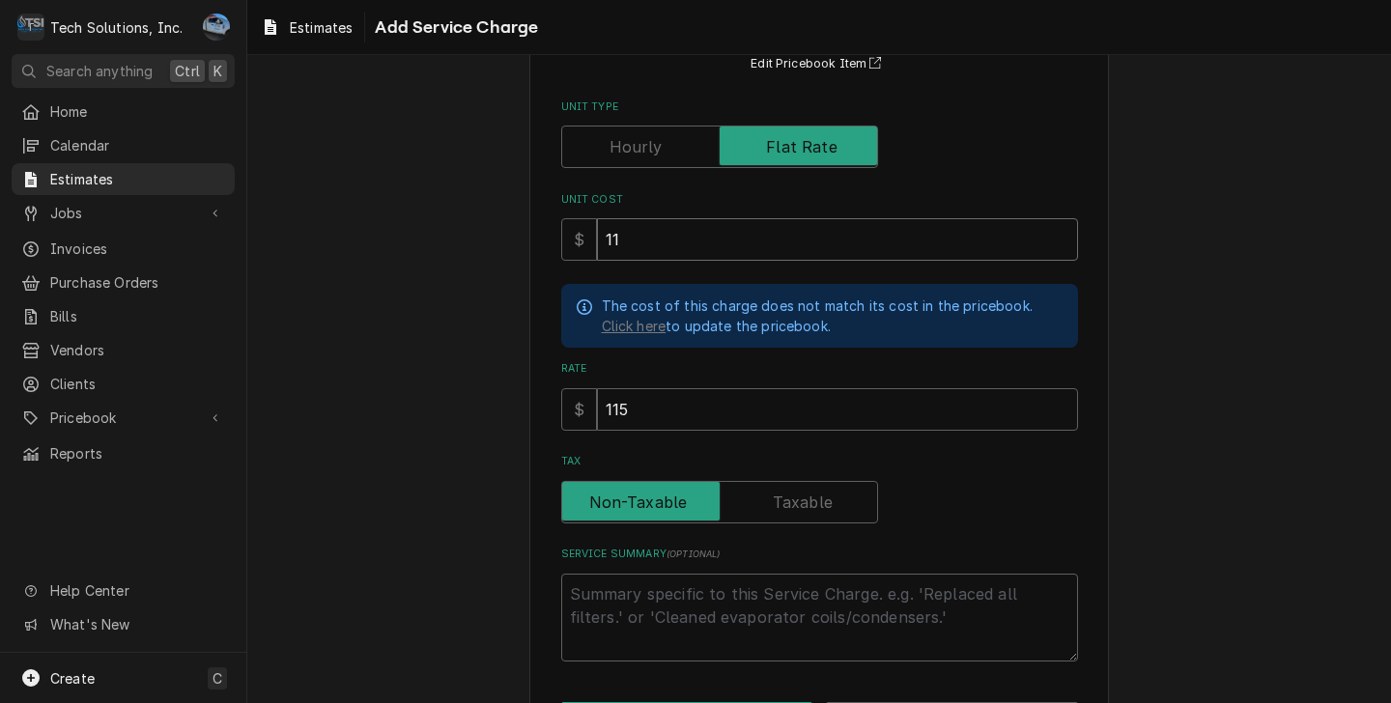
type textarea "x"
type input "1"
type textarea "x"
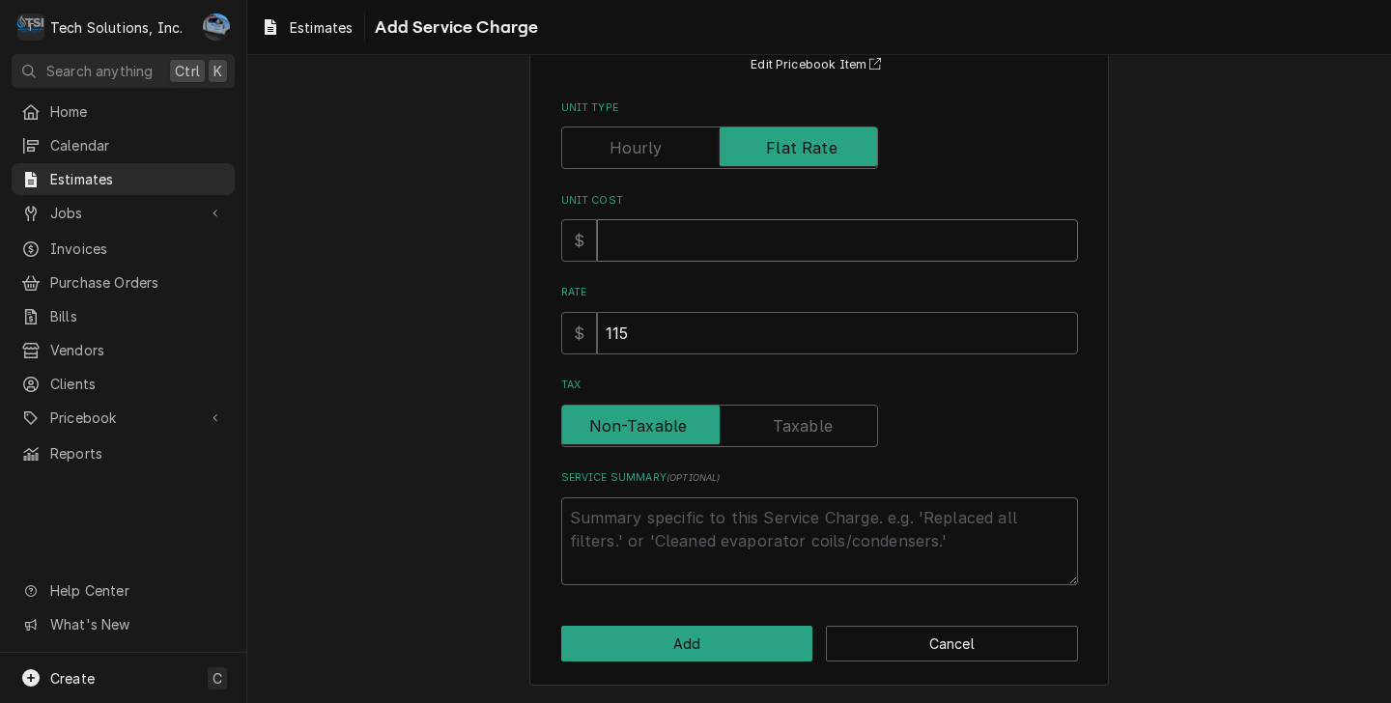
type textarea "x"
click at [670, 334] on input "115" at bounding box center [837, 333] width 481 height 42
type textarea "x"
type input "11"
type textarea "x"
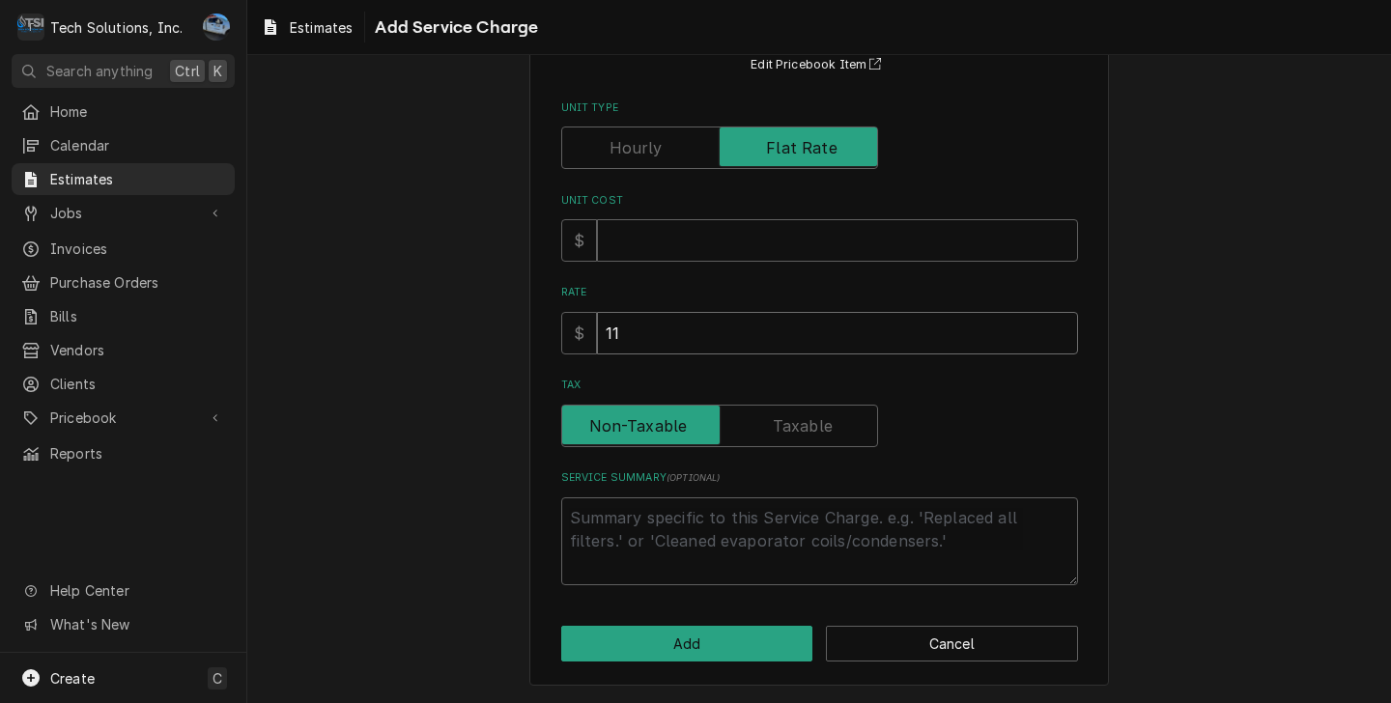
type input "1"
type textarea "x"
type input "8"
type textarea "x"
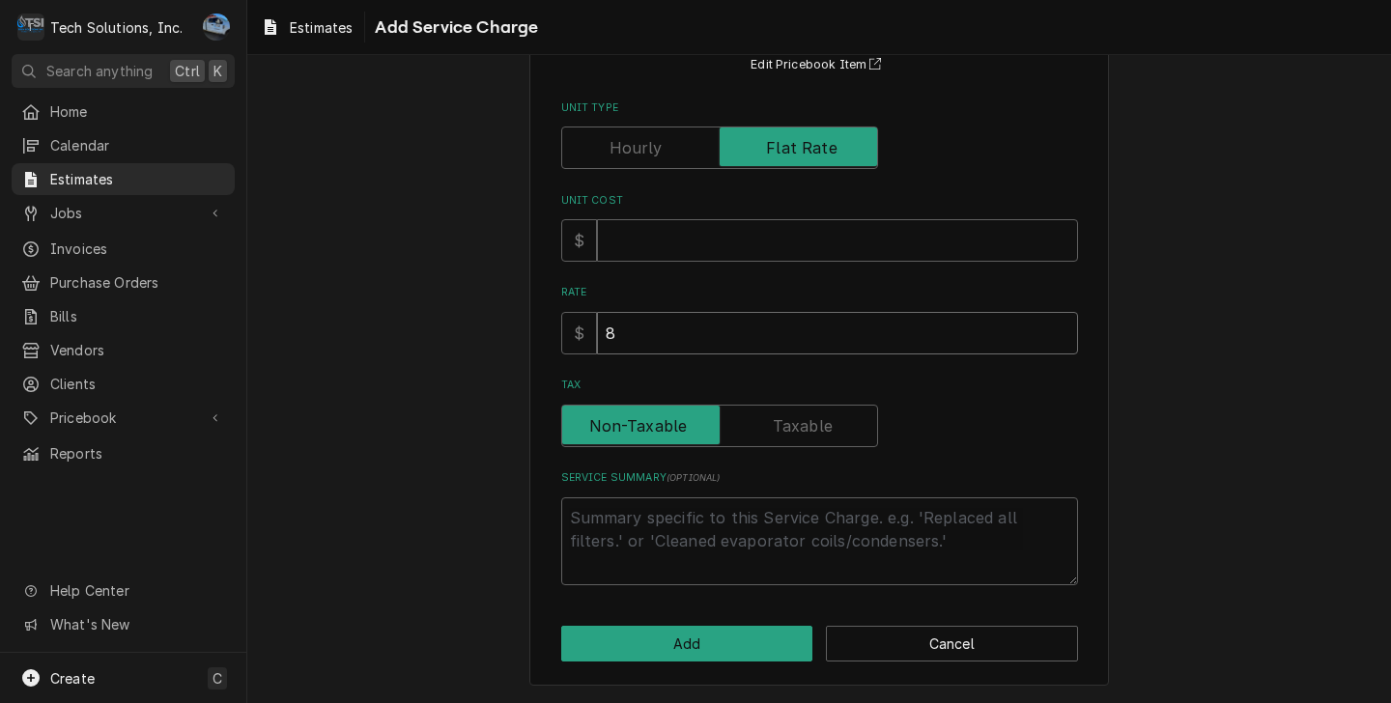
type input "82"
type textarea "x"
type input "825"
type textarea "x"
type input "8250"
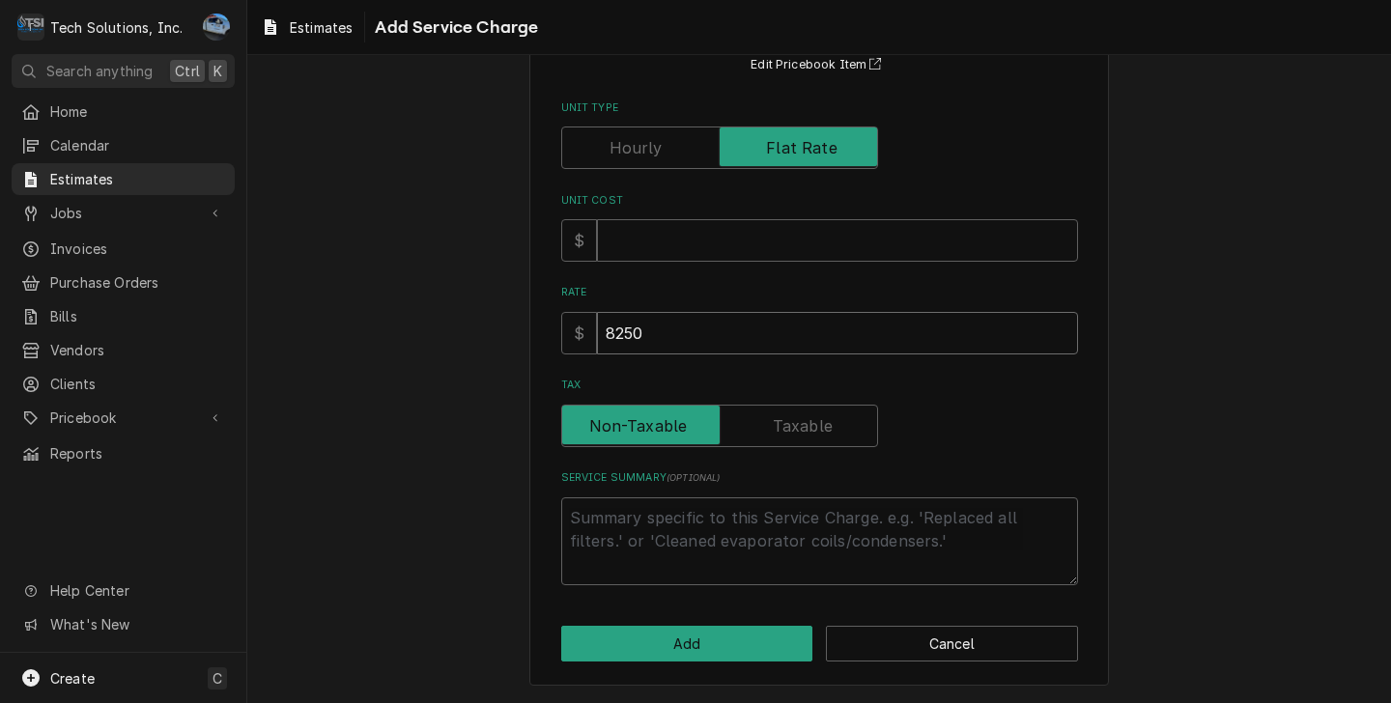
type textarea "x"
type input "8250.0"
type textarea "x"
type input "8250.00"
type textarea "x"
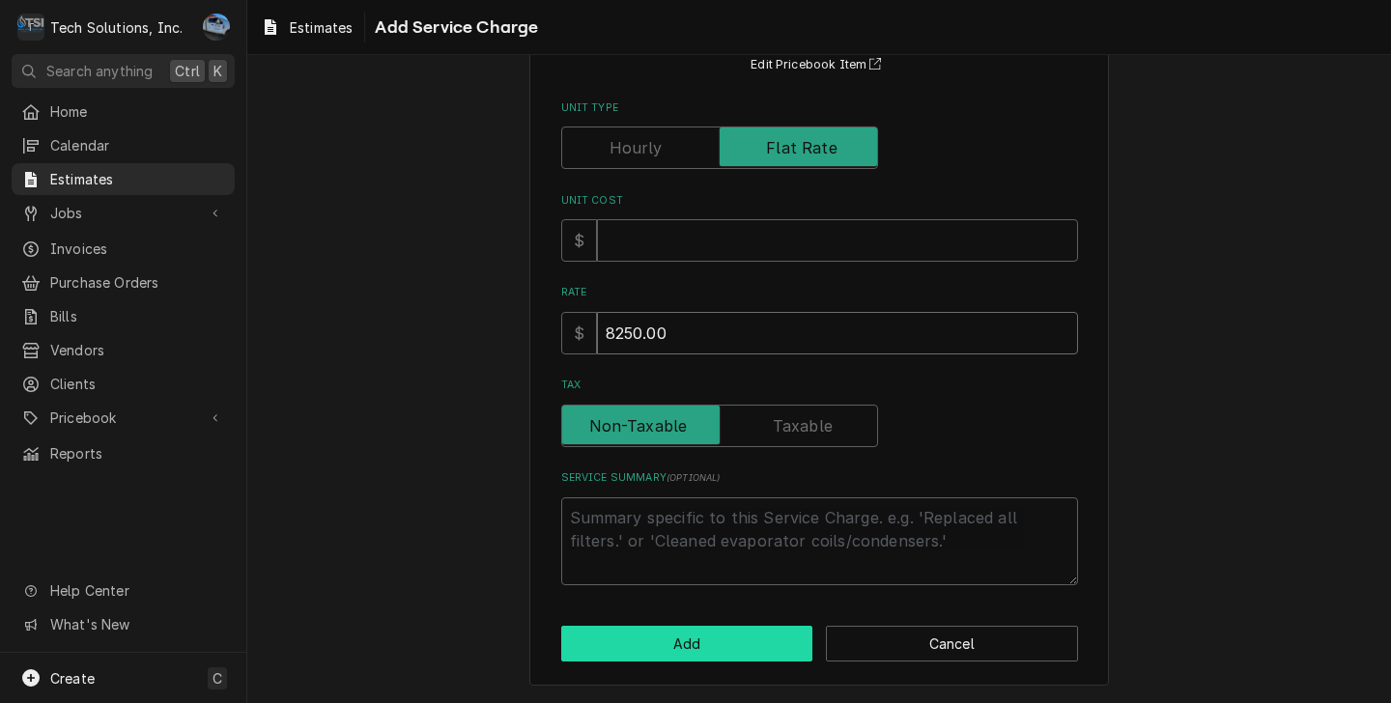
type input "8250.00"
click at [699, 642] on button "Add" at bounding box center [687, 644] width 252 height 36
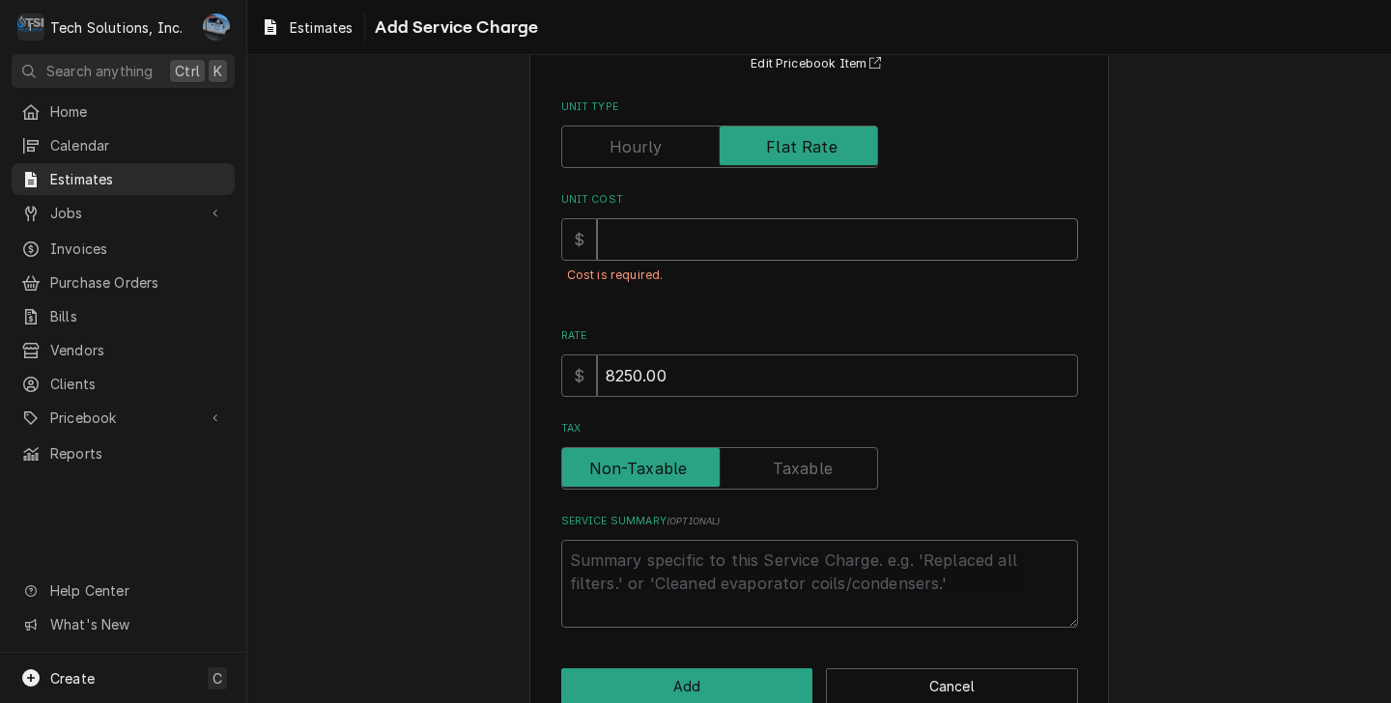
click at [623, 222] on input "Unit Cost" at bounding box center [837, 239] width 481 height 42
type textarea "x"
type input "0"
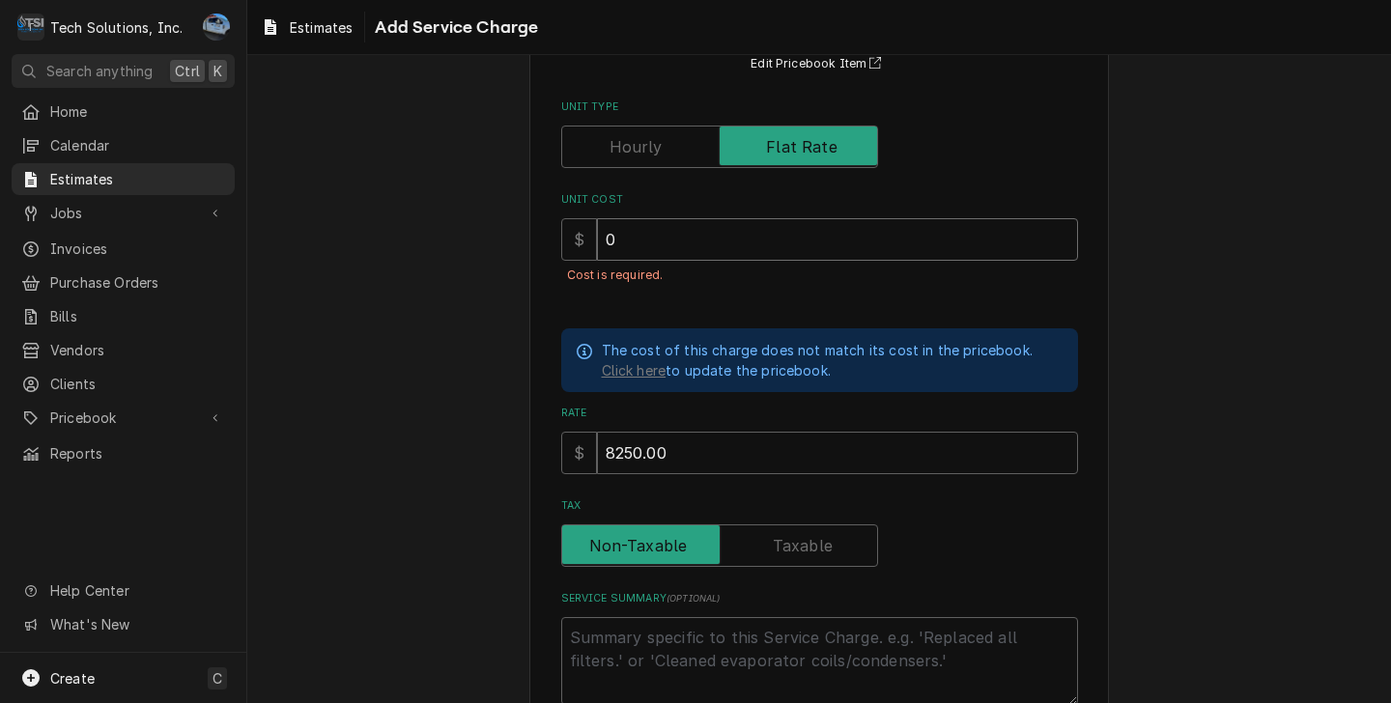
type textarea "x"
type input "0"
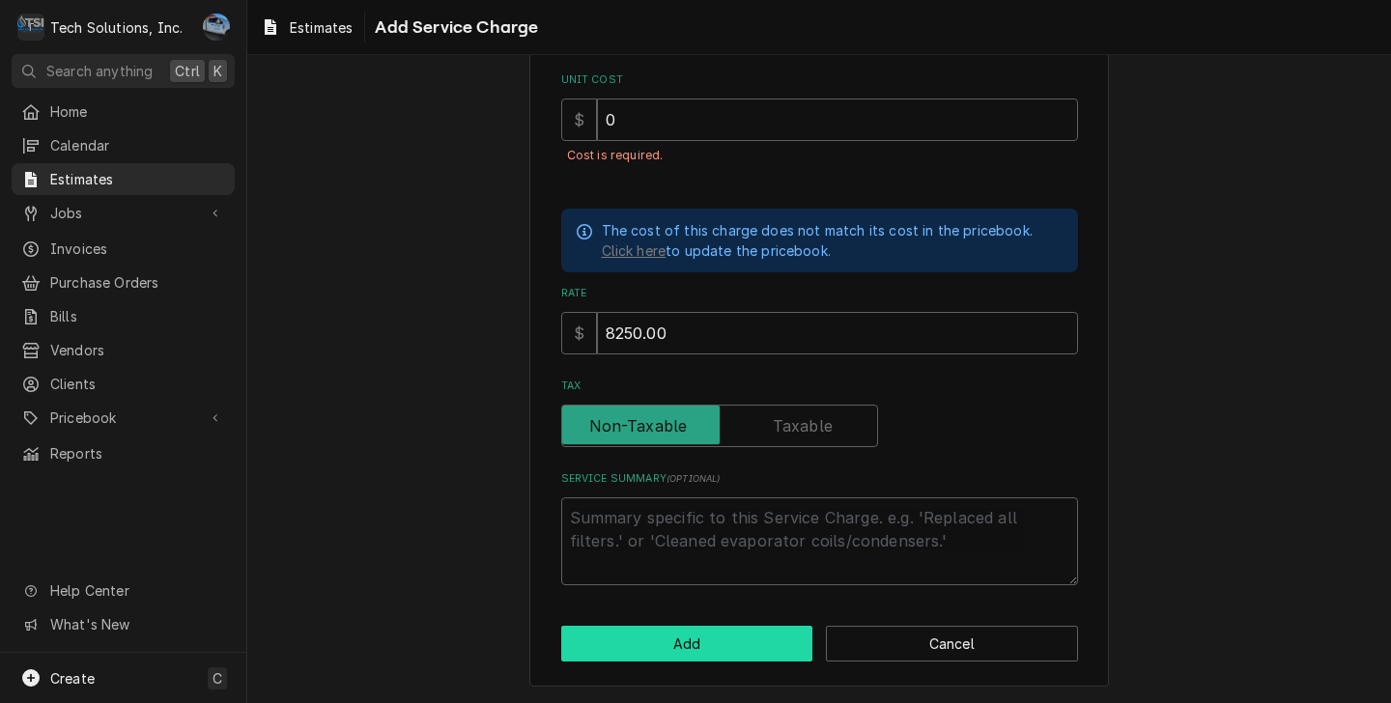
click at [701, 643] on button "Add" at bounding box center [687, 644] width 252 height 36
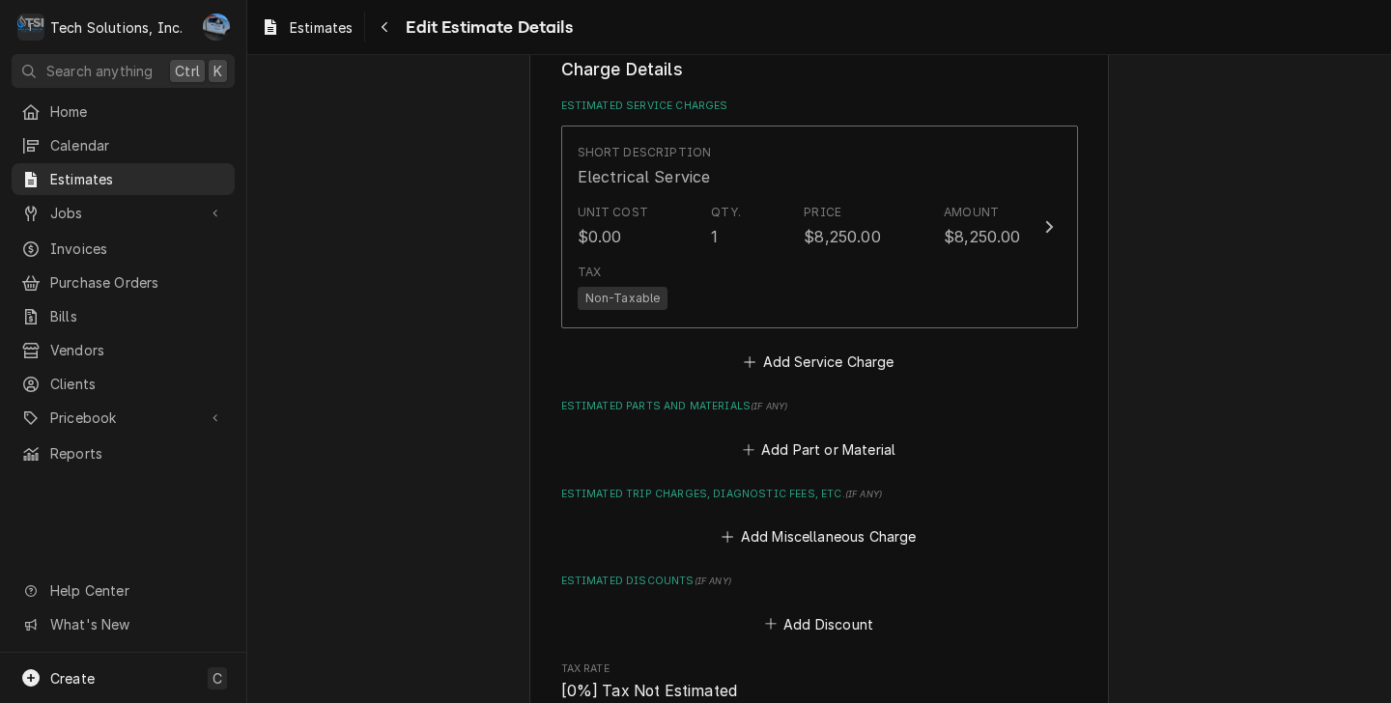
scroll to position [1865, 0]
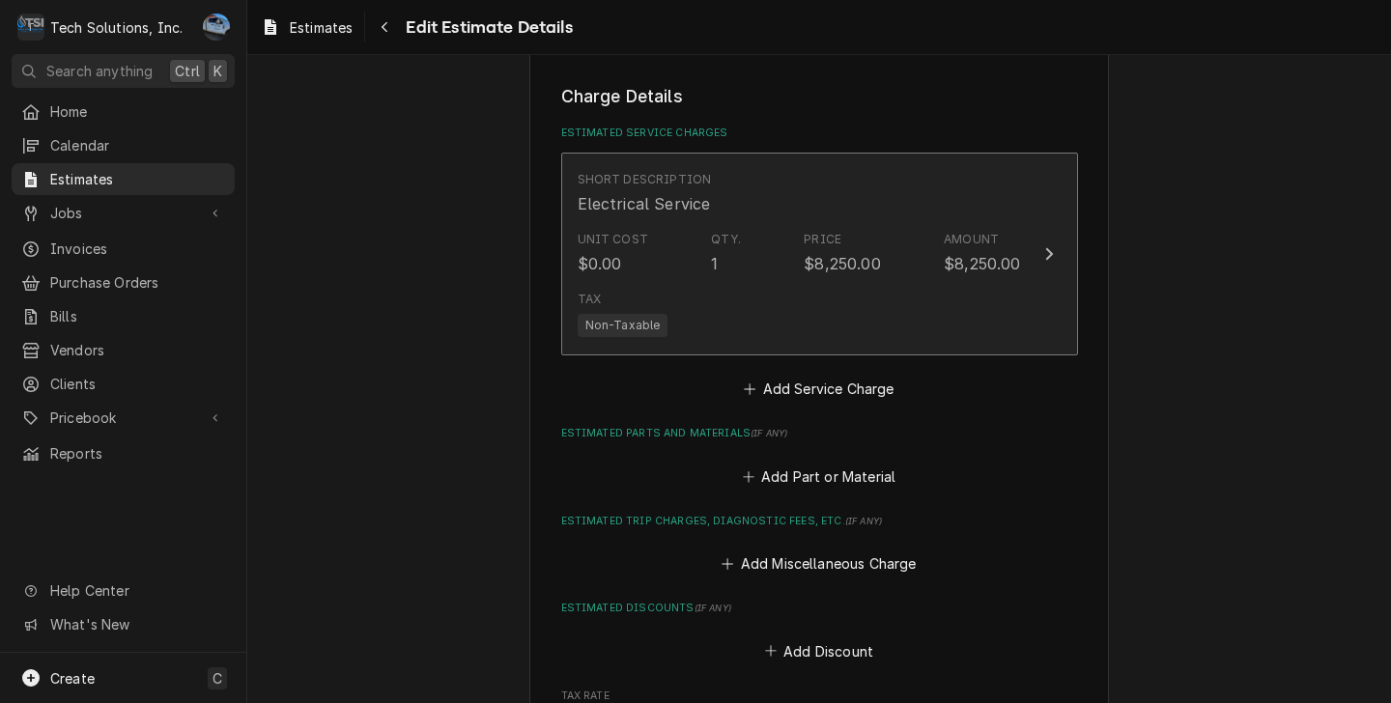
click at [803, 325] on div "Tax Non-Taxable" at bounding box center [799, 314] width 443 height 62
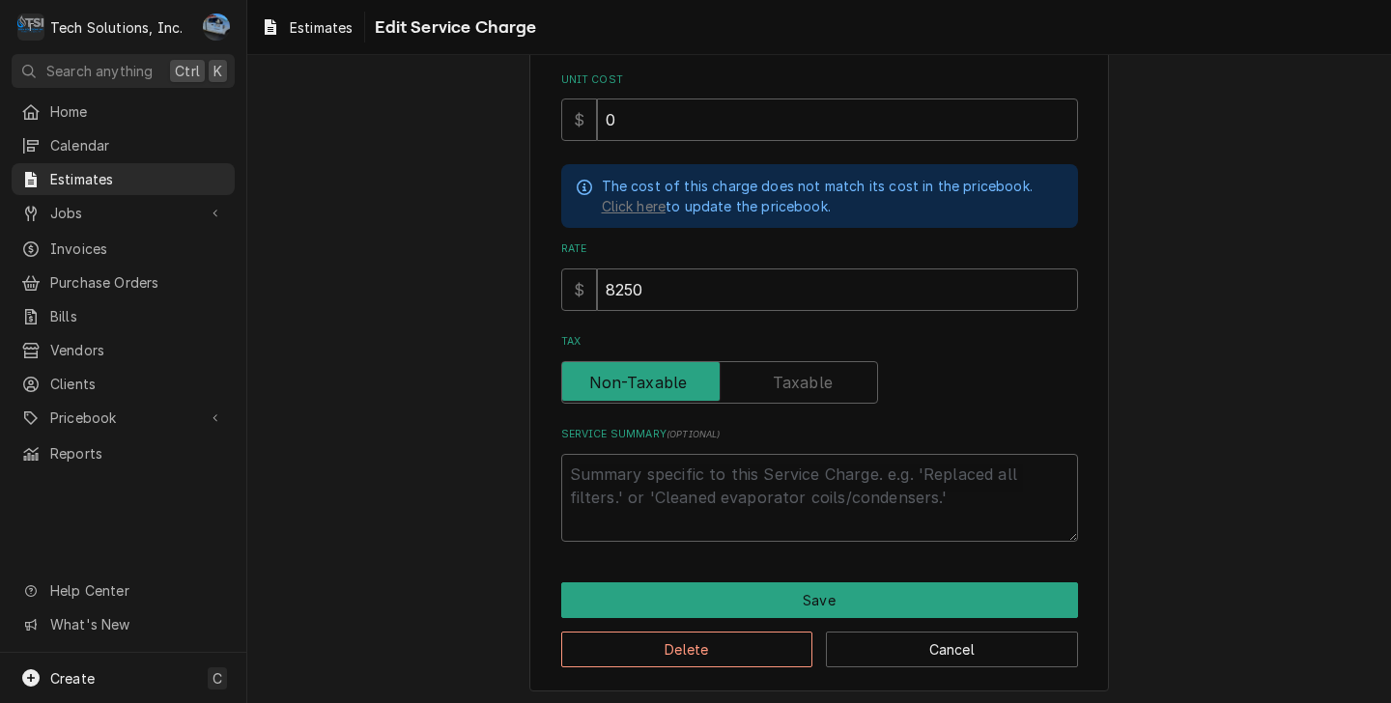
scroll to position [310, 0]
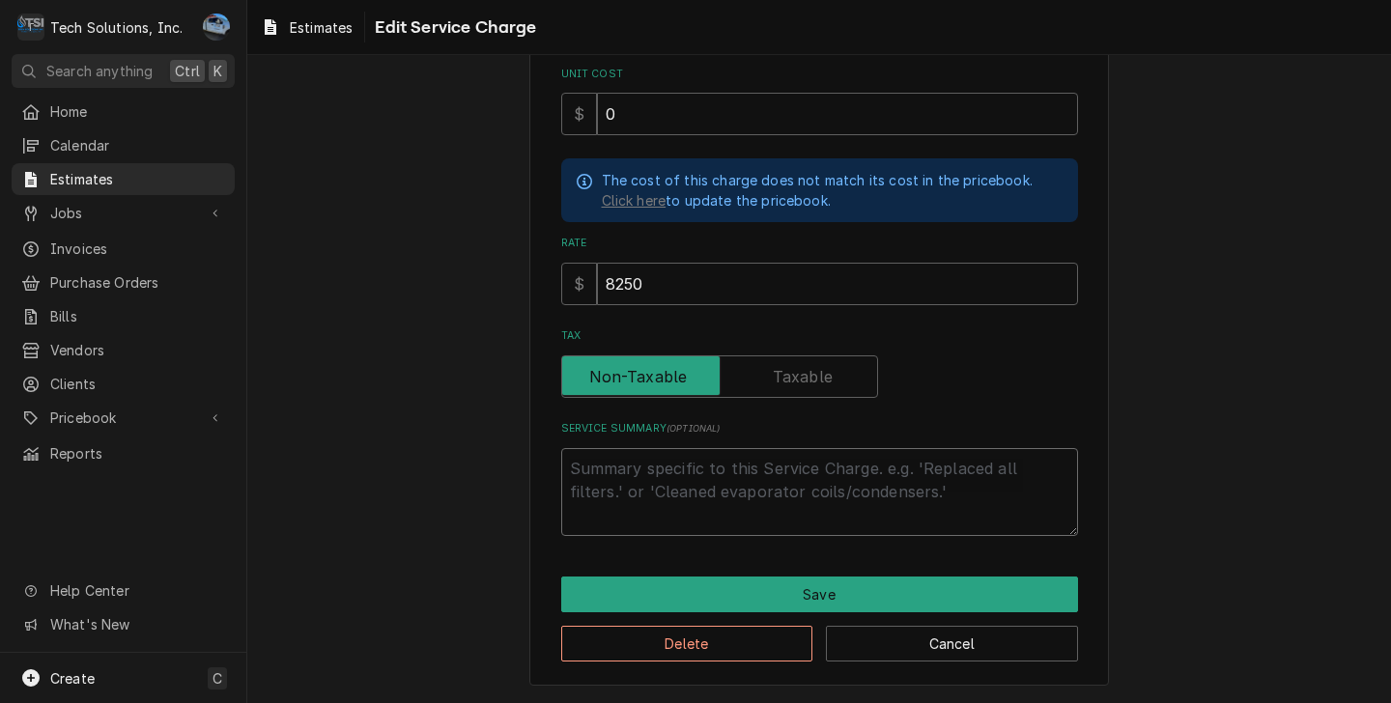
click at [719, 485] on textarea "Service Summary ( optional )" at bounding box center [819, 492] width 517 height 88
type textarea "x"
type textarea "T"
type textarea "x"
type textarea "Th"
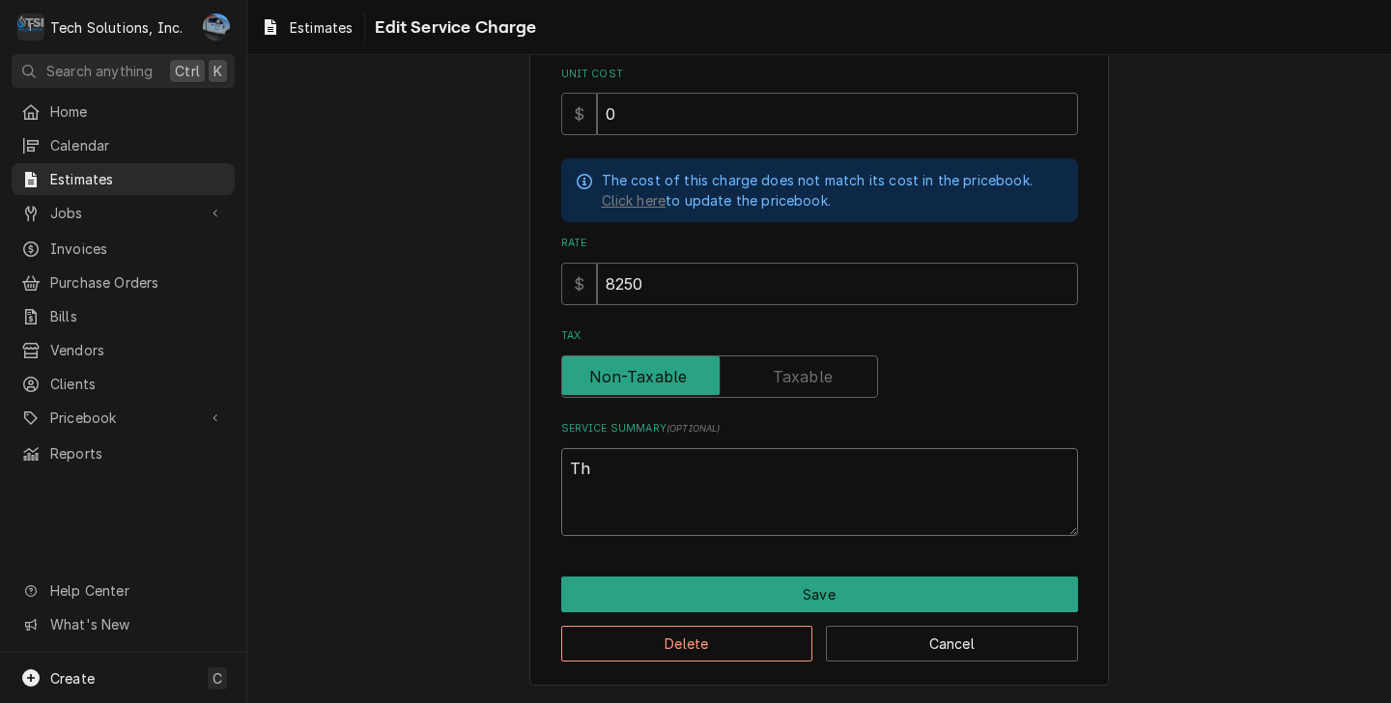
type textarea "x"
type textarea "Thi"
type textarea "x"
type textarea "This"
type textarea "x"
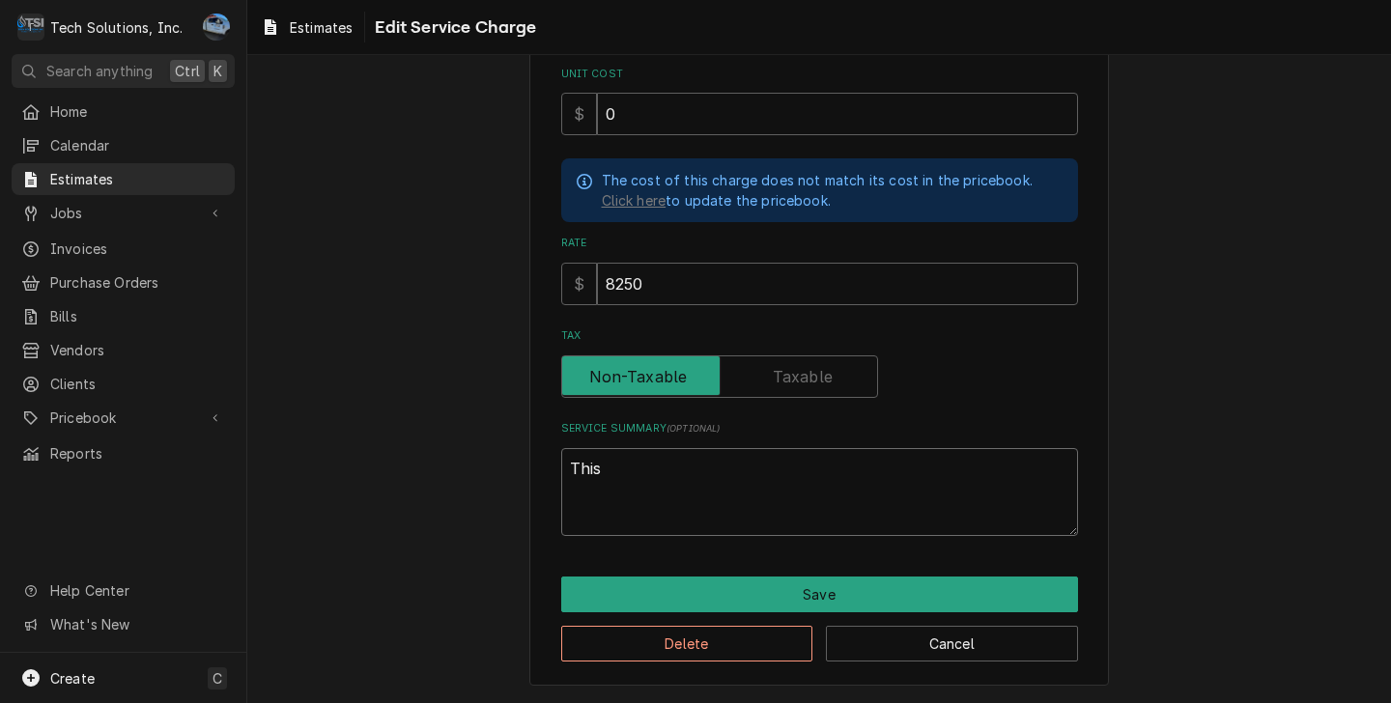
type textarea "This"
type textarea "x"
type textarea "This e"
type textarea "x"
type textarea "This es"
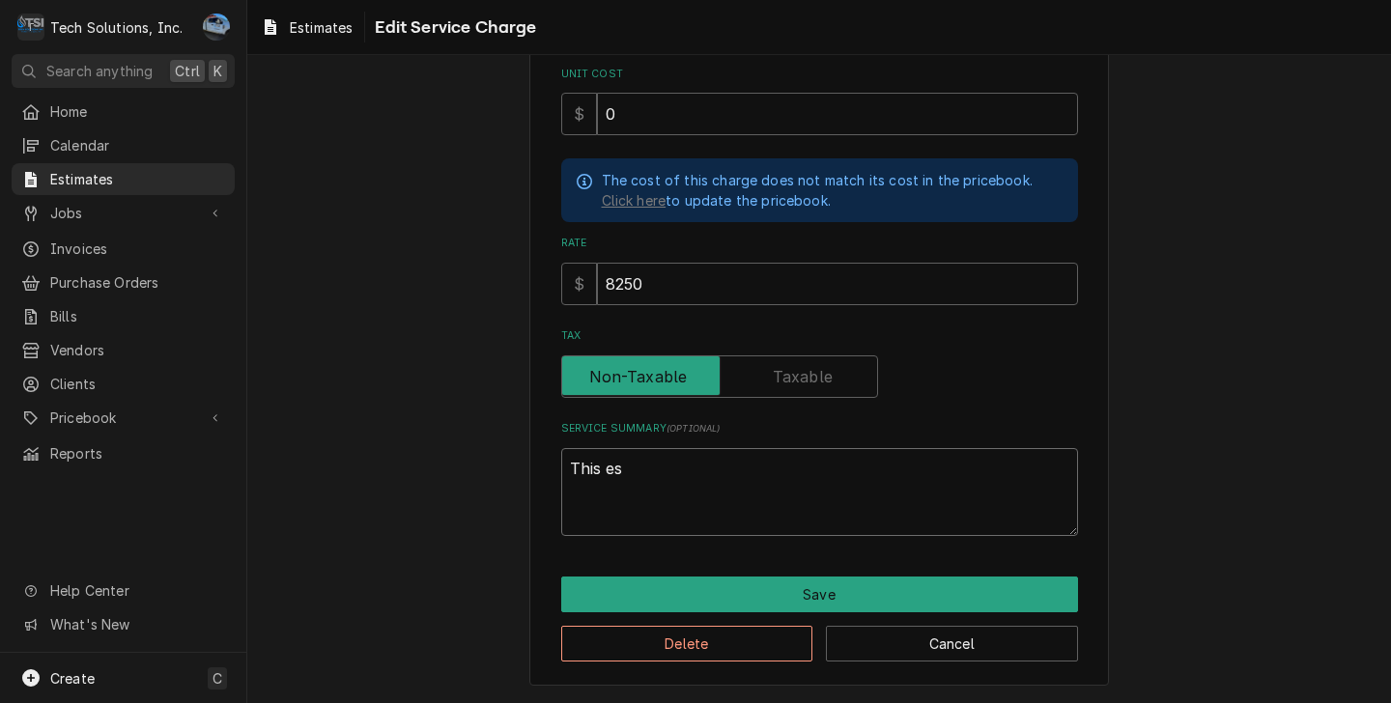
type textarea "x"
type textarea "This est"
type textarea "x"
type textarea "This esti"
type textarea "x"
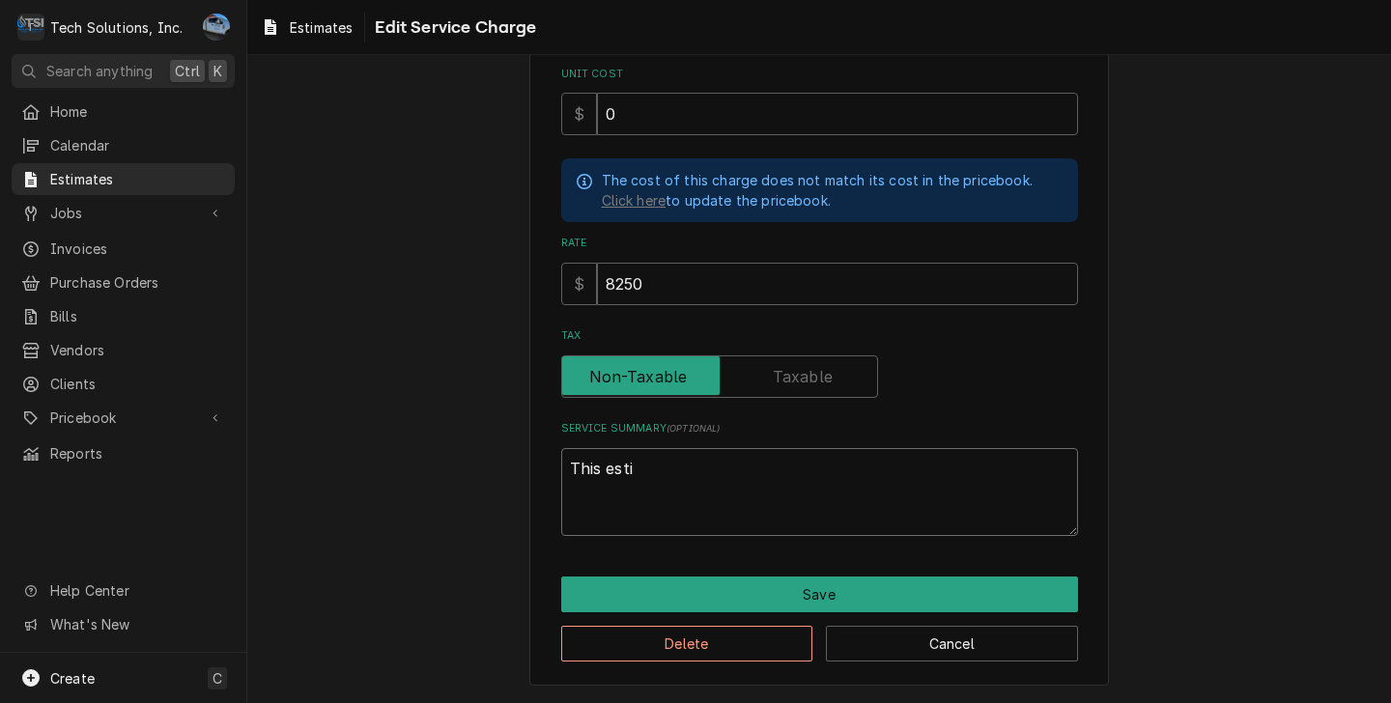
type textarea "This estim"
type textarea "x"
type textarea "This estima"
type textarea "x"
type textarea "This estimar"
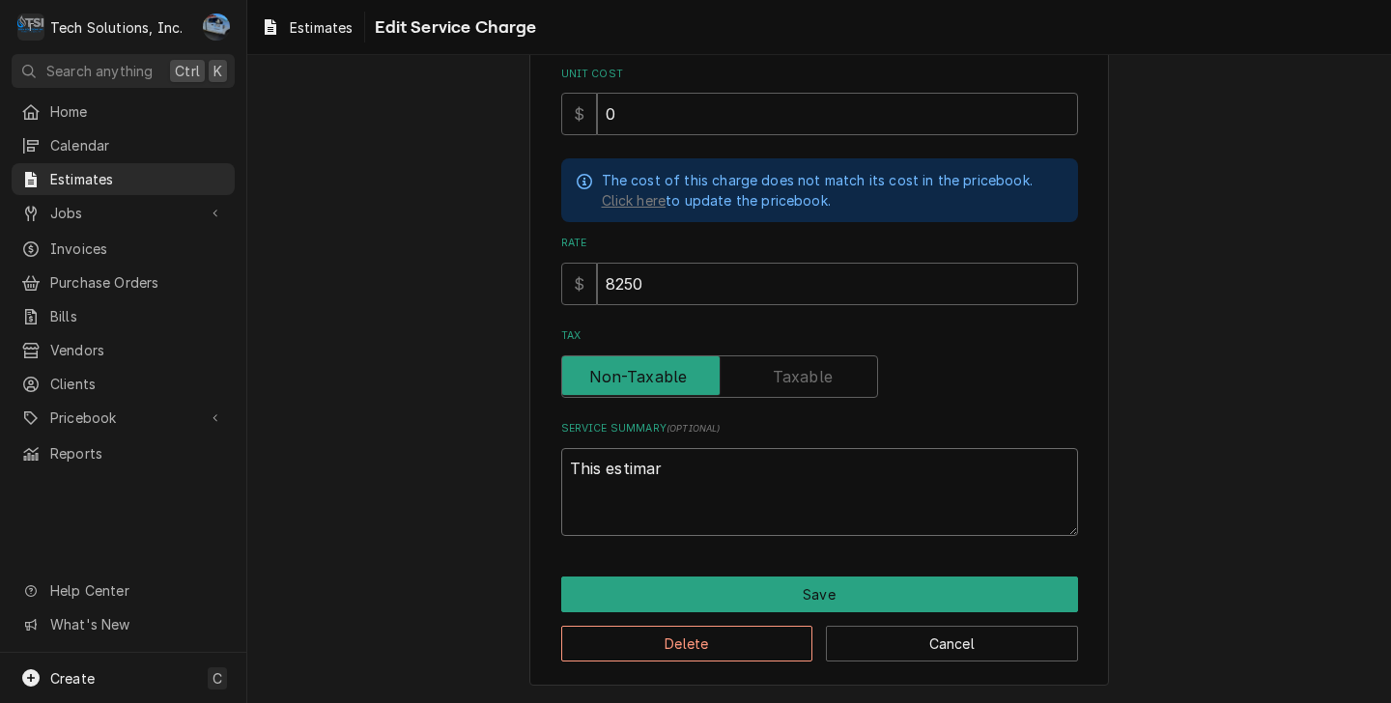
type textarea "x"
type textarea "This estima"
type textarea "x"
type textarea "This estim"
type textarea "x"
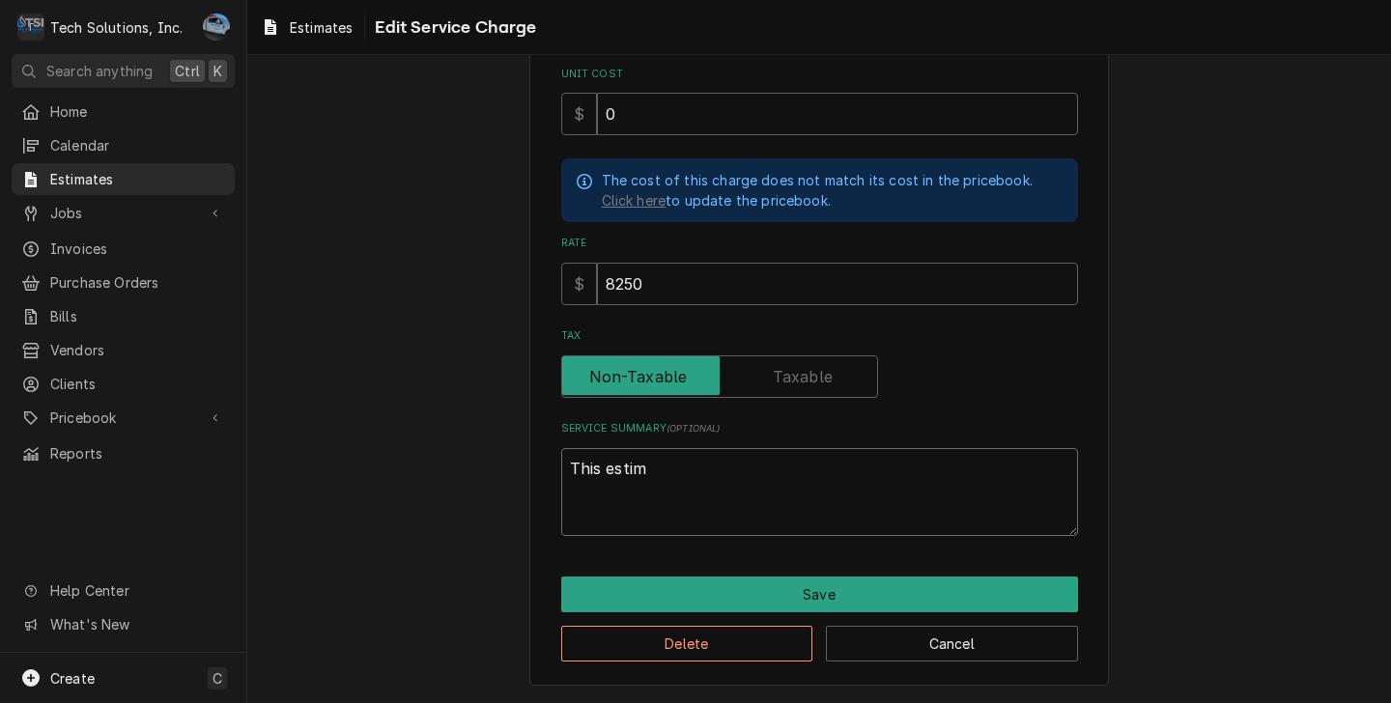
type textarea "This estima"
type textarea "x"
type textarea "This estimat"
type textarea "x"
type textarea "This estimate"
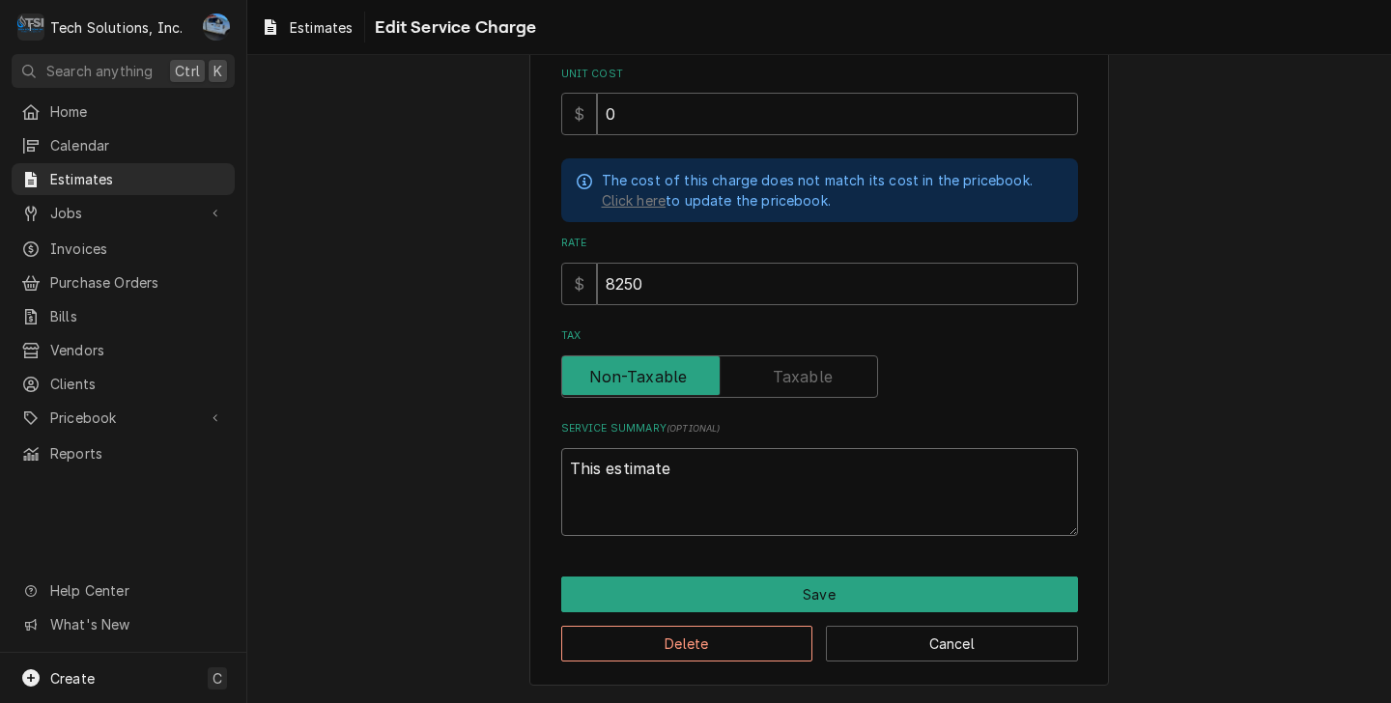
type textarea "x"
type textarea "This estimate"
type textarea "x"
type textarea "This estimate i"
type textarea "x"
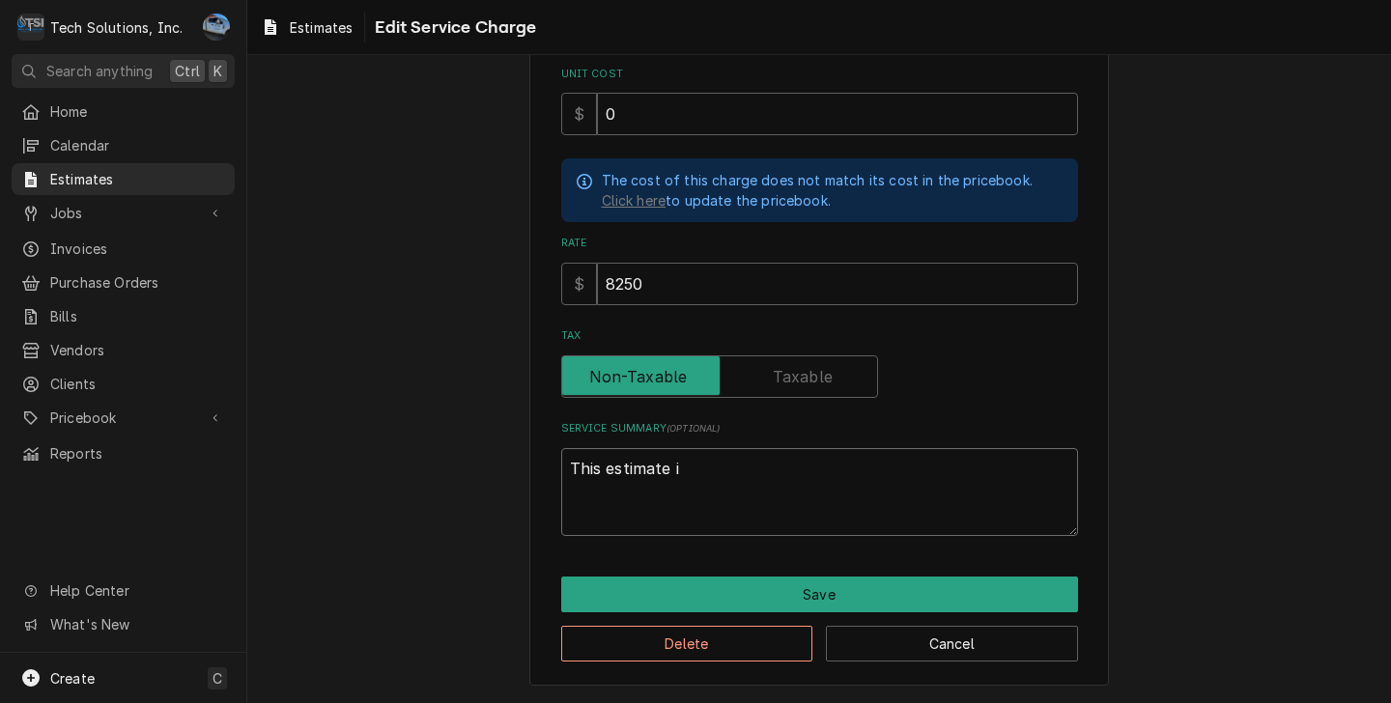
type textarea "This estimate is"
type textarea "x"
type textarea "This estimate is"
type textarea "x"
type textarea "This estimate is f"
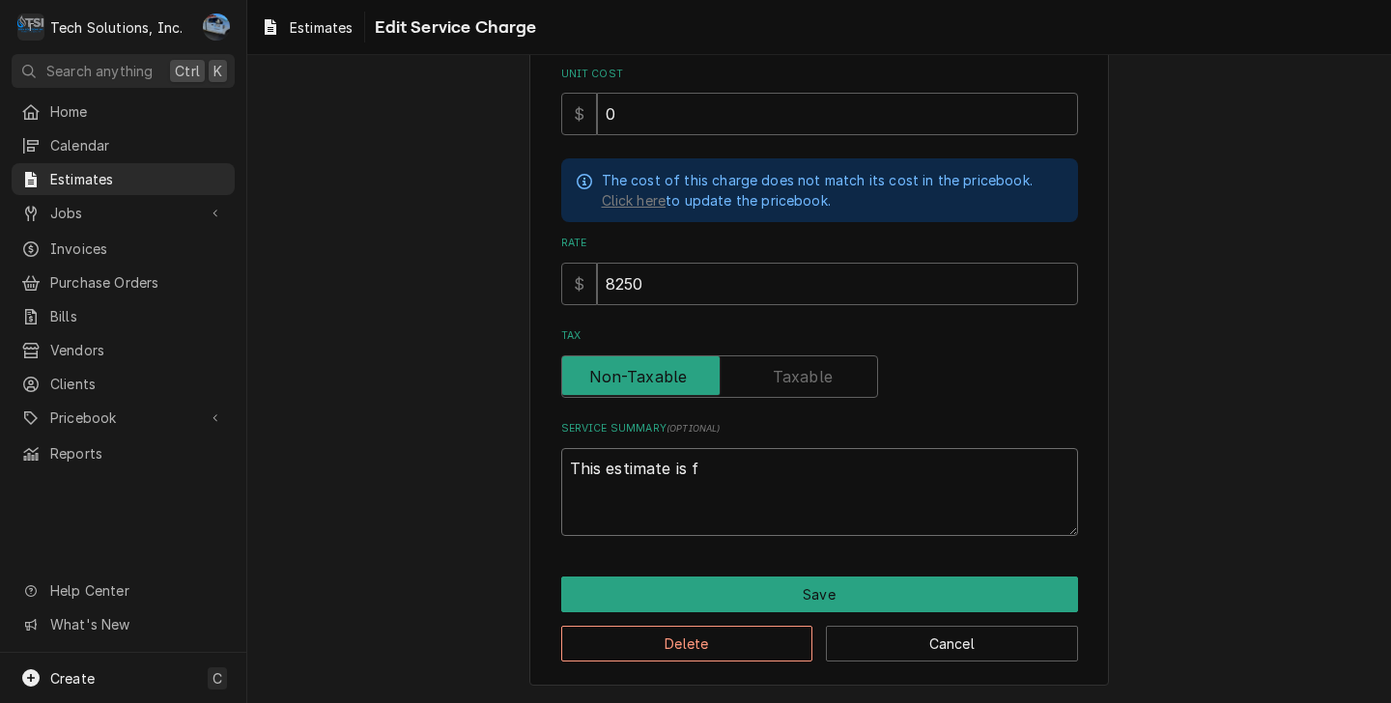
type textarea "x"
type textarea "This estimate is fo"
type textarea "x"
type textarea "This estimate is for"
type textarea "x"
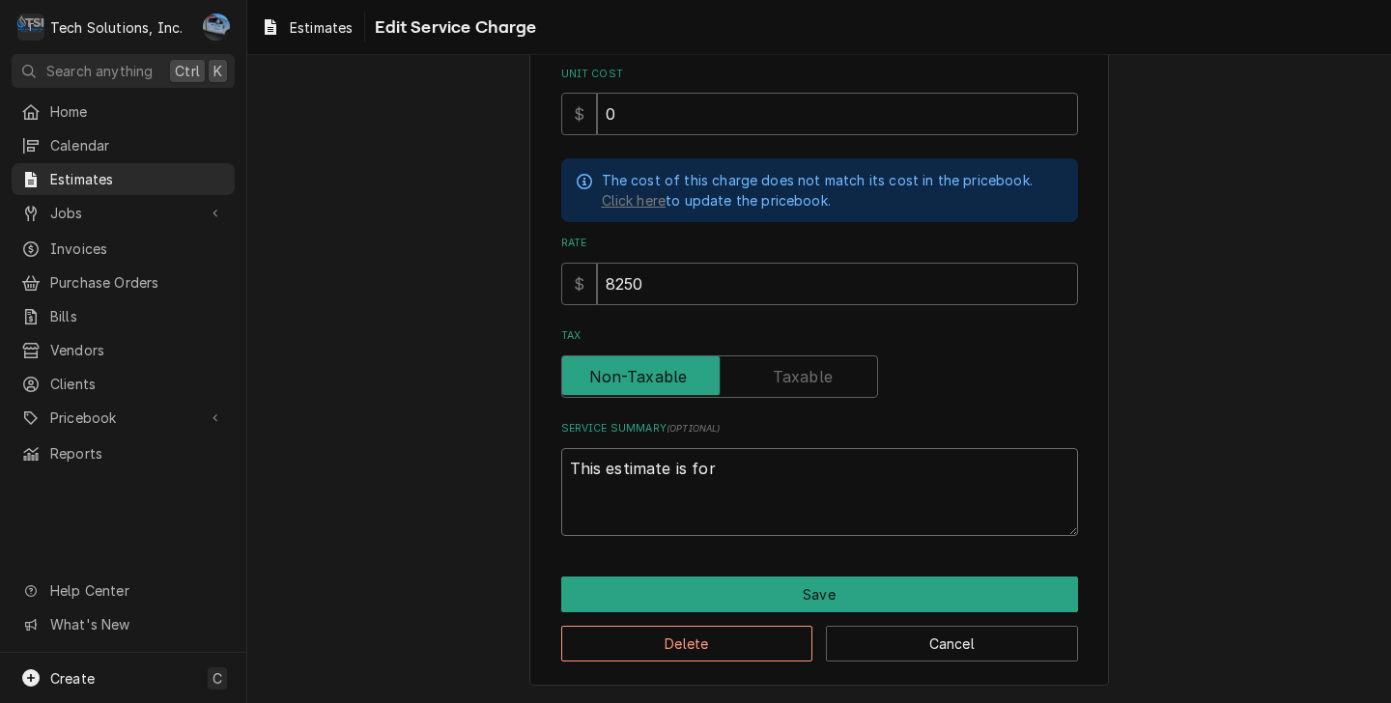
type textarea "This estimate is for"
type textarea "x"
type textarea "This estimate is for C"
type textarea "x"
type textarea "This estimate is for CO"
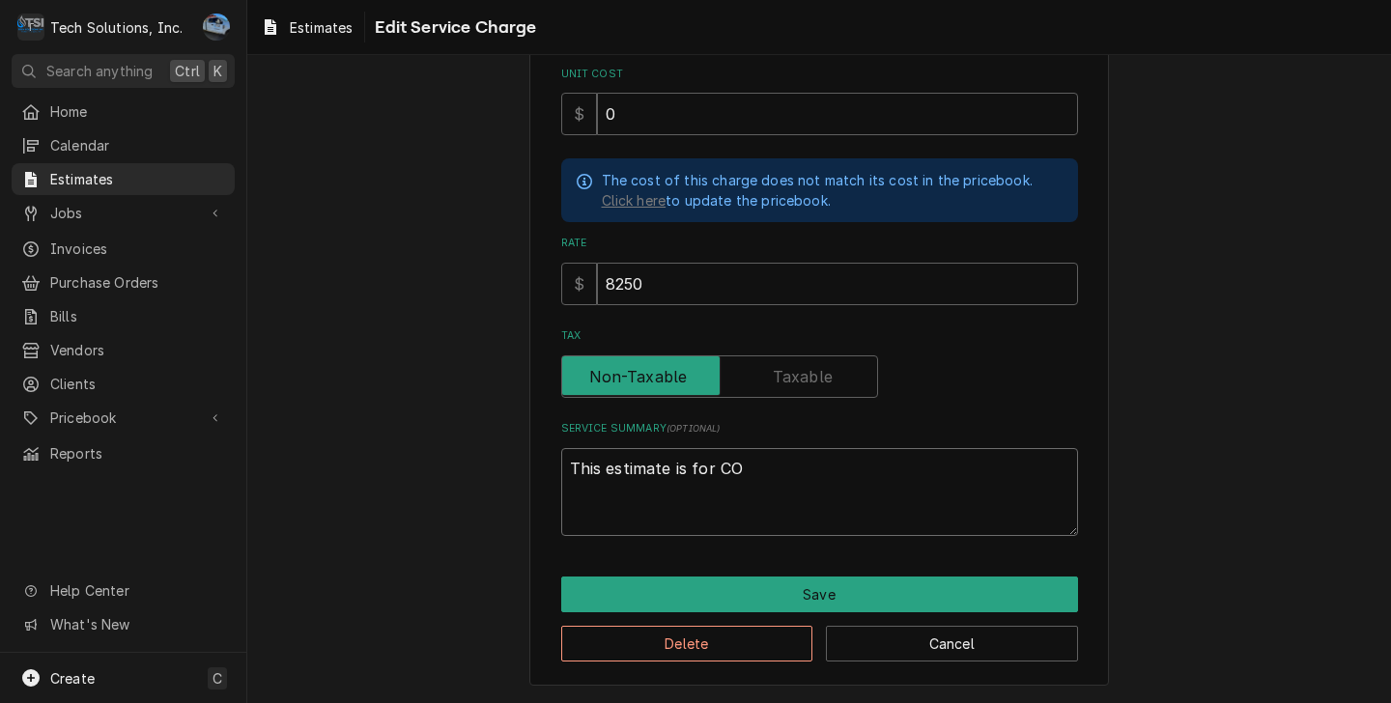
type textarea "x"
type textarea "This estimate is for COm"
type textarea "x"
type textarea "This estimate is for CO"
type textarea "x"
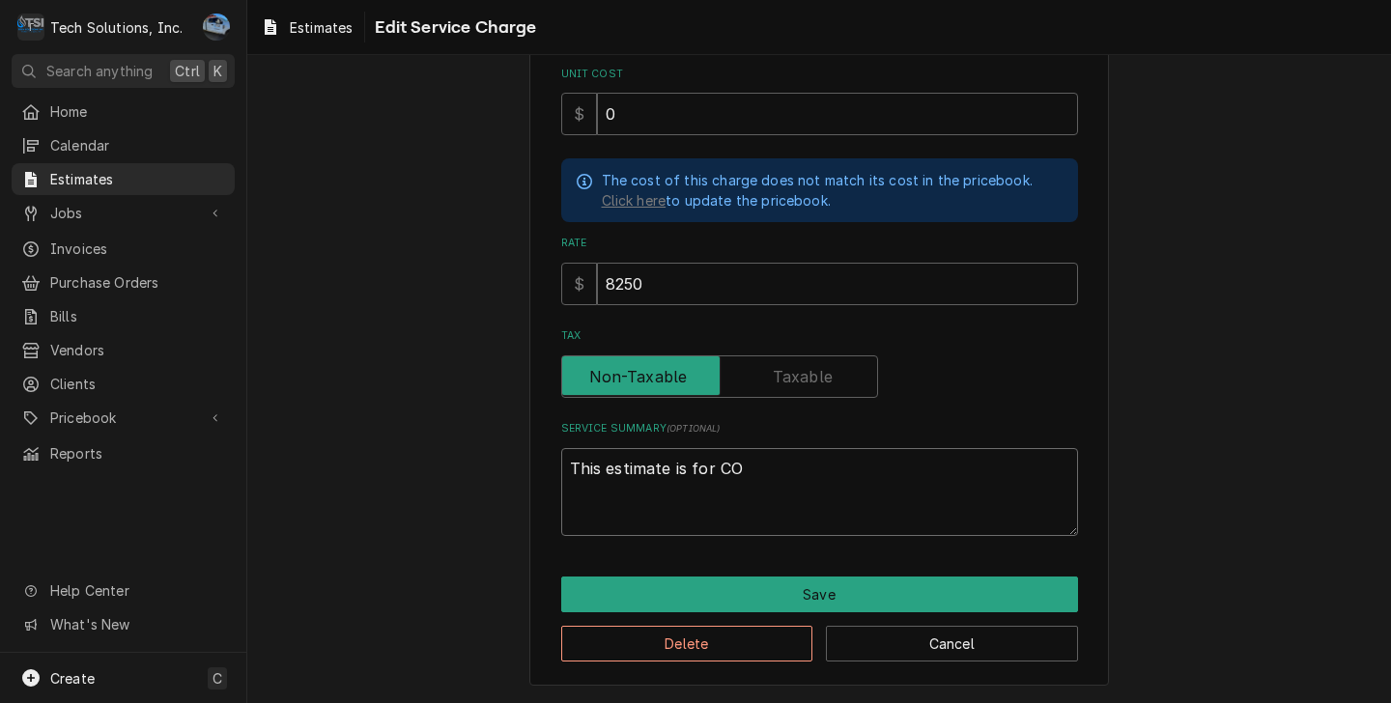
type textarea "This estimate is for C"
type textarea "x"
type textarea "This estimate is for"
type textarea "x"
type textarea "This estimate is for c"
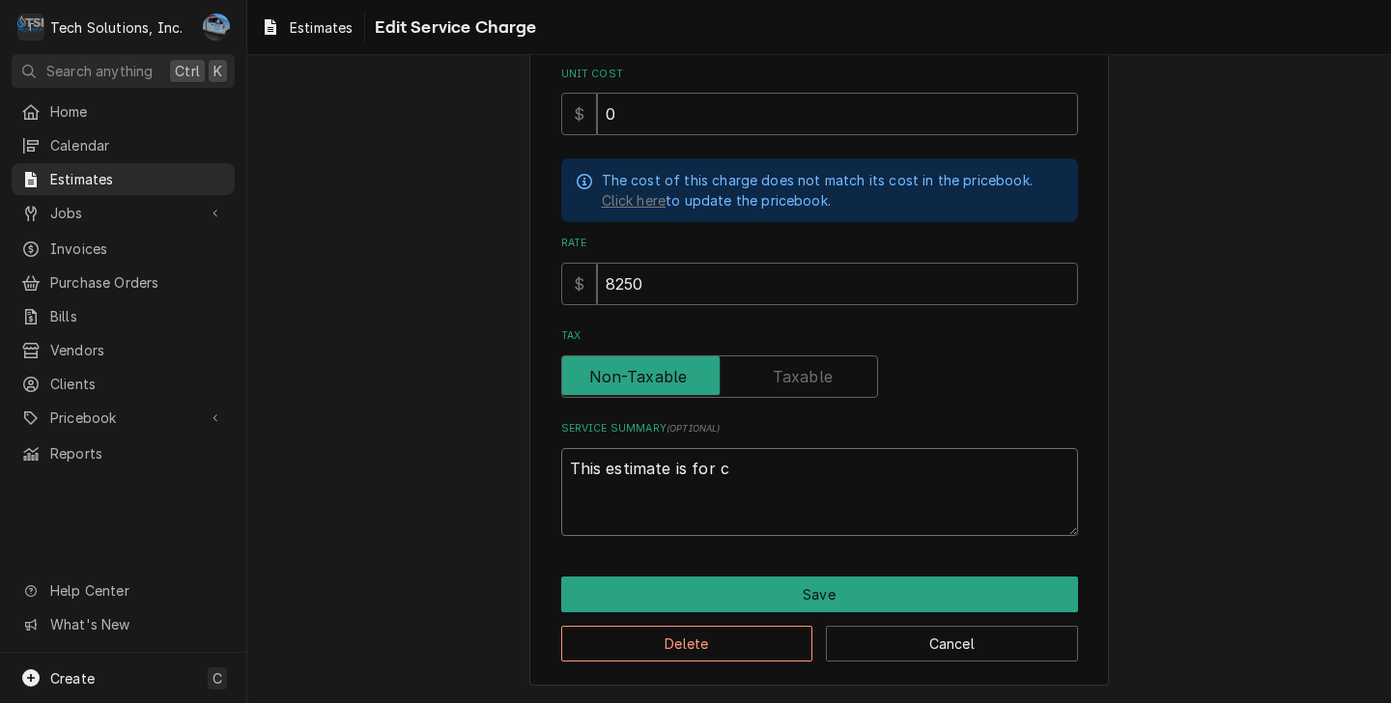
type textarea "x"
type textarea "This estimate is for co"
type textarea "x"
type textarea "This estimate is for com"
type textarea "x"
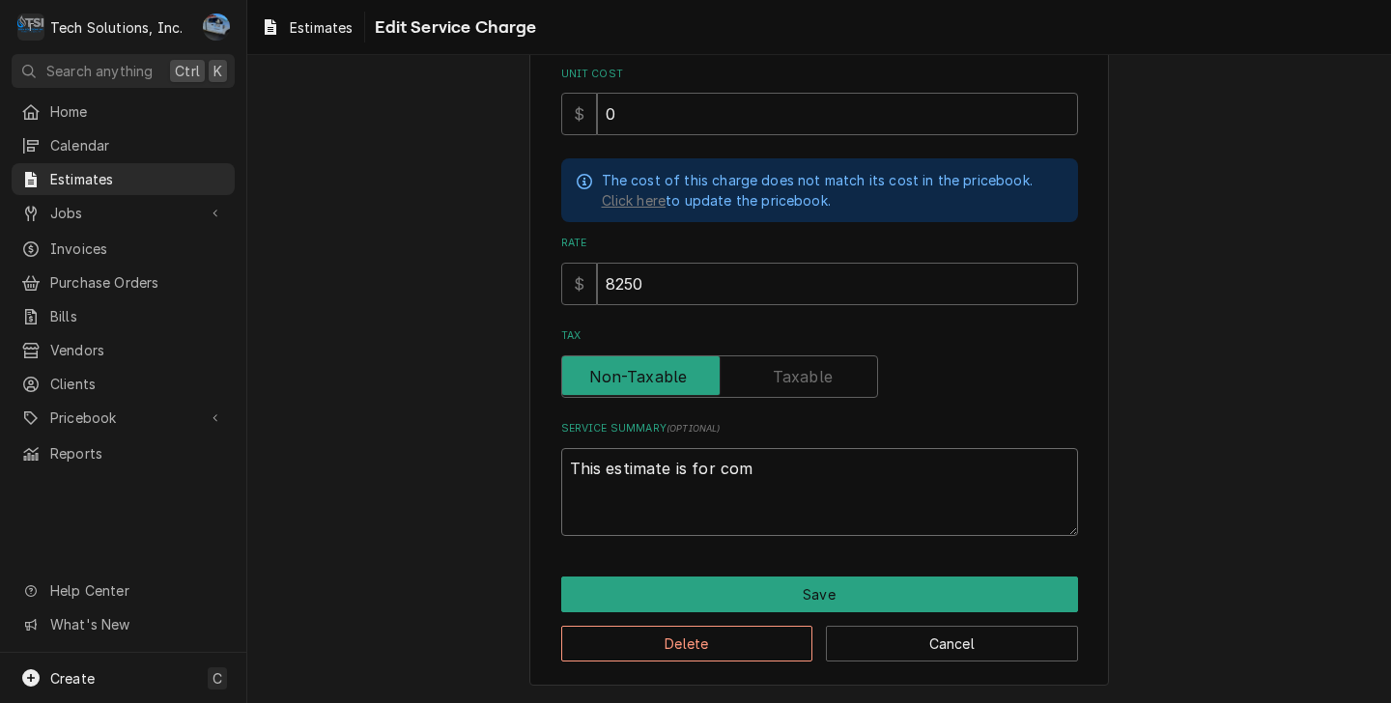
type textarea "This estimate is for co"
type textarea "x"
type textarea "This estimate is for c"
type textarea "x"
type textarea "This estimate is for"
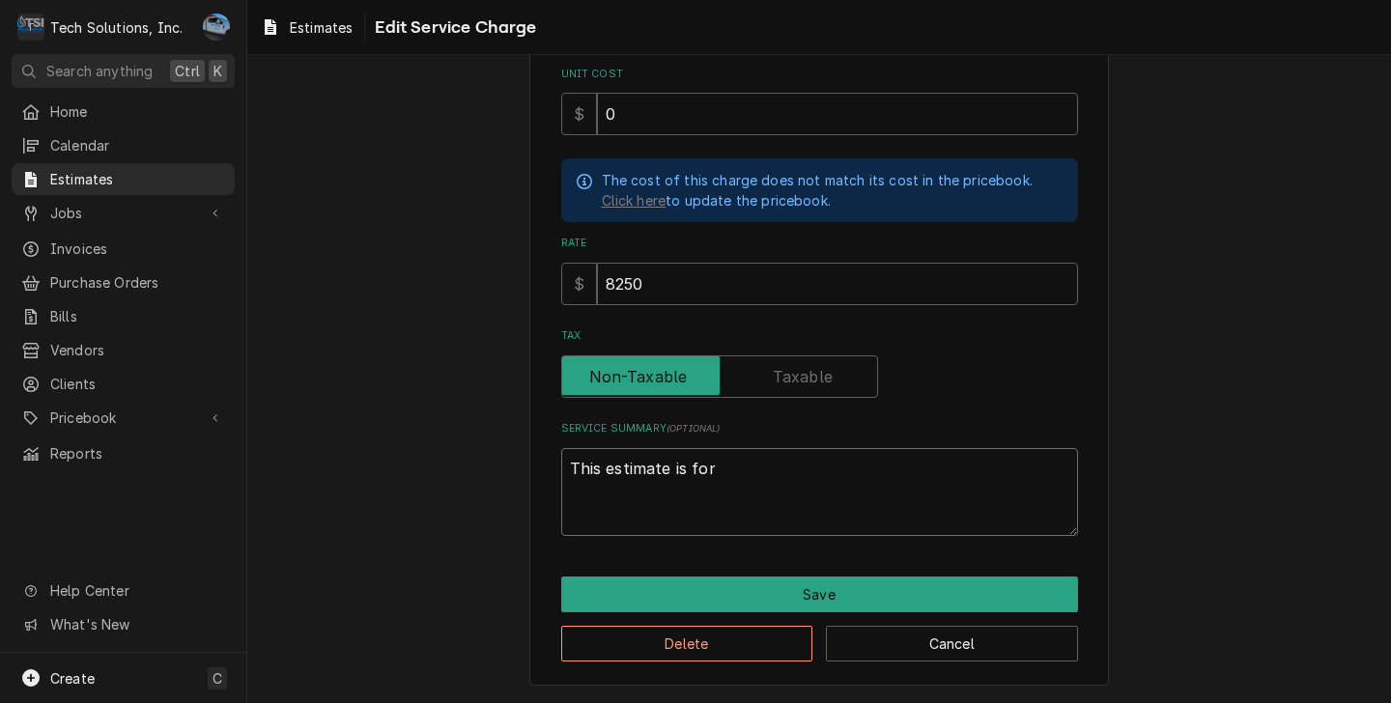
type textarea "x"
type textarea "This estimate is for w"
type textarea "x"
type textarea "This estimate is for wi"
type textarea "x"
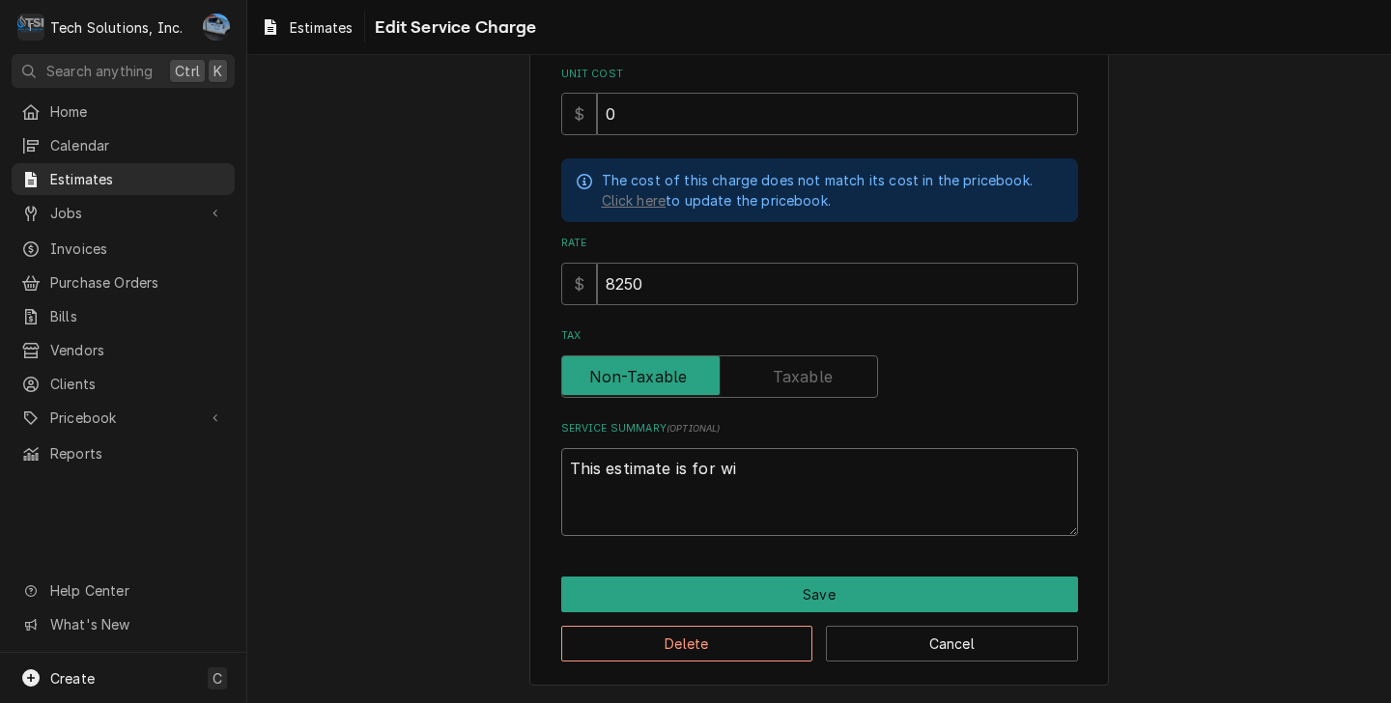
type textarea "This estimate is for wir"
type textarea "x"
type textarea "This estimate is for wiri"
type textarea "x"
type textarea "This estimate is for wirin"
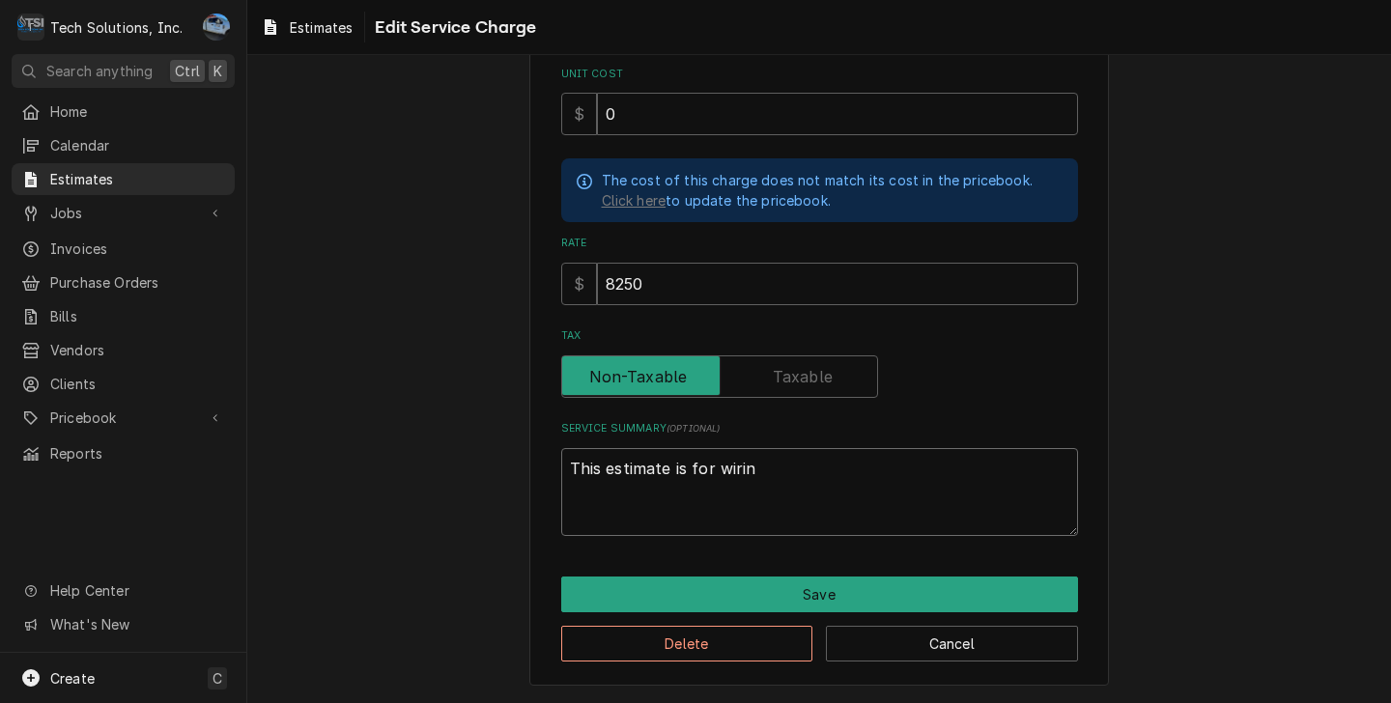
type textarea "x"
type textarea "This estimate is for wiring"
type textarea "x"
type textarea "This estimate is for wiring"
type textarea "x"
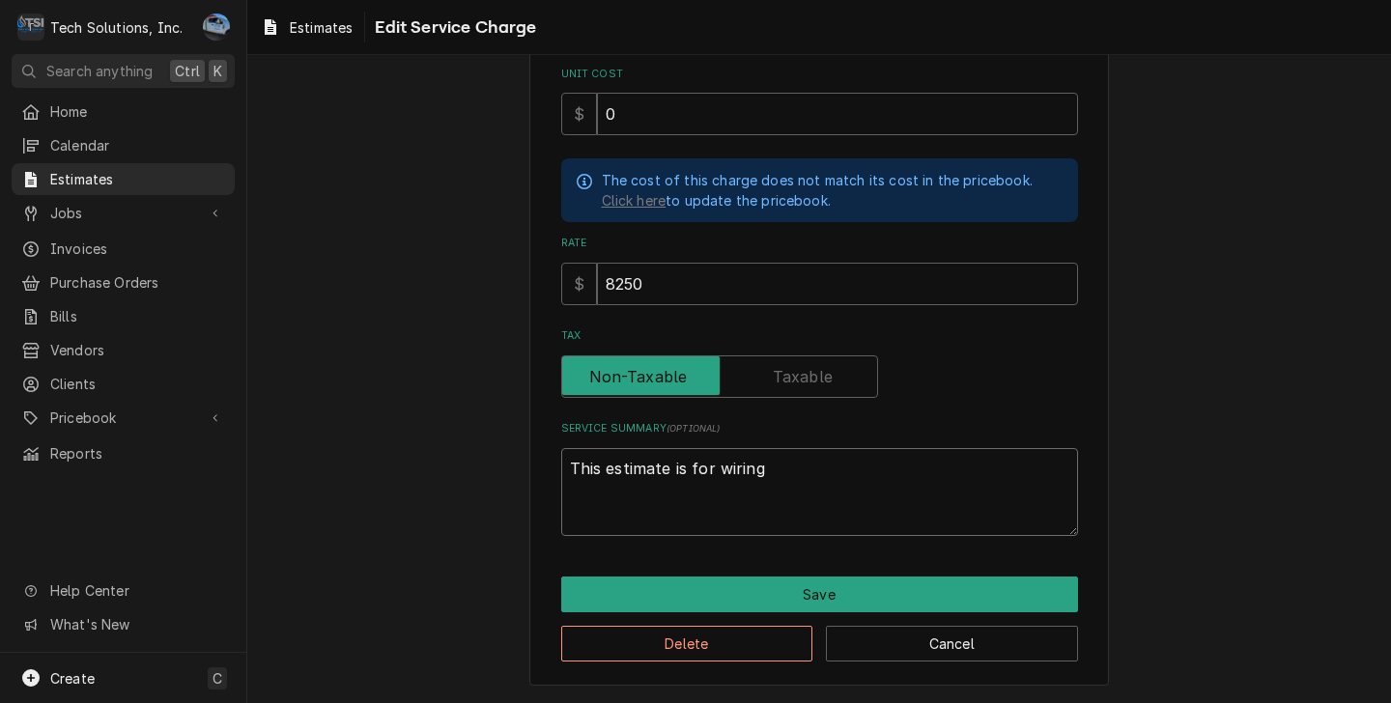
type textarea "This estimate is for wiring s"
type textarea "x"
type textarea "This estimate is for wiring se"
type textarea "x"
type textarea "This estimate is for wiring ser"
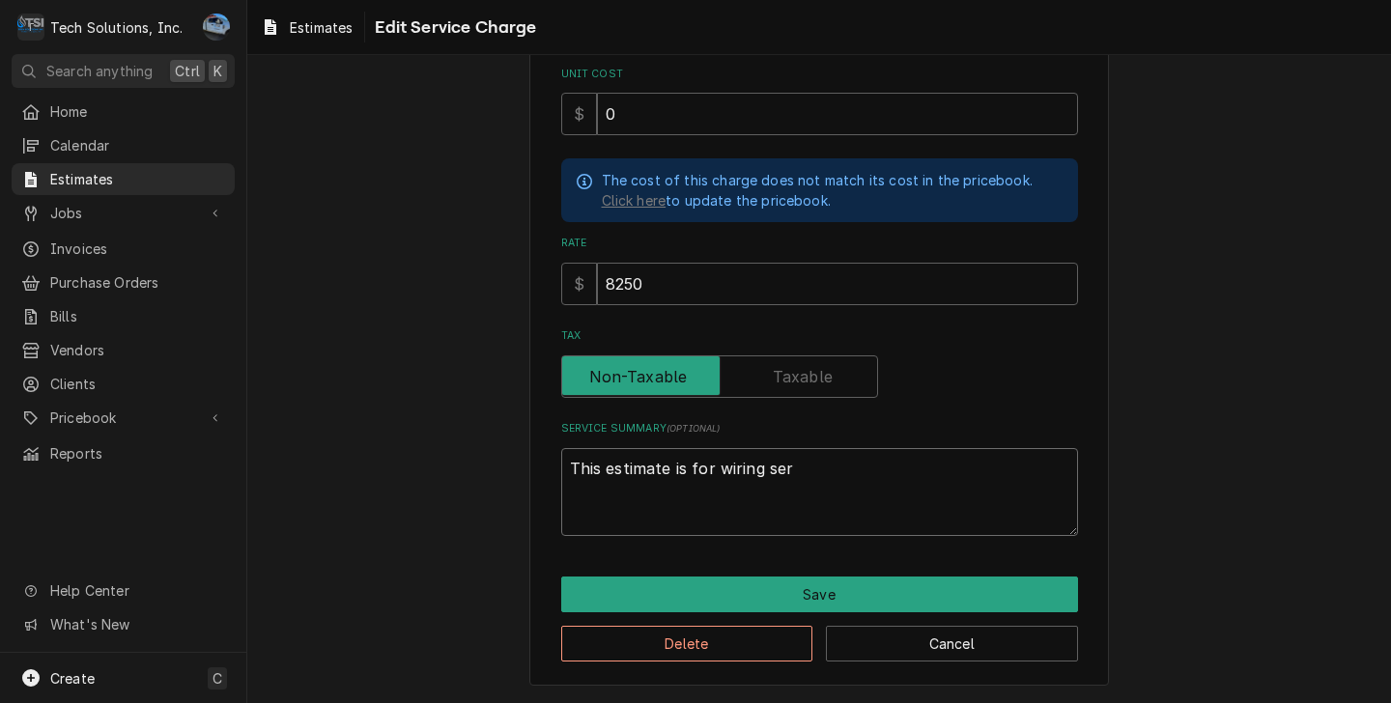
type textarea "x"
type textarea "This estimate is for wiring serv"
type textarea "x"
type textarea "This estimate is for wiring servi"
type textarea "x"
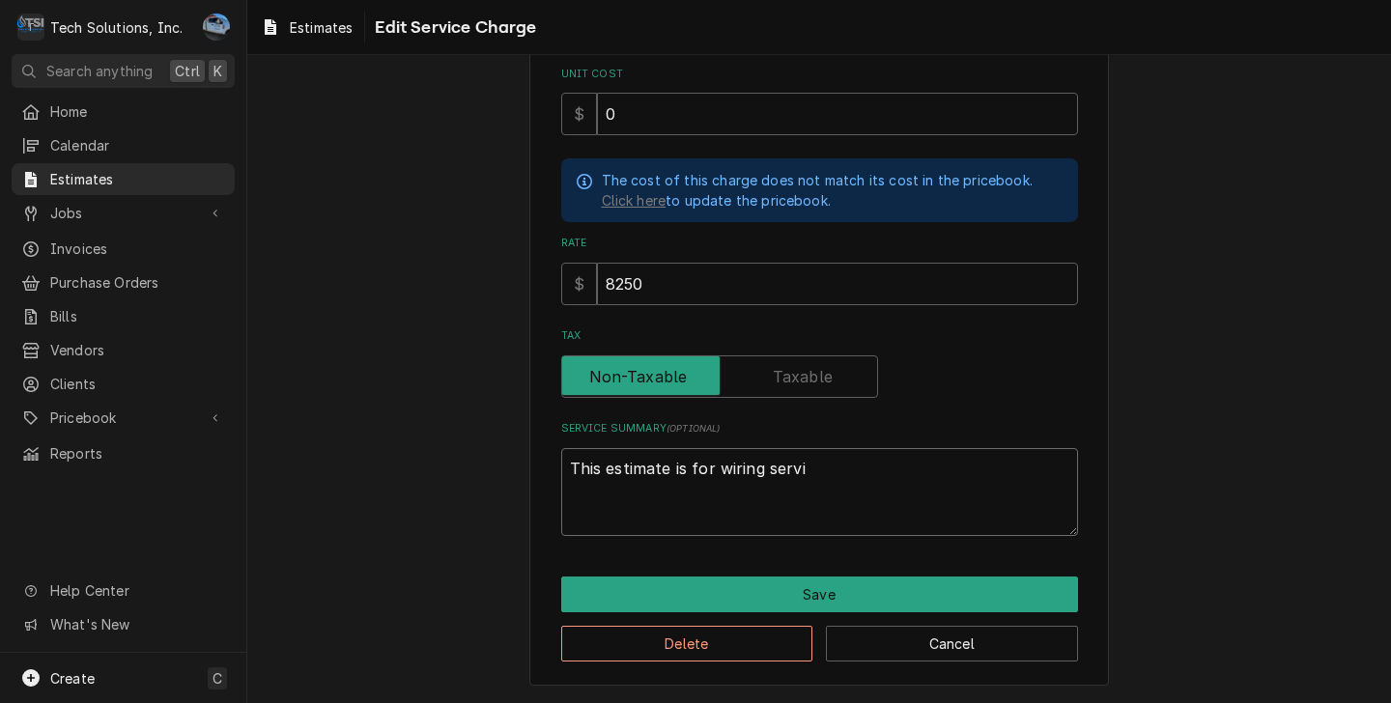
type textarea "This estimate is for wiring servic"
type textarea "x"
type textarea "This estimate is for wiring service"
type textarea "x"
type textarea "This estimate is for wiring servic"
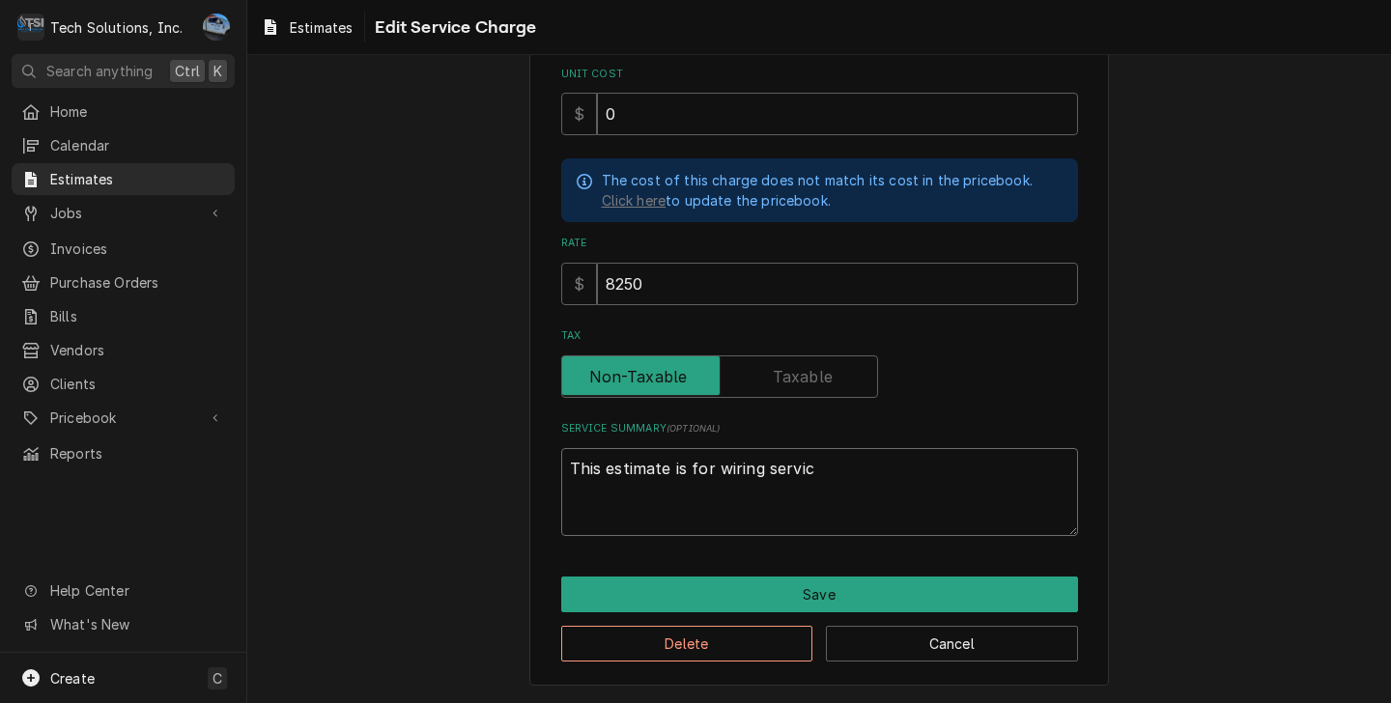
type textarea "x"
type textarea "This estimate is for wiring servi"
type textarea "x"
type textarea "This estimate is for wiring serv"
type textarea "x"
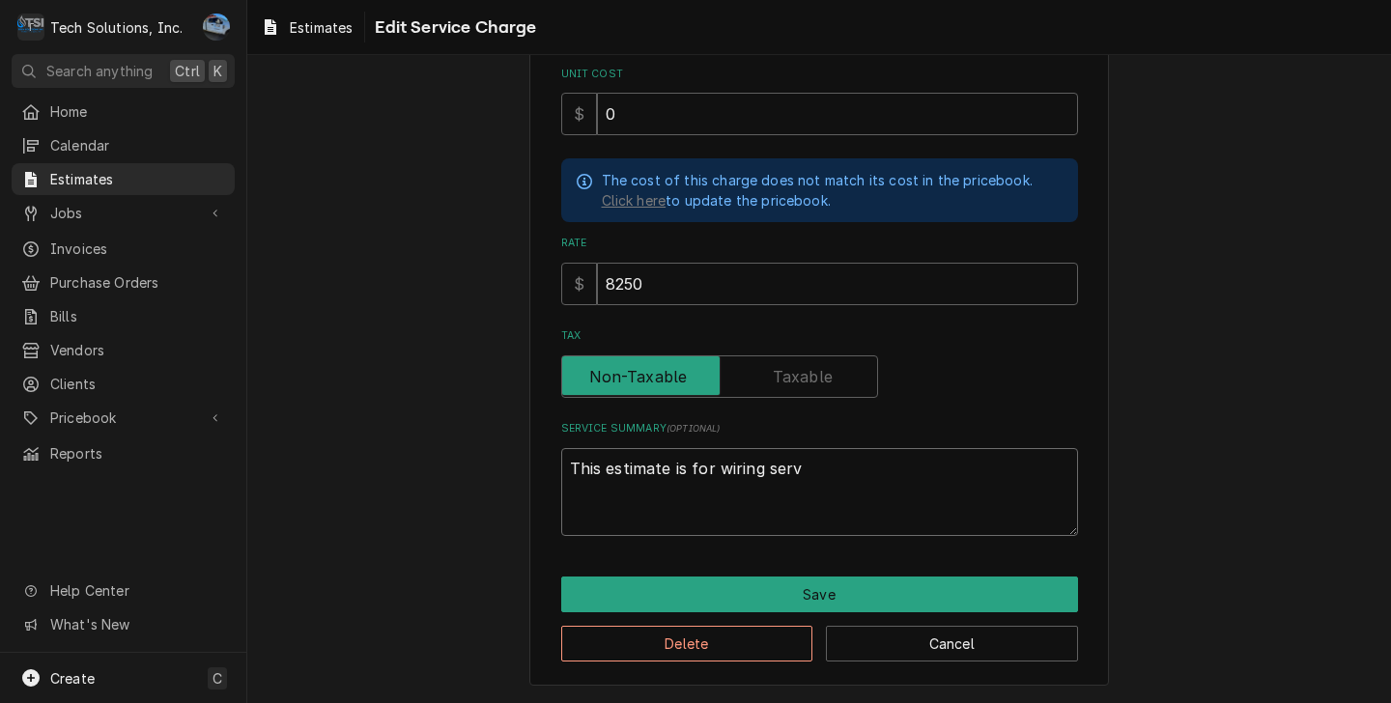
type textarea "This estimate is for wiring ser"
type textarea "x"
type textarea "This estimate is for wiring se"
type textarea "x"
type textarea "This estimate is for wiring s"
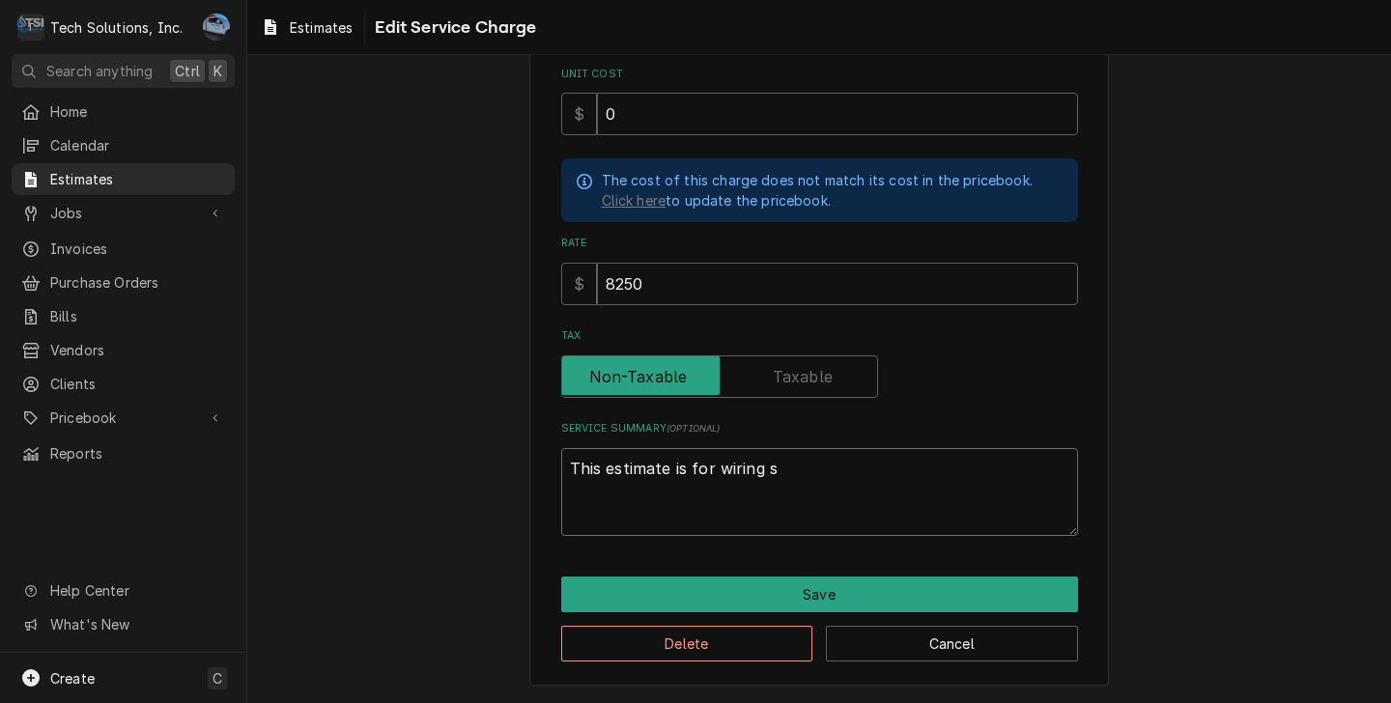
type textarea "x"
type textarea "This estimate is for wiring"
type textarea "x"
type textarea "This estimate is for wiring"
type textarea "x"
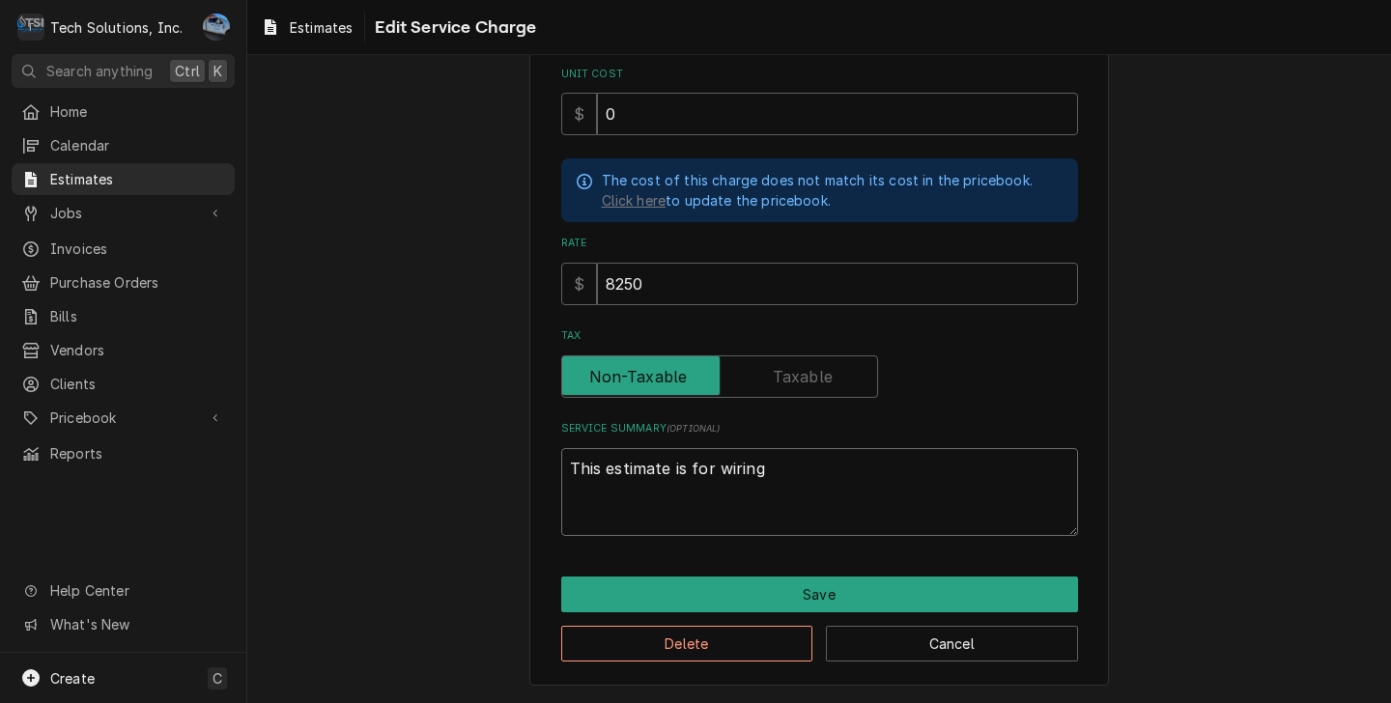
type textarea "This estimate is for wirin"
type textarea "x"
type textarea "This estimate is for wiri"
type textarea "x"
type textarea "This estimate is for wir"
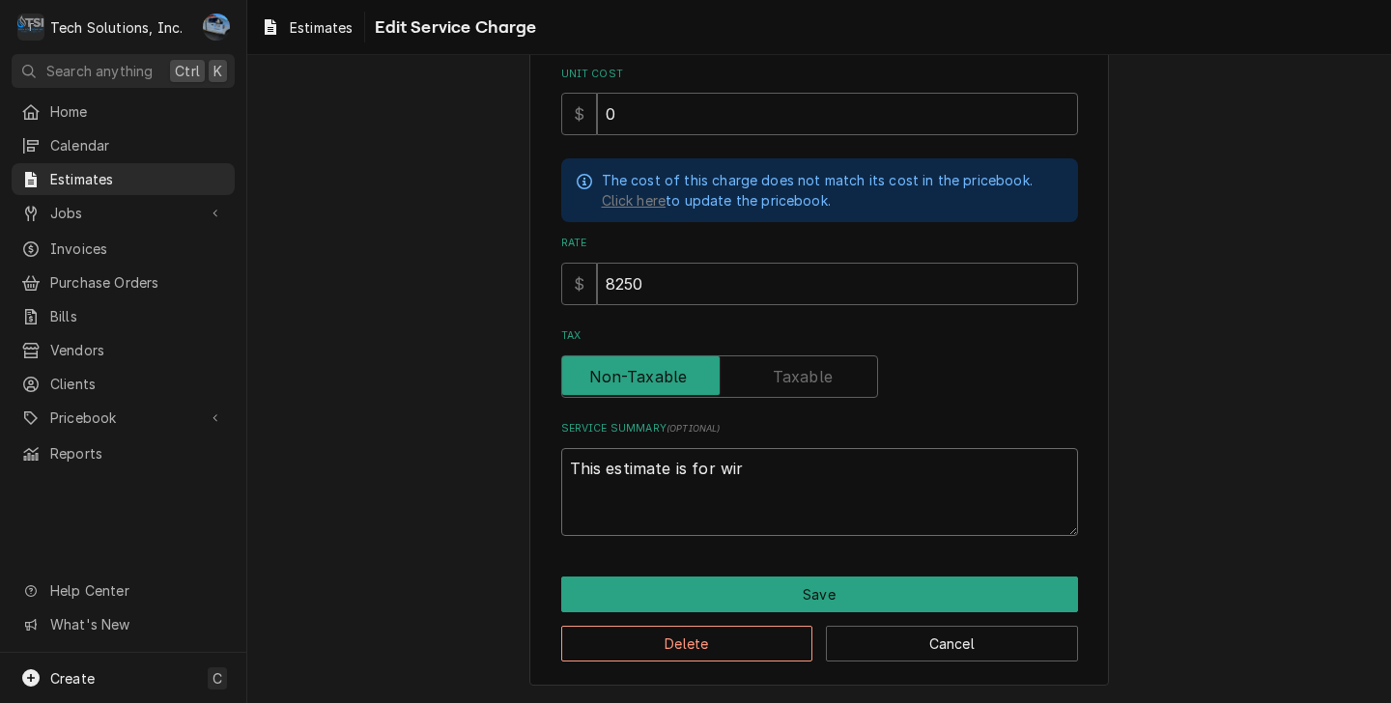
type textarea "x"
type textarea "This estimate is for wi"
type textarea "x"
type textarea "This estimate is for w"
type textarea "x"
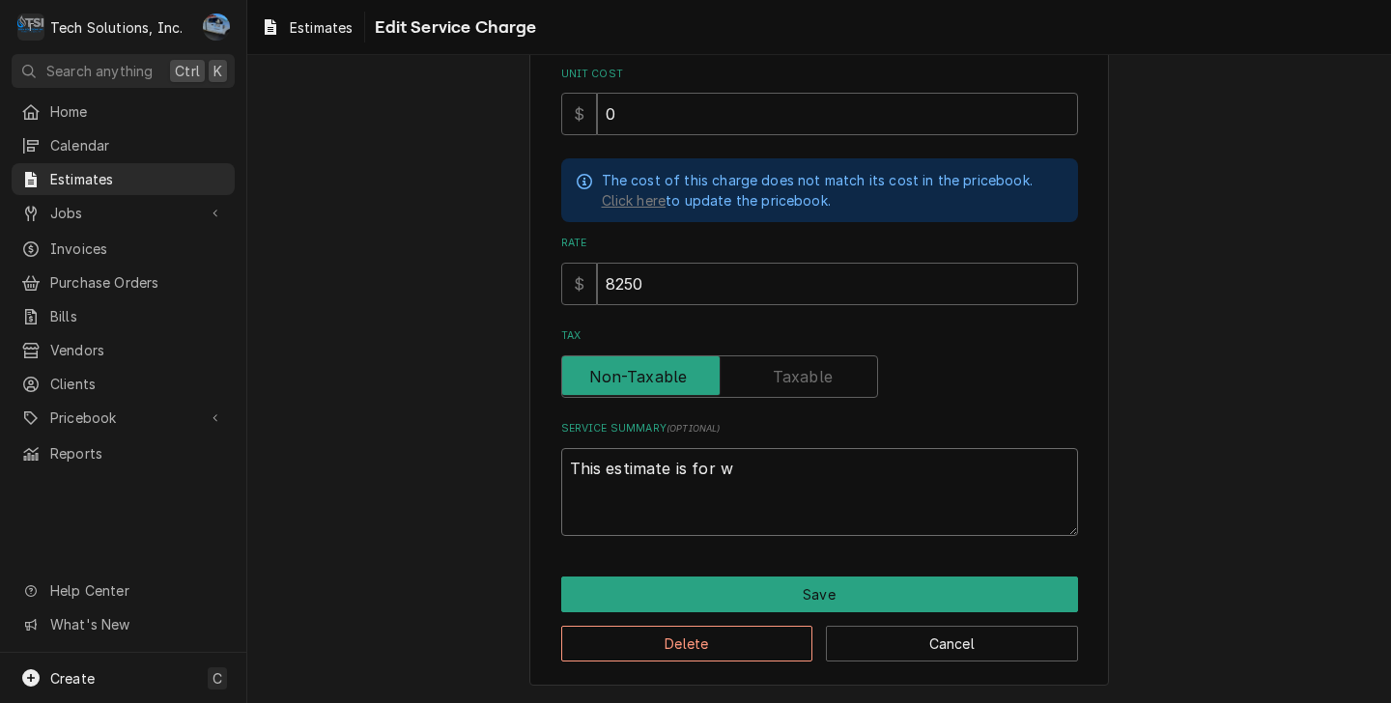
type textarea "This estimate is for"
type textarea "x"
type textarea "This estimate is for c"
type textarea "x"
type textarea "This estimate is for co"
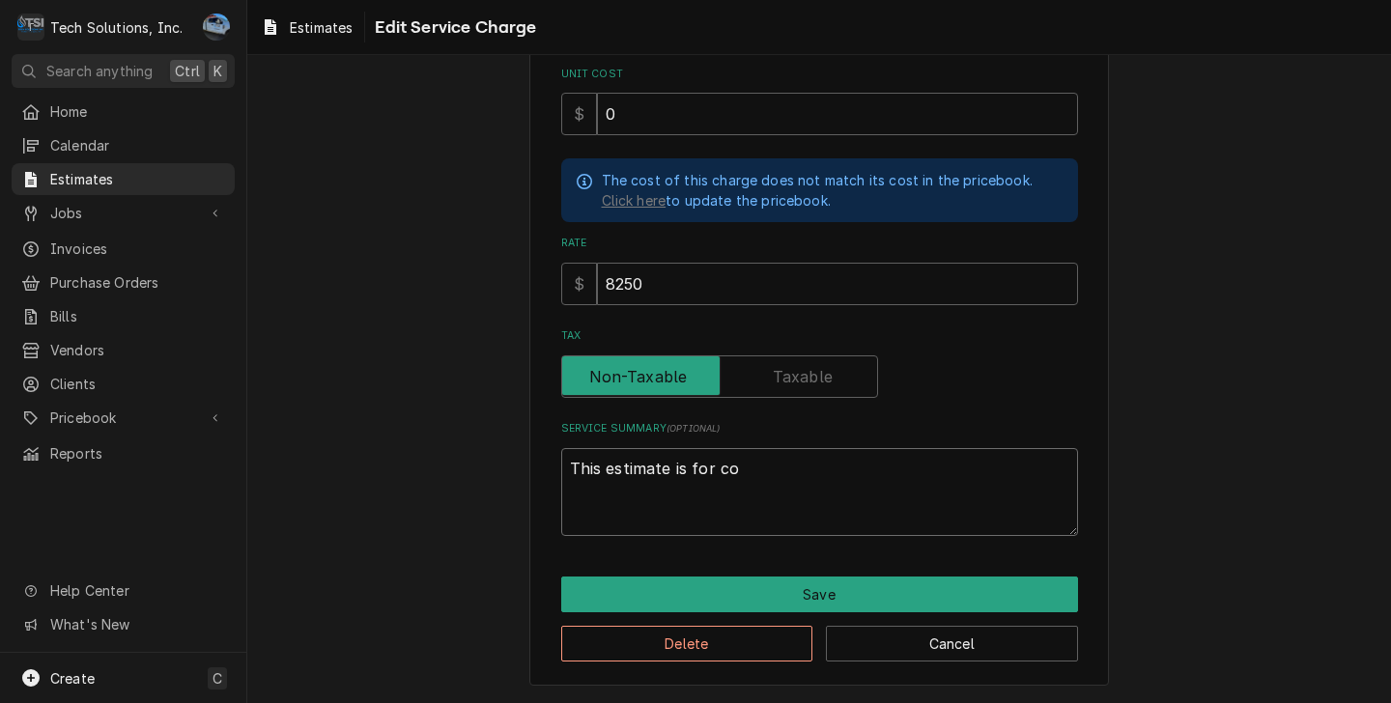
type textarea "x"
type textarea "This estimate is for com"
type textarea "x"
type textarea "This estimate is for comp"
type textarea "x"
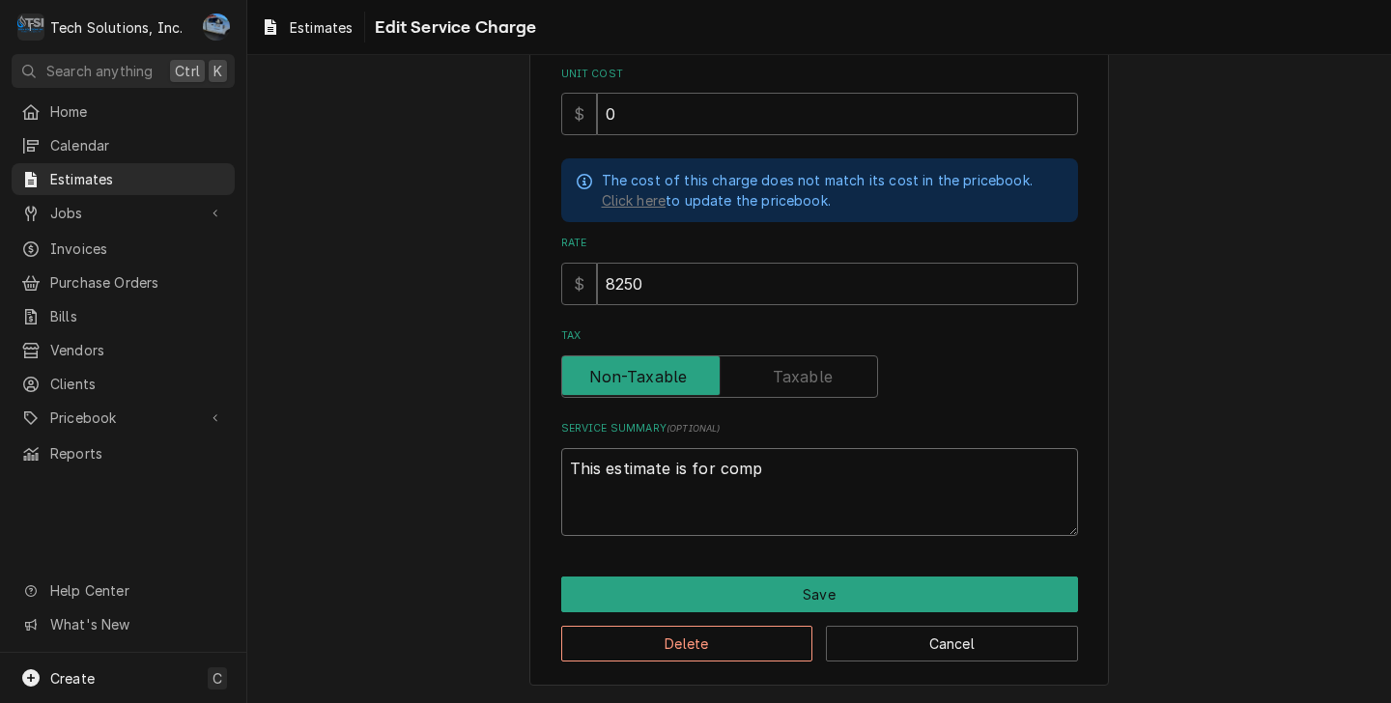
type textarea "This estimate is for compl"
type textarea "x"
type textarea "This estimate is for comple"
type textarea "x"
type textarea "This estimate is for complet"
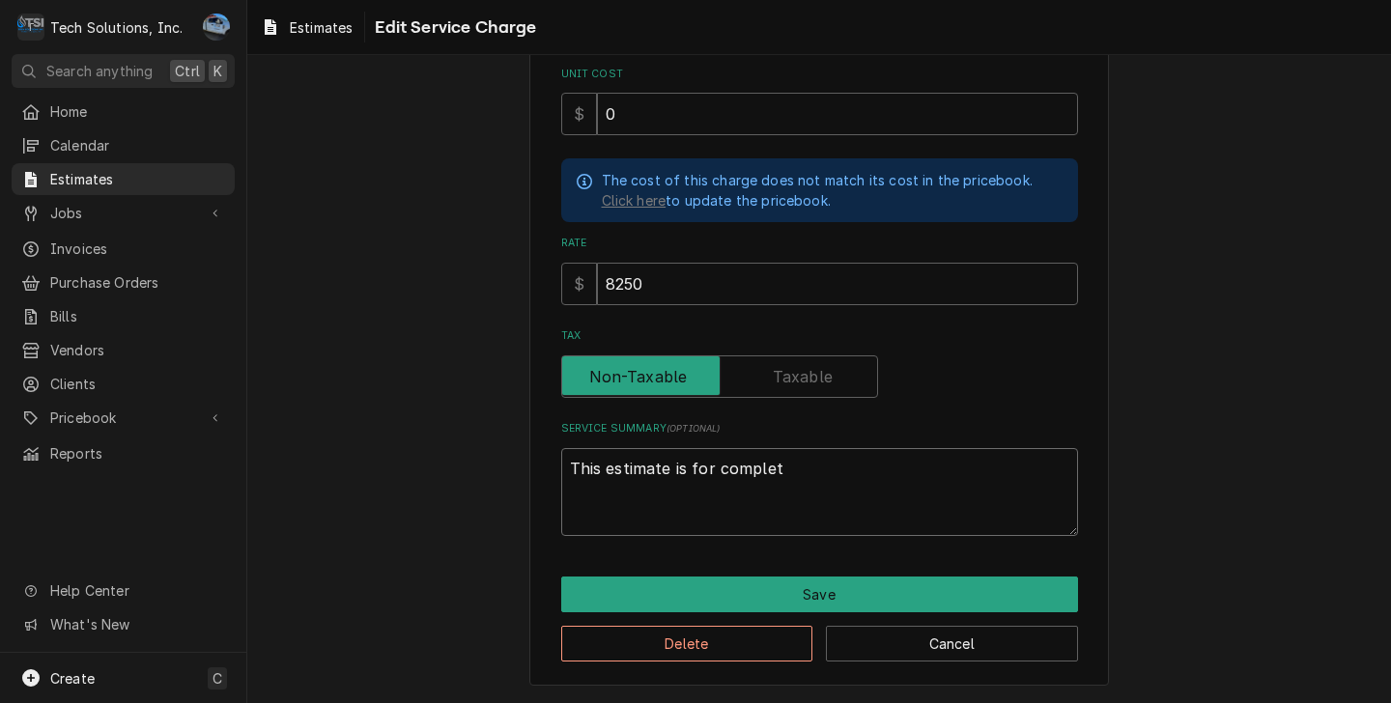
type textarea "x"
type textarea "This estimate is for complete"
type textarea "x"
type textarea "This estimate is for complete"
type textarea "x"
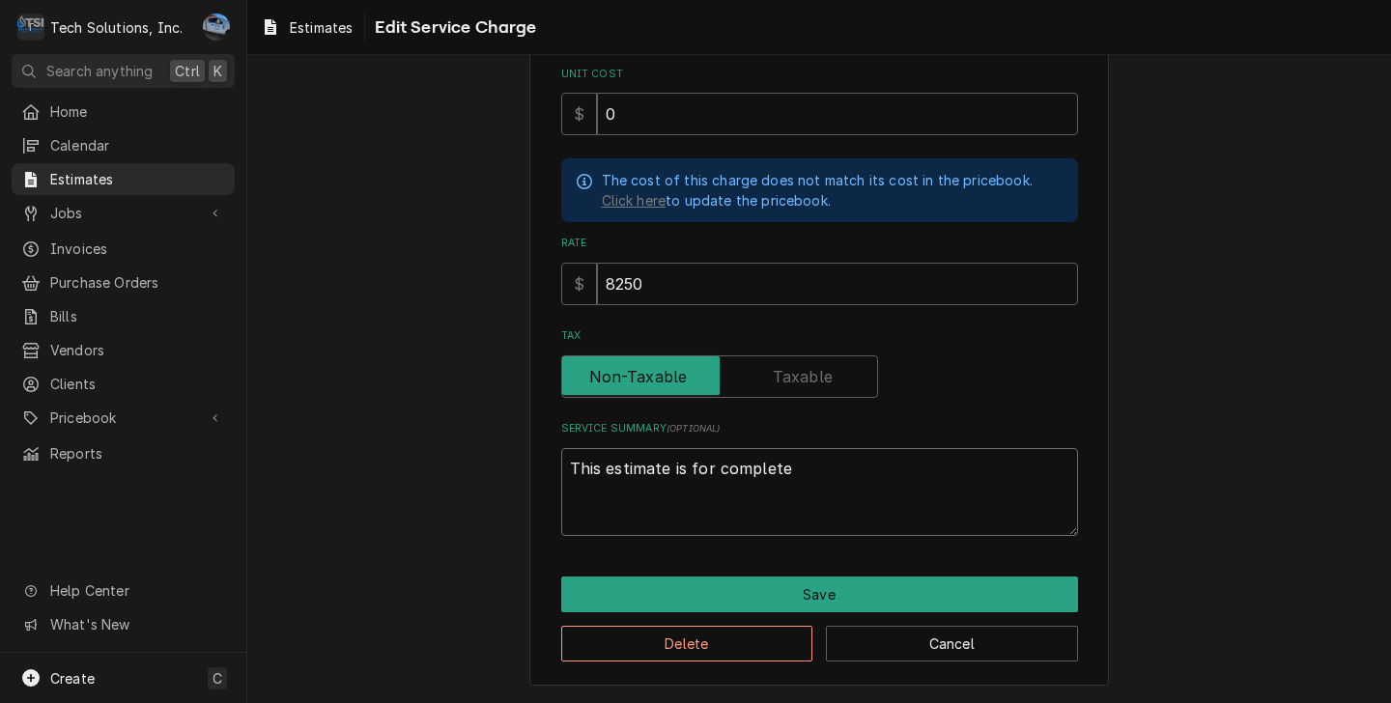
type textarea "This estimate is for complete e"
type textarea "x"
type textarea "This estimate is for complete el"
type textarea "x"
type textarea "This estimate is for complete ele"
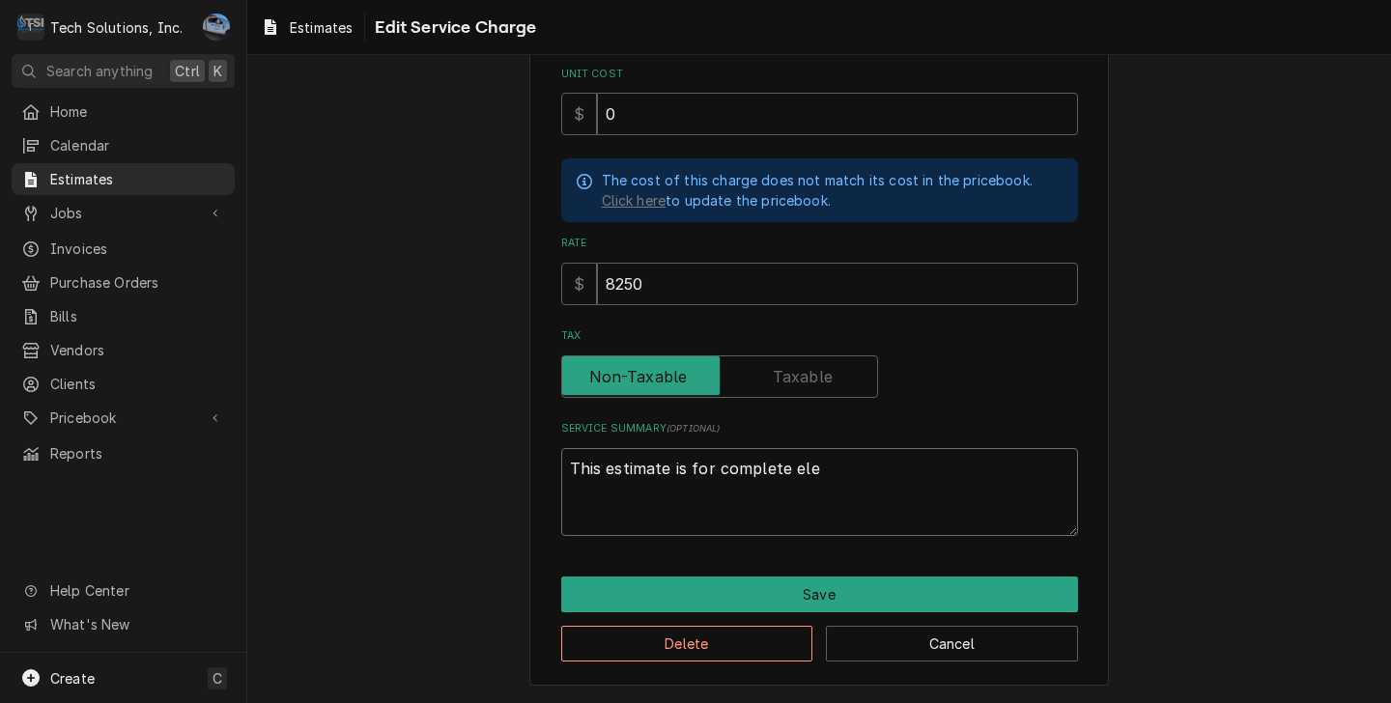
type textarea "x"
type textarea "This estimate is for complete elec"
type textarea "x"
type textarea "This estimate is for complete elect"
type textarea "x"
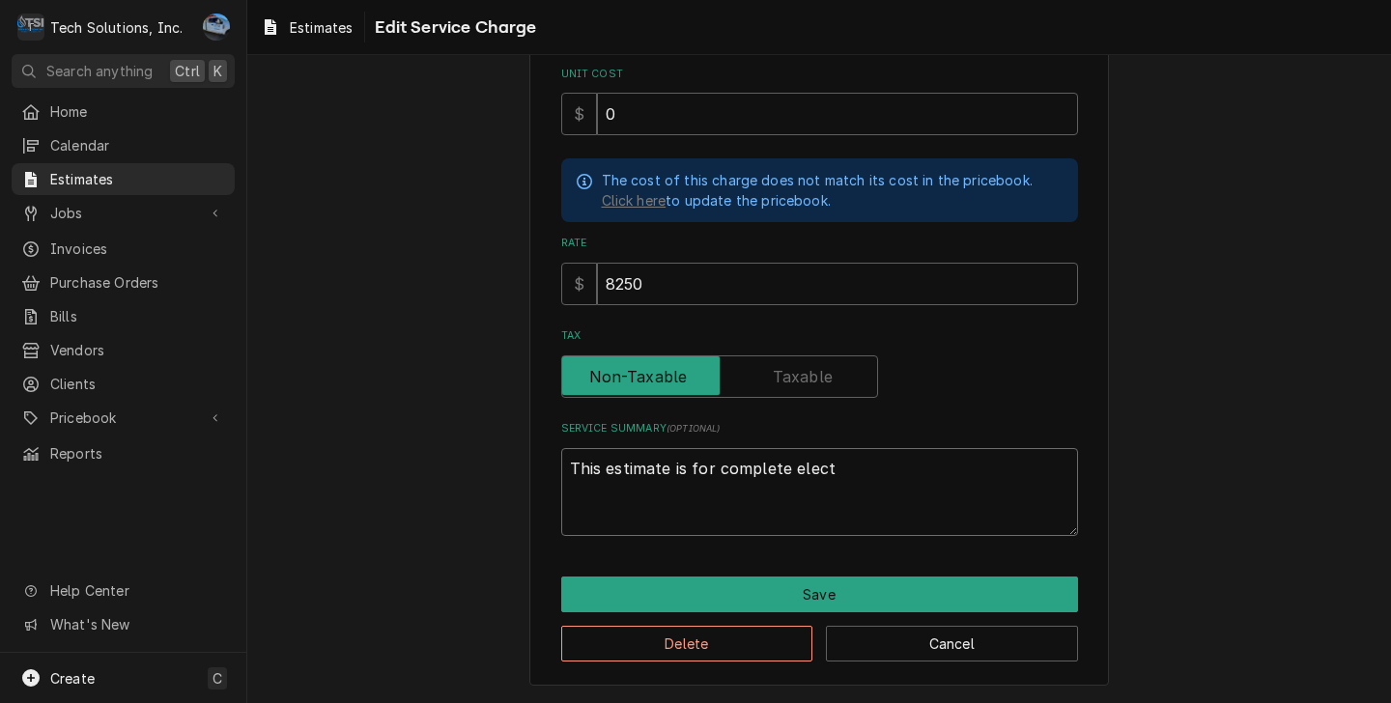
type textarea "This estimate is for complete electr"
type textarea "x"
type textarea "This estimate is for complete electri"
type textarea "x"
click at [964, 469] on textarea "This estimate is for complete electrical run/install. Customer is supplies all …" at bounding box center [819, 492] width 517 height 88
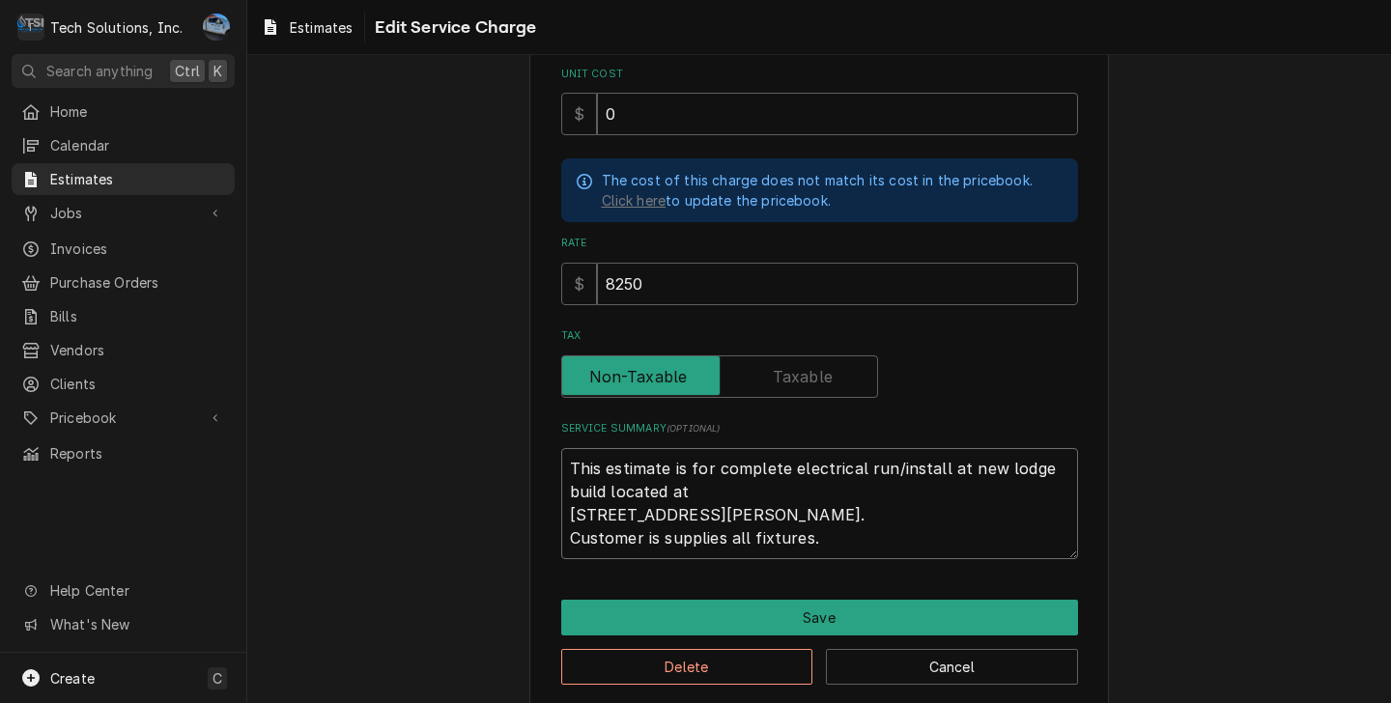
click at [717, 536] on textarea "This estimate is for complete electrical run/install at new lodge build located…" at bounding box center [819, 503] width 517 height 111
click at [855, 546] on textarea "This estimate is for complete electrical run/install at new lodge build located…" at bounding box center [819, 503] width 517 height 111
click at [809, 538] on textarea "This estimate is for complete electrical run/install at new lodge build located…" at bounding box center [819, 503] width 517 height 111
click at [619, 280] on input "8250" at bounding box center [837, 284] width 481 height 42
click at [651, 281] on input "8850" at bounding box center [837, 284] width 481 height 42
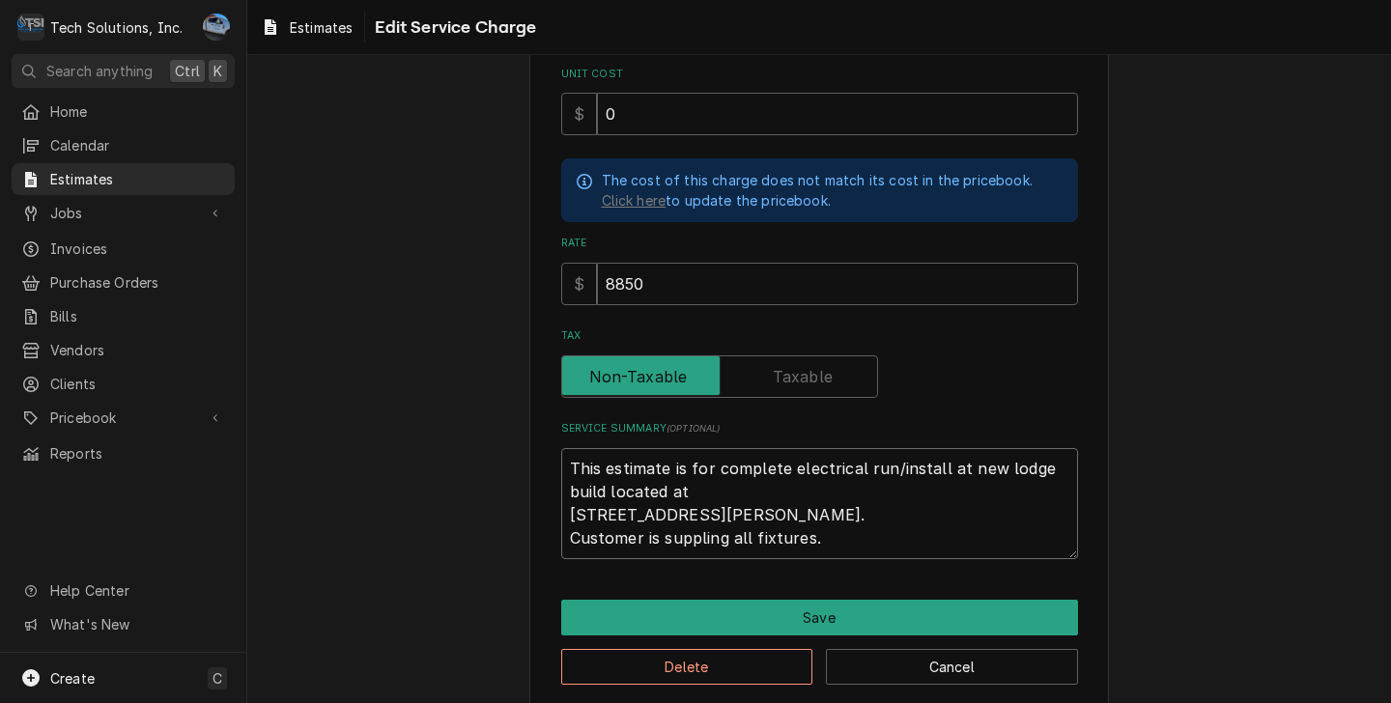
click at [885, 535] on textarea "This estimate is for complete electrical run/install at new lodge build located…" at bounding box center [819, 503] width 517 height 111
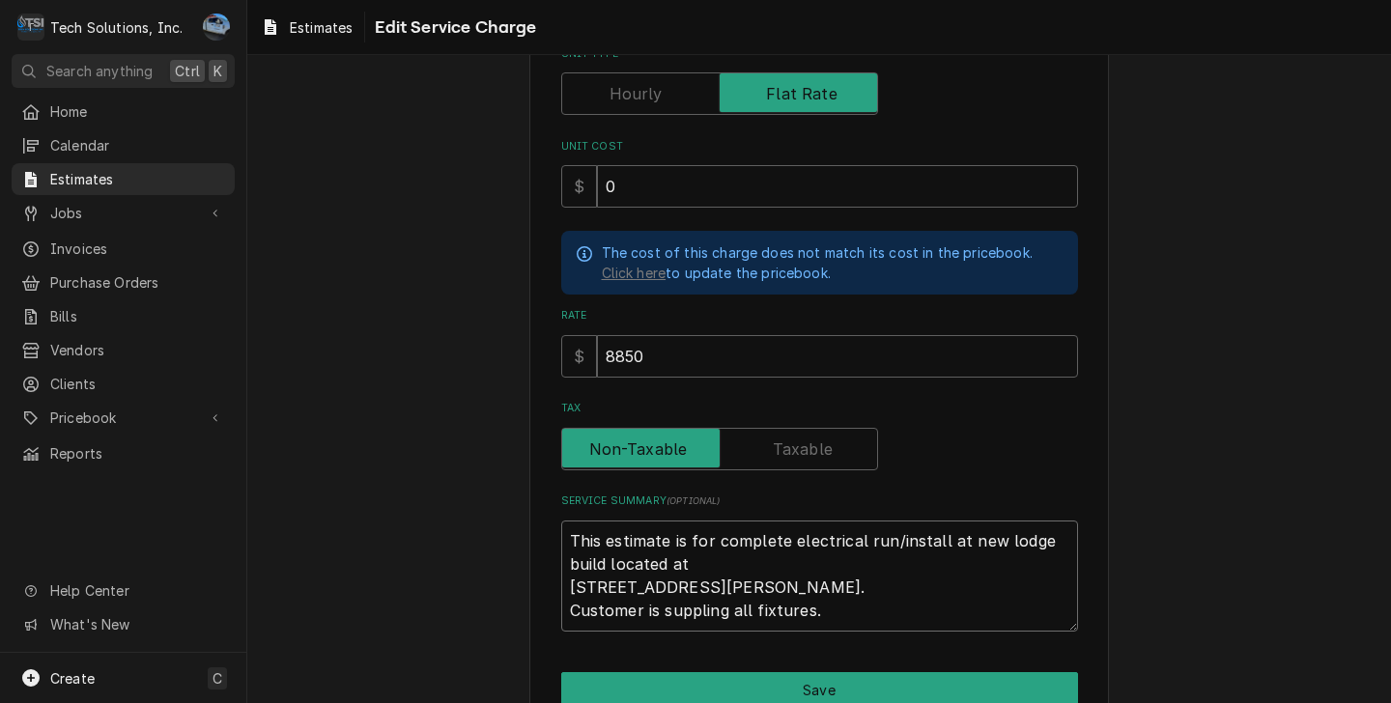
scroll to position [237, 0]
drag, startPoint x: 778, startPoint y: 534, endPoint x: 873, endPoint y: 551, distance: 97.0
click at [778, 534] on textarea "This estimate is for complete electrical run/install at new lodge build located…" at bounding box center [819, 577] width 517 height 111
click at [996, 566] on textarea "This estimate is for completing electrical run/install at new lodge build locat…" at bounding box center [819, 577] width 517 height 111
click at [792, 542] on textarea "This estimate is for completing electrical run/install at new lodge build locat…" at bounding box center [819, 577] width 517 height 111
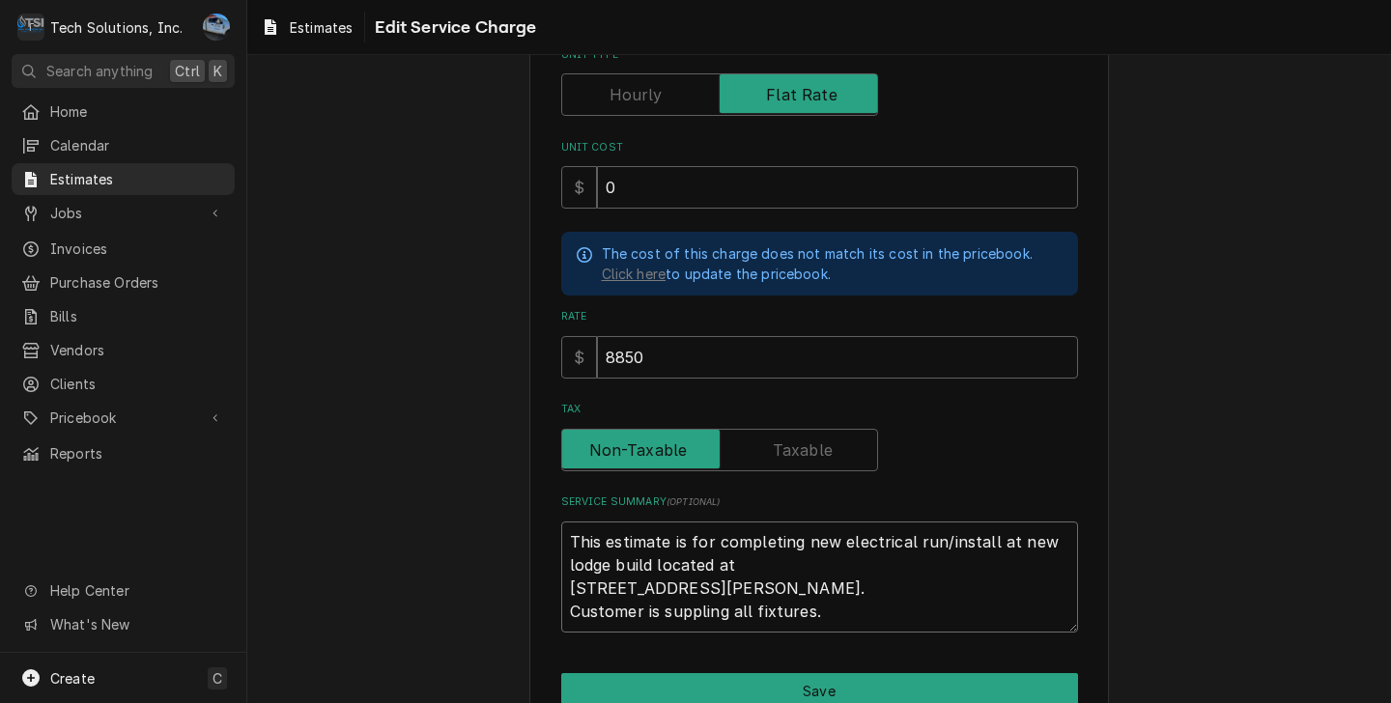
click at [816, 567] on textarea "This estimate is for completing new electrical run/install at new lodge build l…" at bounding box center [819, 577] width 517 height 111
click at [811, 615] on textarea "This estimate is for completing new electrical run/install at new lodge build l…" at bounding box center [819, 577] width 517 height 111
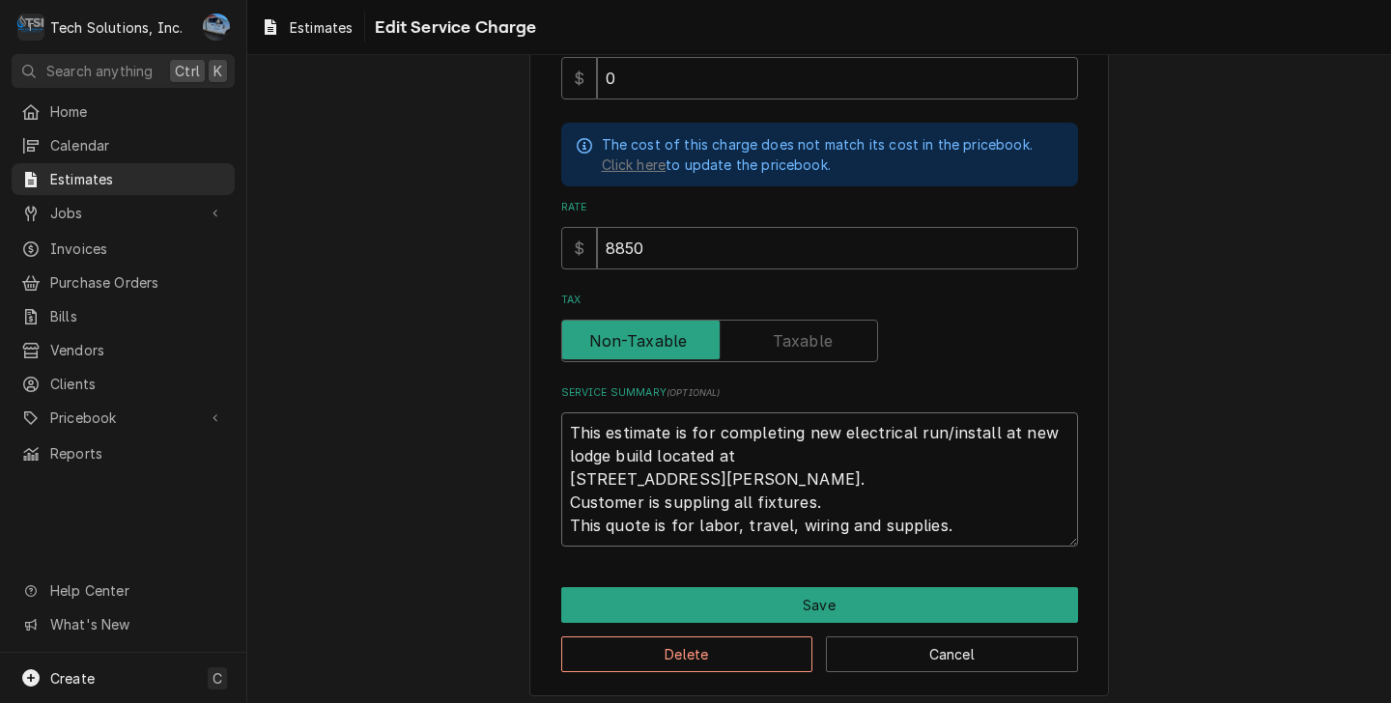
scroll to position [356, 0]
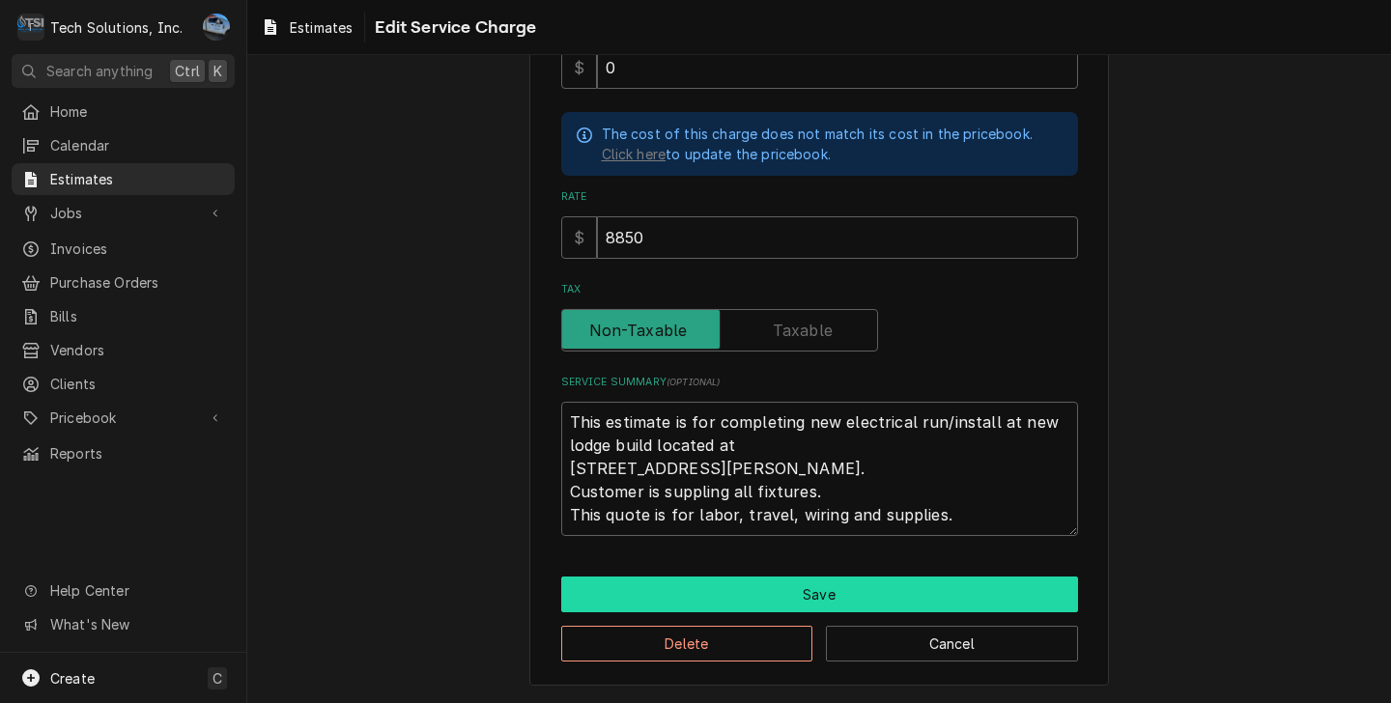
click at [775, 588] on button "Save" at bounding box center [819, 595] width 517 height 36
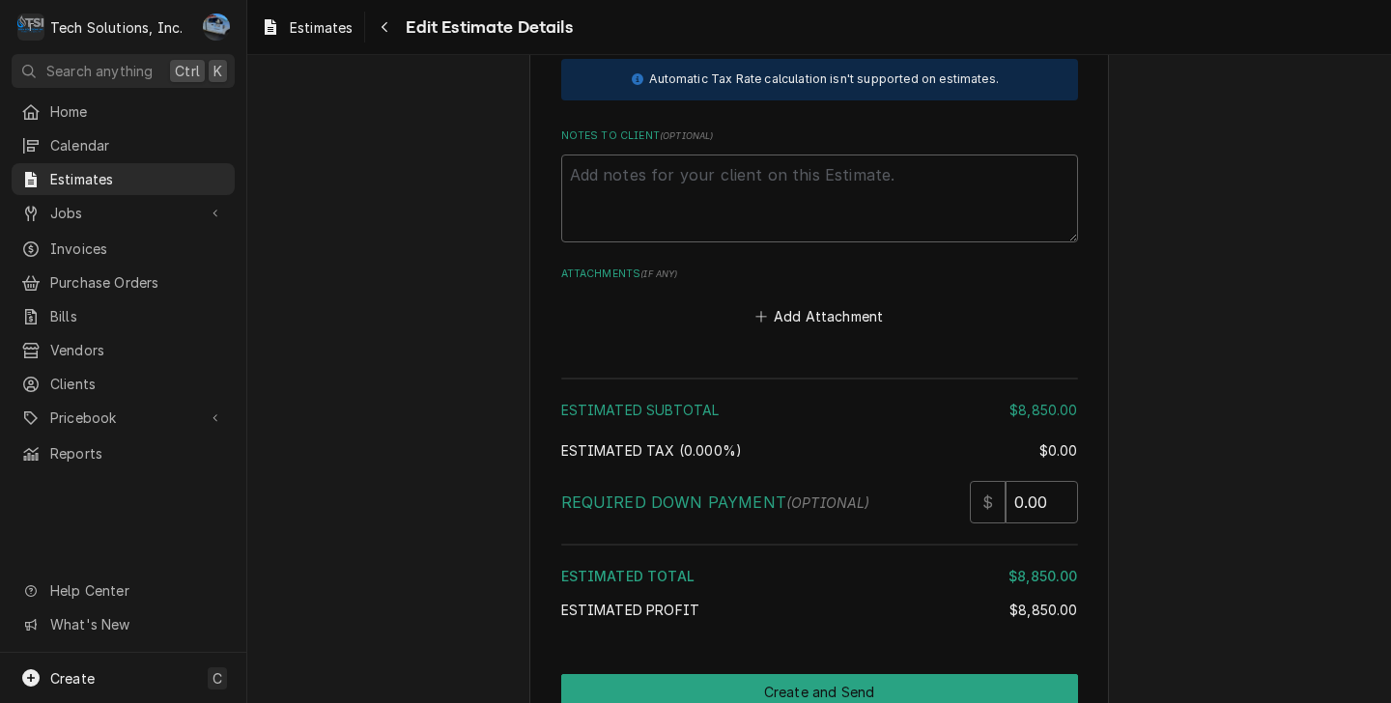
scroll to position [2862, 0]
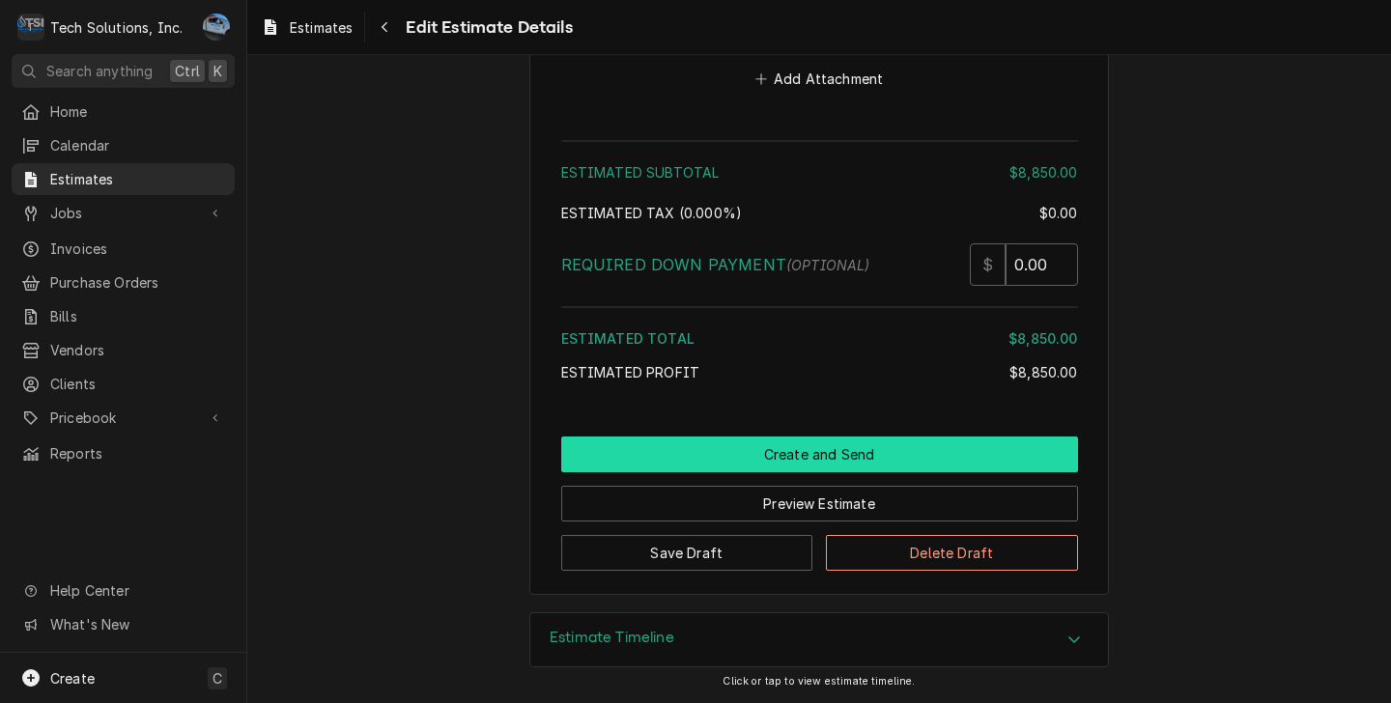
click at [814, 450] on button "Create and Send" at bounding box center [819, 455] width 517 height 36
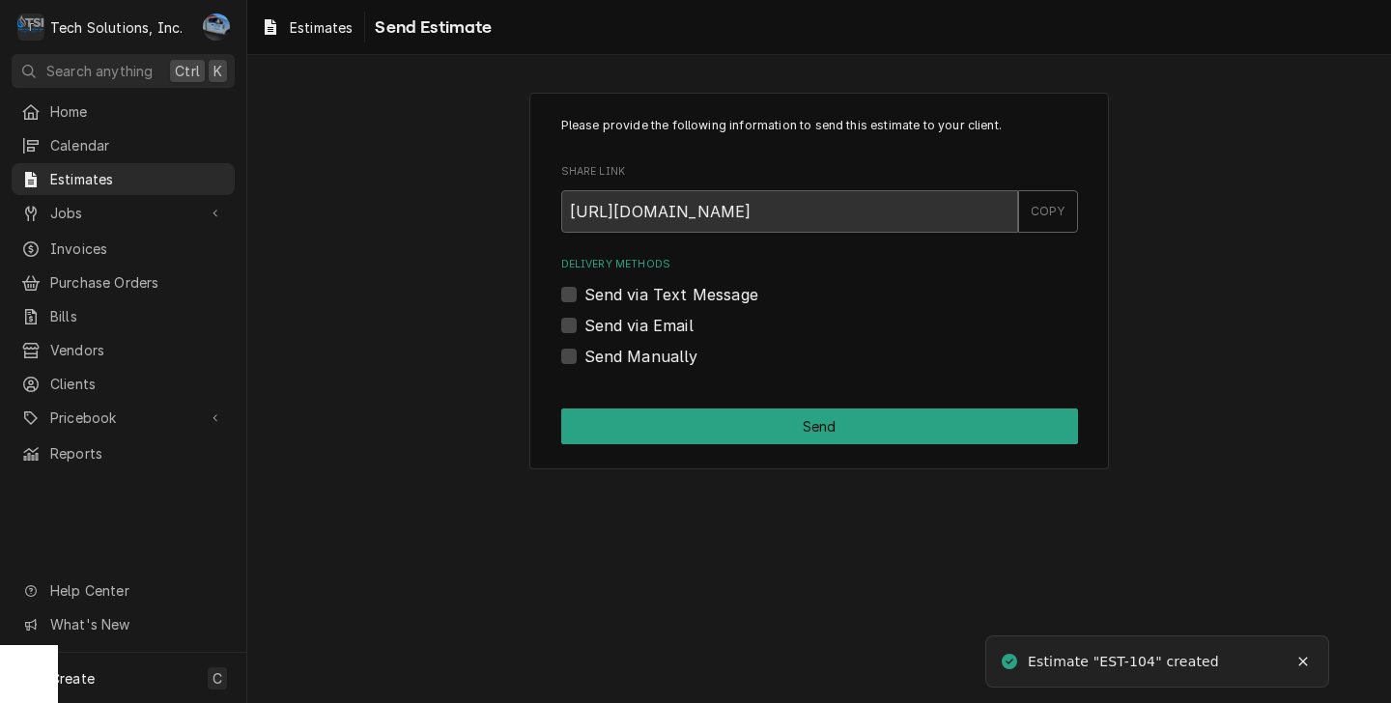
click at [584, 327] on label "Send via Email" at bounding box center [638, 325] width 109 height 23
click at [584, 327] on input "Send via Email" at bounding box center [842, 335] width 517 height 42
checkbox input "true"
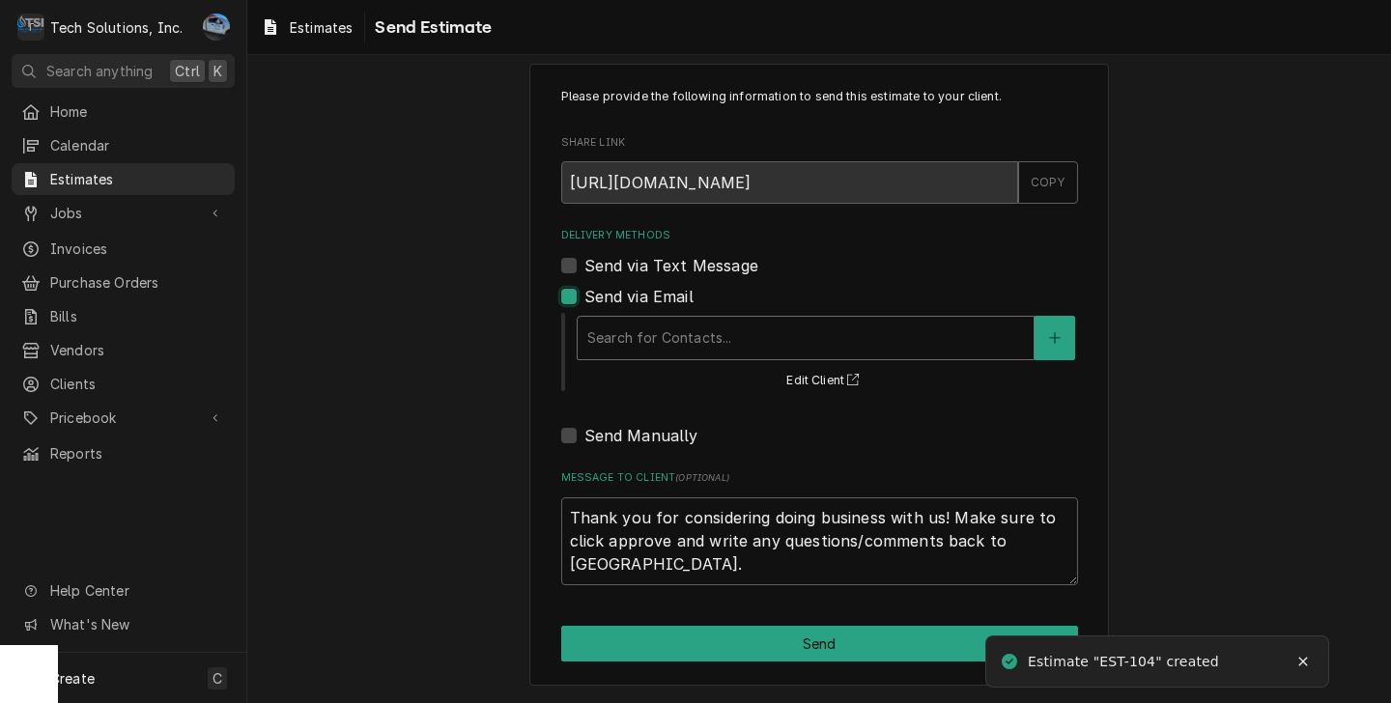
scroll to position [30, 0]
click at [739, 332] on div "Delivery Methods" at bounding box center [805, 338] width 437 height 35
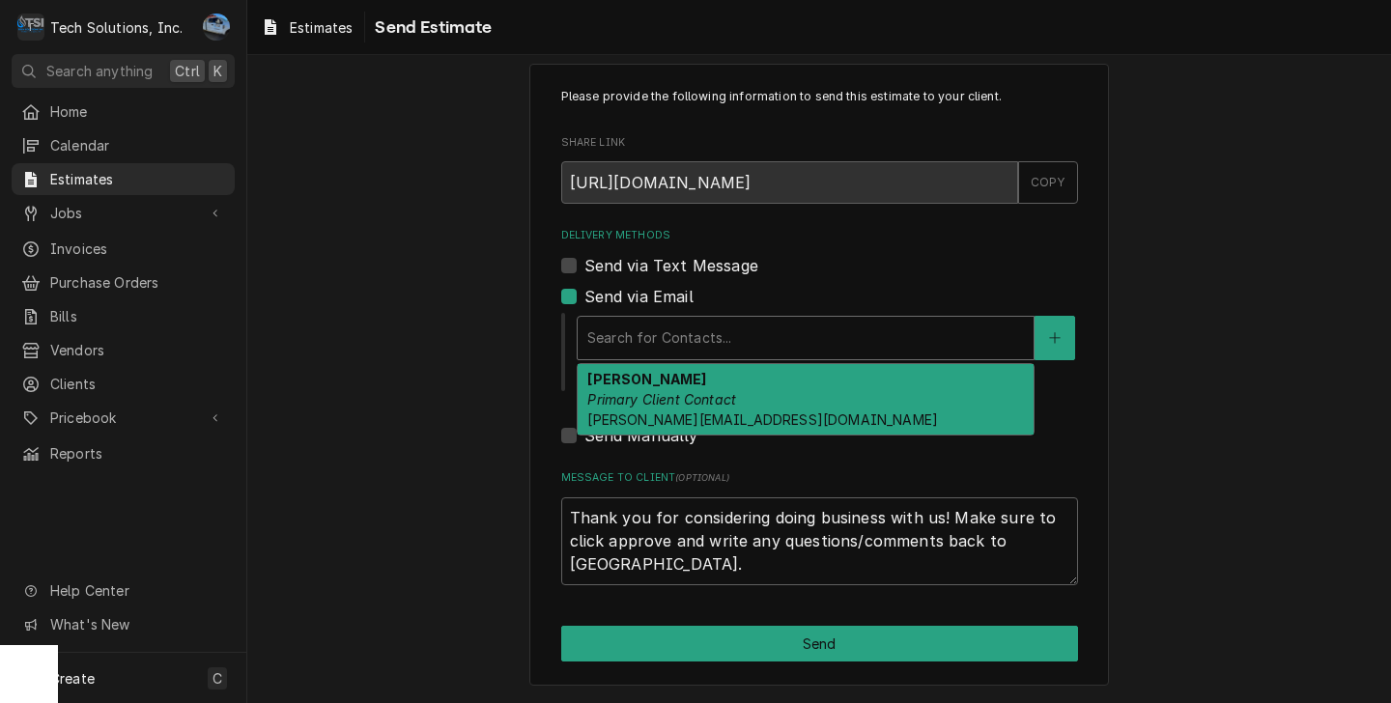
click at [797, 400] on div "Jason Smith Primary Client Contact Jason@FoundationHomesLKN.com" at bounding box center [806, 399] width 456 height 71
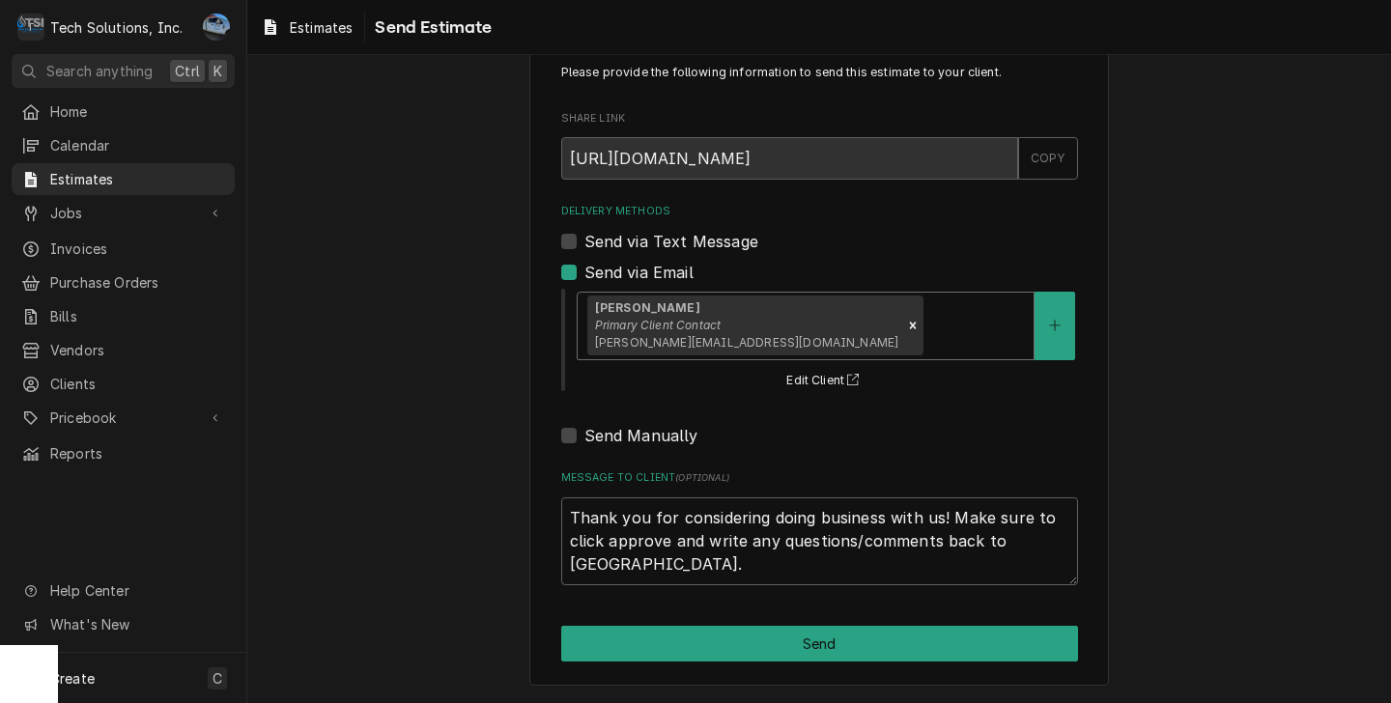
scroll to position [54, 0]
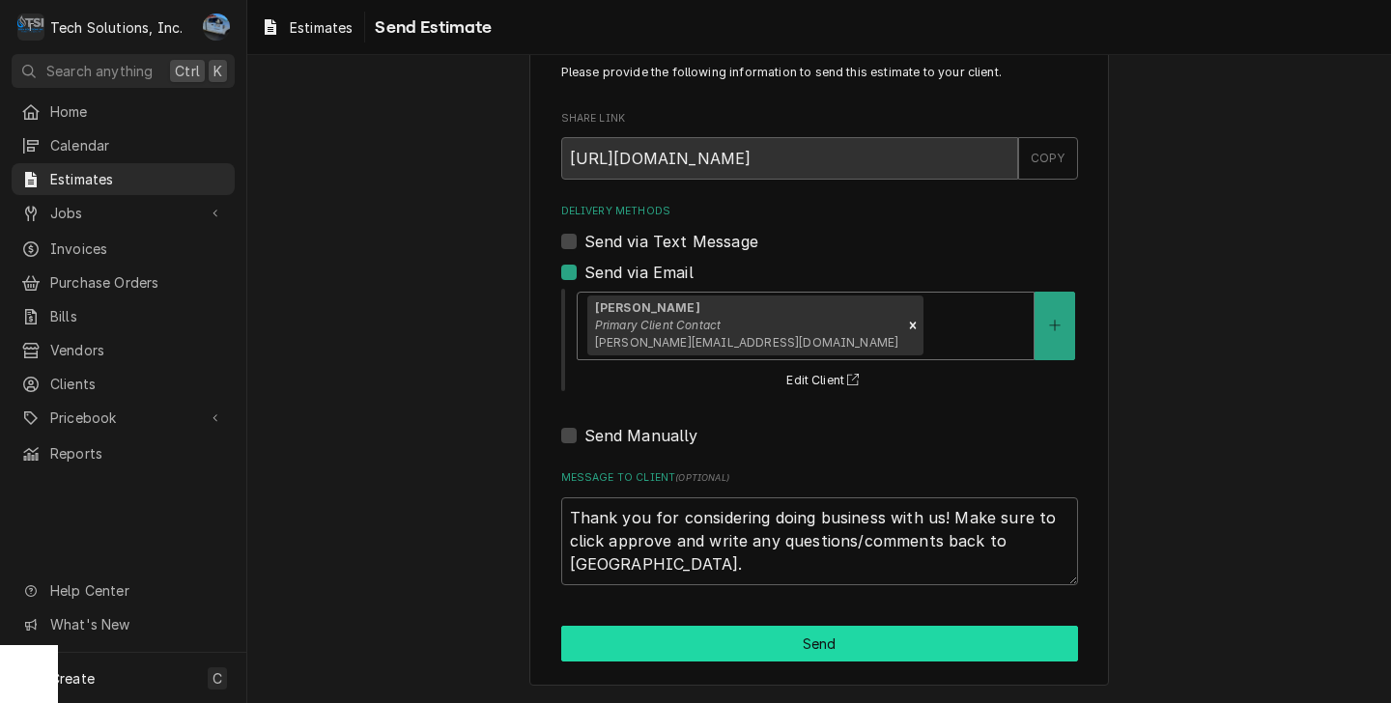
click at [813, 640] on button "Send" at bounding box center [819, 644] width 517 height 36
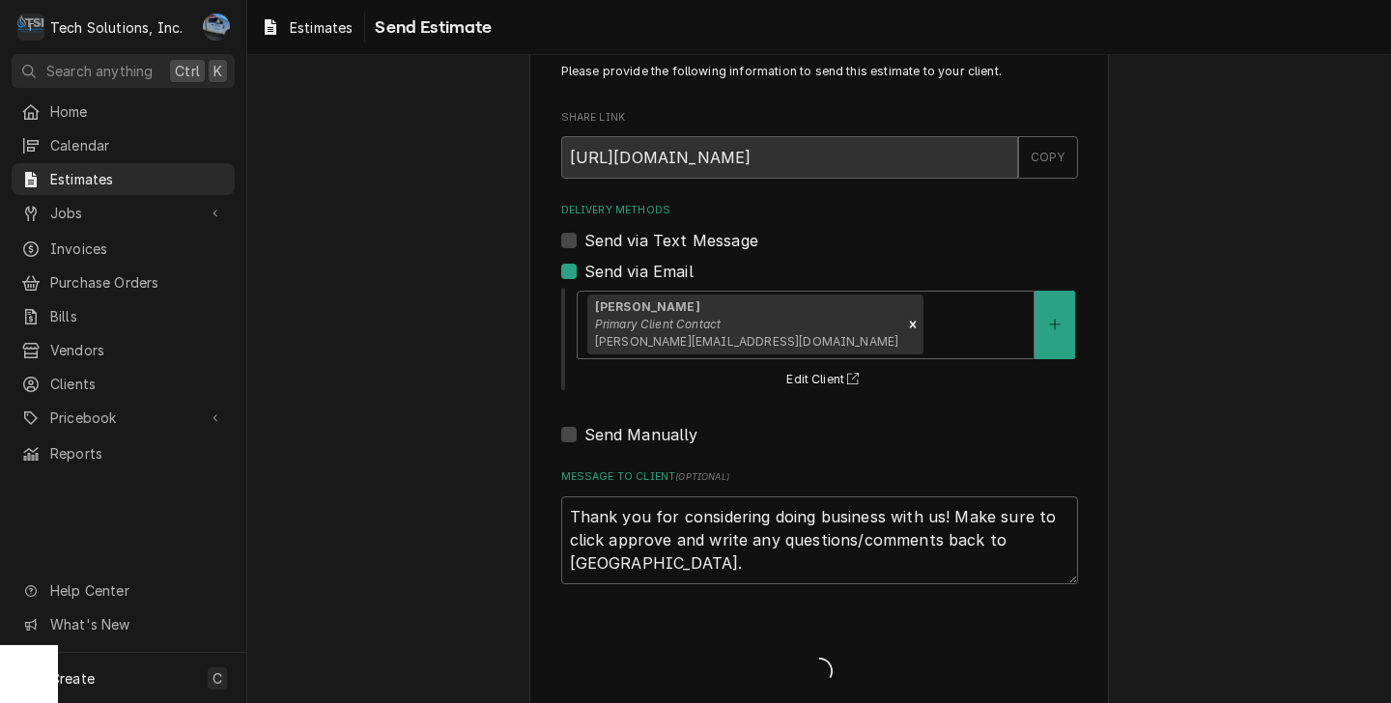
type textarea "x"
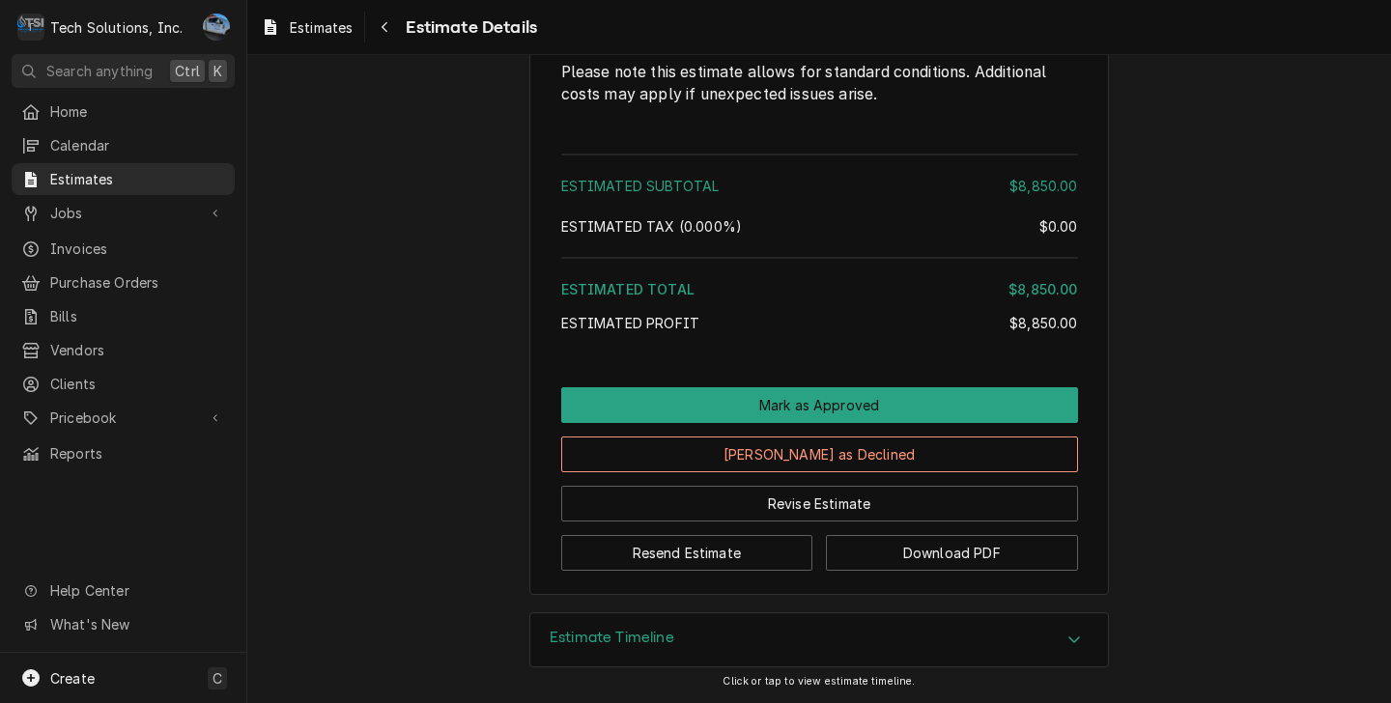
scroll to position [1744, 0]
